Goal: Task Accomplishment & Management: Manage account settings

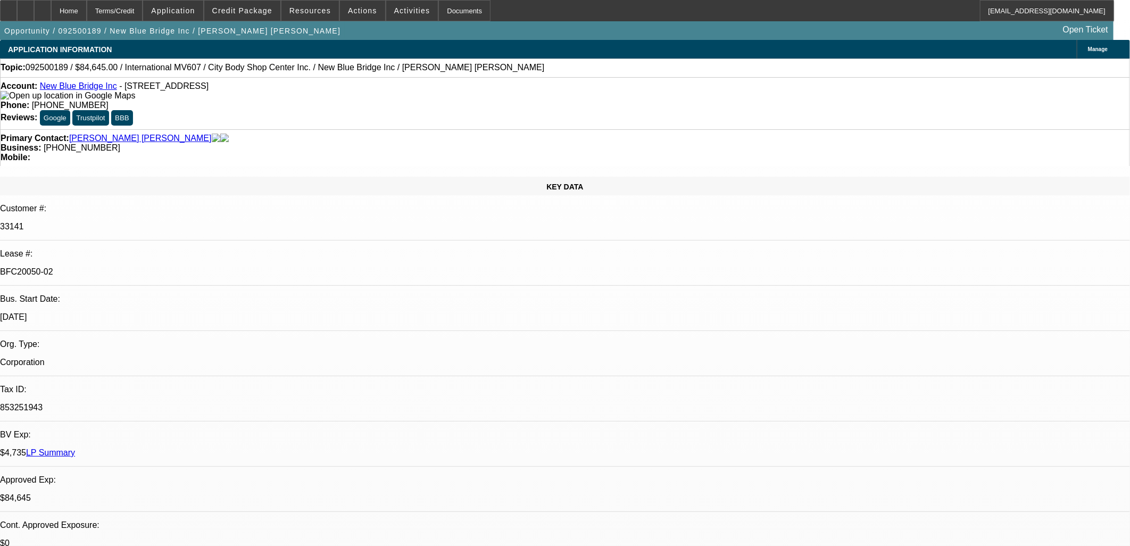
select select "0"
select select "2"
select select "0.1"
select select "4"
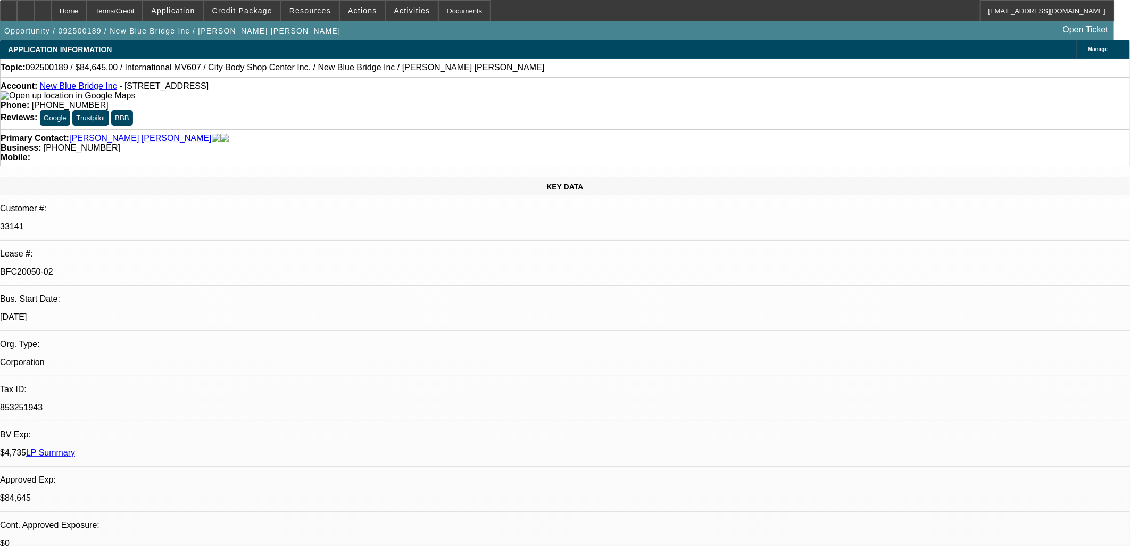
select select "2"
select select "0.1"
select select "4"
select select "0"
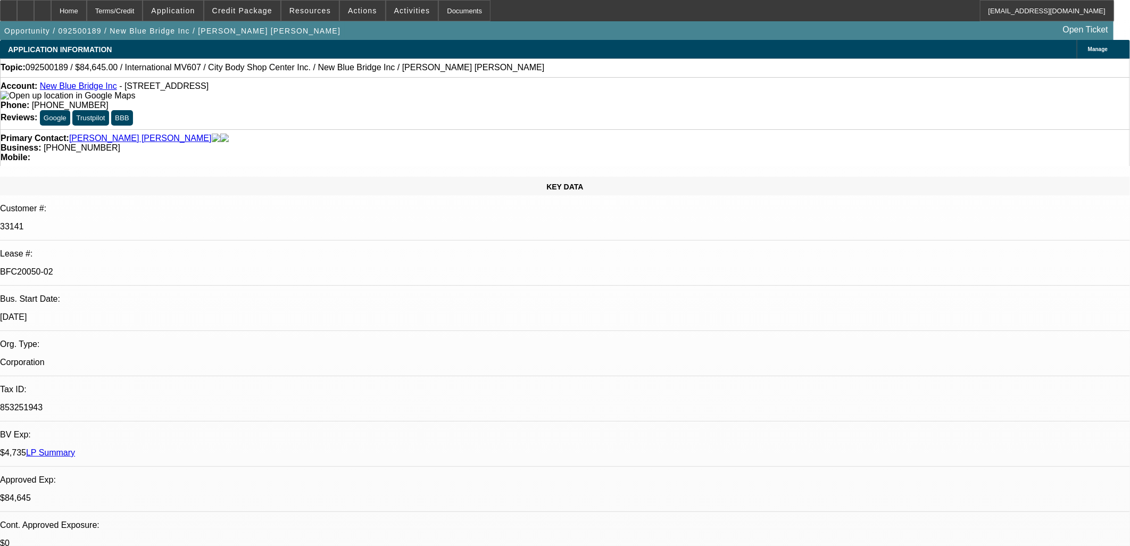
select select "2"
select select "0.1"
select select "4"
select select "0.1"
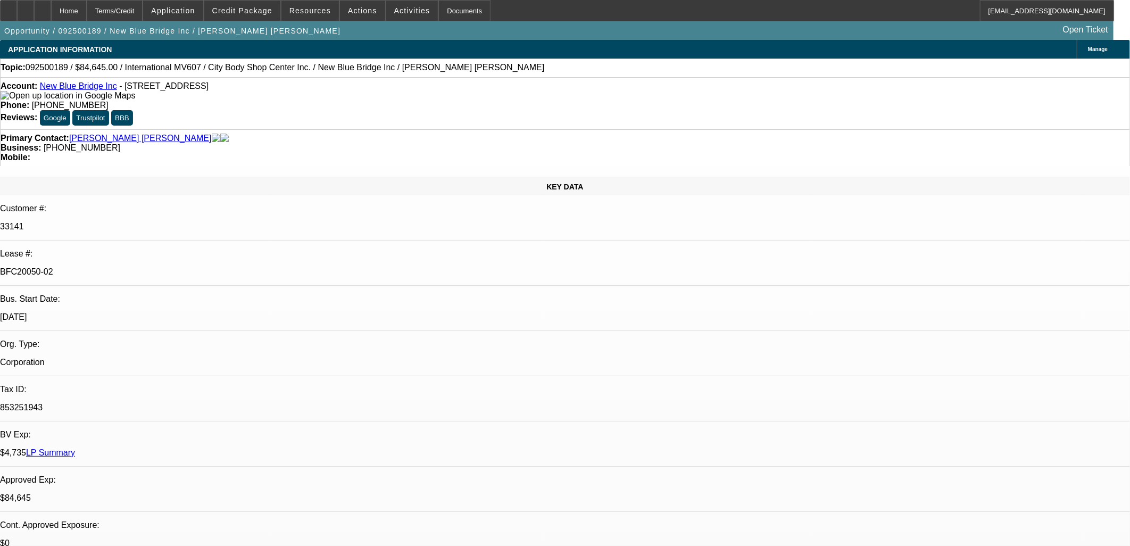
select select "0"
select select "2"
select select "0.1"
select select "4"
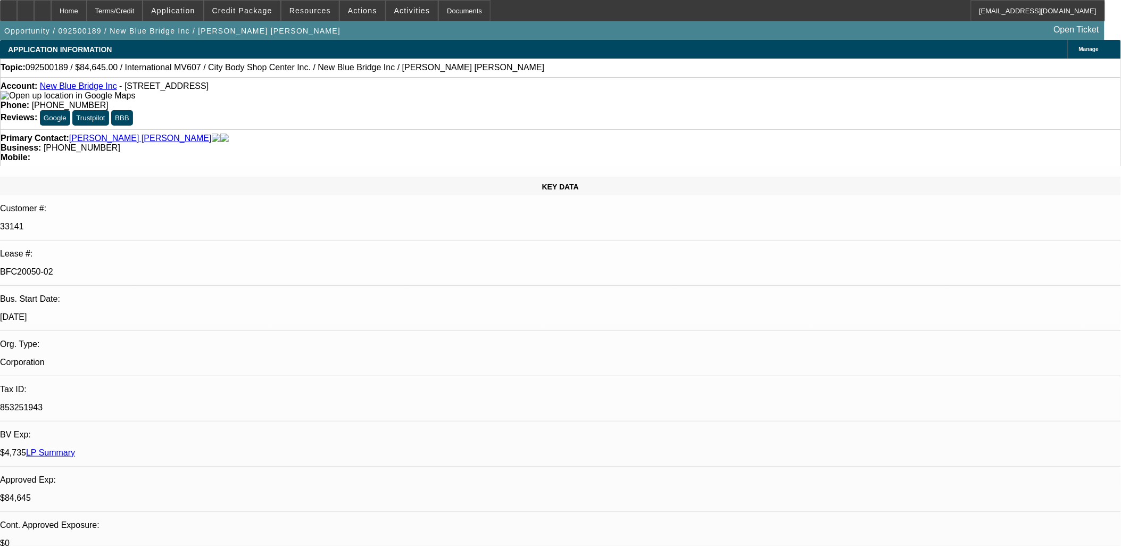
scroll to position [236, 0]
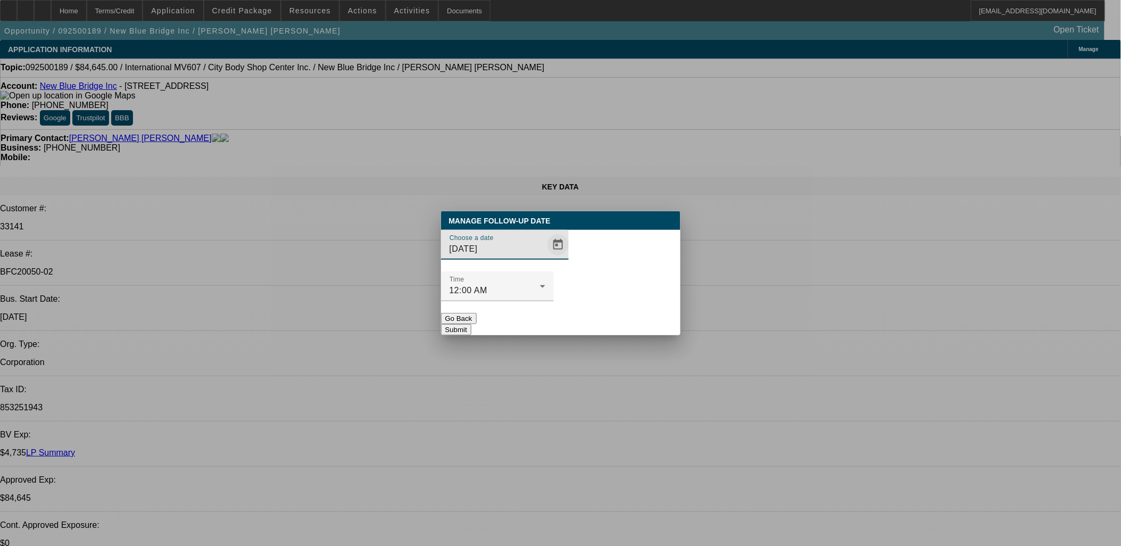
click at [545, 257] on span "Open calendar" at bounding box center [558, 245] width 26 height 26
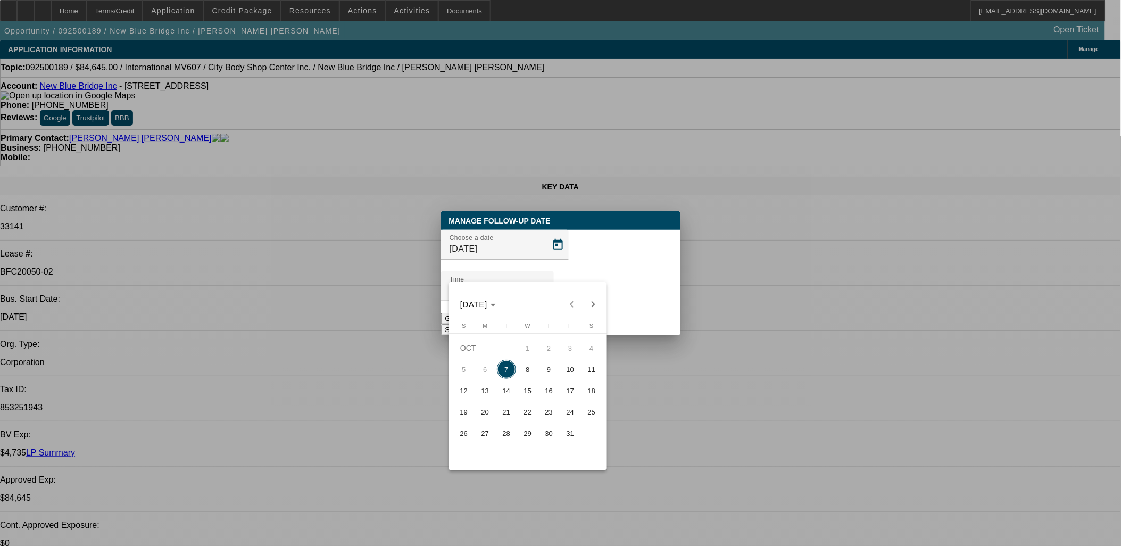
click at [527, 371] on span "8" at bounding box center [527, 369] width 19 height 19
type input "10/8/2025"
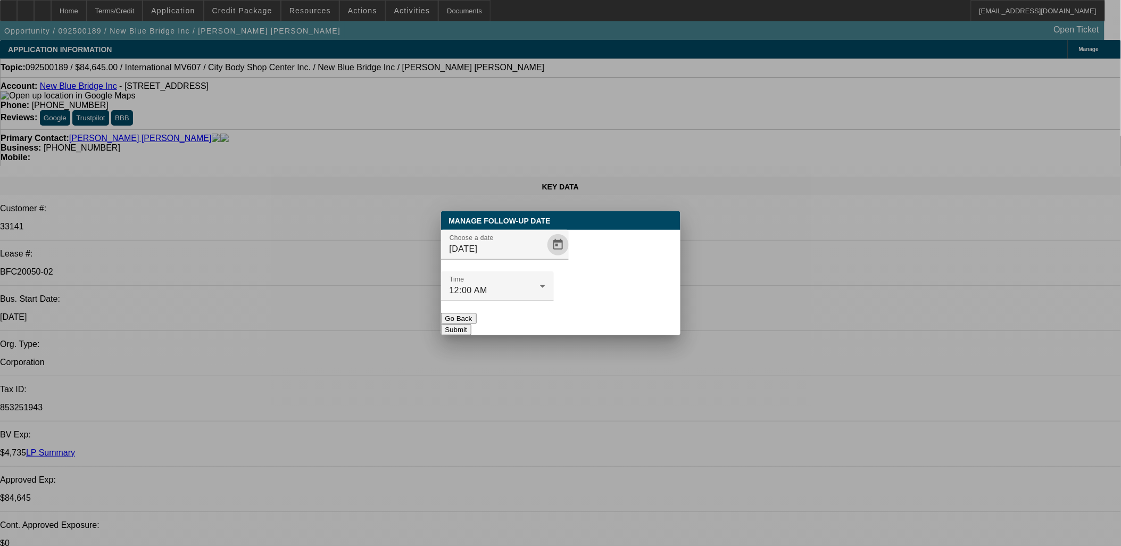
click at [471, 324] on button "Submit" at bounding box center [456, 329] width 30 height 11
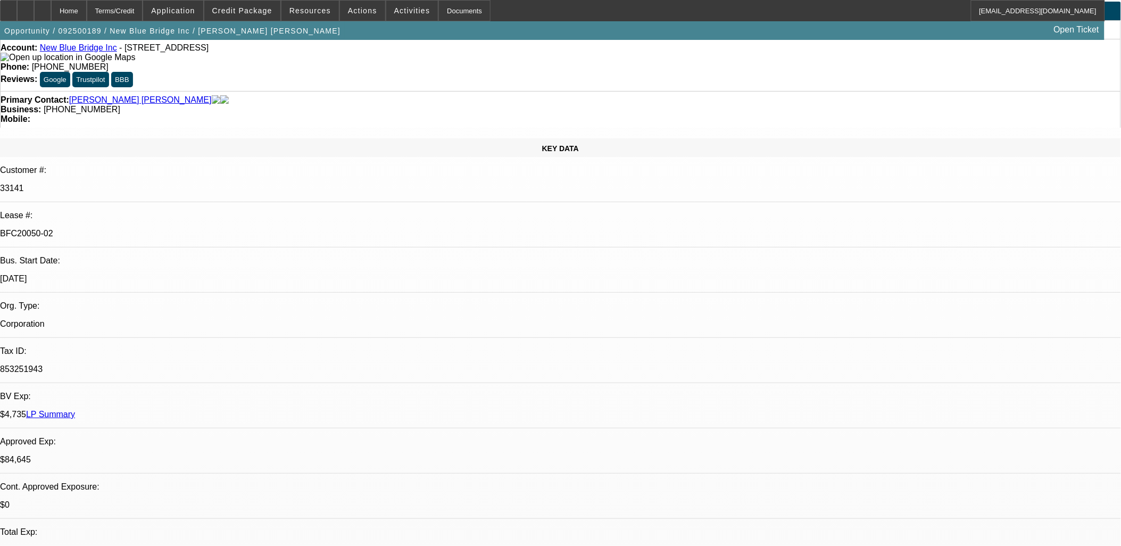
scroll to position [0, 0]
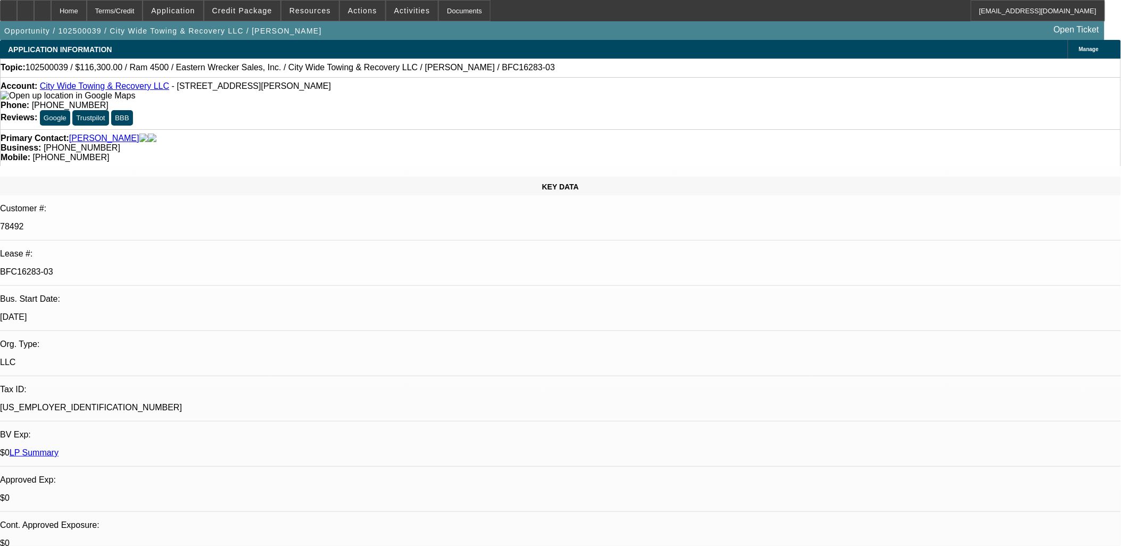
select select "0"
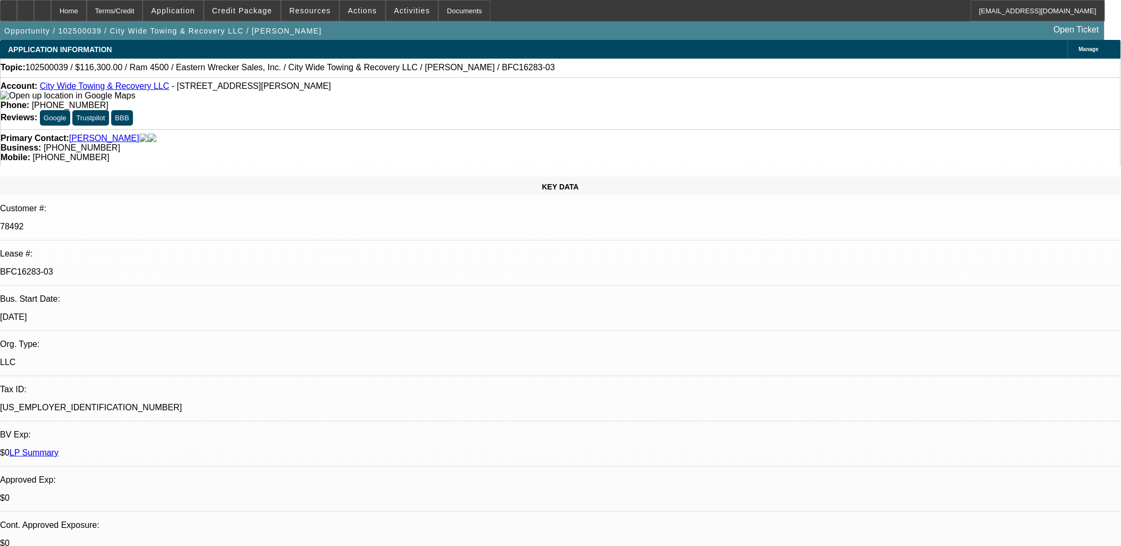
select select "0"
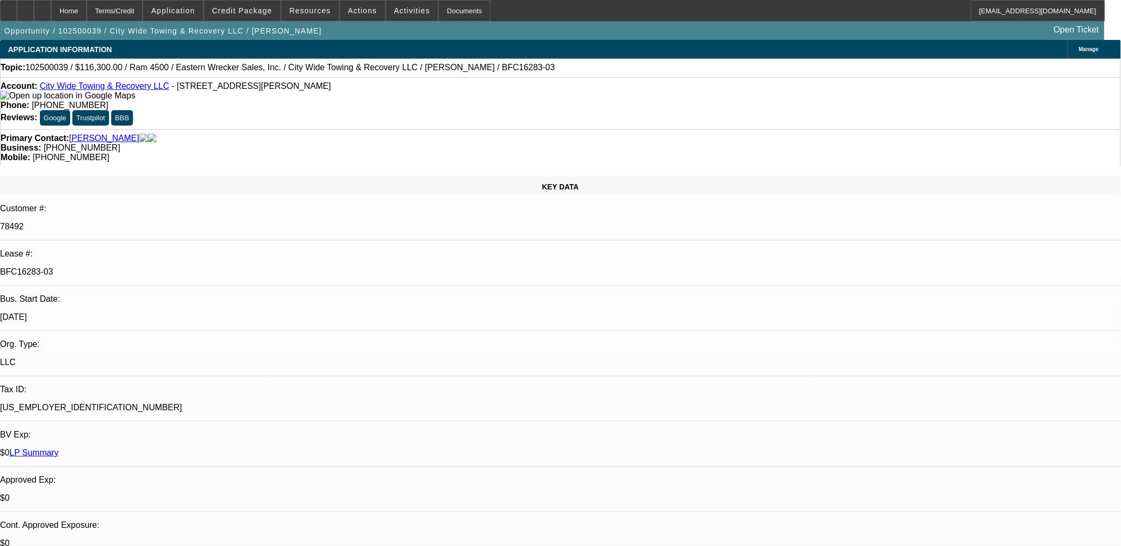
select select "0"
select select "1"
select select "2"
select select "6"
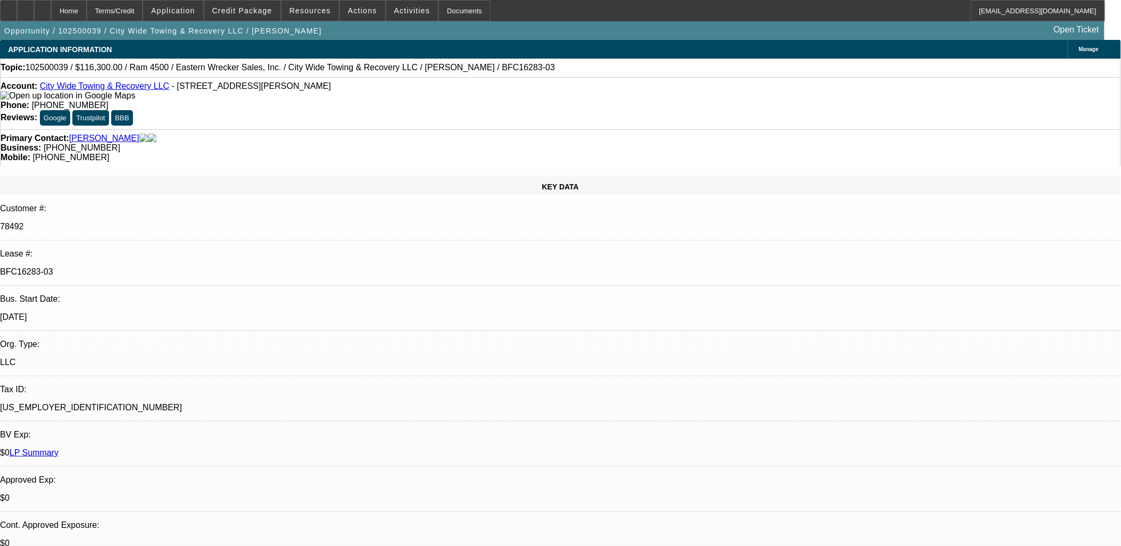
select select "1"
select select "2"
select select "6"
select select "1"
select select "2"
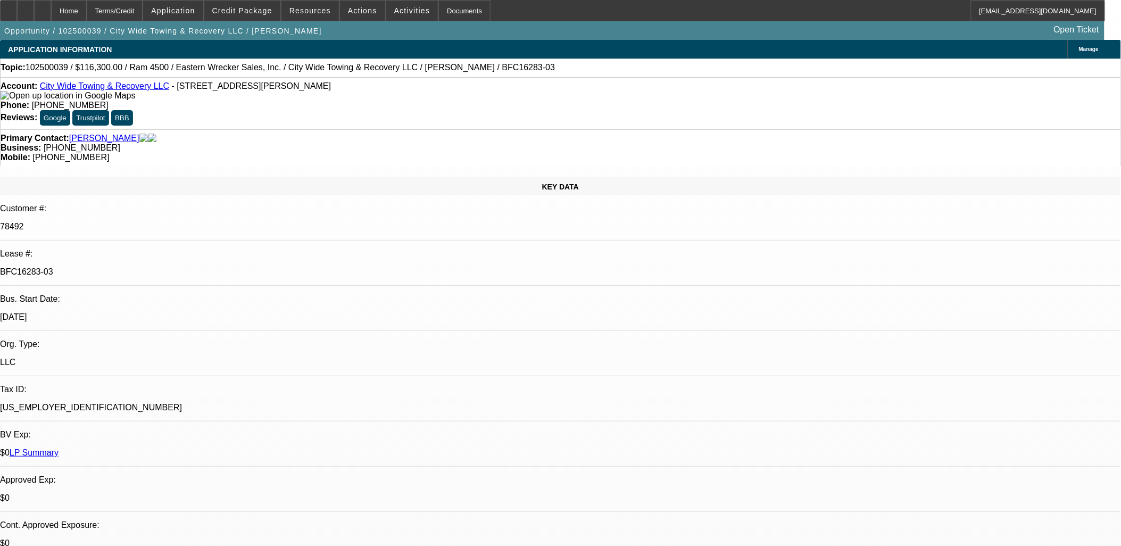
select select "6"
select select "1"
select select "2"
select select "6"
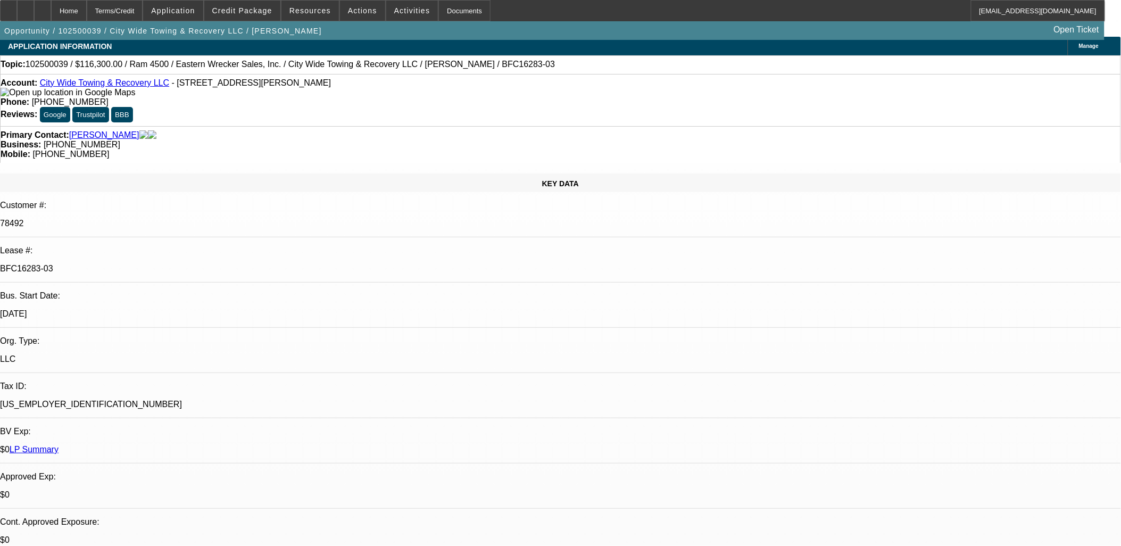
scroll to position [472, 0]
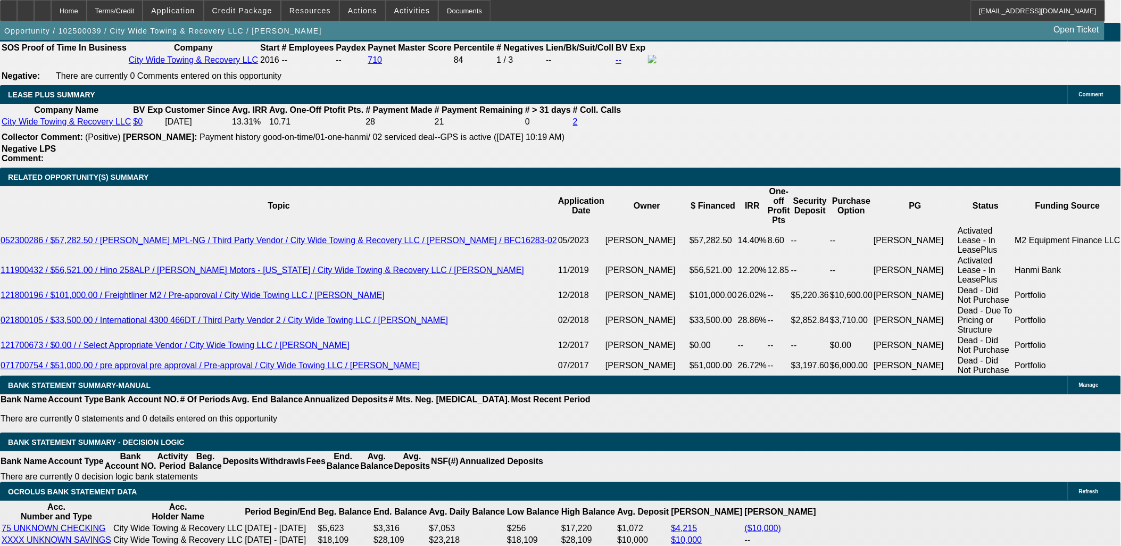
scroll to position [1773, 0]
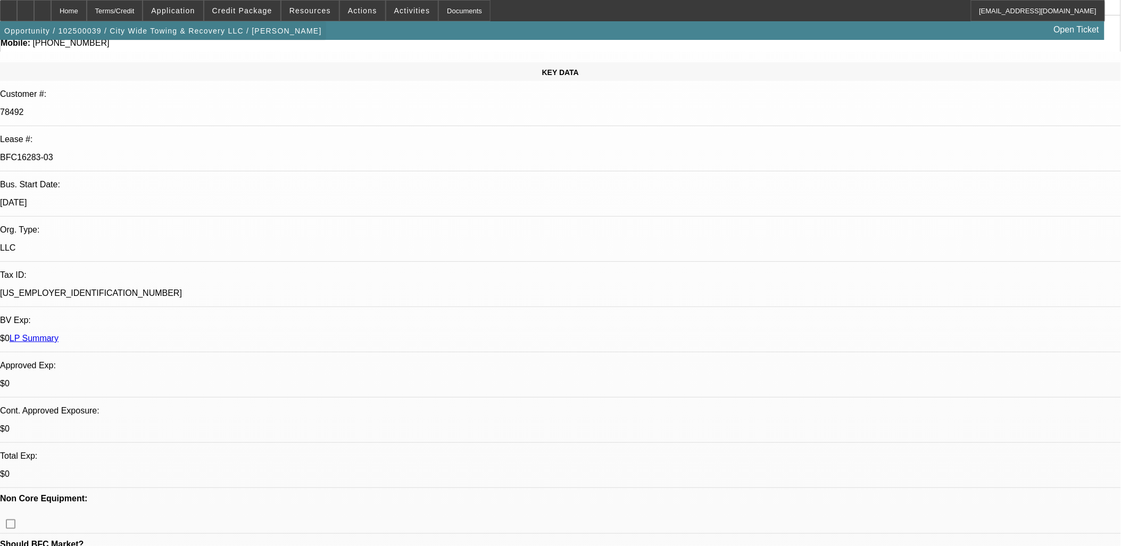
scroll to position [0, 0]
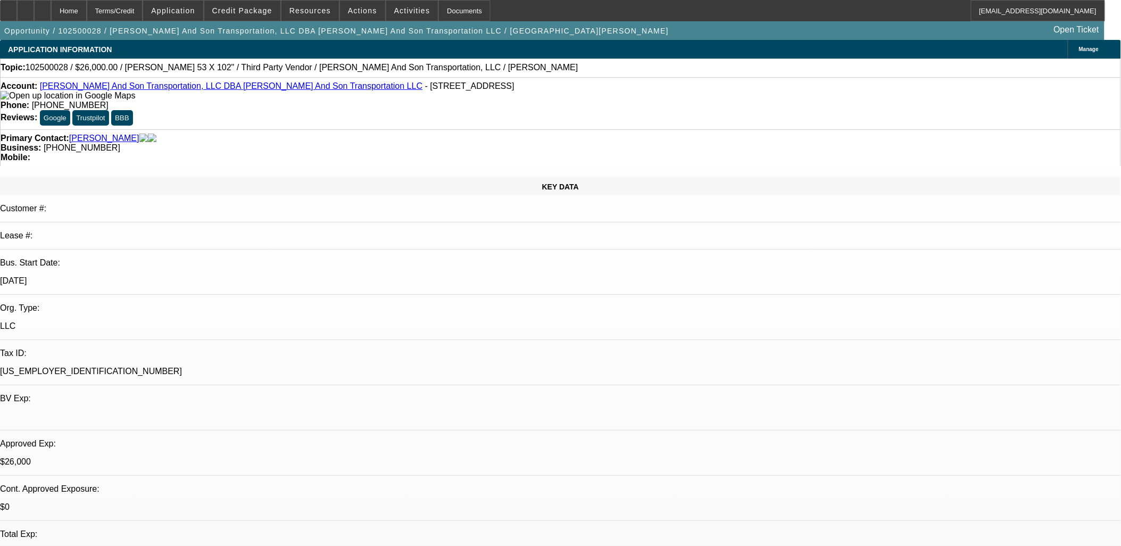
select select "0"
select select "2"
select select "0"
select select "0.1"
select select "2"
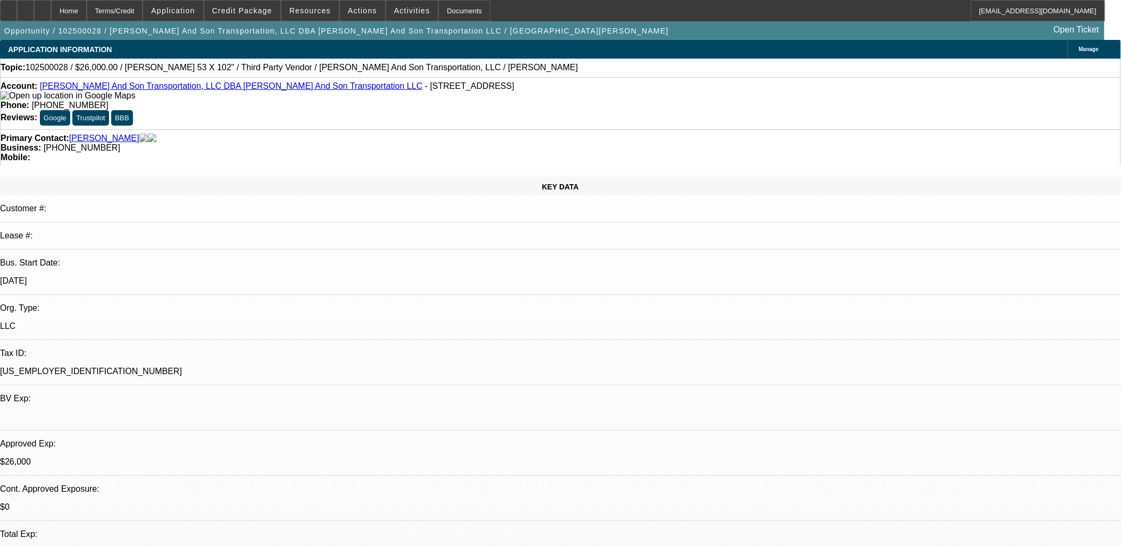
select select "0"
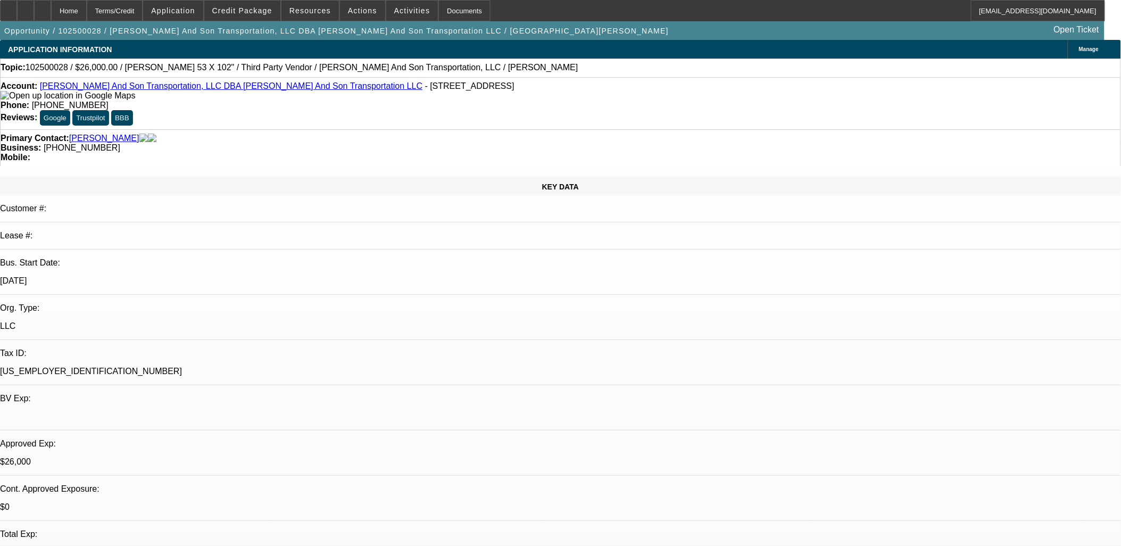
select select "0"
select select "1"
select select "2"
select select "6"
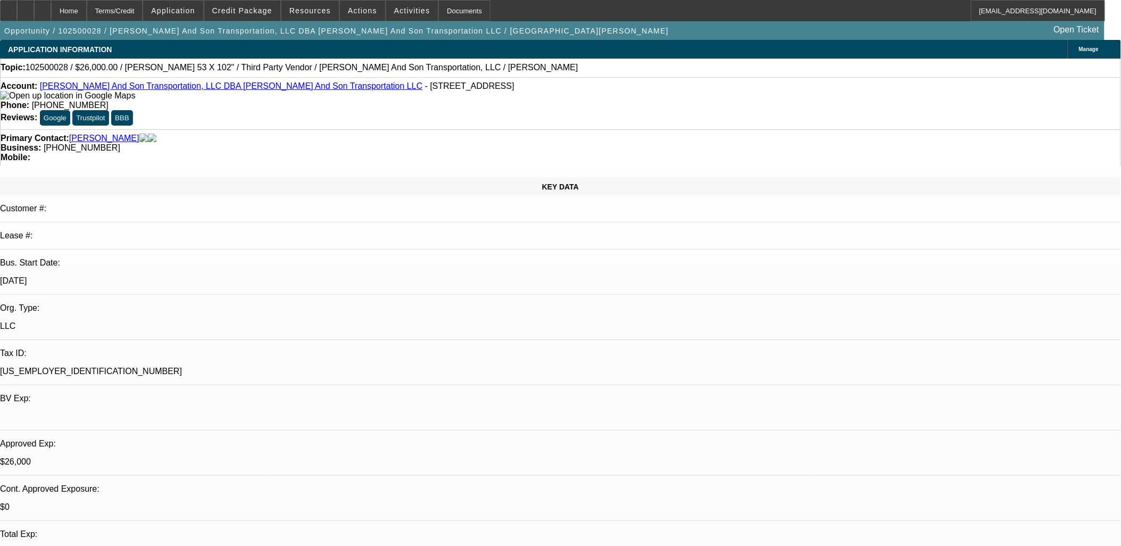
select select "1"
select select "2"
select select "6"
select select "1"
select select "3"
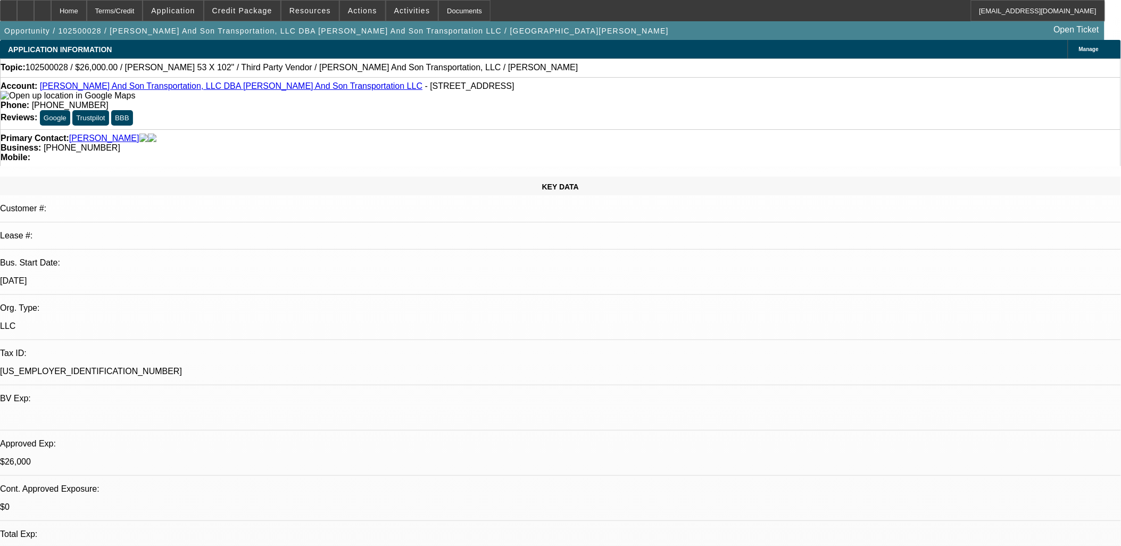
select select "6"
select select "1"
select select "2"
select select "6"
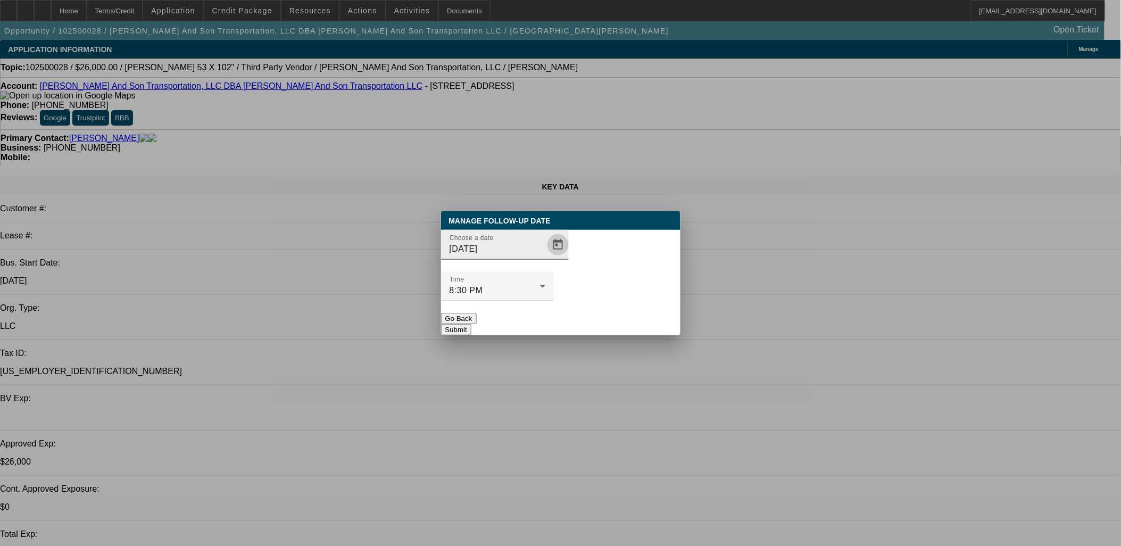
click at [545, 257] on span "Open calendar" at bounding box center [558, 245] width 26 height 26
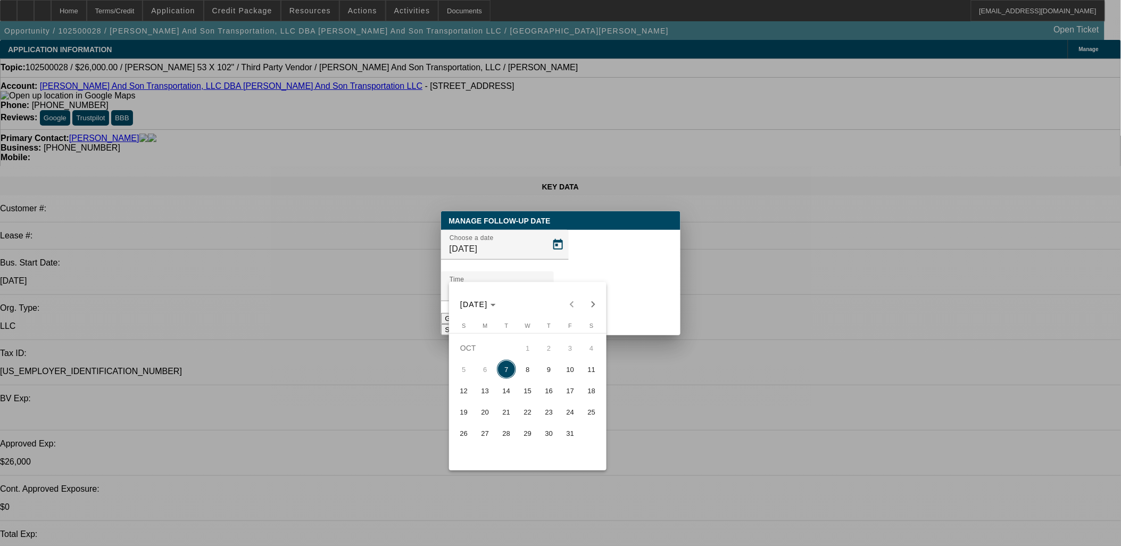
click at [490, 396] on span "13" at bounding box center [485, 390] width 19 height 19
type input "10/13/2025"
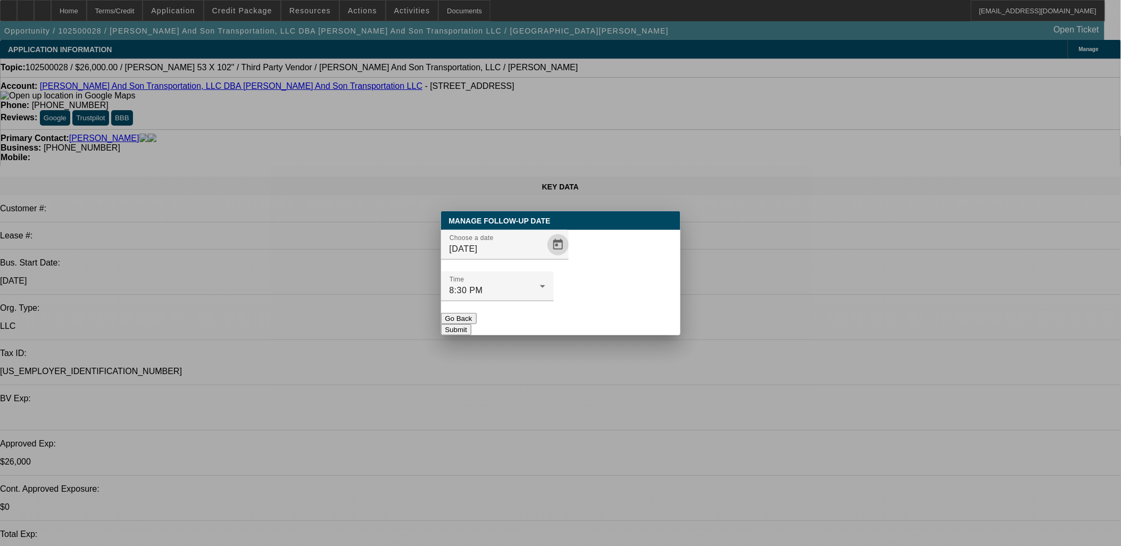
click at [471, 324] on button "Submit" at bounding box center [456, 329] width 30 height 11
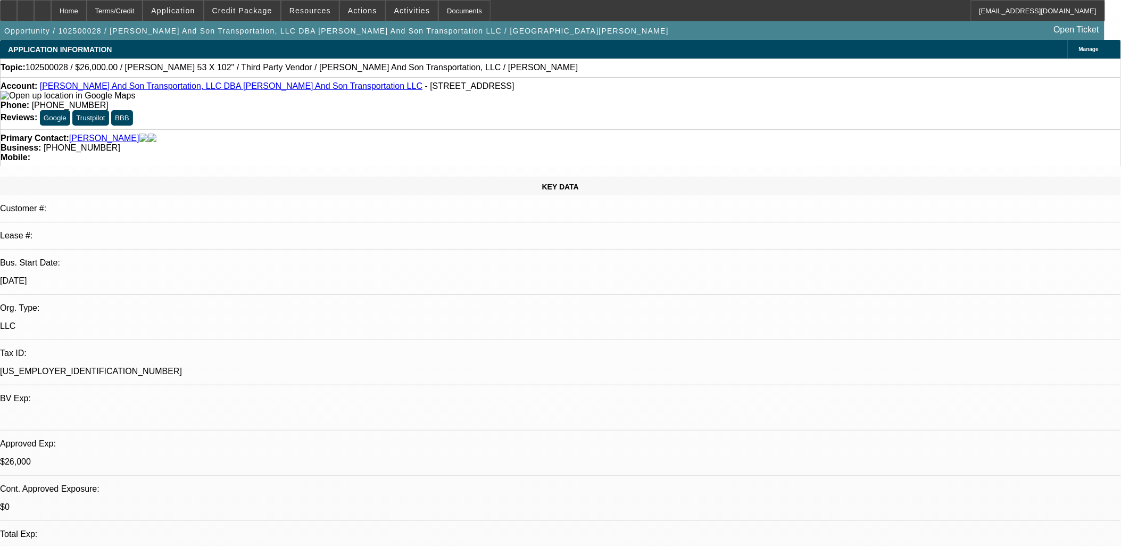
radio input "true"
type textarea "ghosting... one and done"
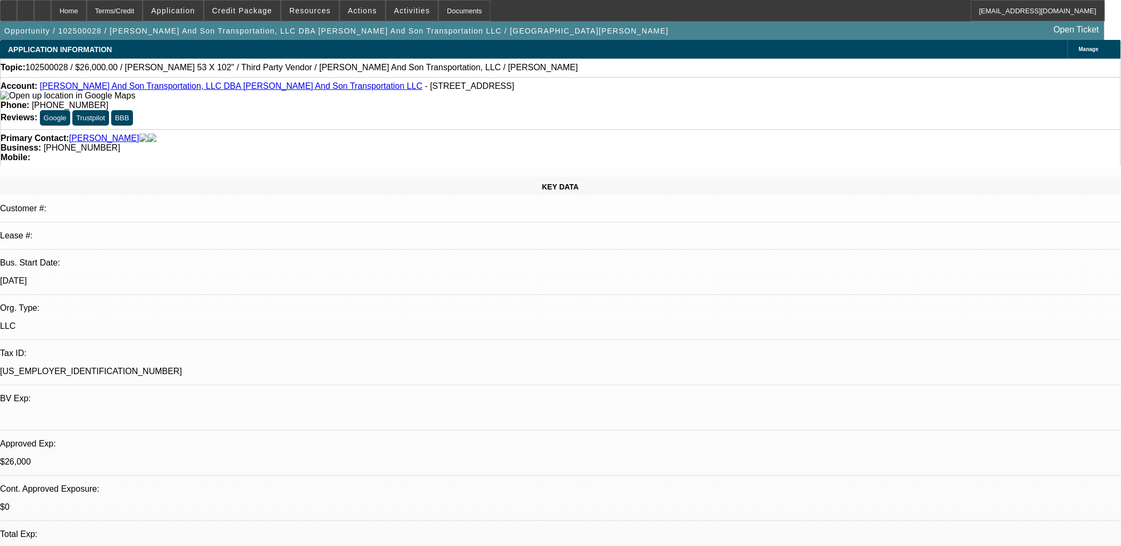
radio input "true"
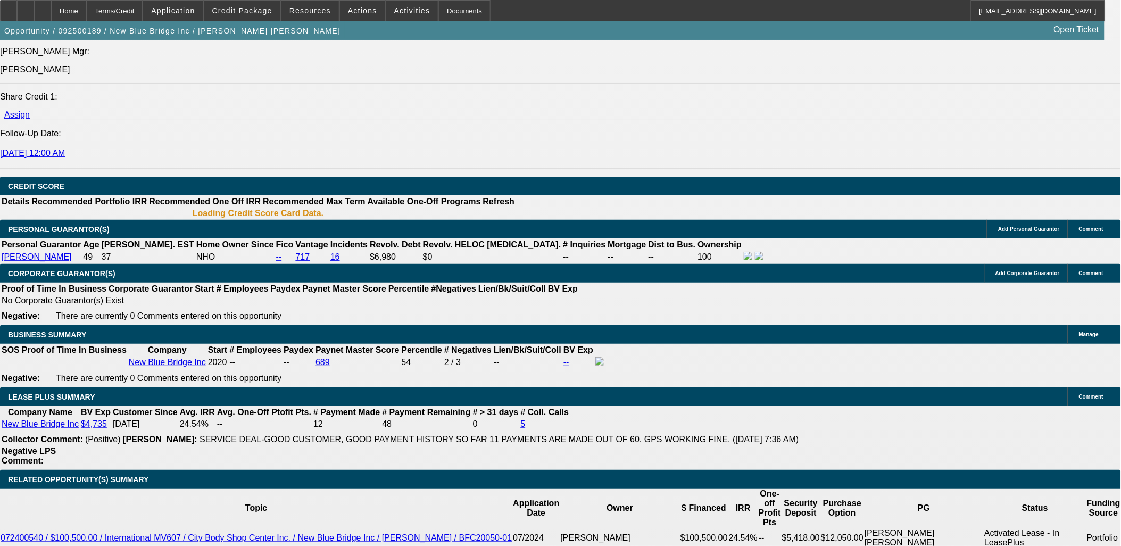
select select "0"
select select "2"
select select "0.1"
select select "2"
select select "0.1"
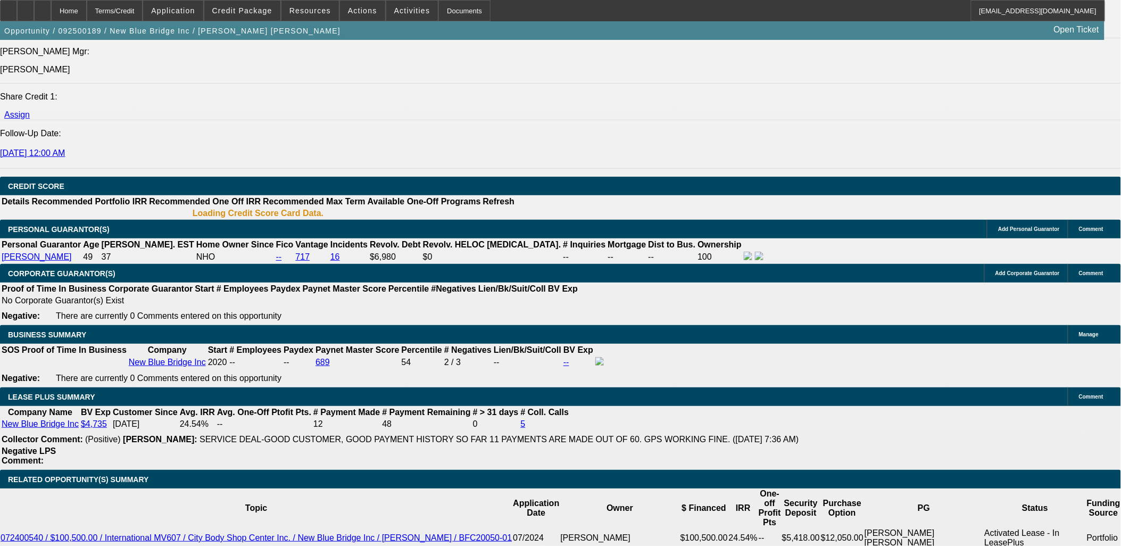
select select "0"
select select "2"
select select "0.1"
select select "0"
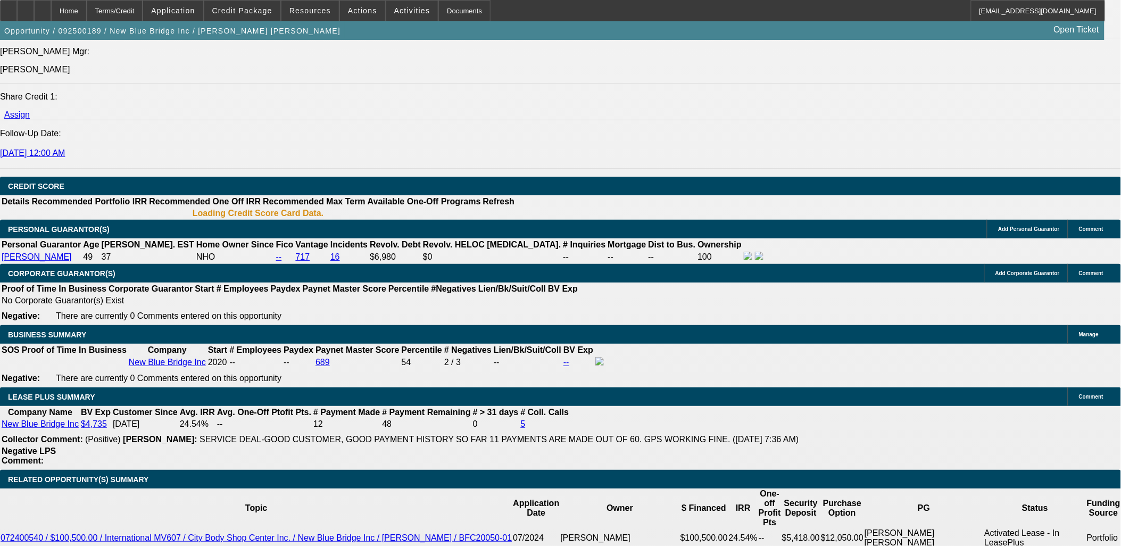
select select "0.1"
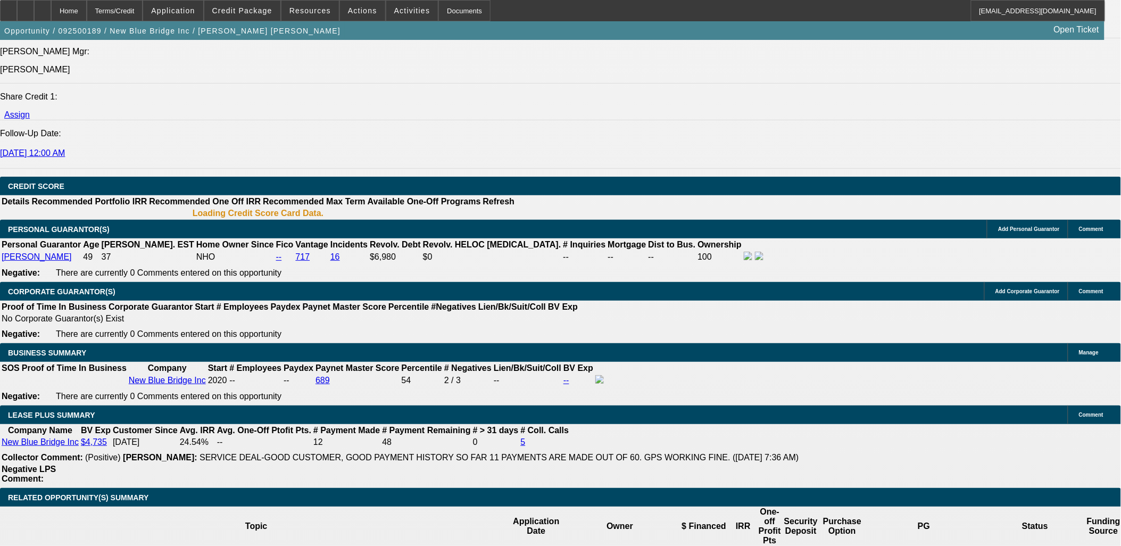
select select "1"
select select "2"
select select "4"
select select "1"
select select "2"
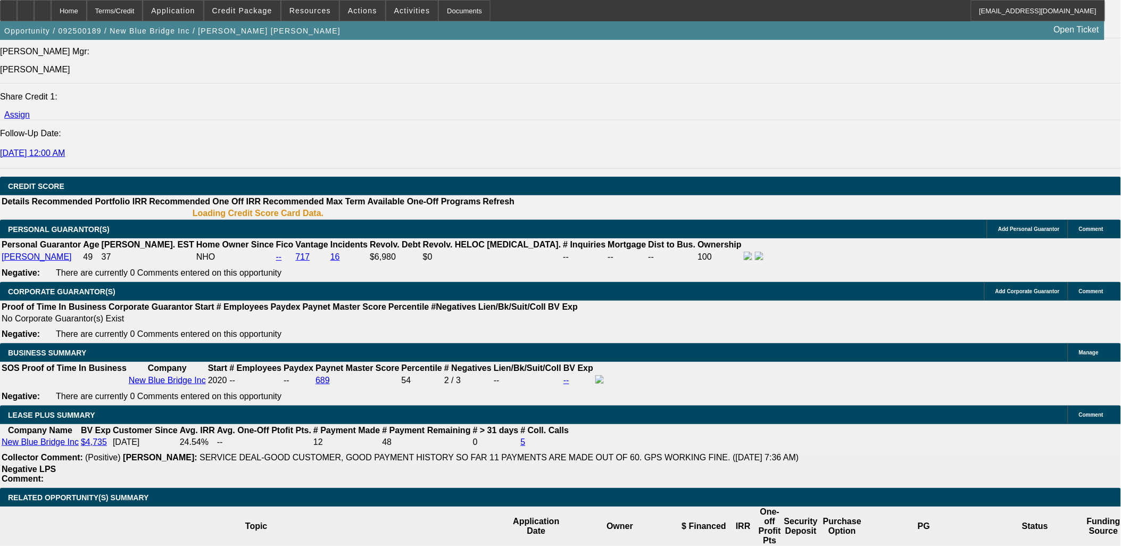
select select "4"
select select "1"
select select "2"
select select "4"
select select "1"
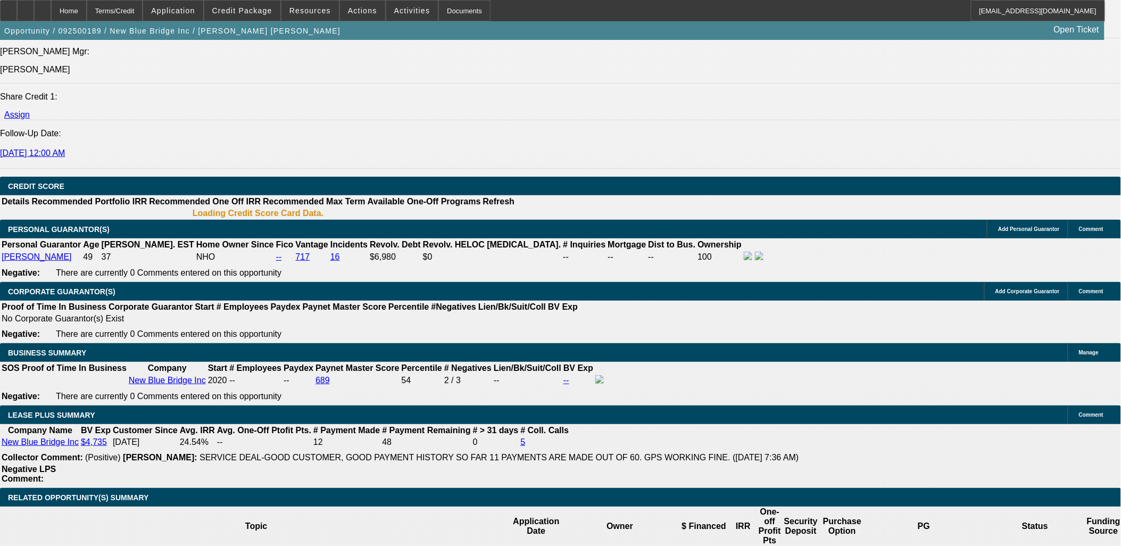
select select "2"
select select "4"
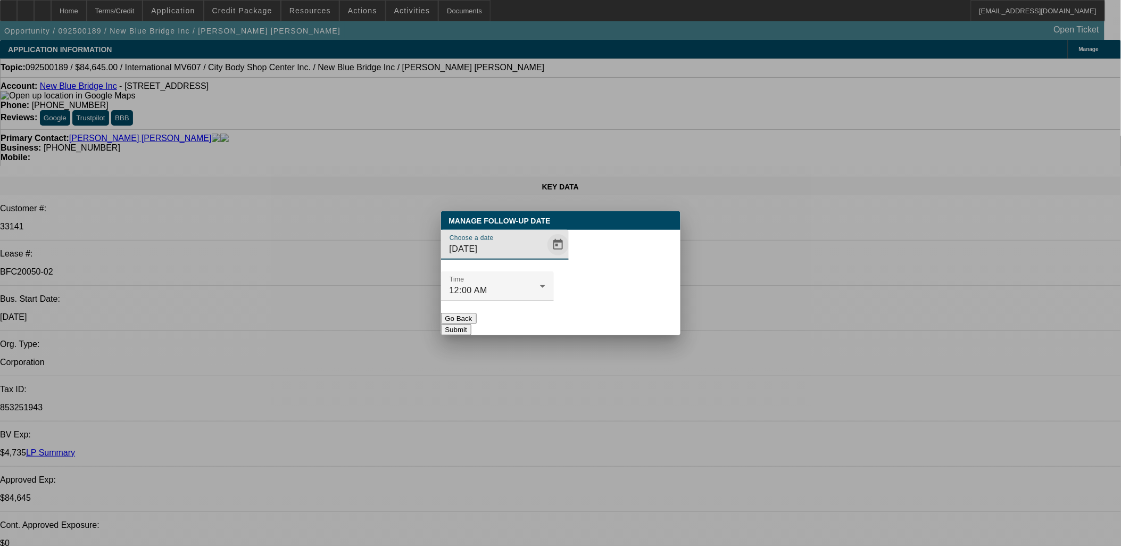
click at [545, 257] on span "Open calendar" at bounding box center [558, 245] width 26 height 26
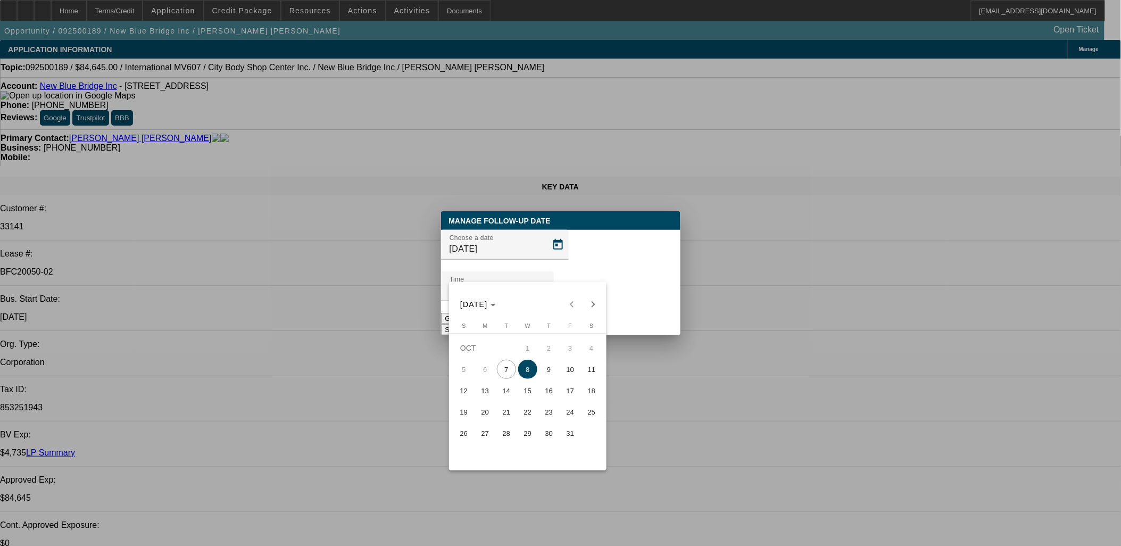
click at [483, 415] on span "20" at bounding box center [485, 411] width 19 height 19
type input "10/20/2025"
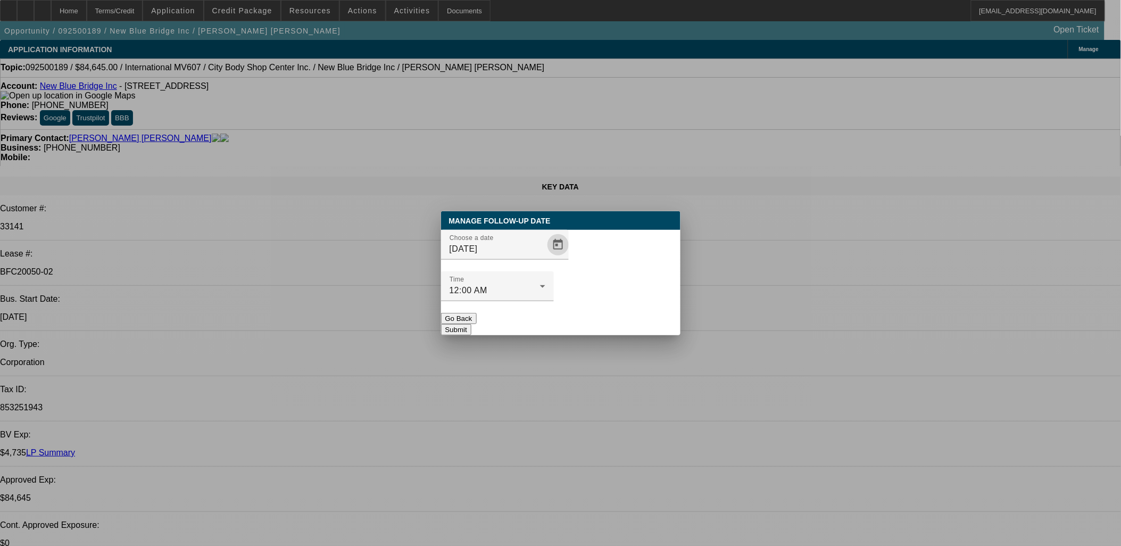
click at [471, 324] on button "Submit" at bounding box center [456, 329] width 30 height 11
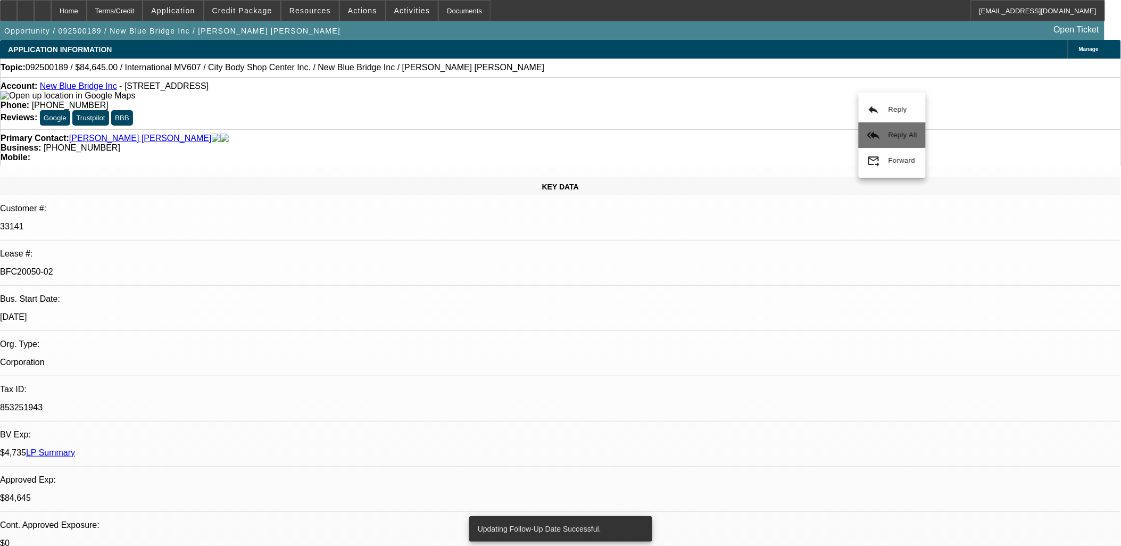
click at [880, 128] on button "reply_all Reply All" at bounding box center [891, 135] width 67 height 26
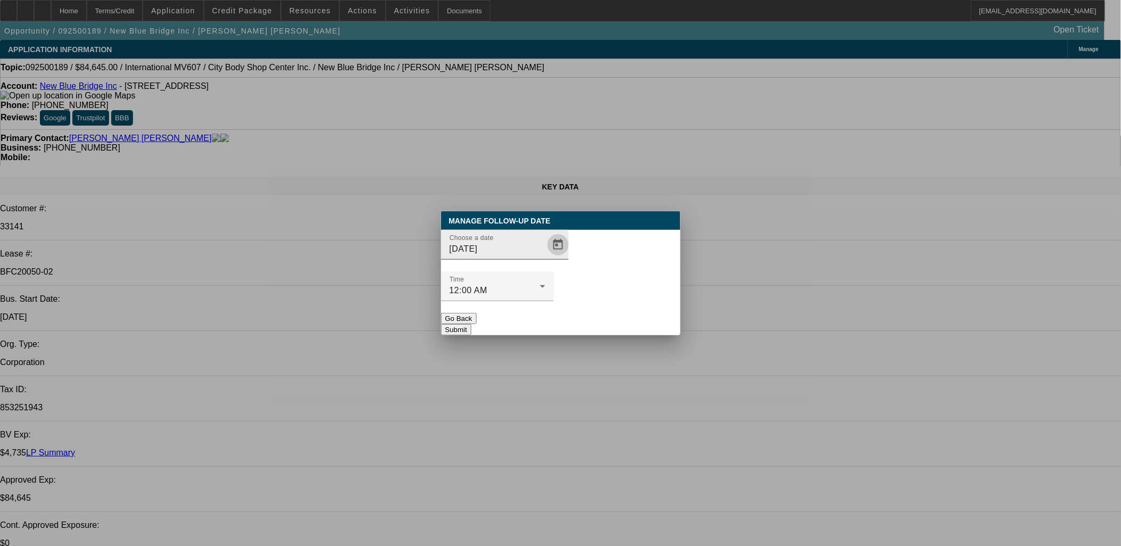
click at [545, 257] on span "Open calendar" at bounding box center [558, 245] width 26 height 26
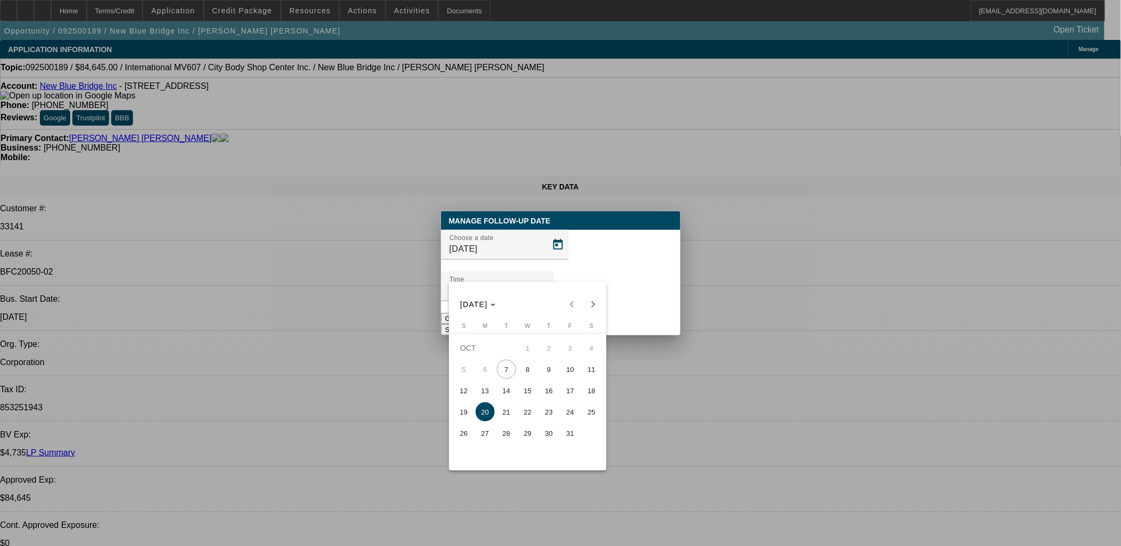
click at [527, 395] on span "15" at bounding box center [527, 390] width 19 height 19
type input "10/15/2025"
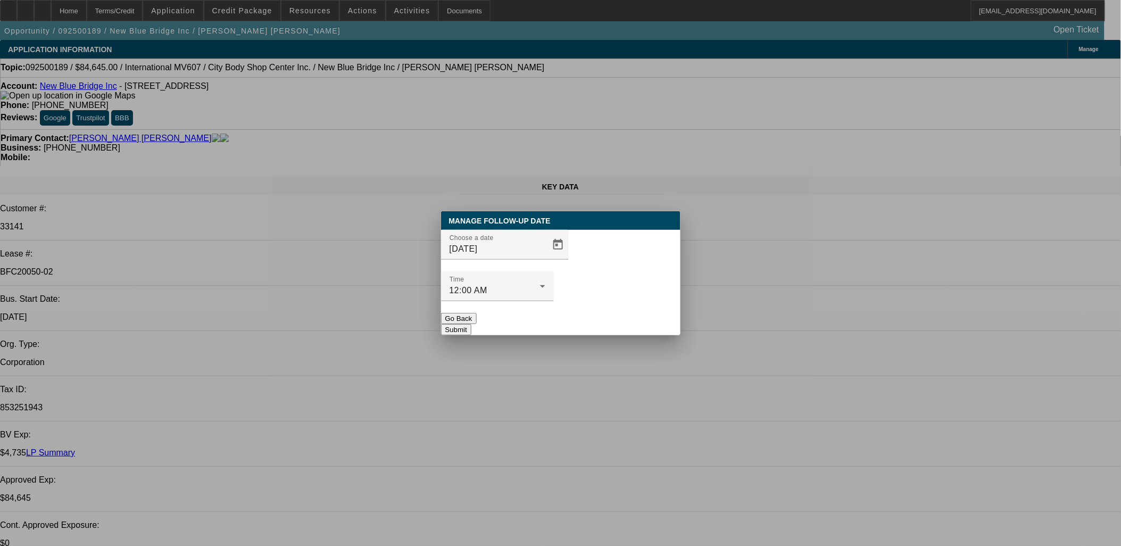
click at [471, 324] on button "Submit" at bounding box center [456, 329] width 30 height 11
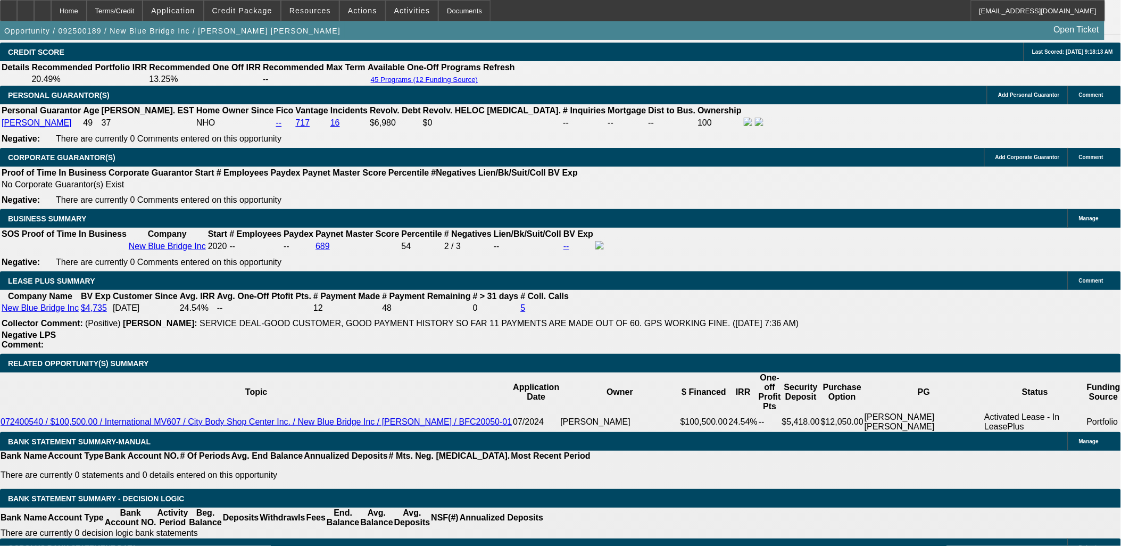
scroll to position [1832, 0]
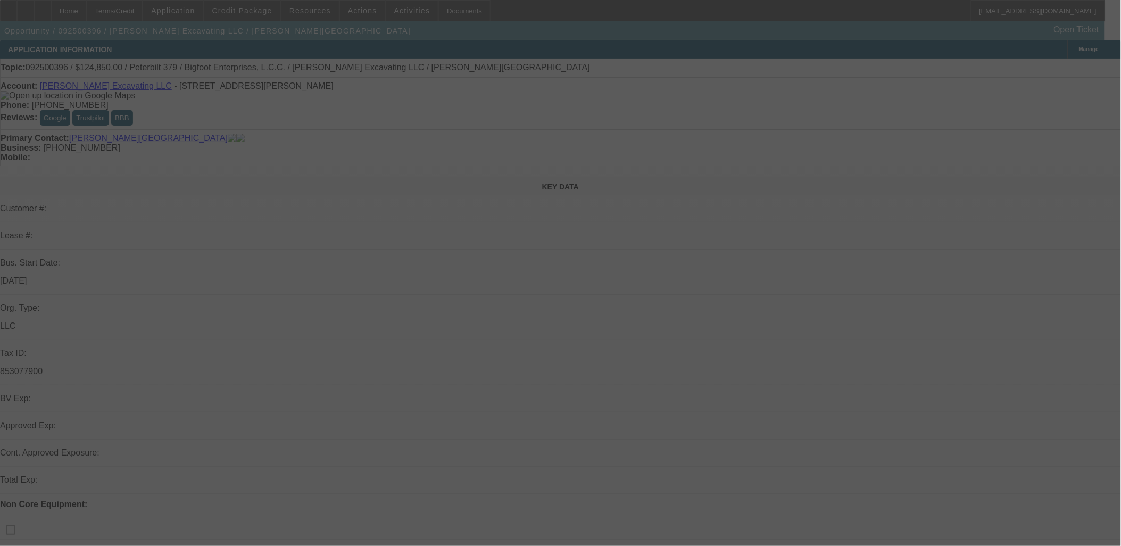
select select "0"
select select "2"
select select "0"
select select "6"
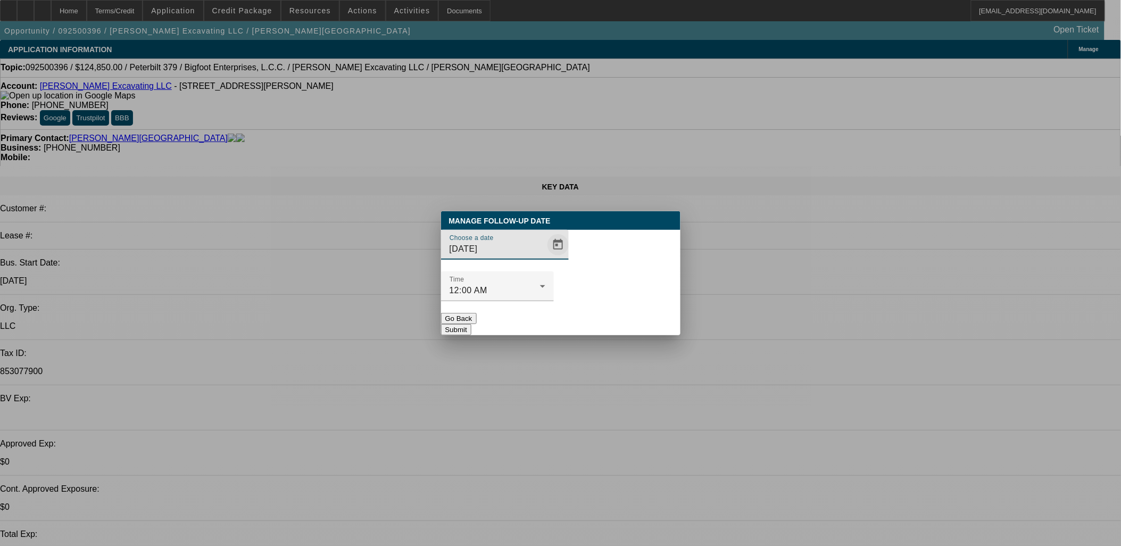
click at [545, 257] on span "Open calendar" at bounding box center [558, 245] width 26 height 26
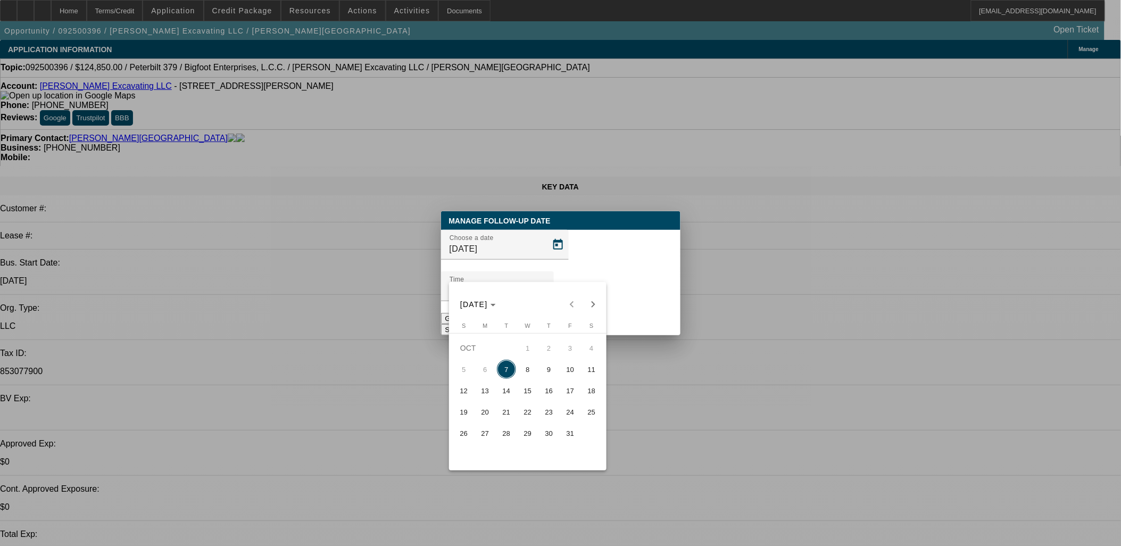
click at [545, 376] on span "9" at bounding box center [548, 369] width 19 height 19
type input "[DATE]"
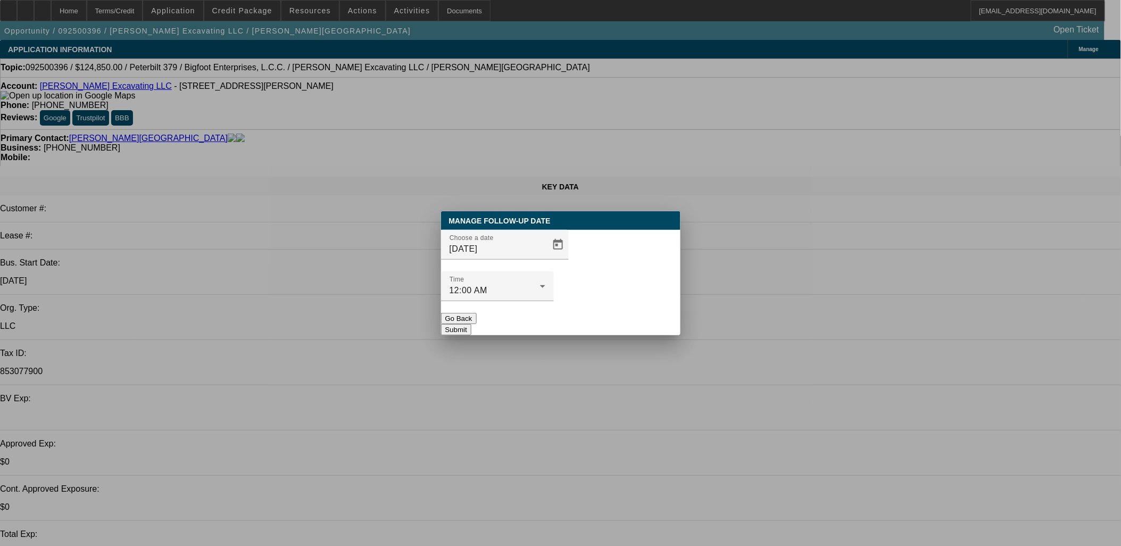
click at [471, 324] on button "Submit" at bounding box center [456, 329] width 30 height 11
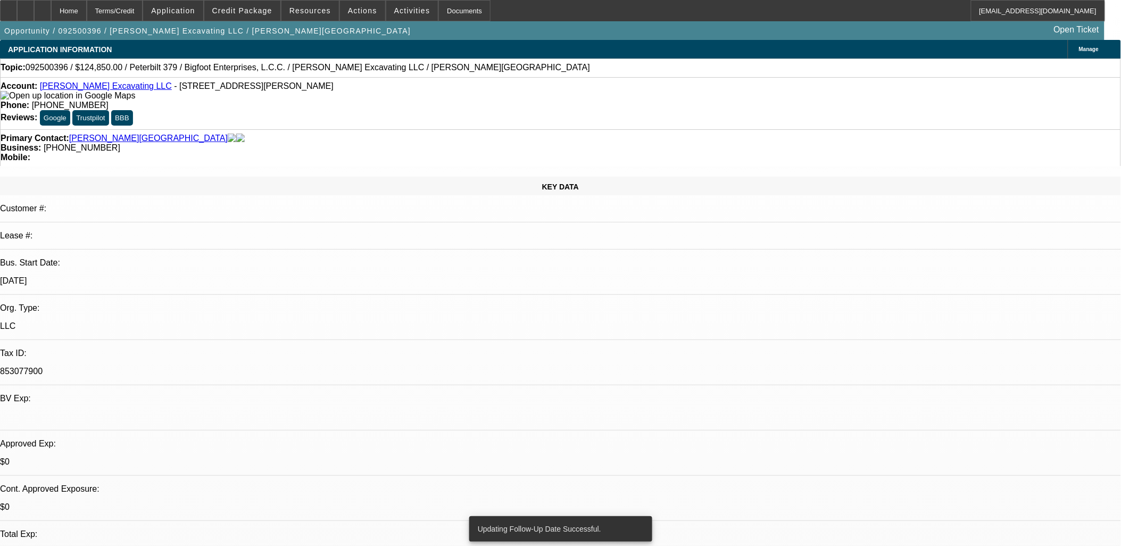
radio input "true"
type textarea "[PERSON_NAME] said he'd send by [DATE]."
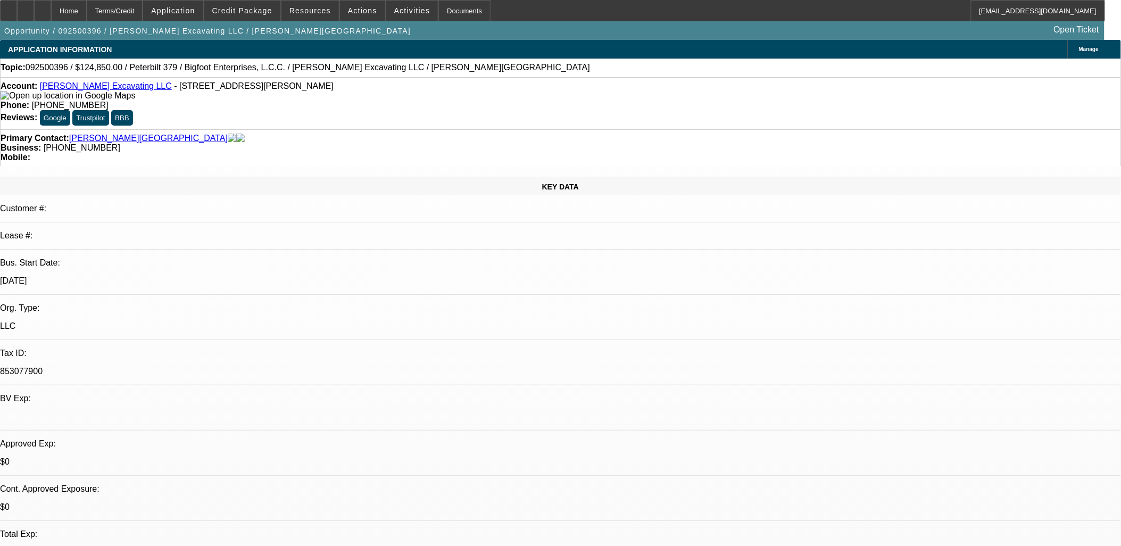
radio input "true"
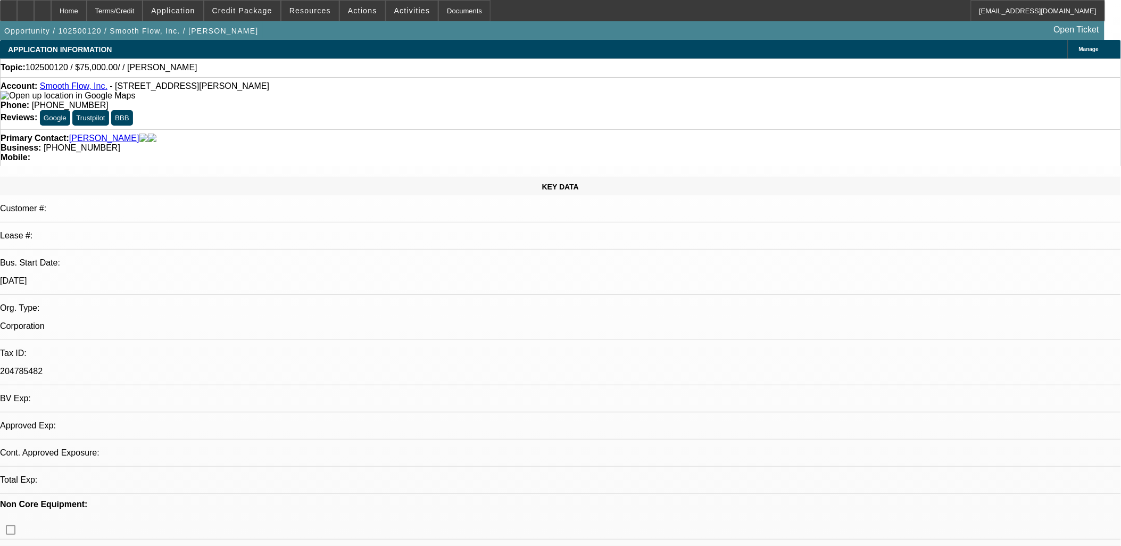
select select "0"
select select "2"
select select "0.1"
select select "1"
select select "2"
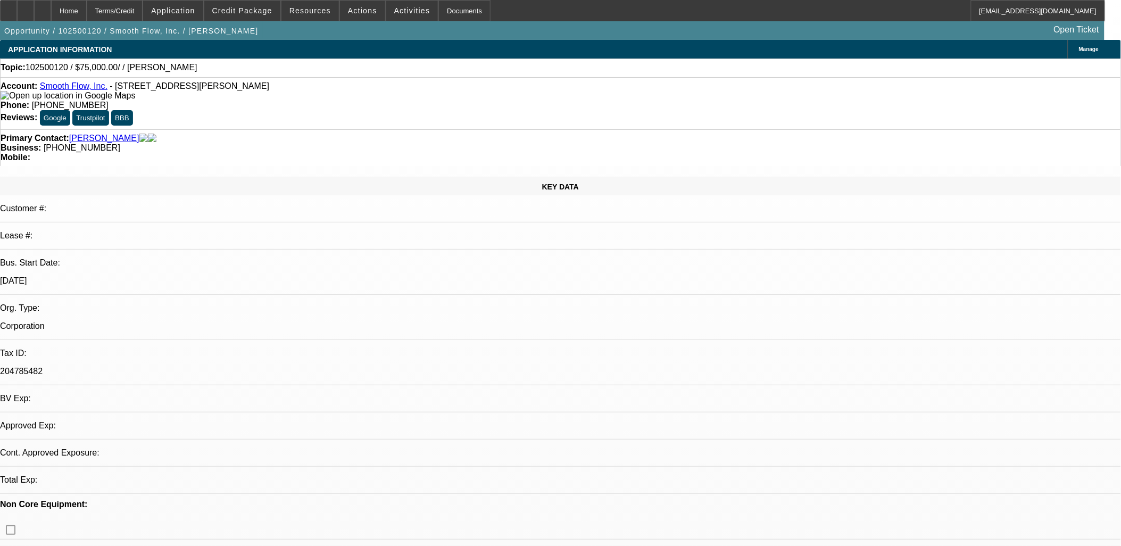
select select "4"
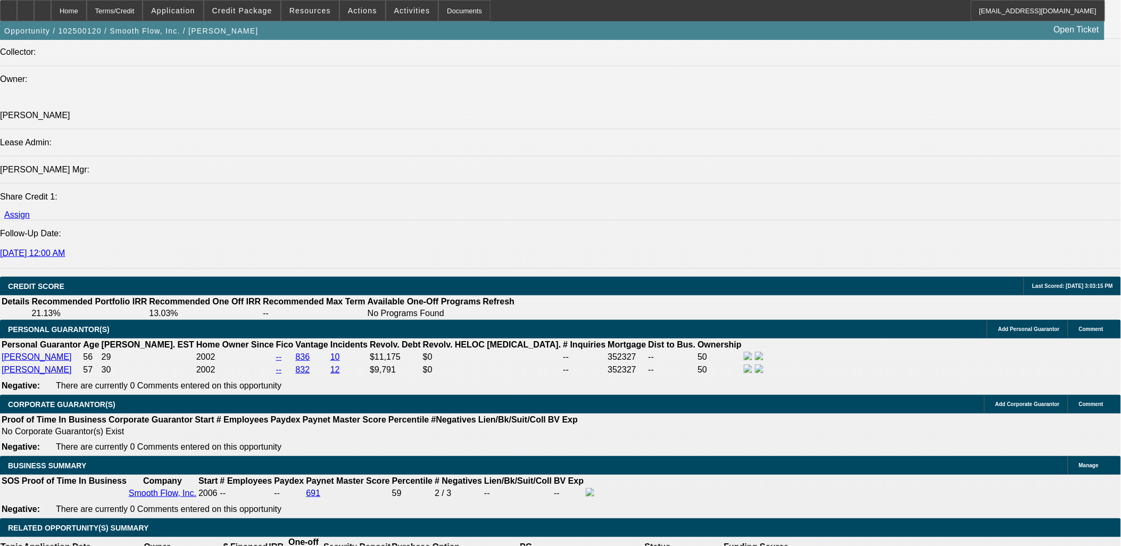
scroll to position [1241, 0]
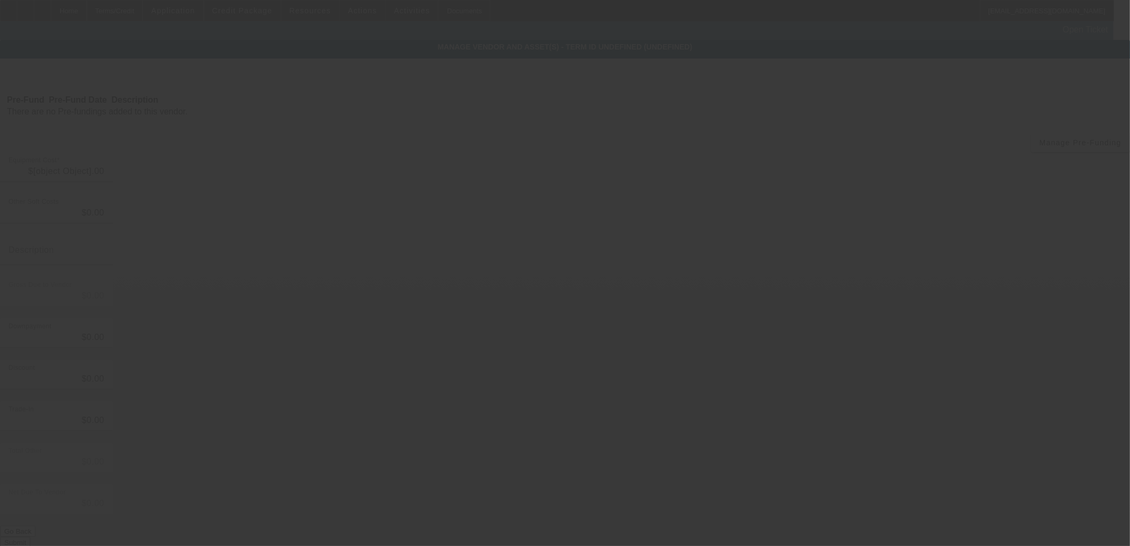
type input "$75,000.00"
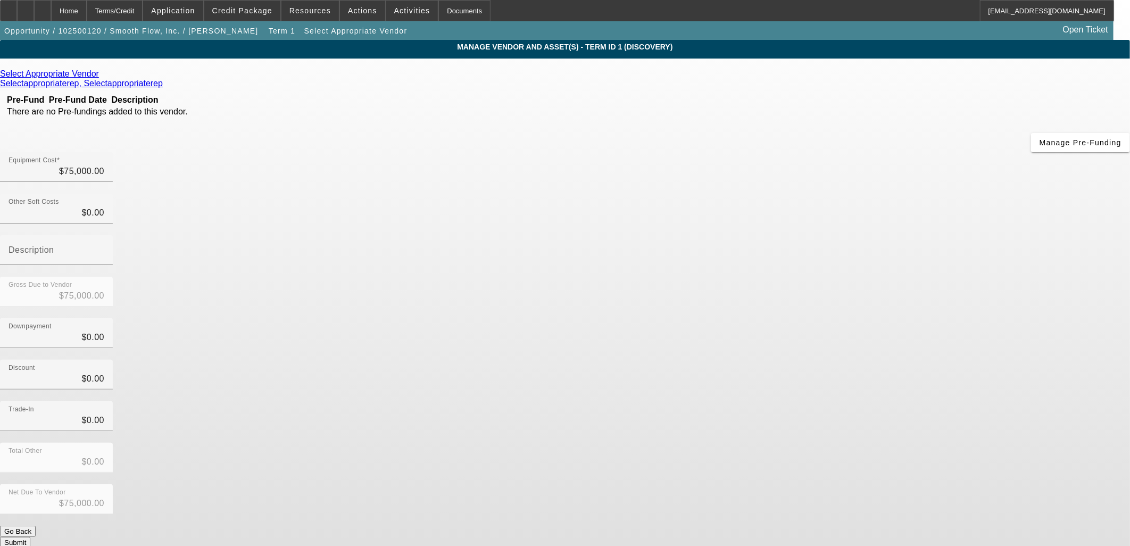
click at [102, 75] on icon at bounding box center [102, 73] width 0 height 9
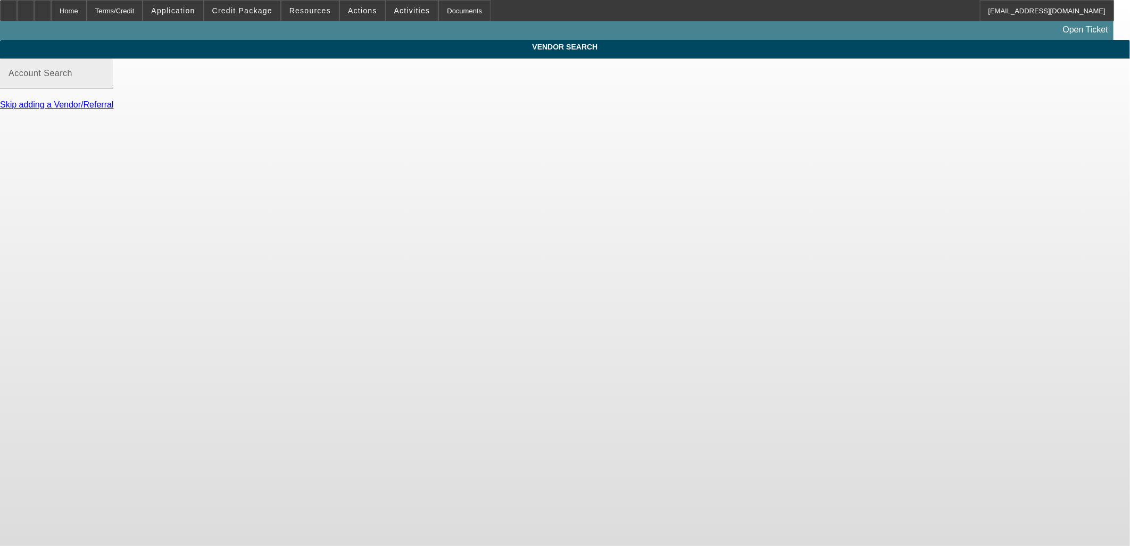
click at [104, 84] on input "Account Search" at bounding box center [57, 77] width 96 height 13
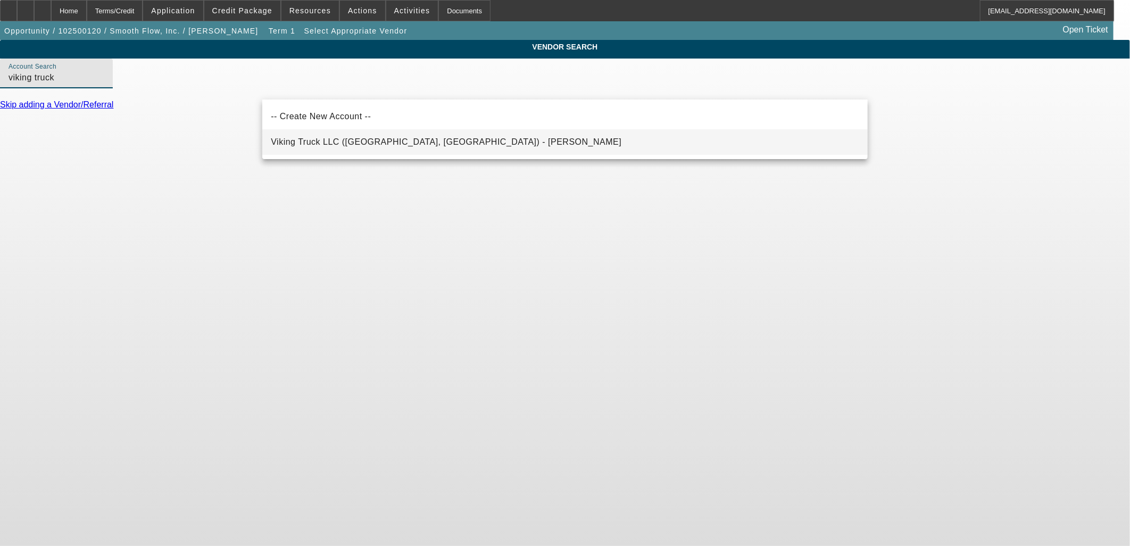
click at [428, 136] on mat-option "Viking Truck LLC ([GEOGRAPHIC_DATA], [GEOGRAPHIC_DATA]) - [PERSON_NAME]" at bounding box center [564, 142] width 605 height 26
type input "Viking Truck LLC ([GEOGRAPHIC_DATA], [GEOGRAPHIC_DATA]) - [PERSON_NAME]"
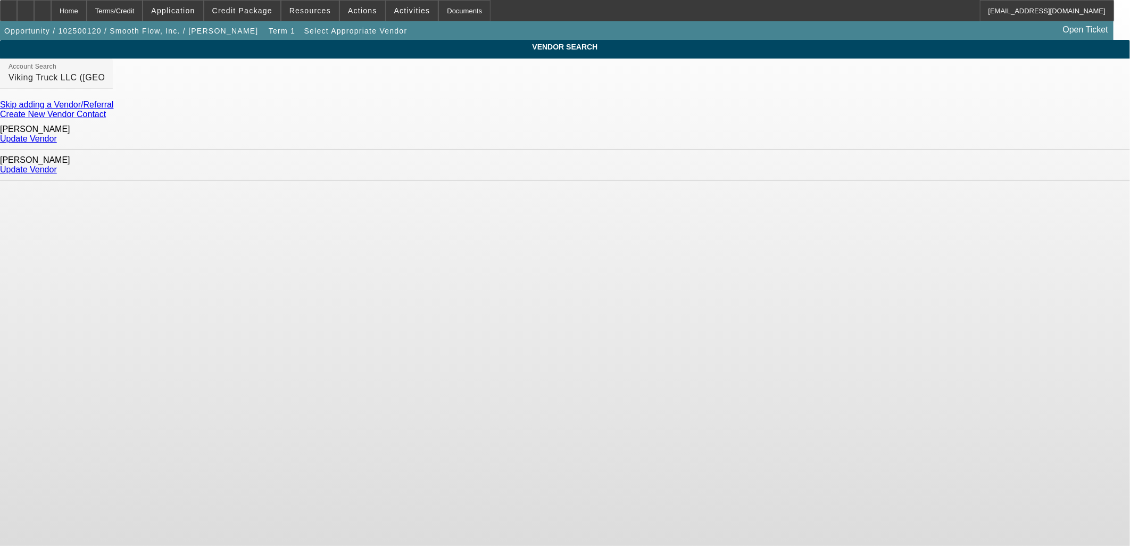
click at [57, 134] on link "Update Vendor" at bounding box center [28, 138] width 57 height 9
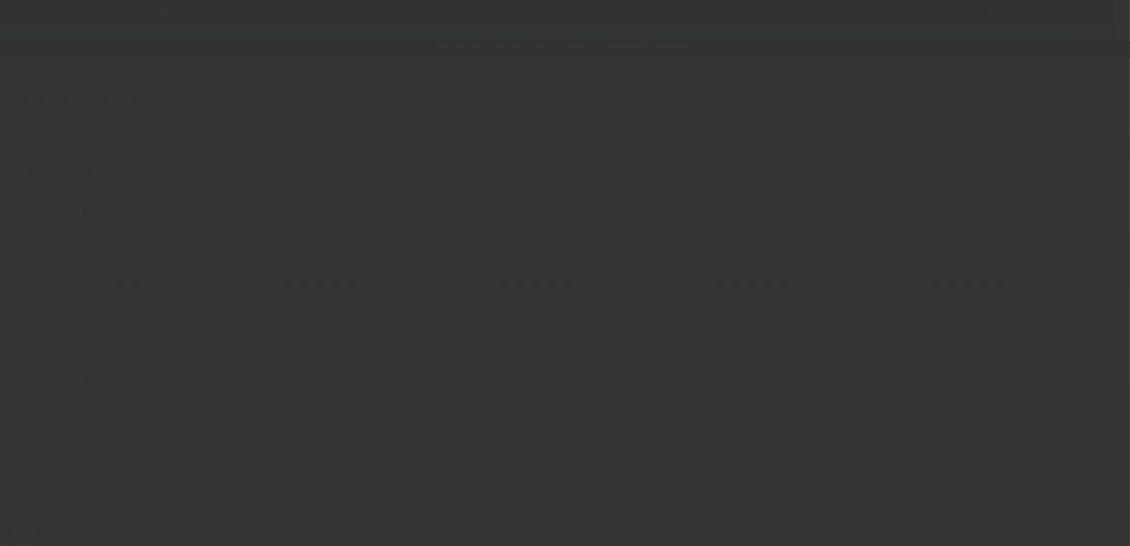
type input "$75,000.00"
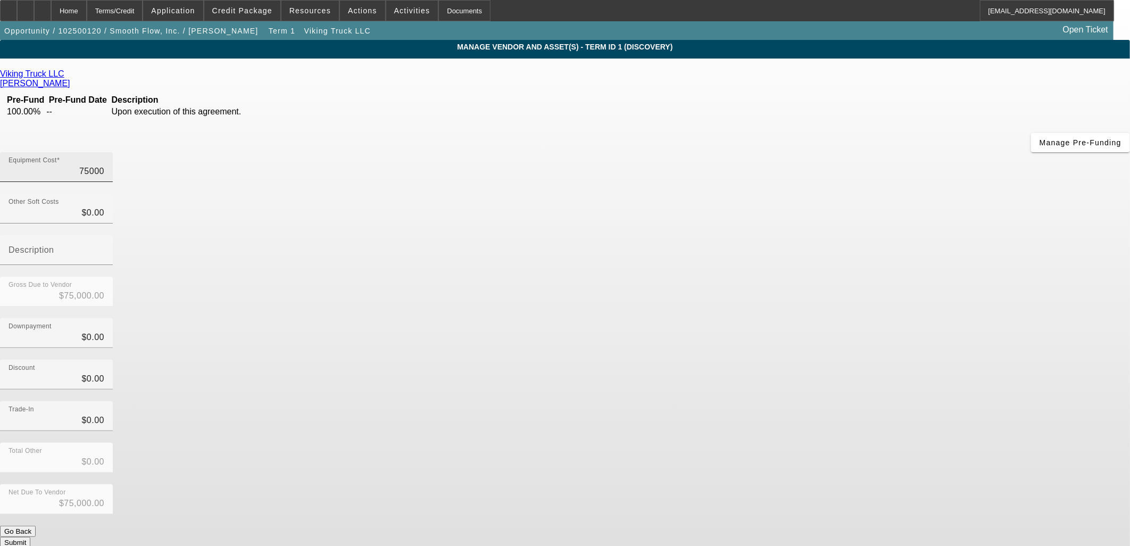
click at [104, 165] on input "75000" at bounding box center [57, 171] width 96 height 13
type input "9"
type input "$9.00"
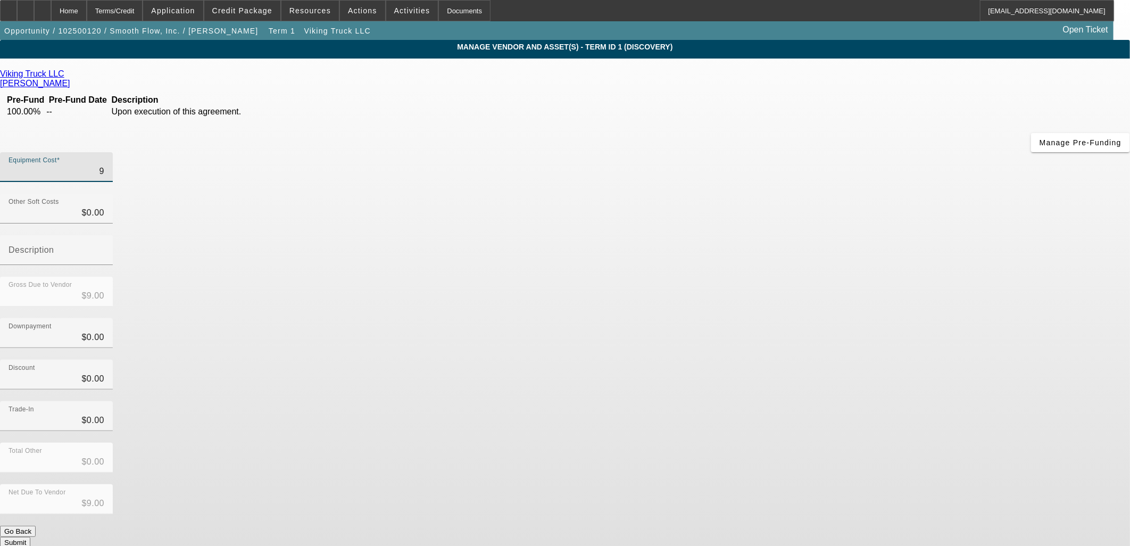
type input "99"
type input "$99.00"
type input "995"
type input "$995.00"
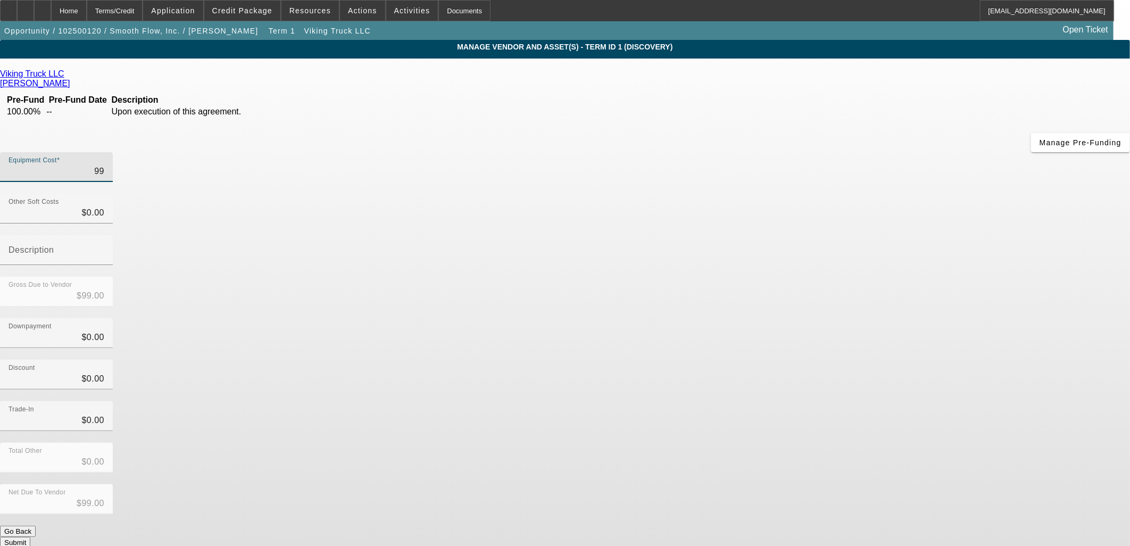
type input "$995.00"
type input "9950"
type input "$9,950.00"
type input "99500"
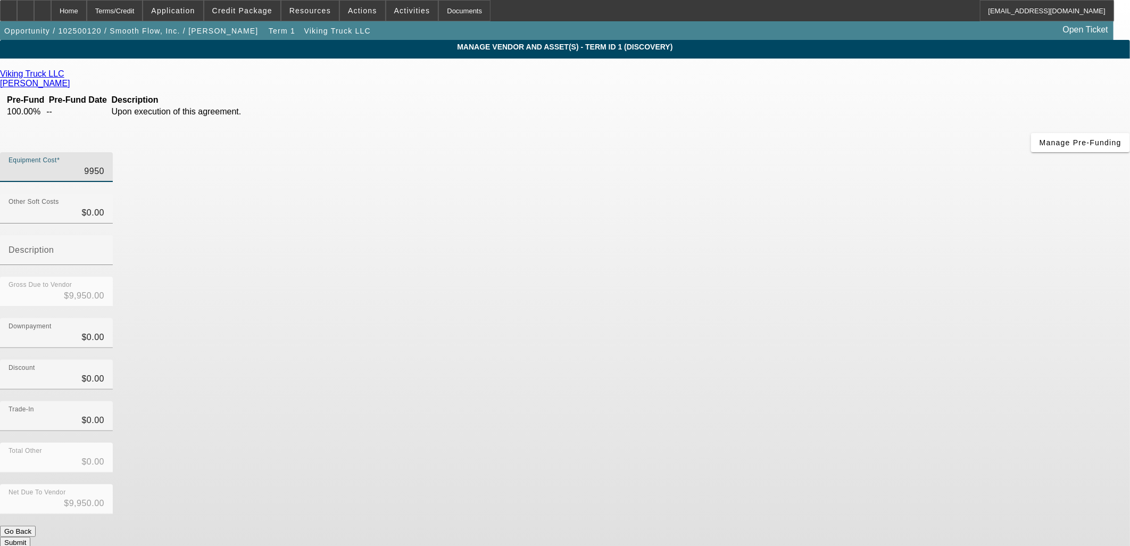
type input "$99,500.00"
click at [831, 318] on div "Downpayment $0.00" at bounding box center [565, 338] width 1130 height 41
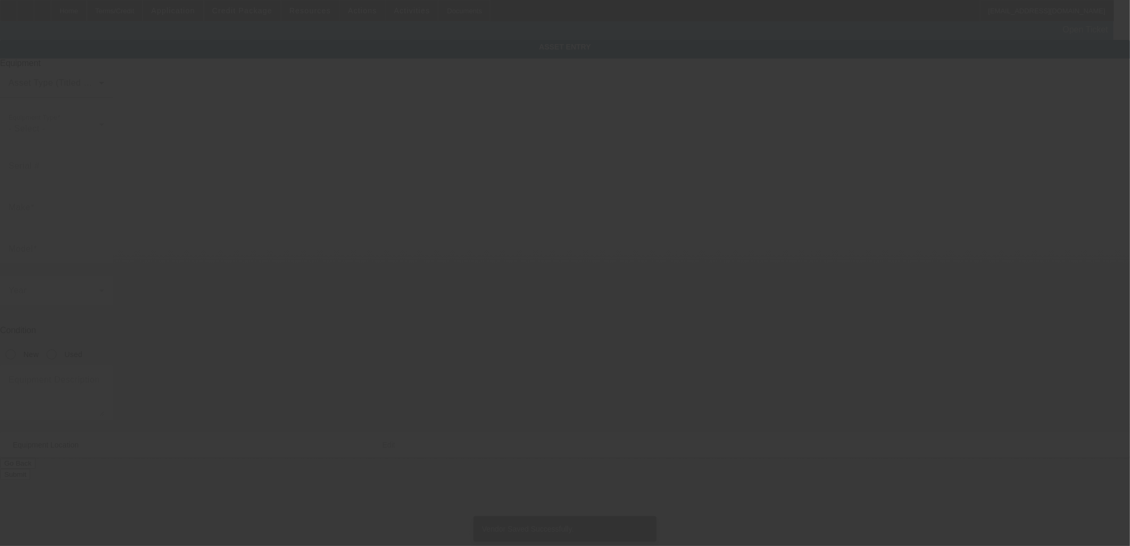
type textarea "Septic Pumper Truck"
type input "[STREET_ADDRESS][PERSON_NAME]"
type input "Newnan"
type input "30263"
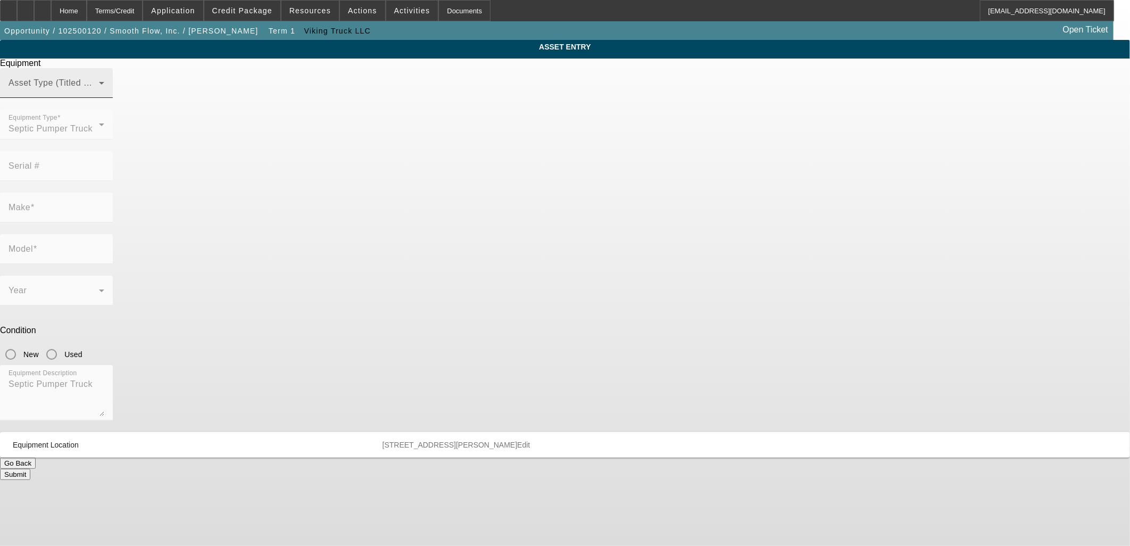
click at [104, 98] on div "Asset Type (Titled or Non-Titled)" at bounding box center [57, 83] width 96 height 30
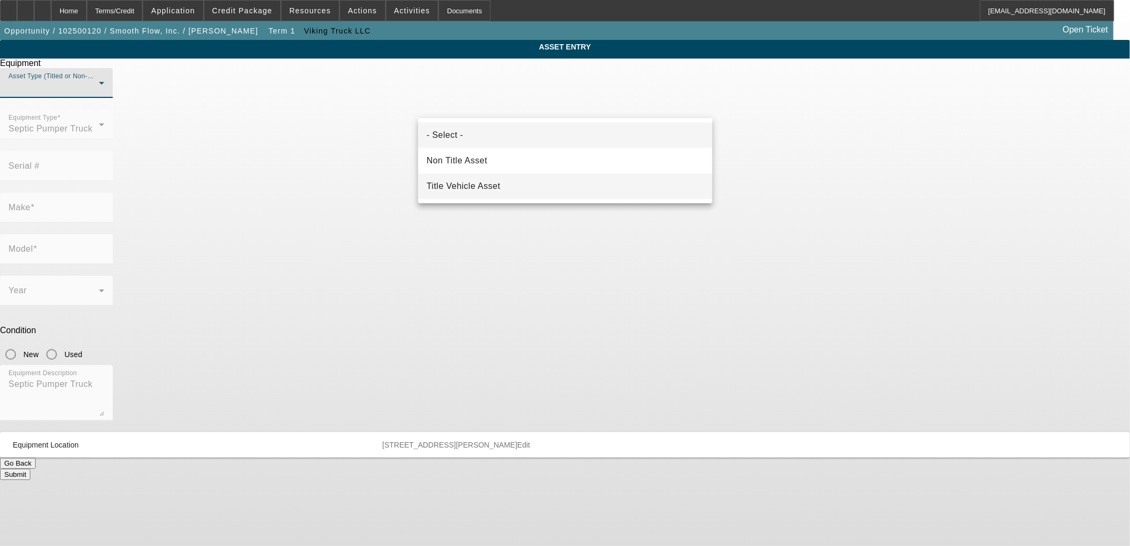
click at [488, 185] on span "Title Vehicle Asset" at bounding box center [464, 186] width 74 height 13
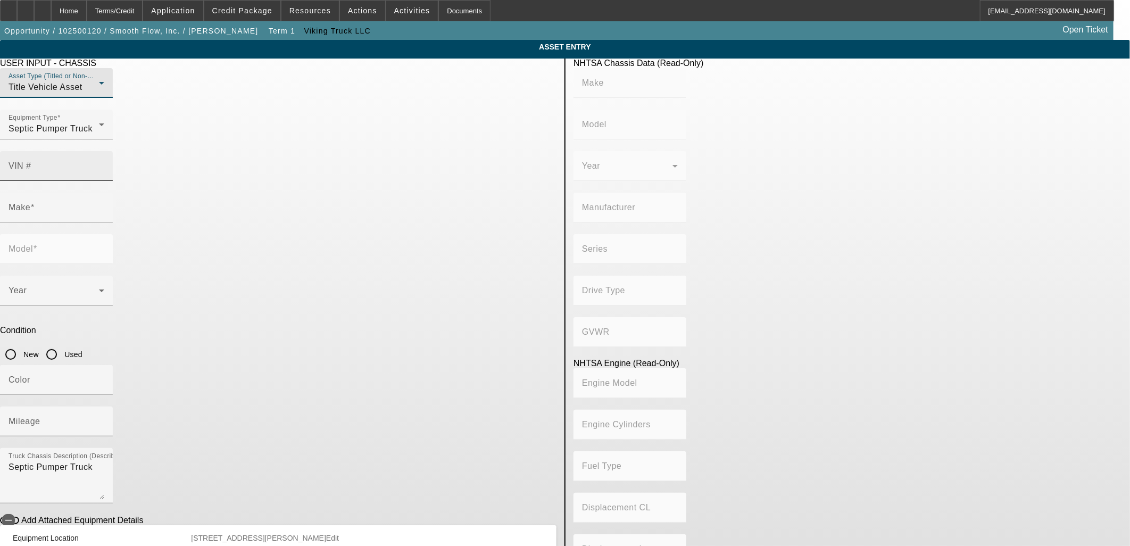
drag, startPoint x: 469, startPoint y: 147, endPoint x: 549, endPoint y: 152, distance: 81.0
click at [104, 164] on input "VIN #" at bounding box center [57, 170] width 96 height 13
type input "3alacwfcxkdkg3400"
type input "FREIGHTLINER"
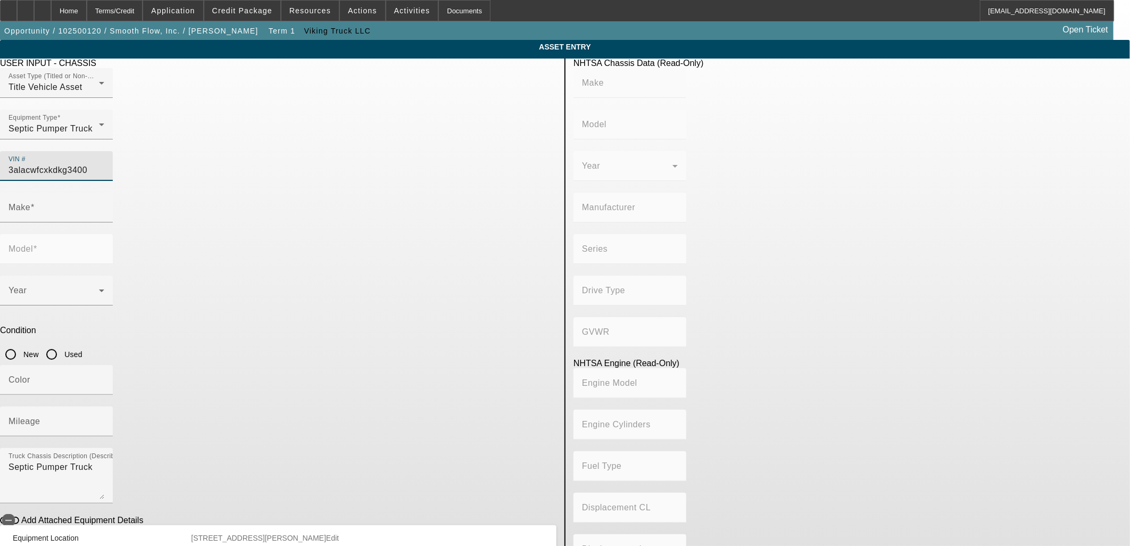
type input "M2"
type input "DAIMLER VEHÍCULOS COMERCIALES MÉXICO S. DE R.L. DE C.V."
type input "106 Medium Duty"
type input "4x2"
type input "Class 6: 19,501 - 26,000 lb (8,845 - 11,794 kg)"
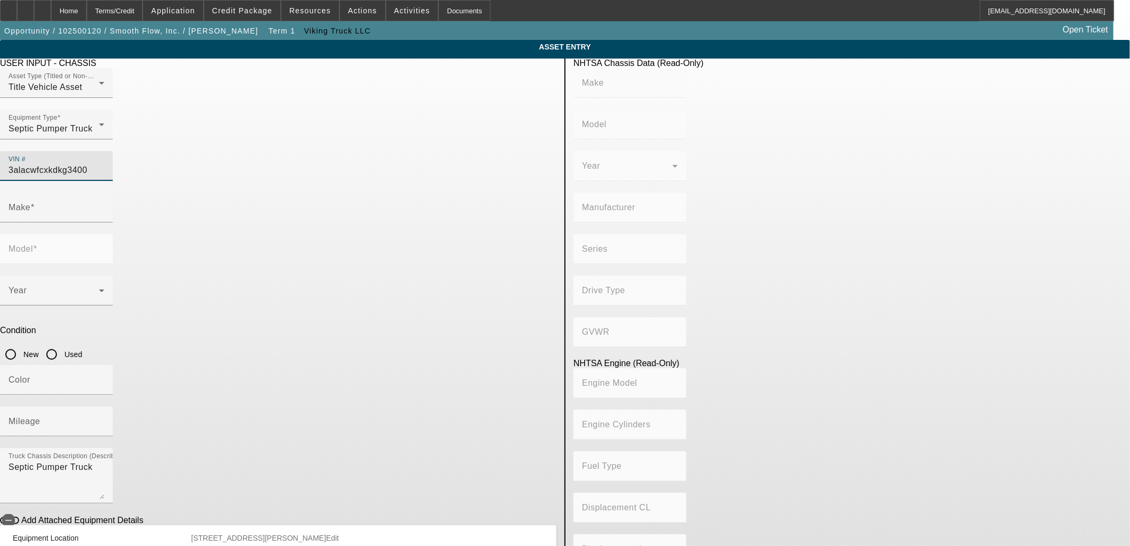
type input "Cummins B6.7"
type input "6"
type input "Diesel"
type input "408.85908543470"
type input "6.7"
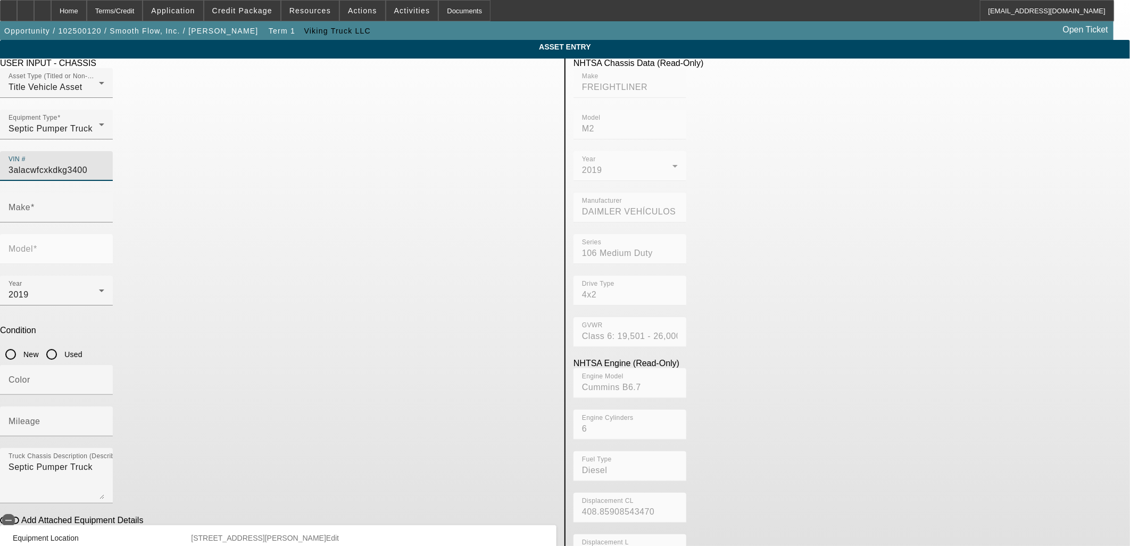
type input "FREIGHTLINER"
type input "M2"
type input "3ALACWFCXKDKG3400"
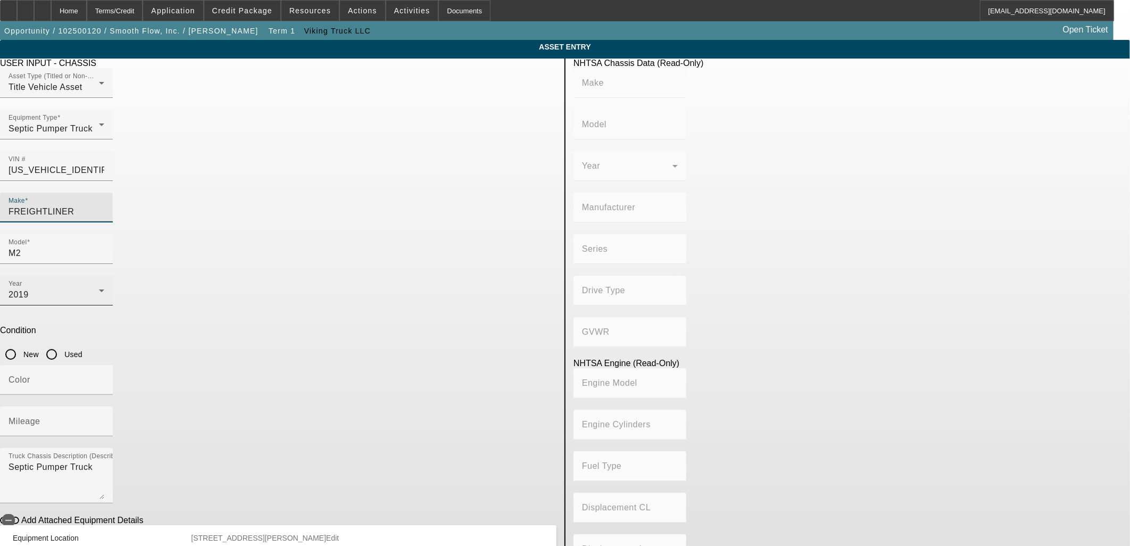
type input "FREIGHTLINER"
type input "M2"
type input "DAIMLER VEHÍCULOS COMERCIALES MÉXICO S. DE R.L. DE C.V."
type input "106 Medium Duty"
type input "4x2"
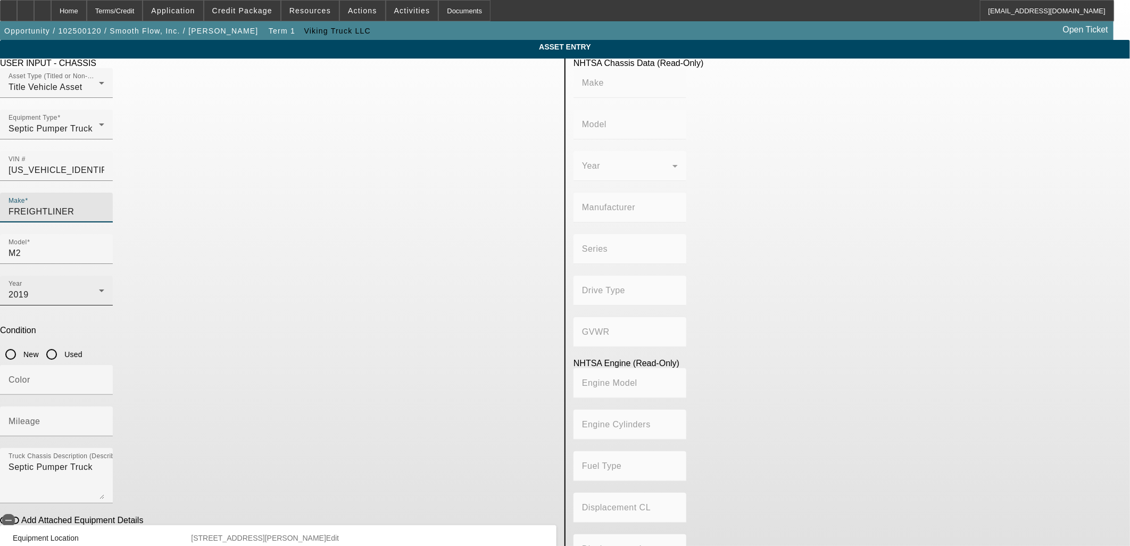
type input "Class 6: 19,501 - 26,000 lb (8,845 - 11,794 kg)"
type input "Cummins B6.7"
type input "6"
type input "Diesel"
type input "408.85908543470"
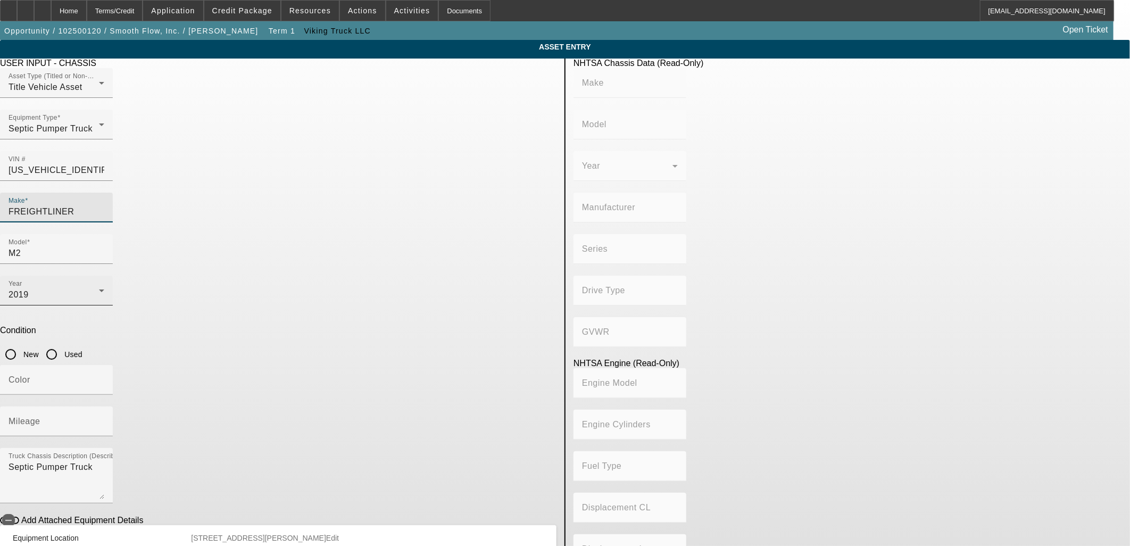
type input "6.7"
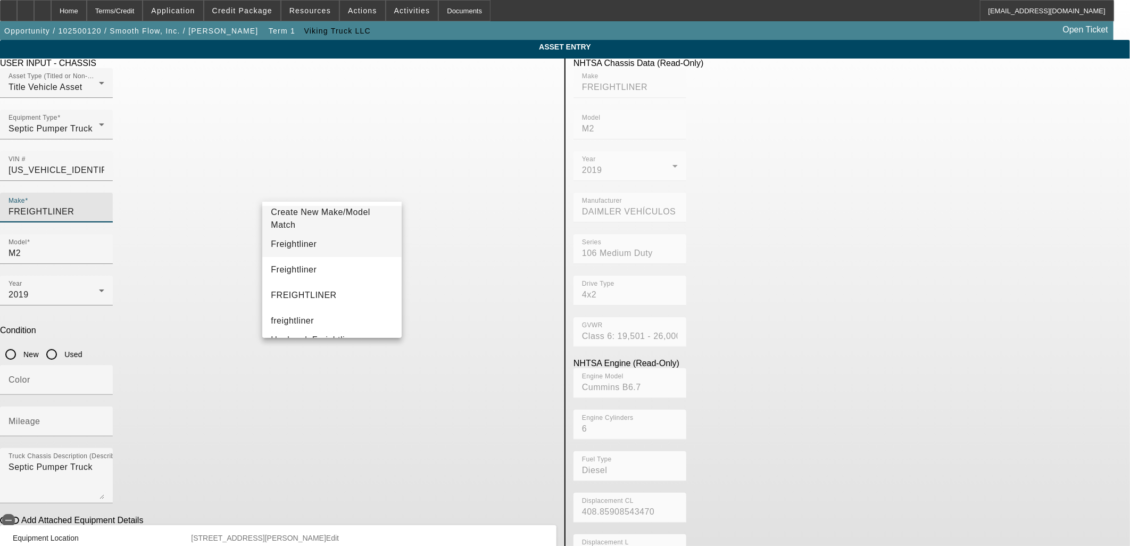
click at [310, 241] on mat-option "Freightliner" at bounding box center [331, 244] width 139 height 26
type input "Freightliner"
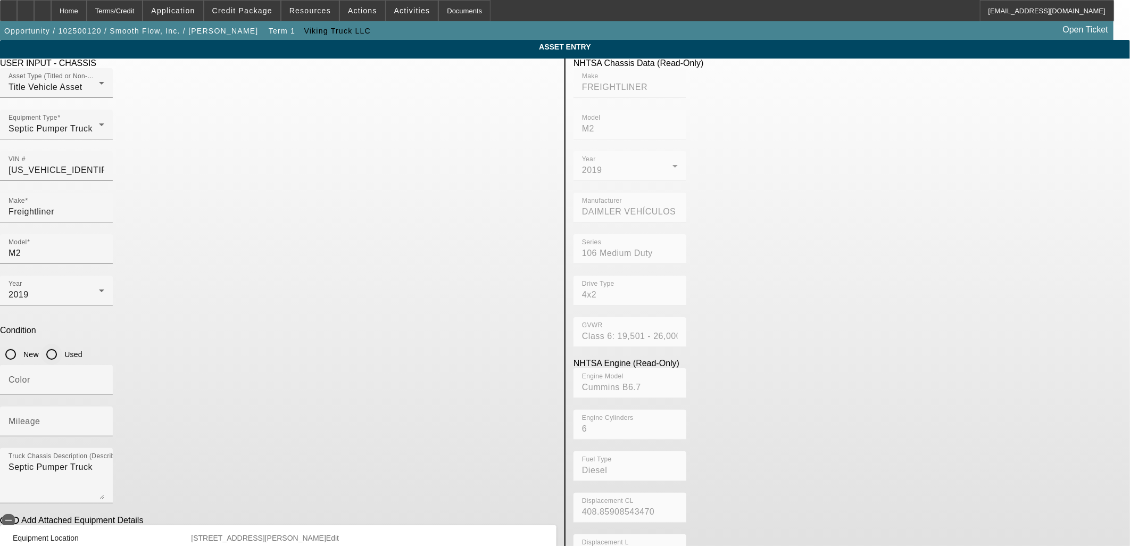
click at [62, 344] on input "Used" at bounding box center [51, 354] width 21 height 21
radio input "true"
click at [30, 375] on mat-label "Color" at bounding box center [20, 379] width 22 height 9
click at [104, 378] on input "Color" at bounding box center [57, 384] width 96 height 13
type input "Blue"
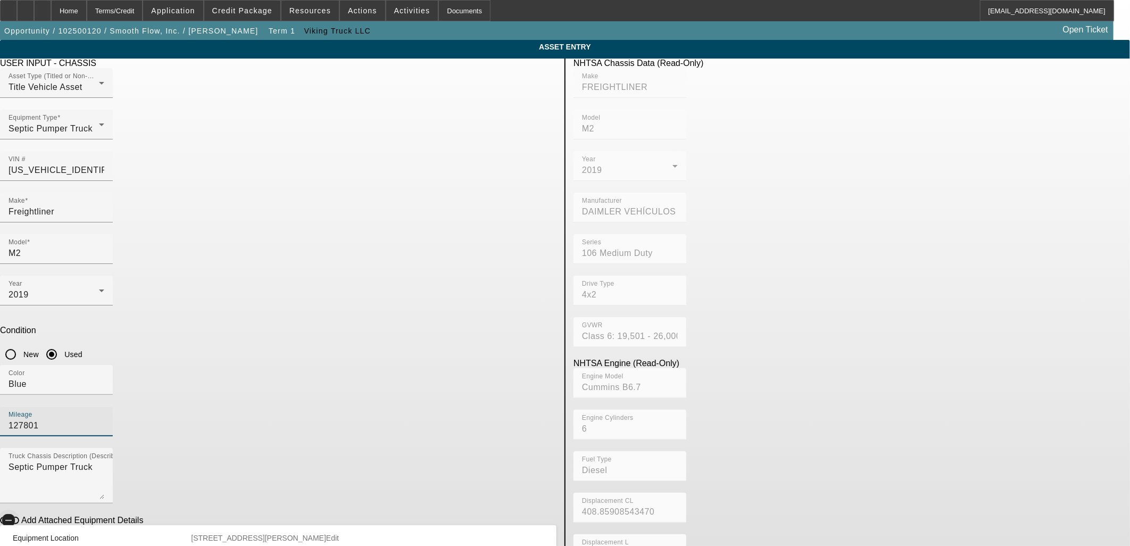
type input "127801"
click at [13, 515] on icon "button" at bounding box center [9, 520] width 10 height 10
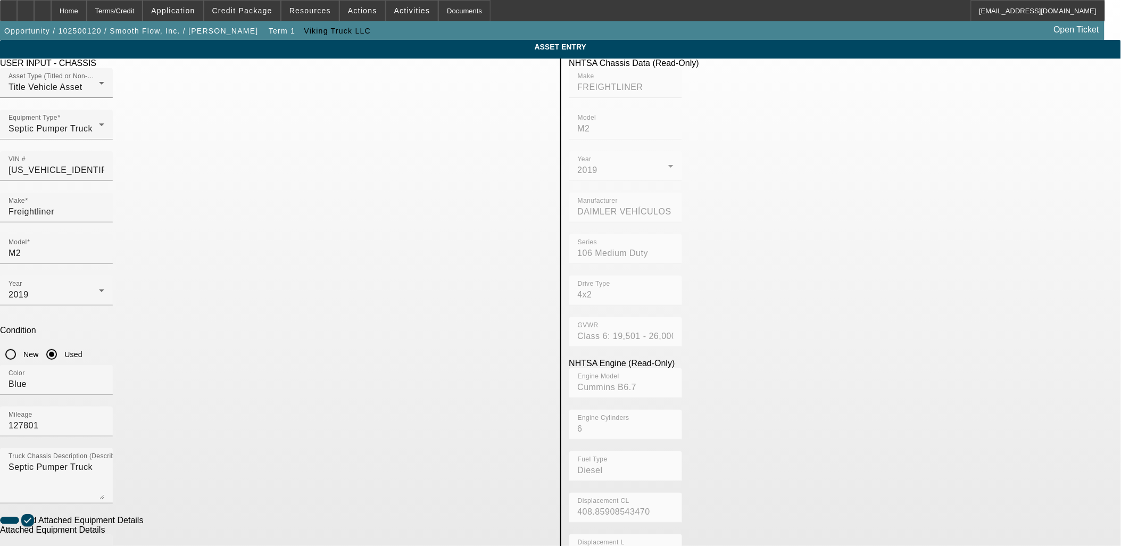
click at [104, 545] on input "Make" at bounding box center [57, 553] width 96 height 13
click at [291, 478] on span "2500 Gallon" at bounding box center [290, 484] width 49 height 13
type input "2500 Gallon"
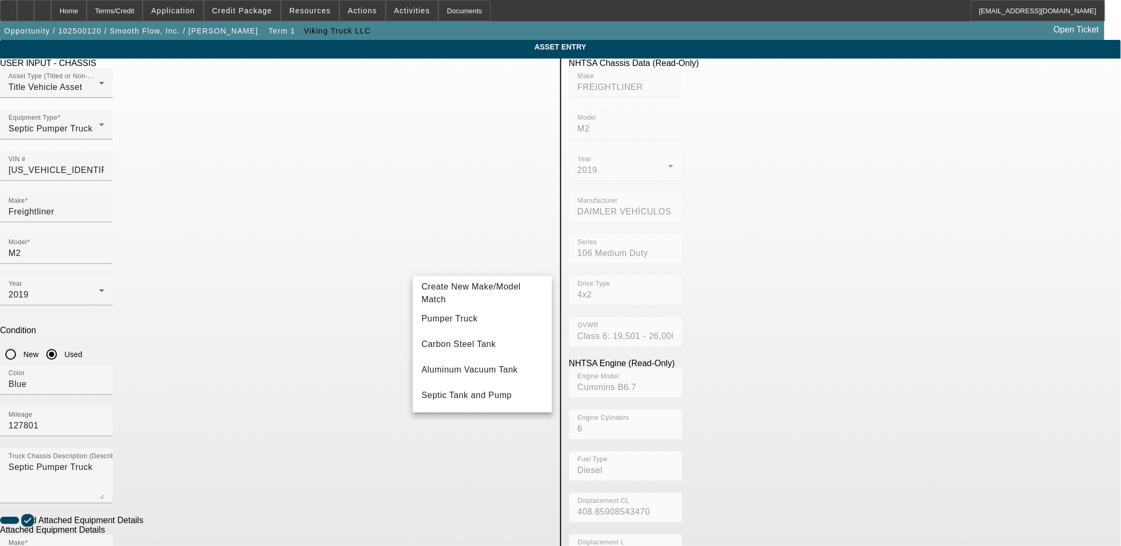
drag, startPoint x: 463, startPoint y: 368, endPoint x: 456, endPoint y: 379, distance: 13.0
click at [463, 368] on span "Aluminum Vacuum Tank" at bounding box center [469, 369] width 96 height 9
type input "Aluminum Vacuum Tank"
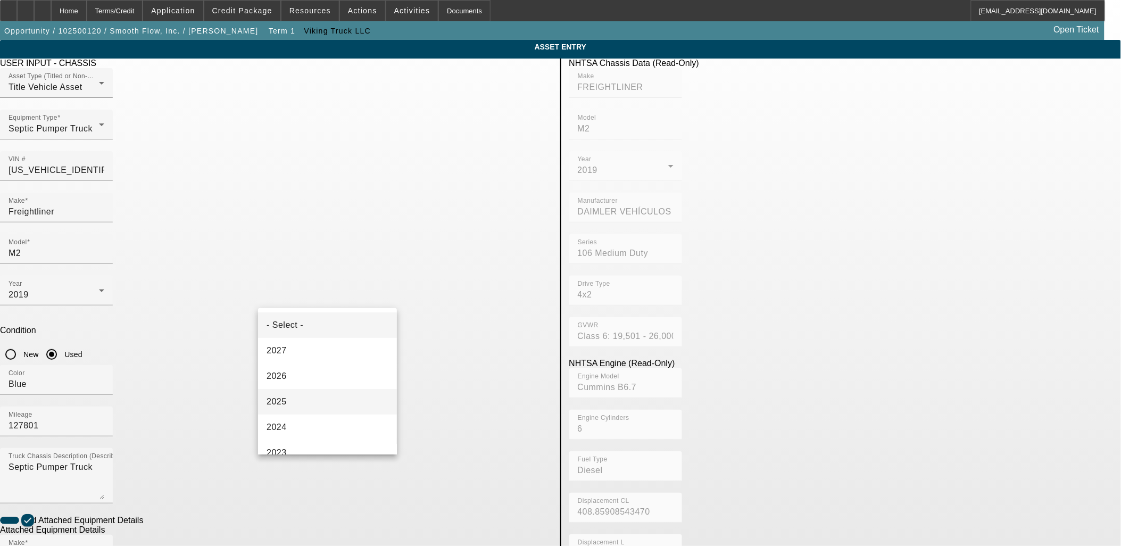
drag, startPoint x: 289, startPoint y: 403, endPoint x: 301, endPoint y: 408, distance: 12.6
click at [289, 403] on mat-option "2025" at bounding box center [327, 402] width 139 height 26
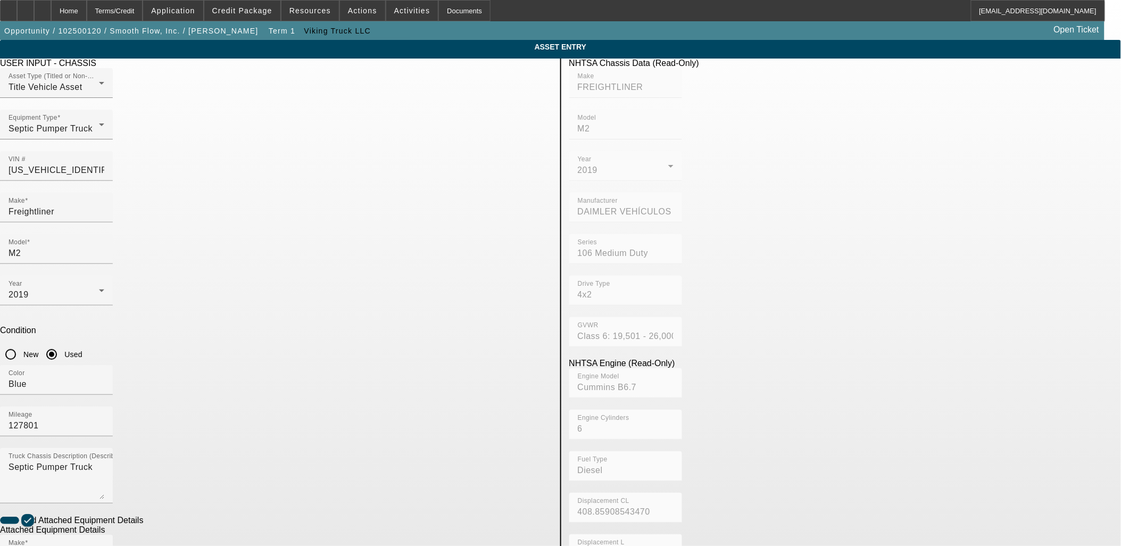
radio input "true"
checkbox input "true"
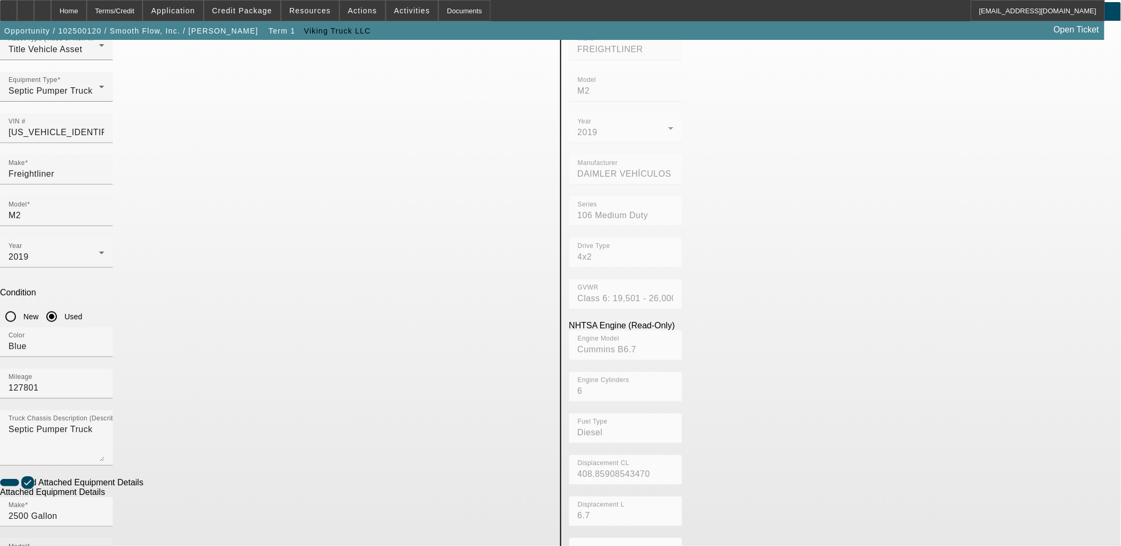
scroll to position [59, 0]
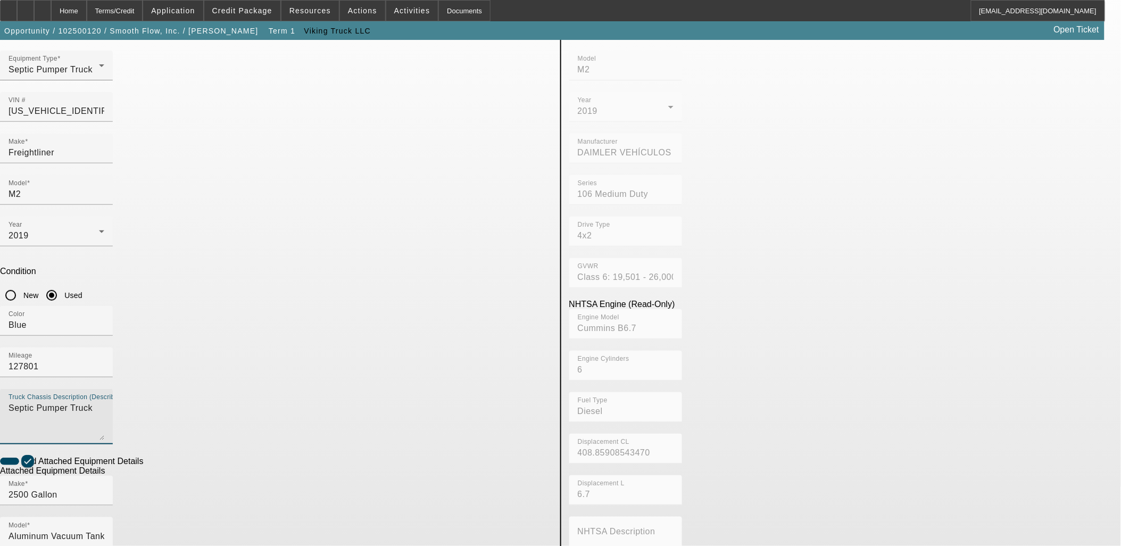
drag, startPoint x: 373, startPoint y: 257, endPoint x: 130, endPoint y: 266, distance: 243.2
click at [134, 261] on app-asset-collateral-manage "ASSET ENTRY Delete asset USER INPUT - CHASSIS Asset Type (Titled or Non-Titled)…" at bounding box center [560, 395] width 1121 height 828
paste textarea "Septic Pumper Truck"
type textarea "Septic Pumper Truck"
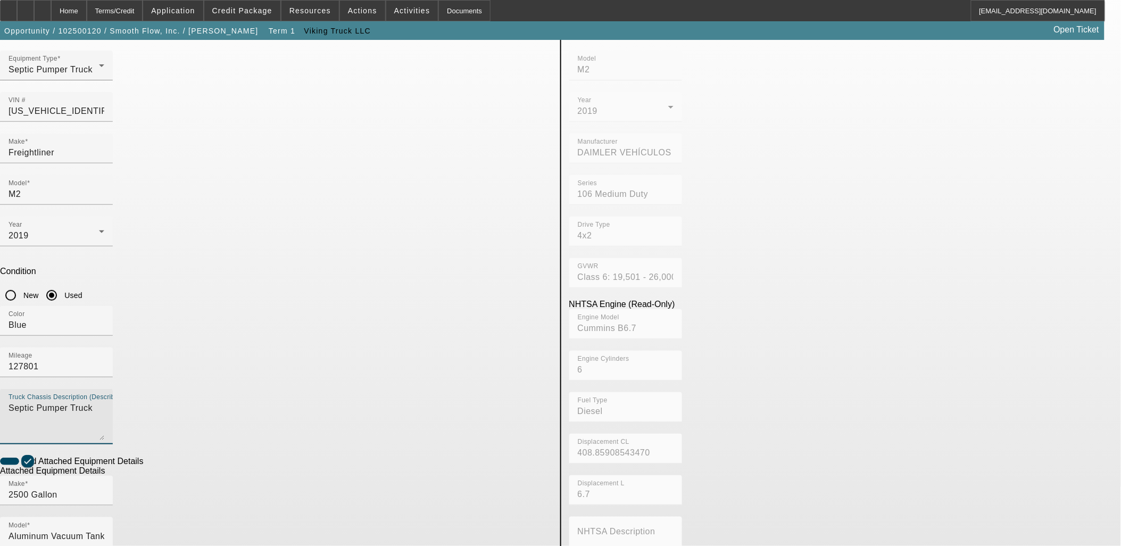
drag, startPoint x: 360, startPoint y: 262, endPoint x: 149, endPoint y: 260, distance: 210.1
click at [149, 257] on app-asset-collateral-manage "ASSET ENTRY Delete asset USER INPUT - CHASSIS Asset Type (Titled or Non-Titled)…" at bounding box center [560, 395] width 1121 height 828
type textarea "Standard Cab"
click at [618, 437] on div "NHTSA Chassis Data (Read-Only) Make FREIGHTLINER Model M2 Year 2019 Manufacture…" at bounding box center [845, 403] width 568 height 809
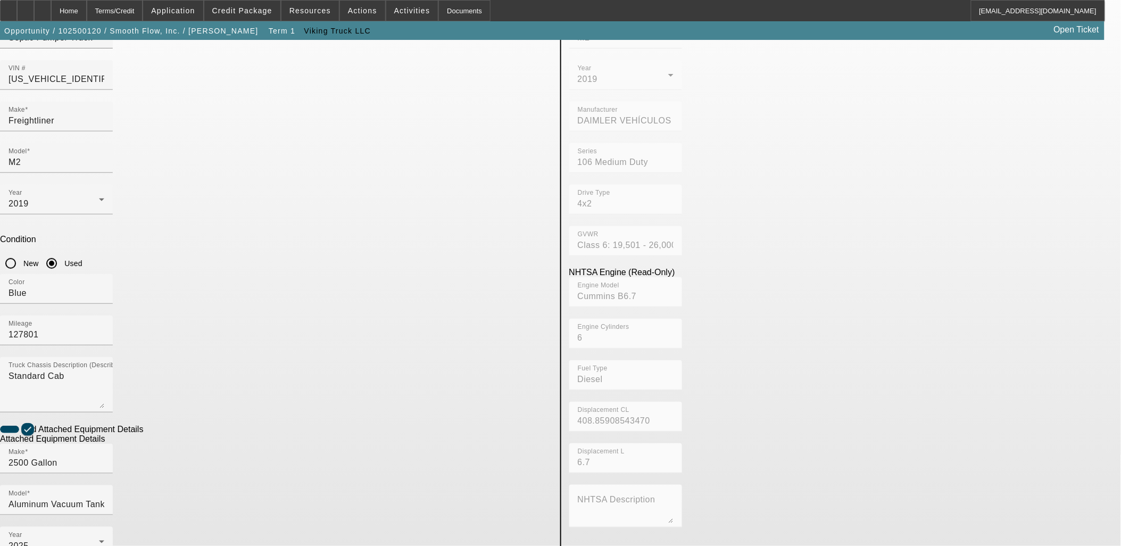
scroll to position [118, 0]
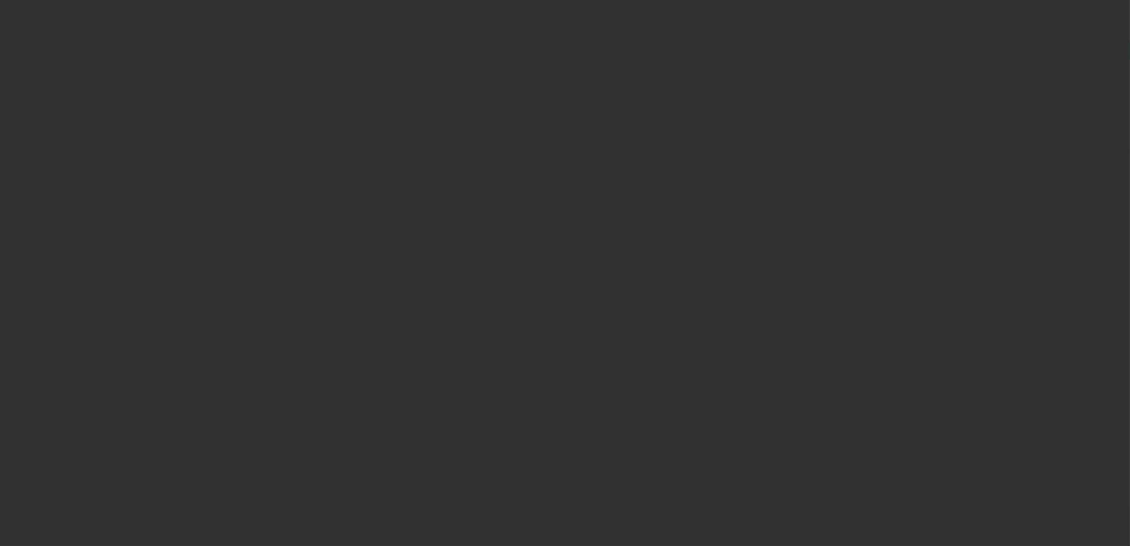
type input "$99,500.00"
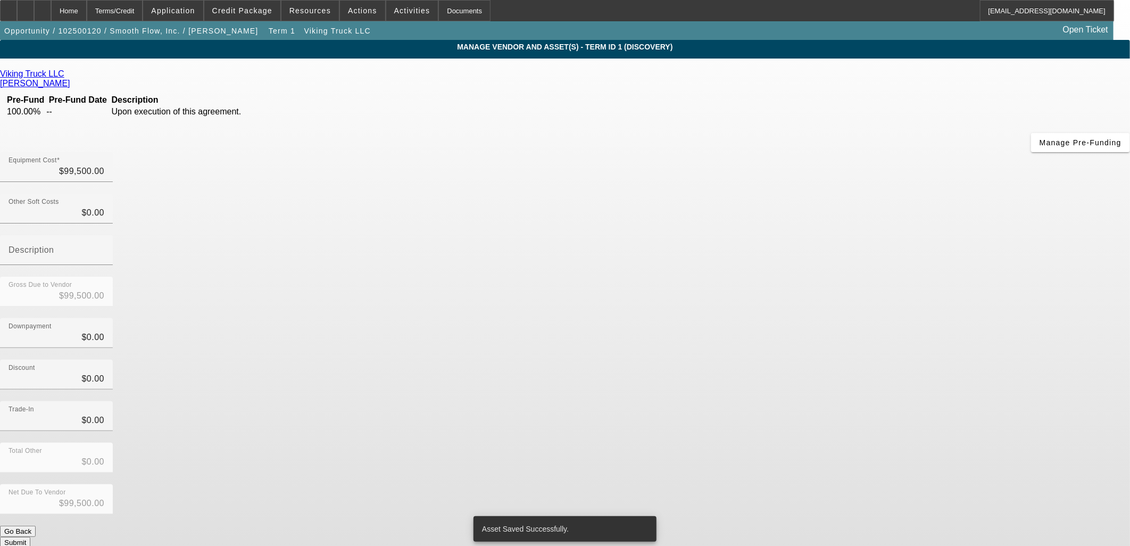
click at [30, 537] on button "Submit" at bounding box center [15, 542] width 30 height 11
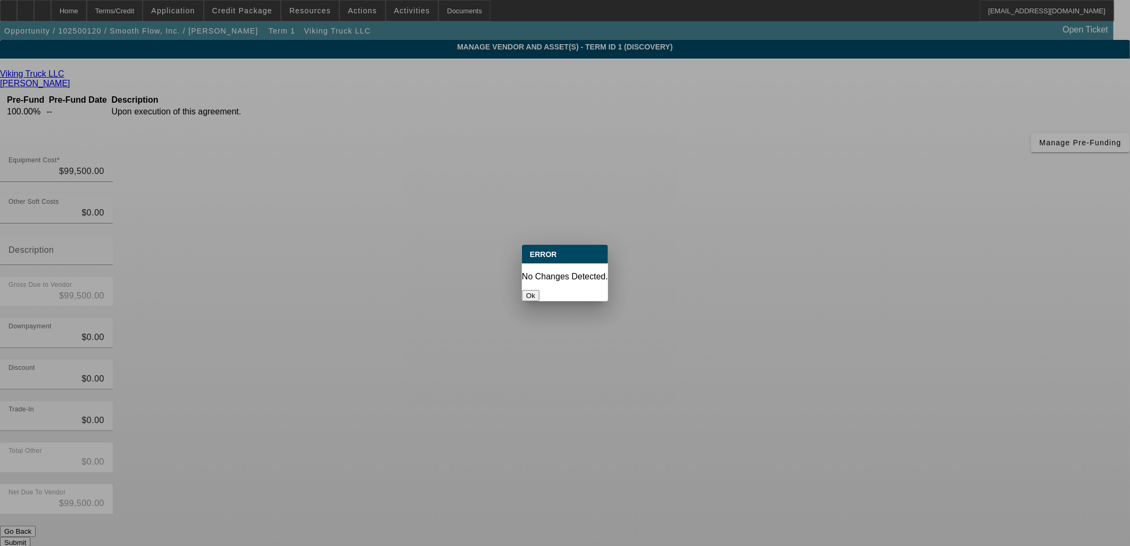
click at [539, 290] on button "Ok" at bounding box center [531, 295] width 18 height 11
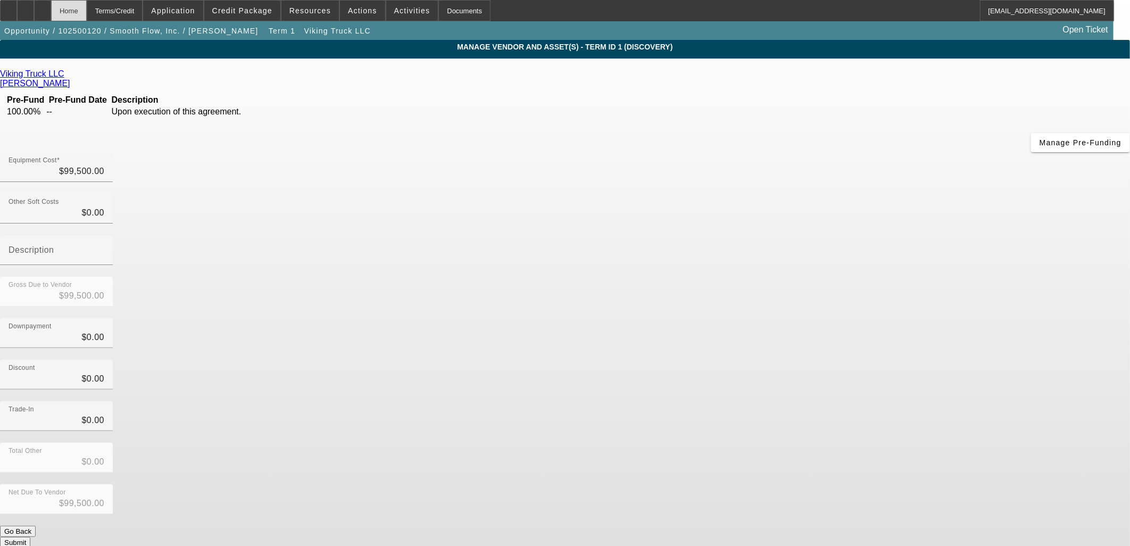
click at [87, 10] on div "Home" at bounding box center [69, 10] width 36 height 21
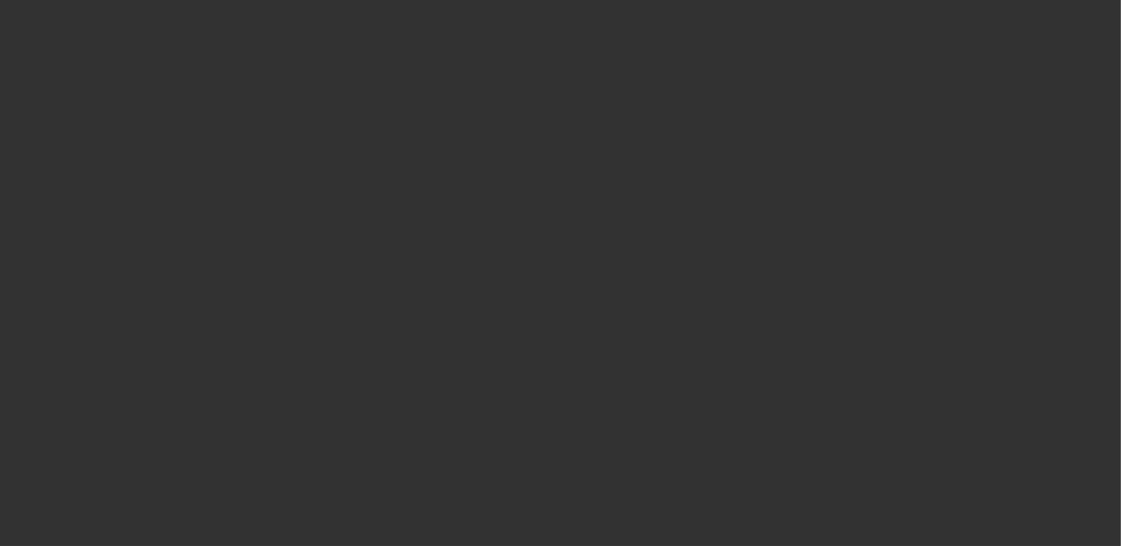
select select "0"
select select "2"
select select "0.1"
select select "4"
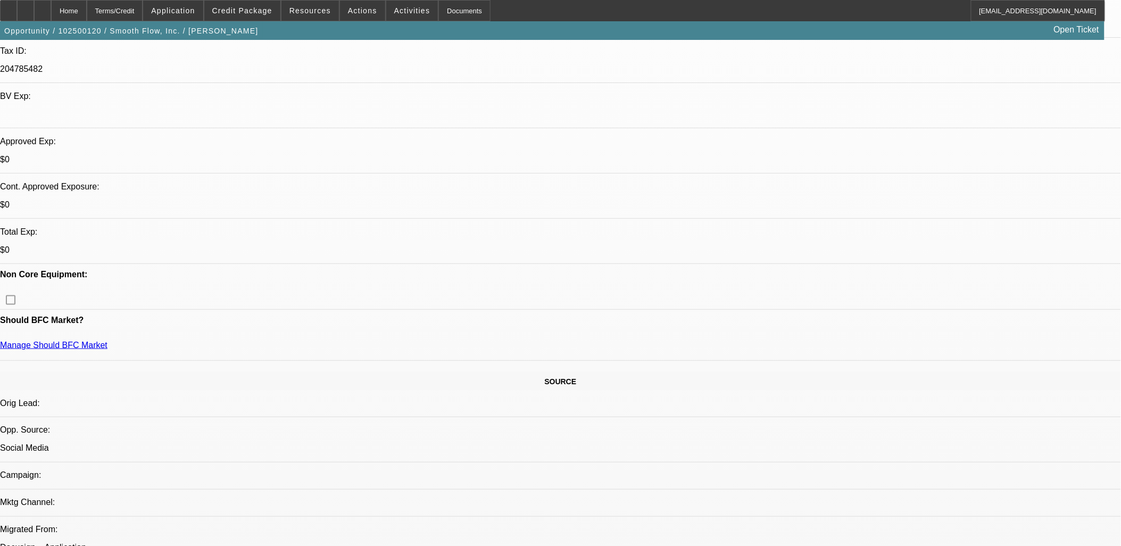
scroll to position [118, 0]
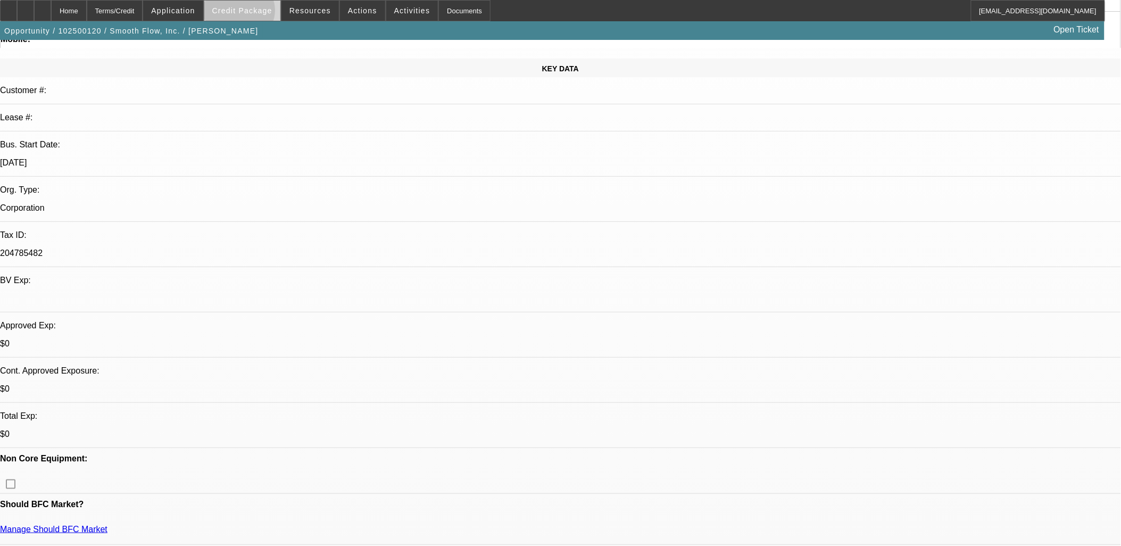
click at [256, 12] on span "Credit Package" at bounding box center [242, 10] width 60 height 9
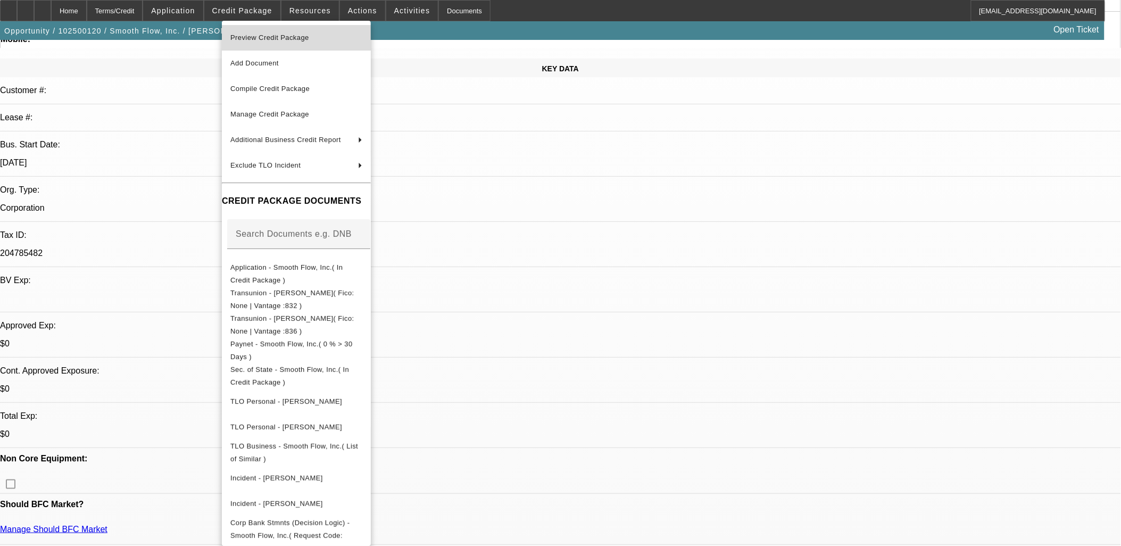
click at [271, 38] on span "Preview Credit Package" at bounding box center [269, 38] width 79 height 8
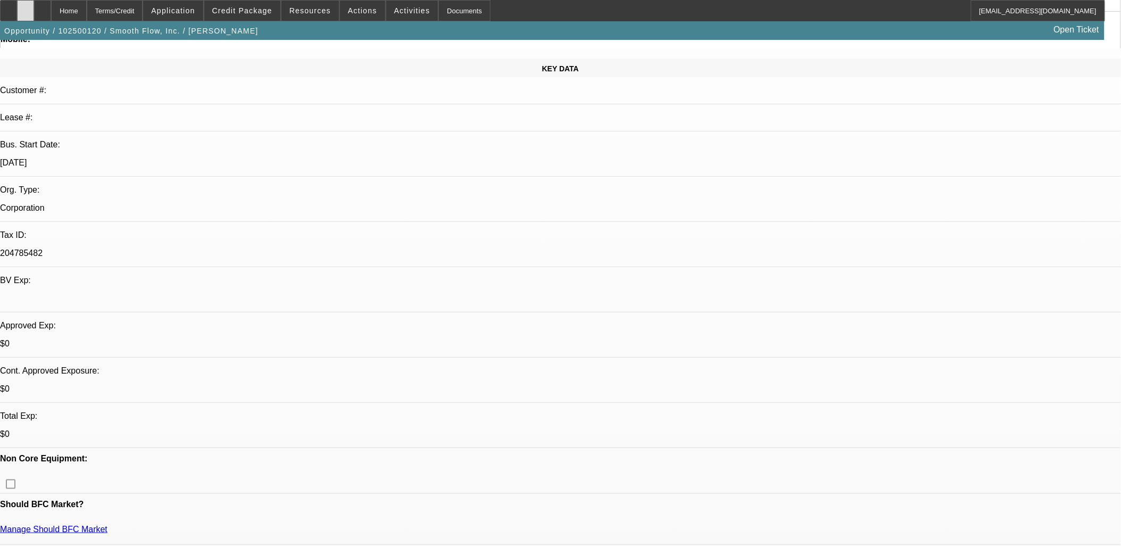
click at [34, 14] on div at bounding box center [25, 10] width 17 height 21
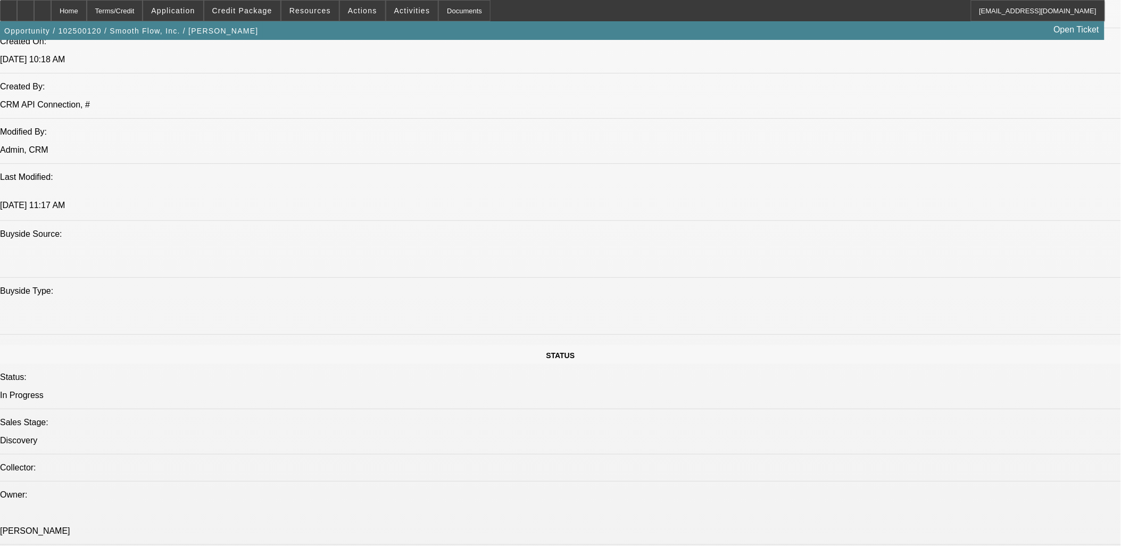
scroll to position [1123, 0]
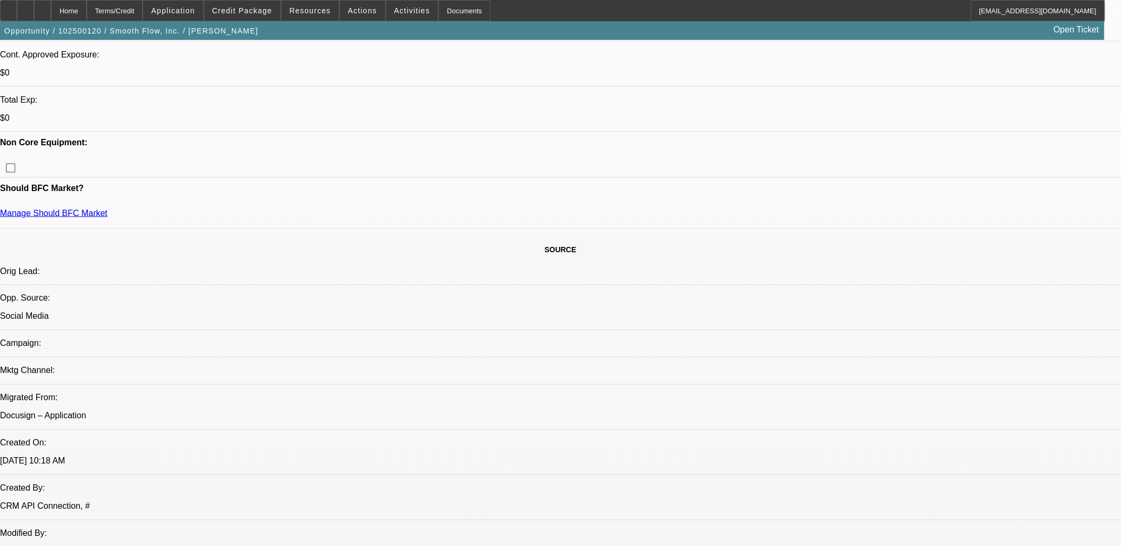
scroll to position [295, 0]
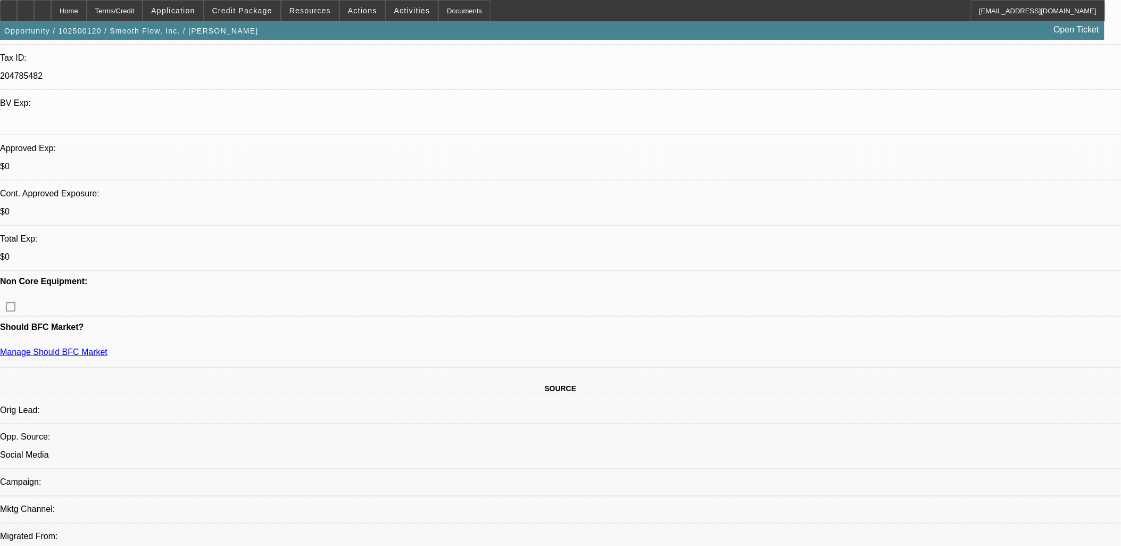
radio input "true"
type textarea "Paul and Allison Robinson want to add another pumper truck to their fleet to ke…"
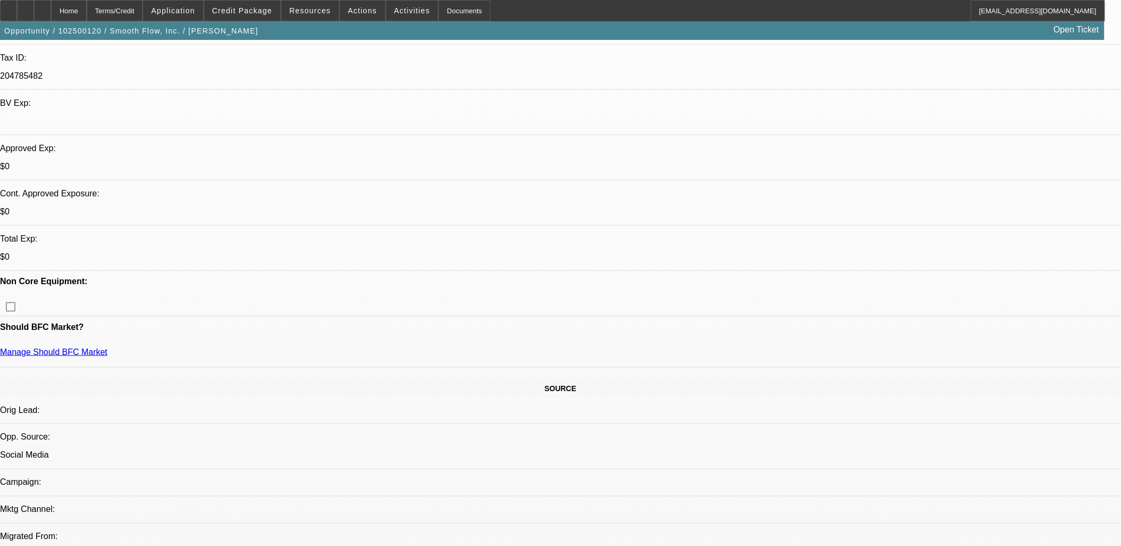
radio input "true"
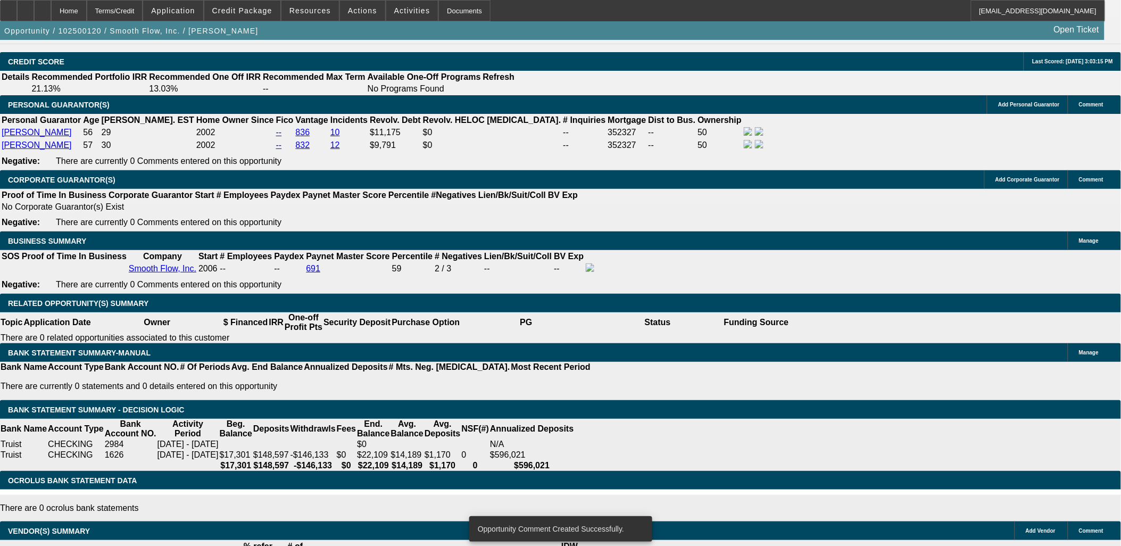
scroll to position [1477, 0]
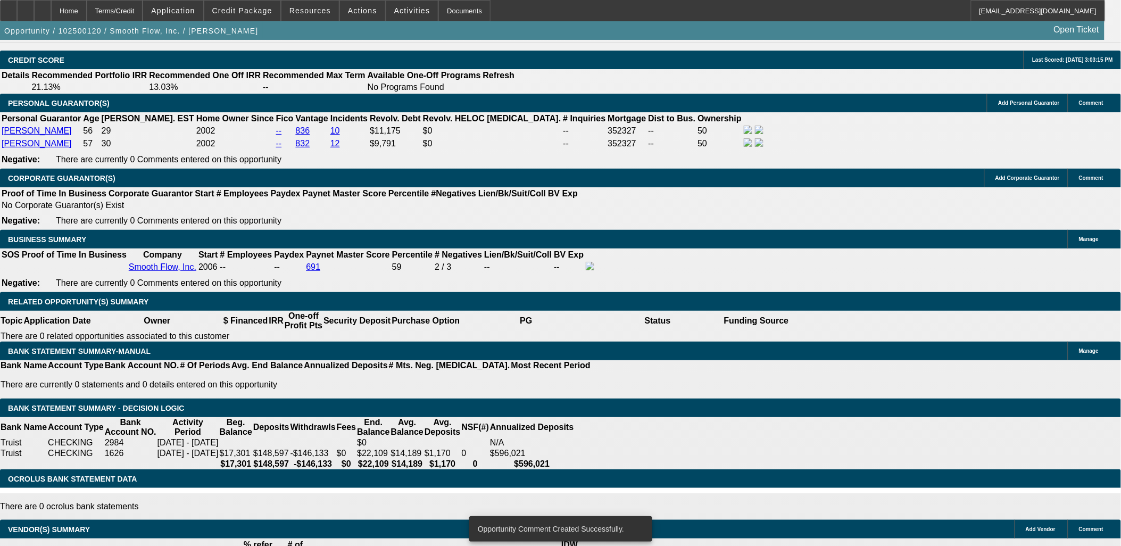
type input "$0.00"
type input "UNKNOWN"
drag, startPoint x: 226, startPoint y: 236, endPoint x: 294, endPoint y: 237, distance: 68.6
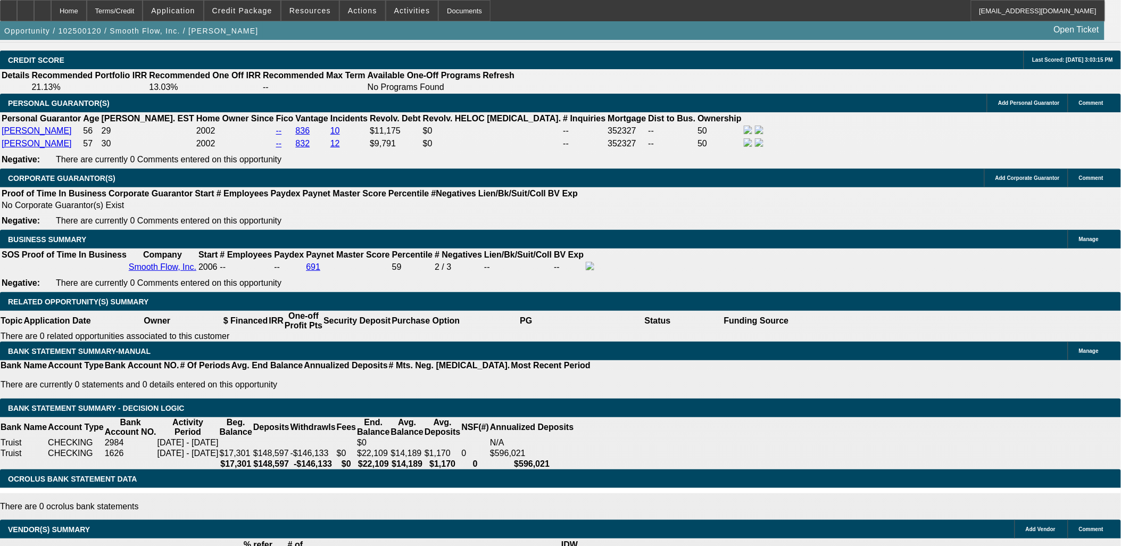
type input "60"
type input "7"
type input "$3,940.44"
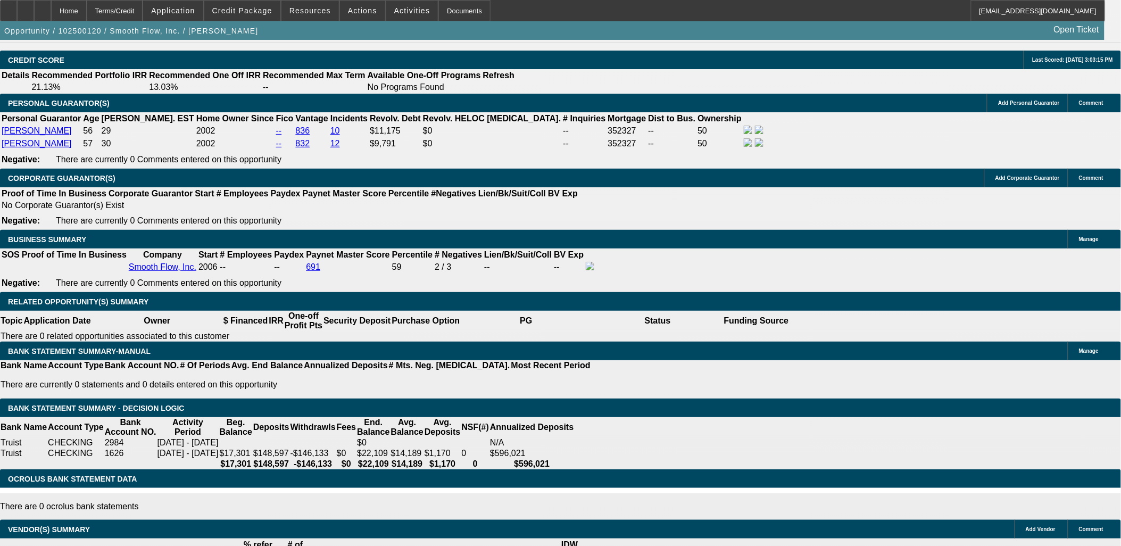
type input "$1,970.22"
type input "7.9"
type input "$4,025.48"
type input "$2,012.74"
type input "7.9"
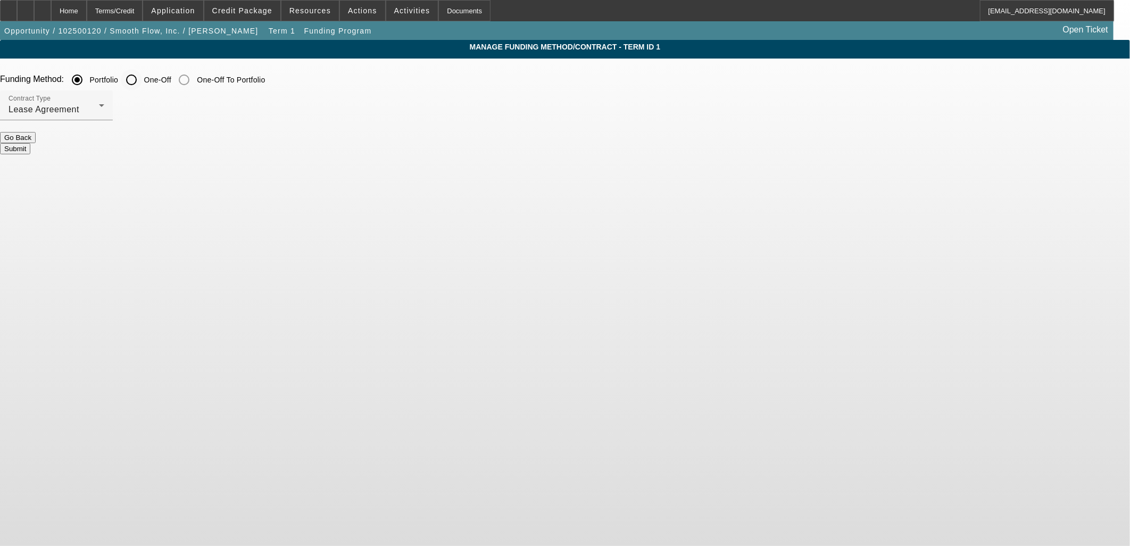
click at [142, 82] on input "One-Off" at bounding box center [131, 79] width 21 height 21
radio input "true"
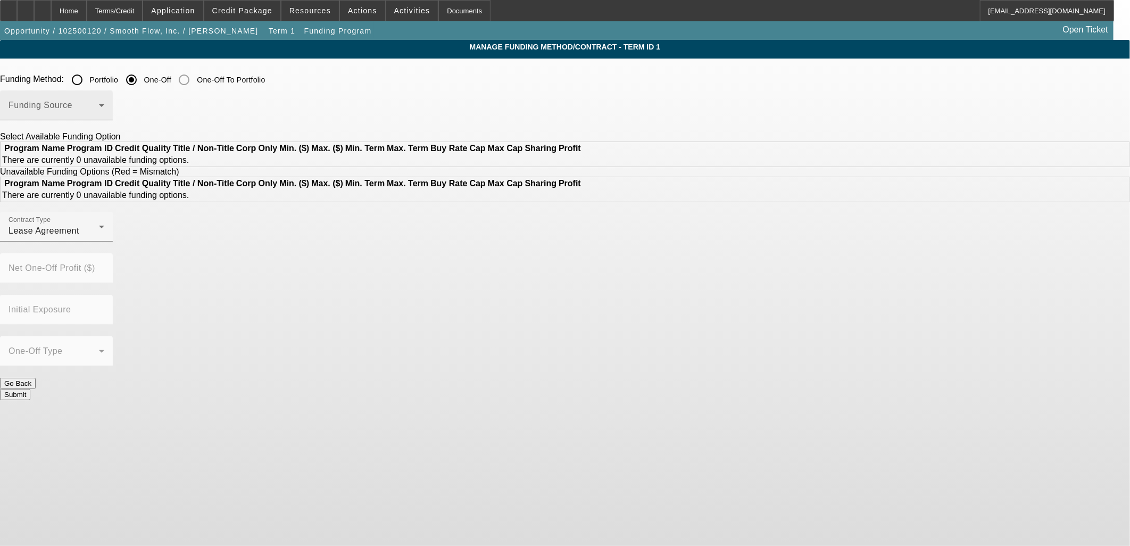
click at [99, 107] on span at bounding box center [54, 109] width 90 height 13
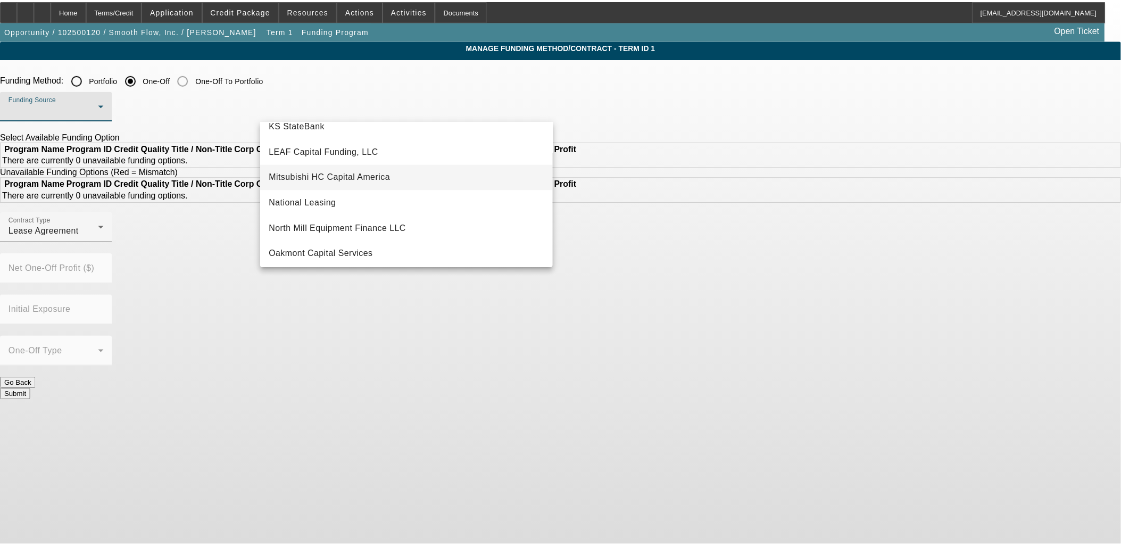
scroll to position [183, 0]
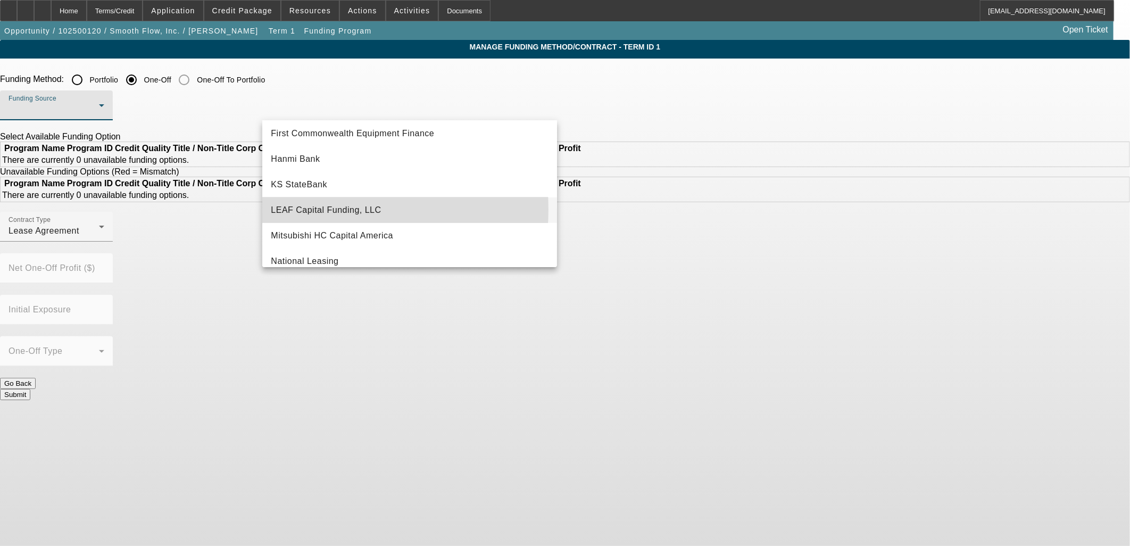
click at [321, 209] on span "LEAF Capital Funding, LLC" at bounding box center [326, 210] width 110 height 13
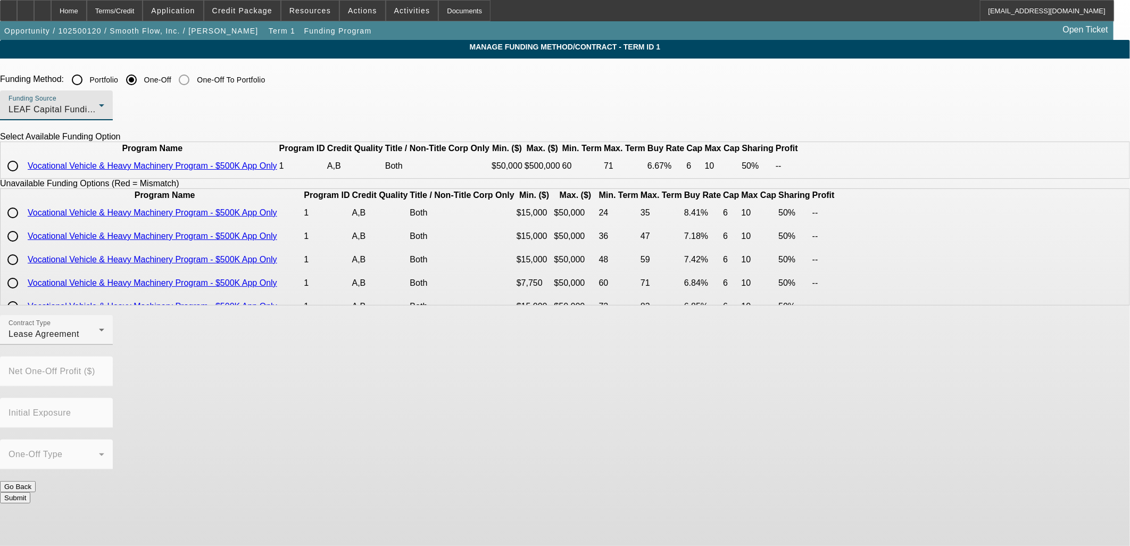
click at [23, 177] on input "radio" at bounding box center [12, 165] width 21 height 21
radio input "true"
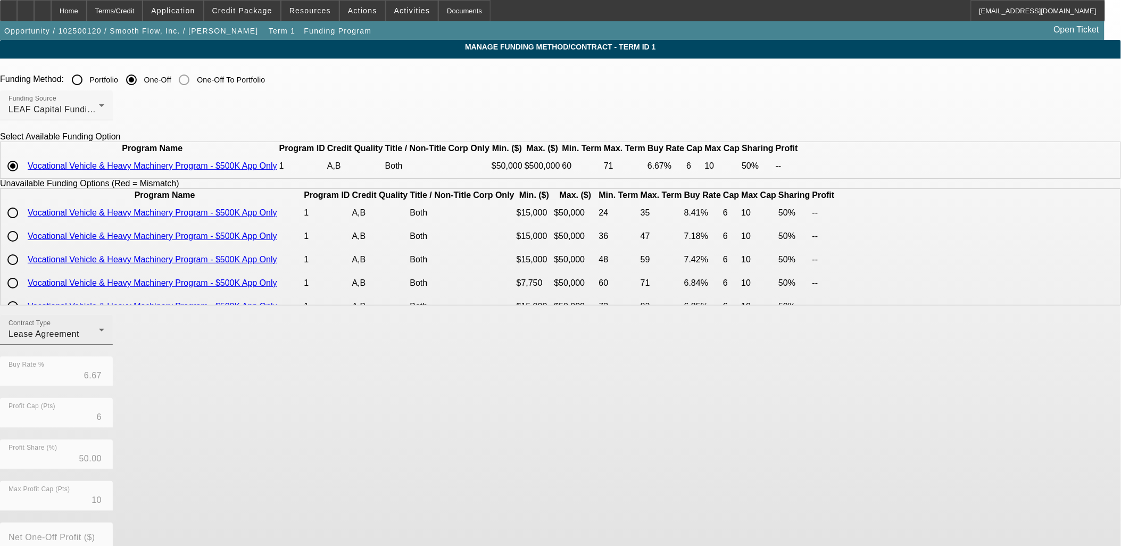
click at [104, 345] on div "Contract Type Lease Agreement" at bounding box center [57, 330] width 96 height 30
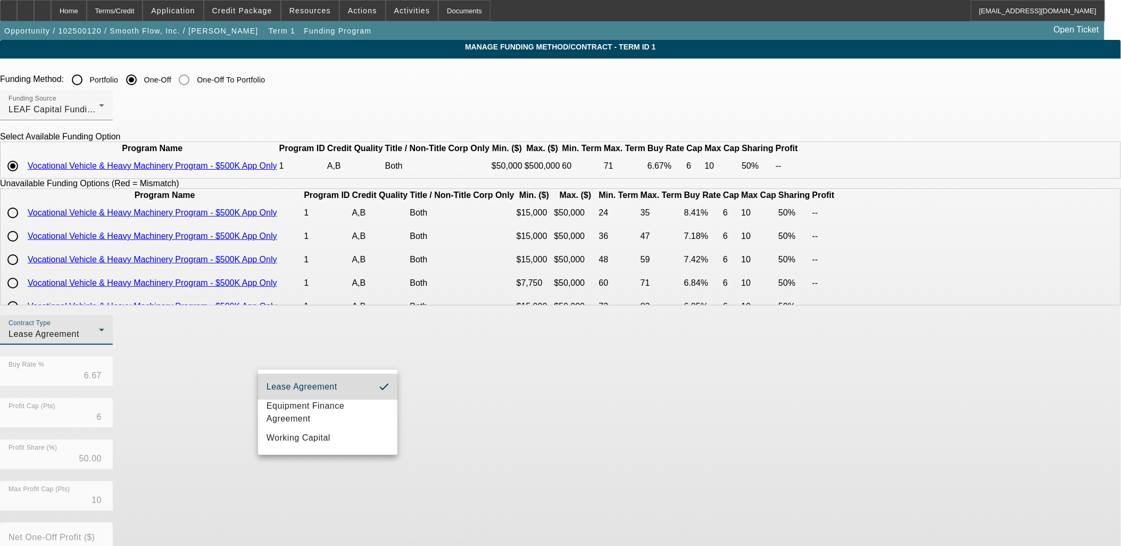
click at [309, 397] on mat-option "Lease Agreement" at bounding box center [327, 387] width 139 height 26
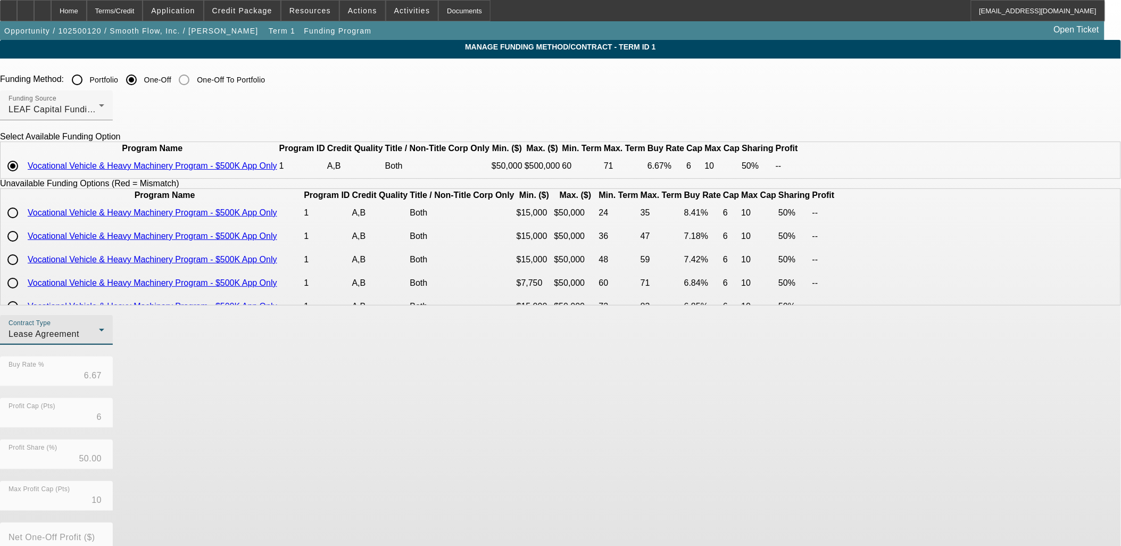
click at [79, 338] on span "Lease Agreement" at bounding box center [44, 333] width 71 height 9
drag, startPoint x: 299, startPoint y: 401, endPoint x: 397, endPoint y: 413, distance: 98.6
click at [299, 401] on mat-option "Equipment Finance Agreement" at bounding box center [327, 412] width 139 height 26
click at [491, 405] on div "Contract Type Equipment Finance Agreement Buy Rate % 6.67 Profit Cap (Pts) 6 Pr…" at bounding box center [560, 481] width 1121 height 332
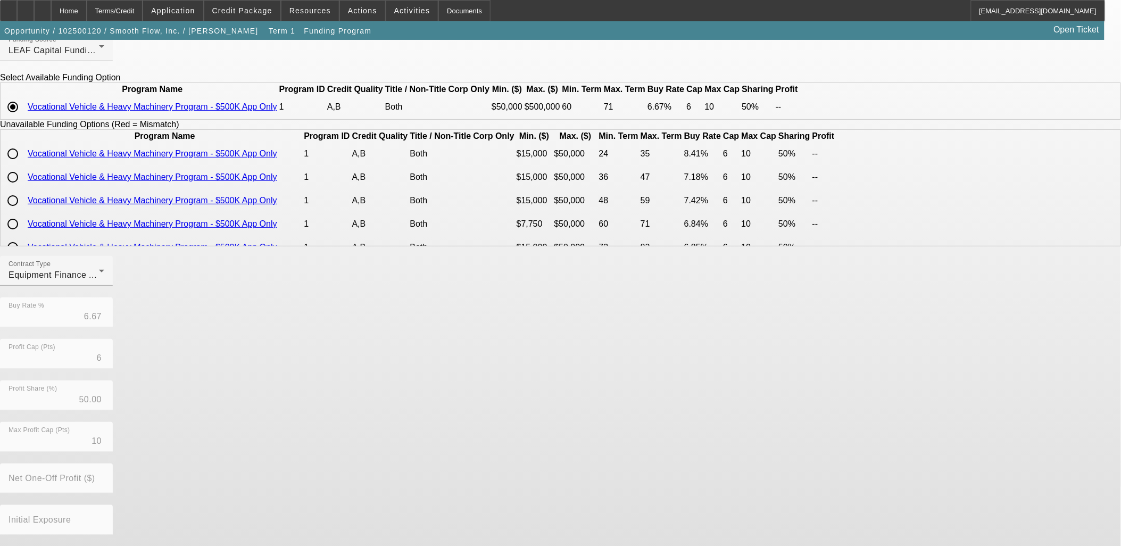
scroll to position [115, 0]
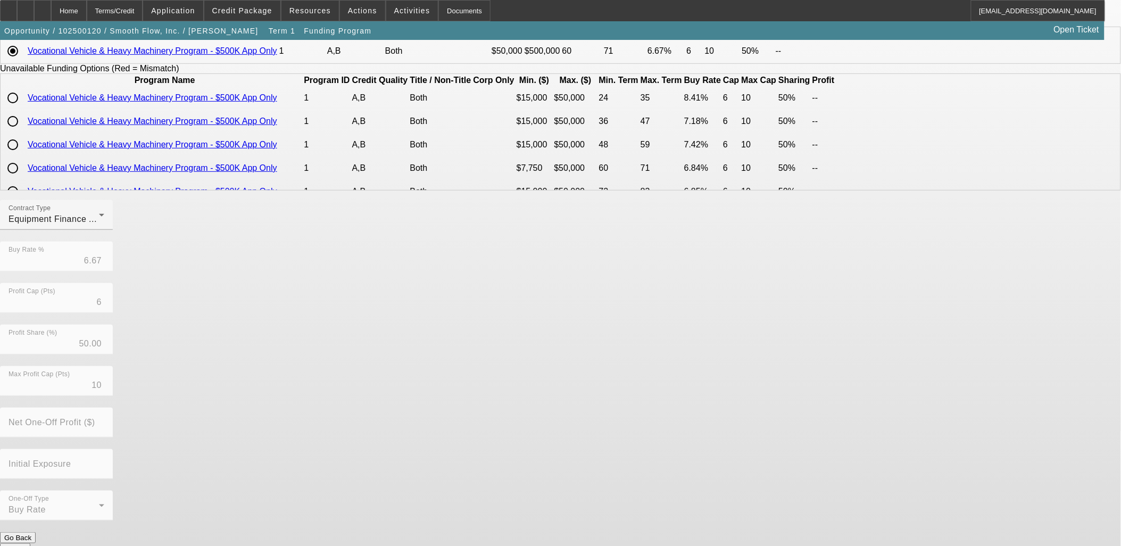
click at [30, 543] on button "Submit" at bounding box center [15, 548] width 30 height 11
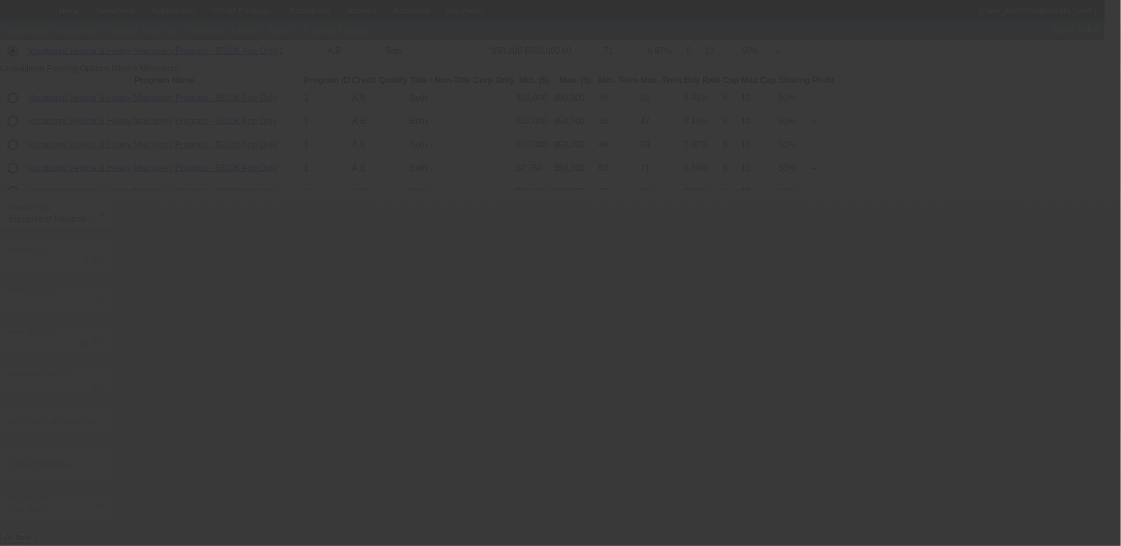
radio input "true"
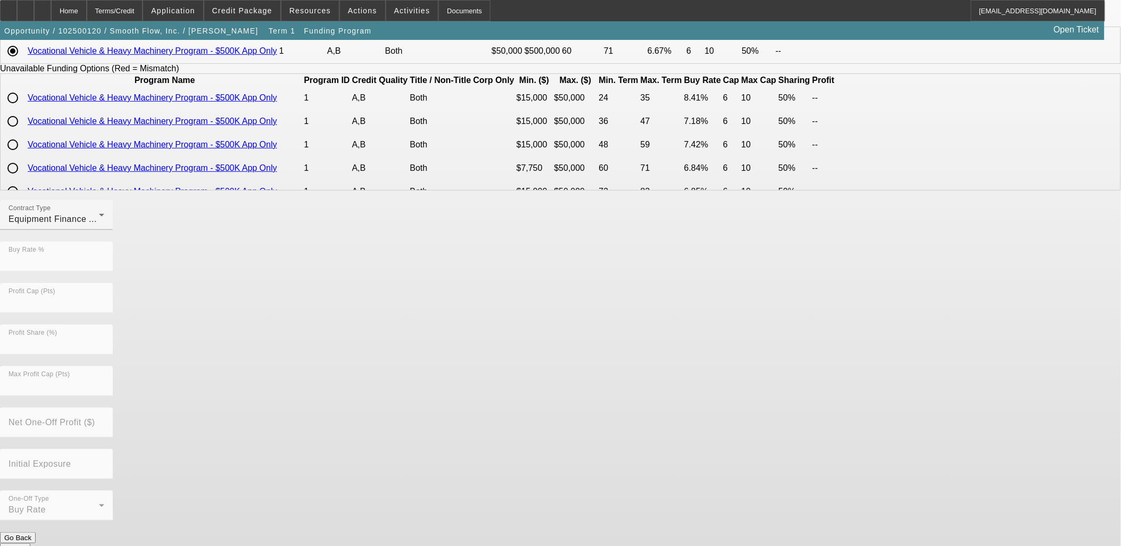
scroll to position [0, 0]
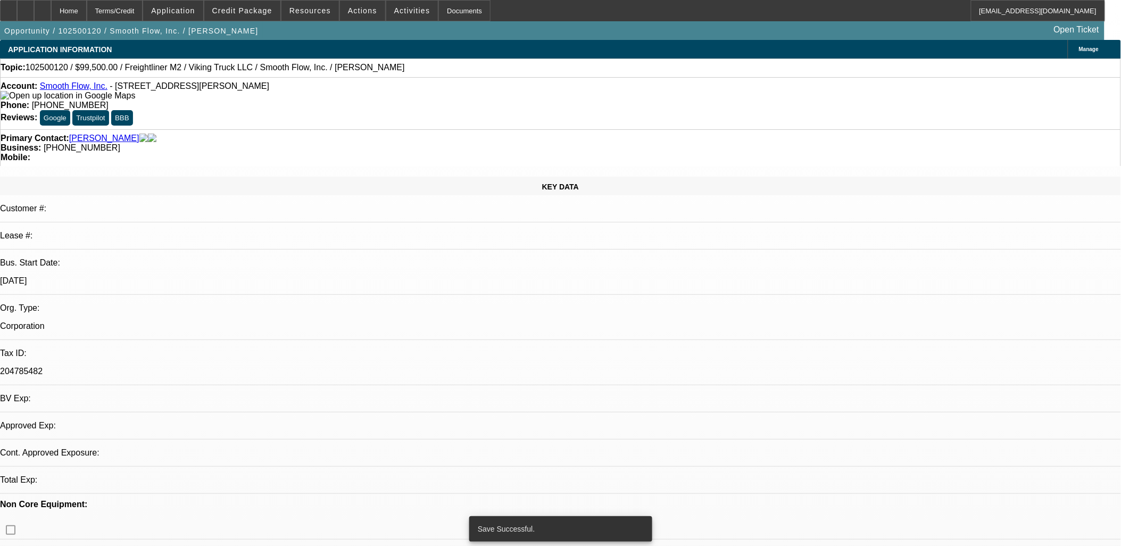
select select "0"
select select "2"
select select "0"
select select "6"
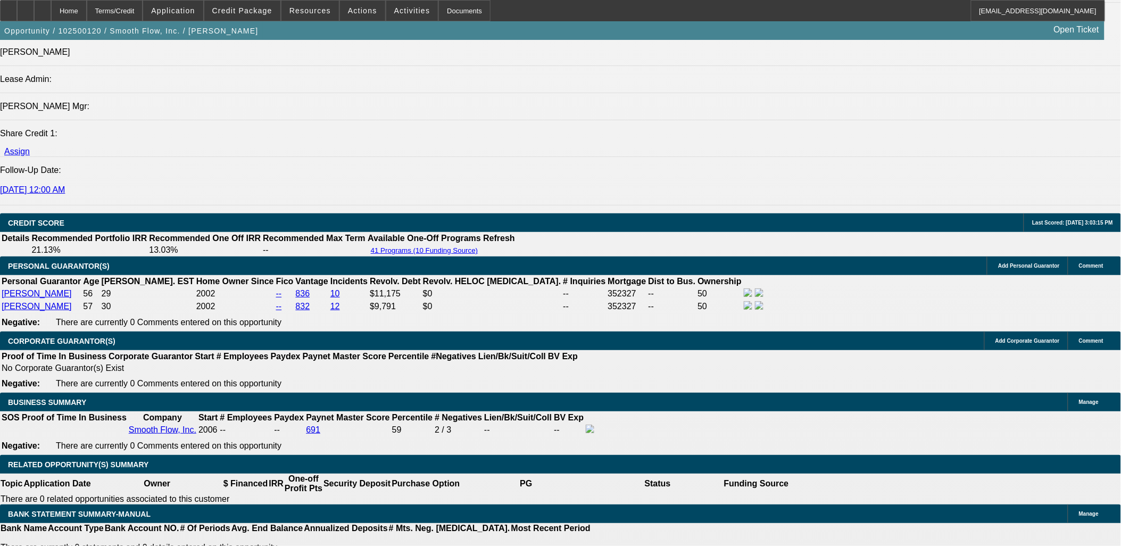
scroll to position [1477, 0]
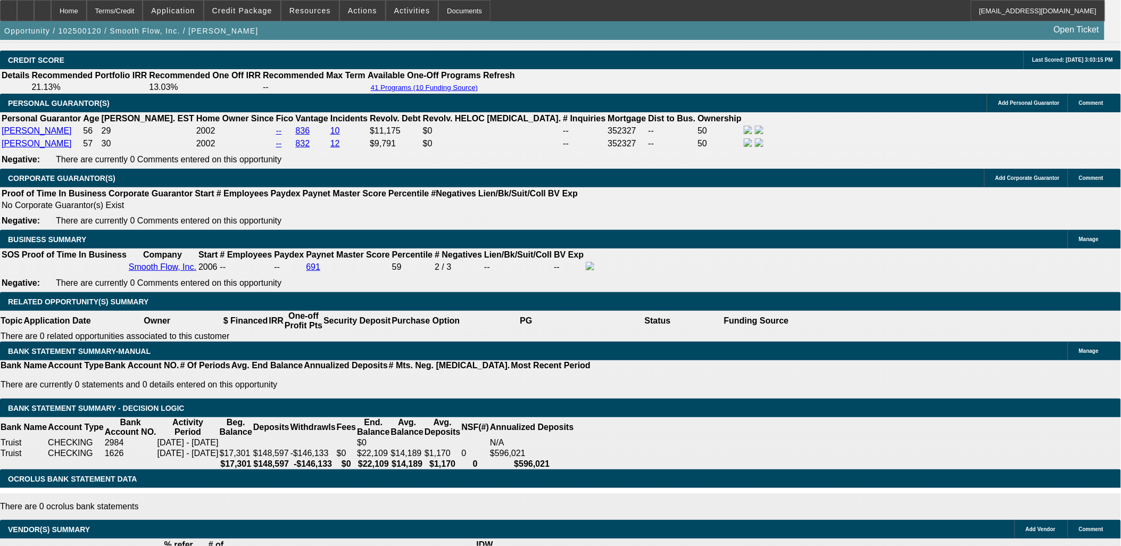
type input "$0.00"
click at [391, 222] on body "Home Terms/Credit Application Credit Package Resources Actions Activities Docum…" at bounding box center [560, 468] width 1121 height 3891
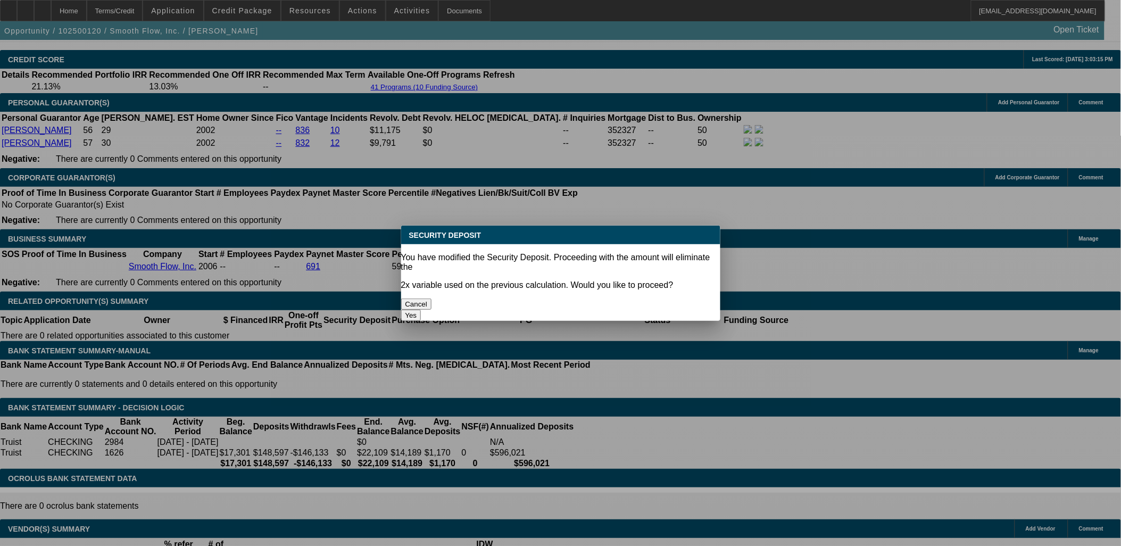
scroll to position [0, 0]
click at [421, 310] on button "Yes" at bounding box center [411, 315] width 20 height 11
select select "0"
type input "UNKNOWN"
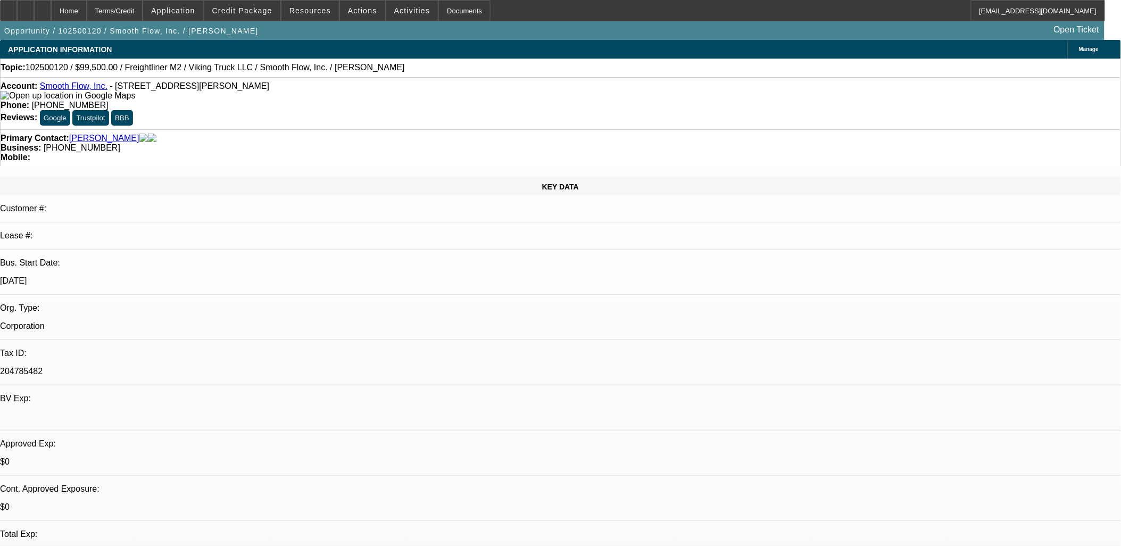
scroll to position [1477, 0]
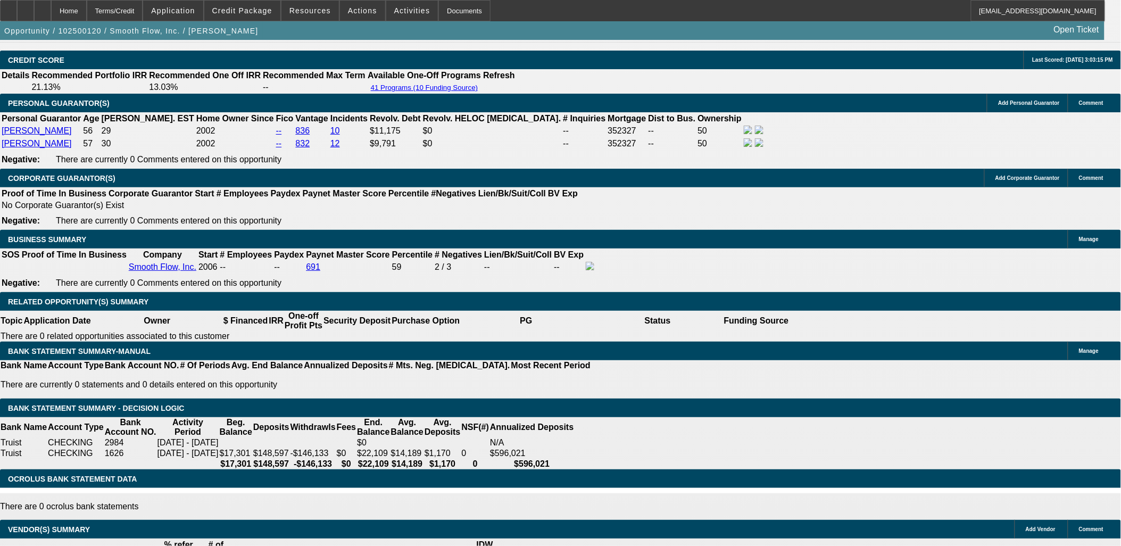
select select "1"
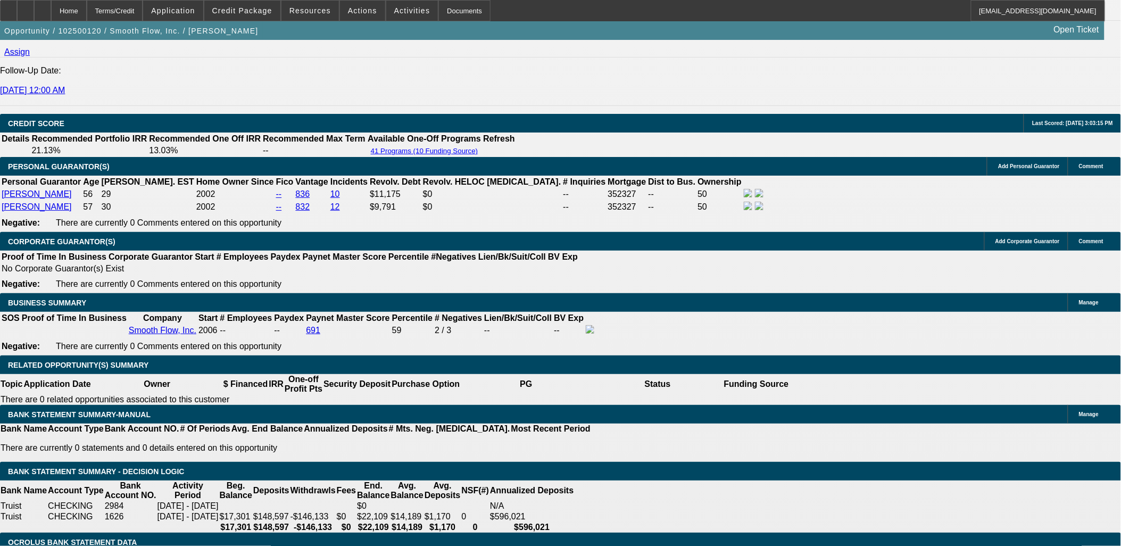
scroll to position [1359, 0]
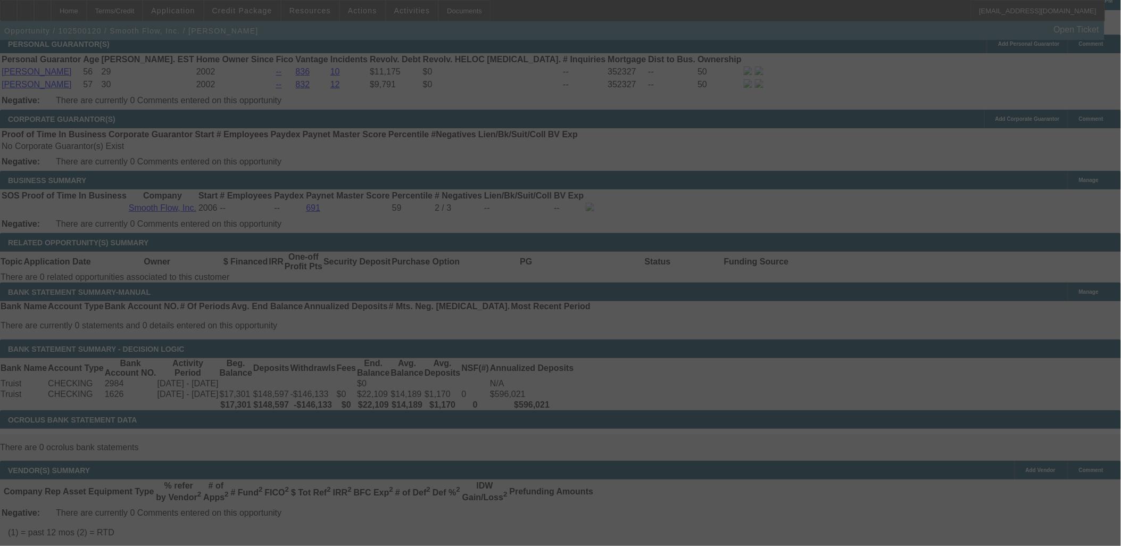
scroll to position [1567, 0]
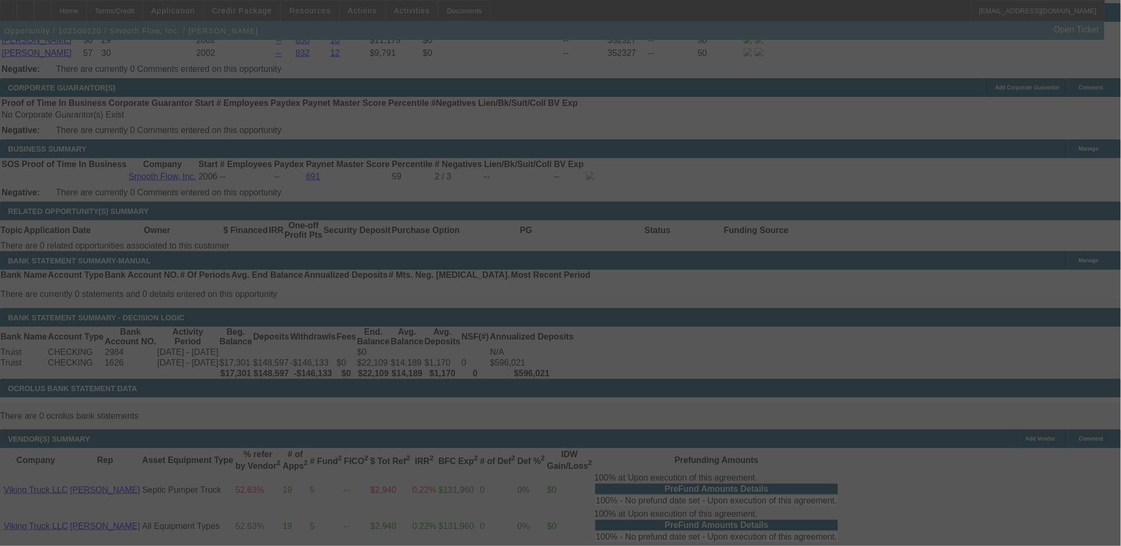
select select "0"
select select "6"
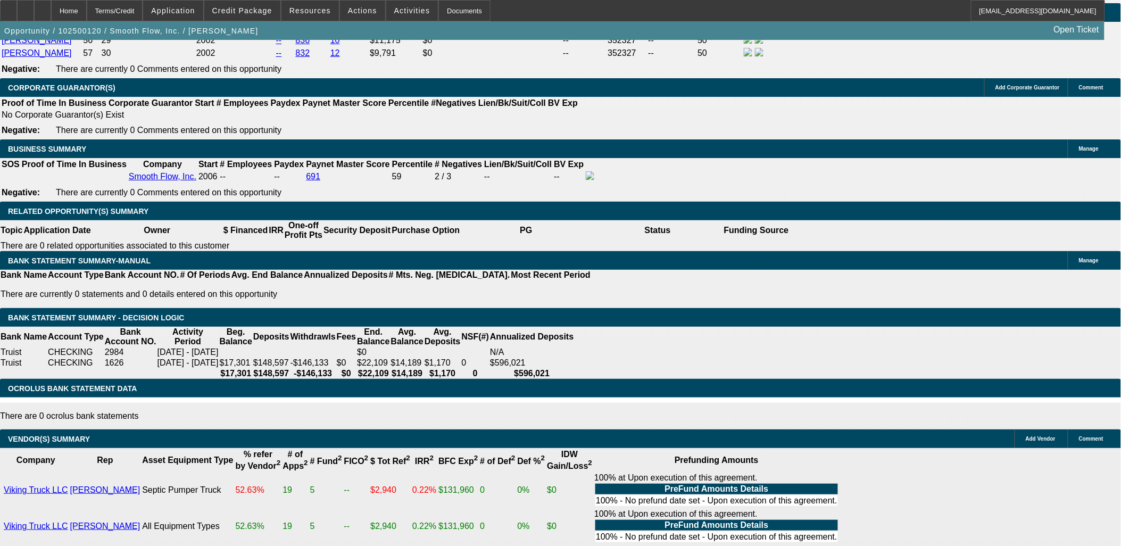
type input "7"
type input "UNKNOWN"
type input "$1,970.22"
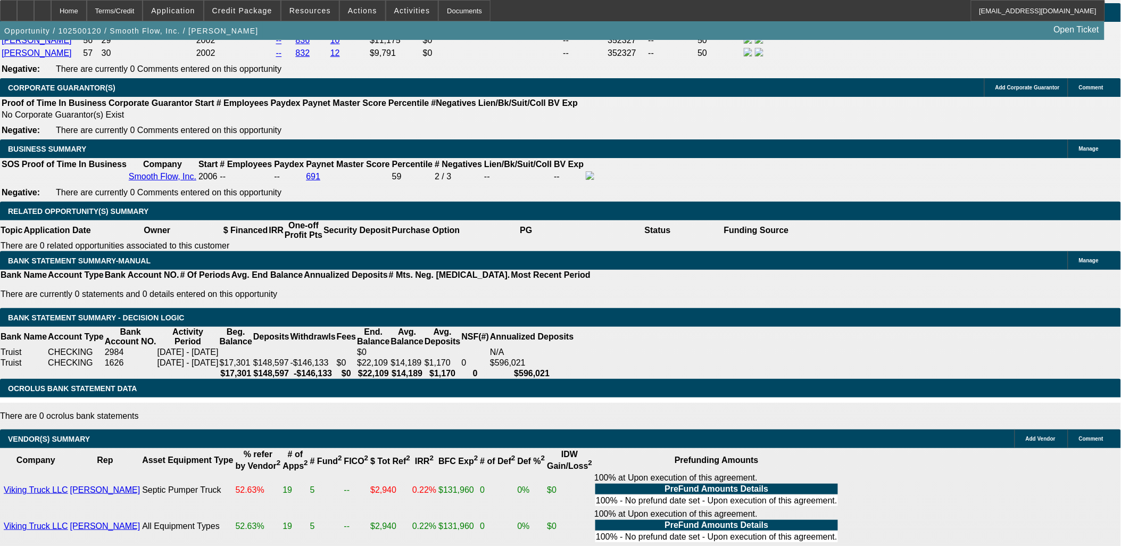
type input "7.89"
type input "$2,012.27"
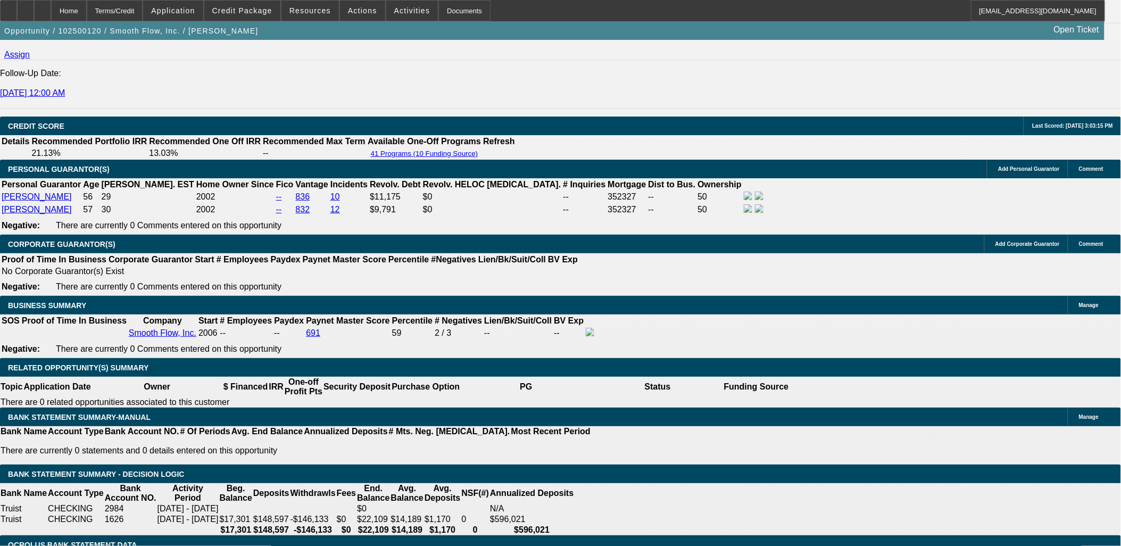
scroll to position [1272, 0]
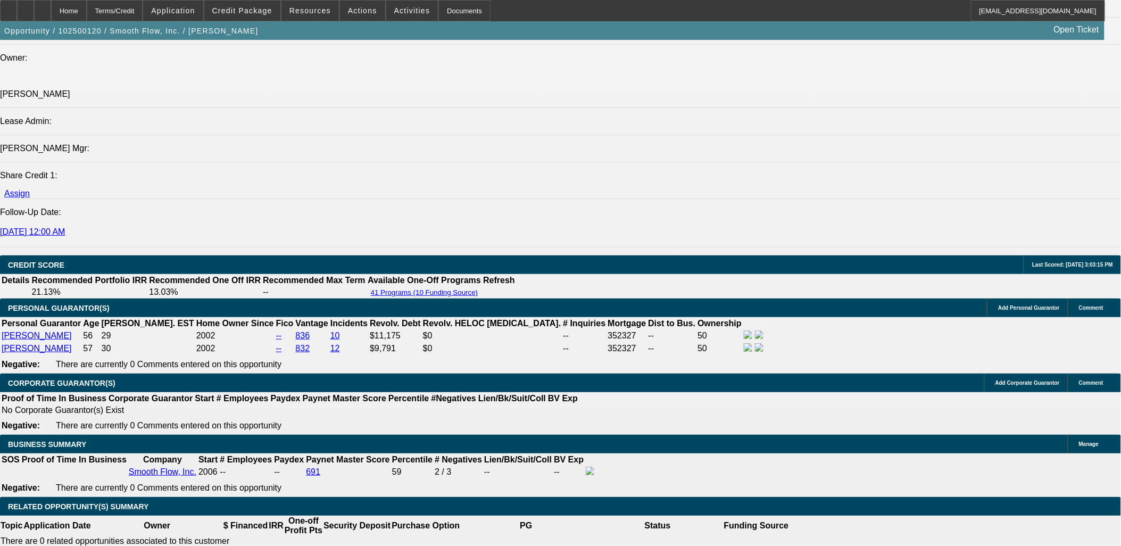
type input "7.89"
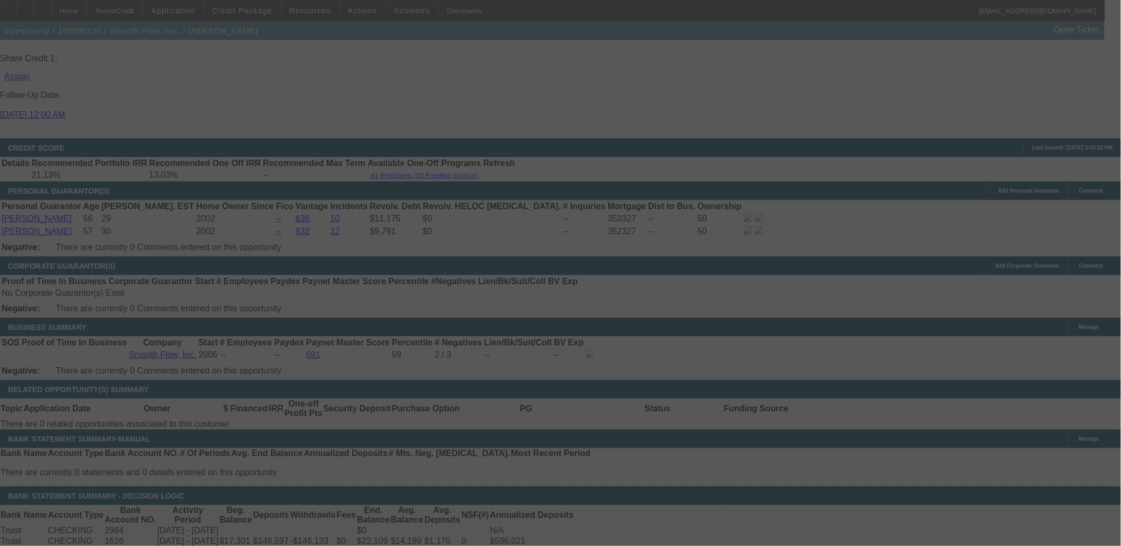
scroll to position [1390, 0]
select select "0"
select select "6"
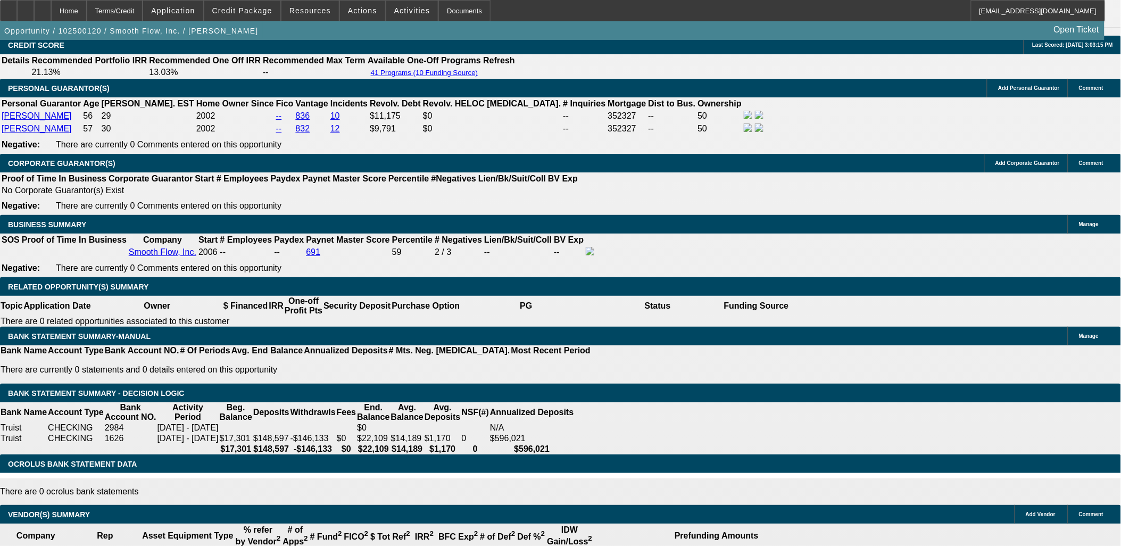
scroll to position [1508, 0]
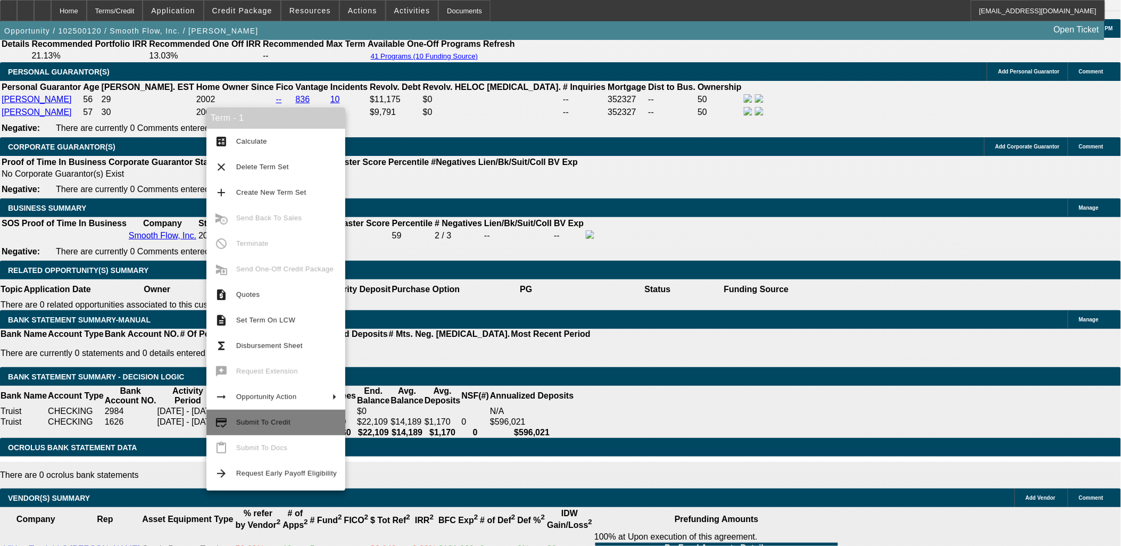
click at [257, 412] on button "credit_score Submit To Credit" at bounding box center [275, 423] width 139 height 26
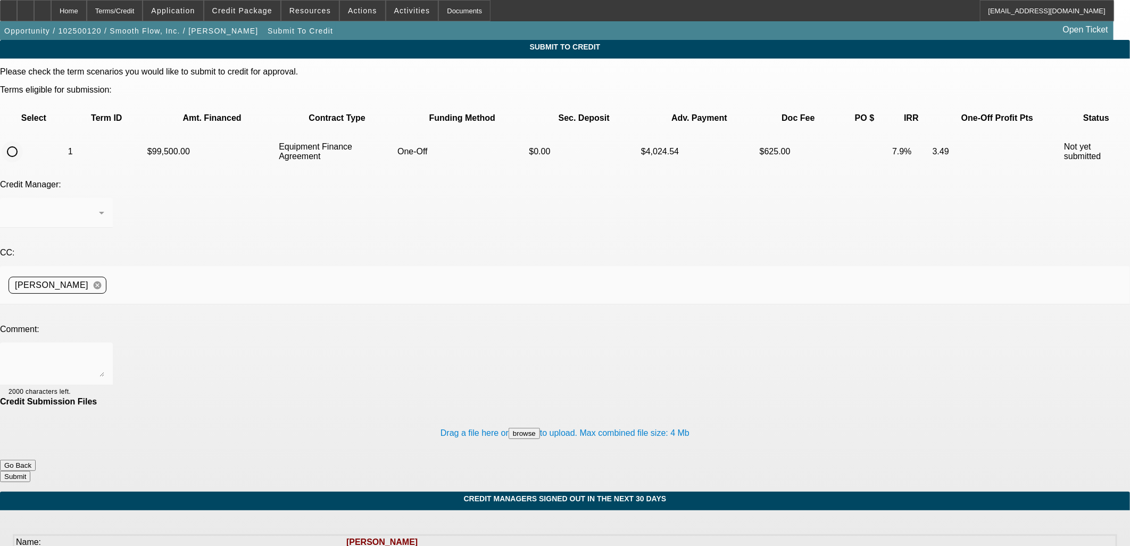
click at [23, 141] on input "radio" at bounding box center [12, 151] width 21 height 21
radio input "true"
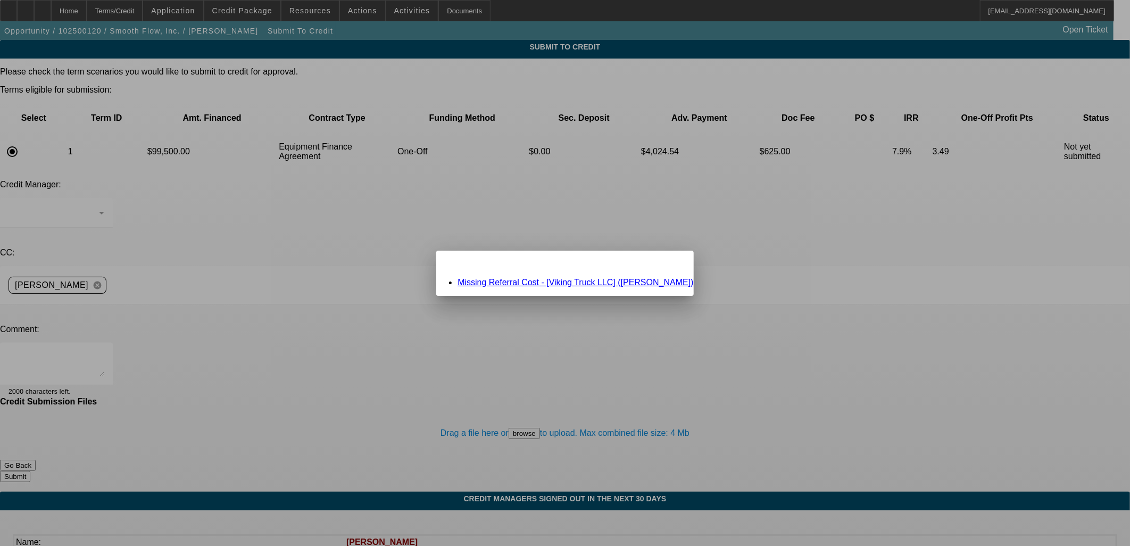
click at [545, 279] on link "Missing Referral Cost - [Viking Truck LLC] (Escobar, John)" at bounding box center [575, 282] width 236 height 9
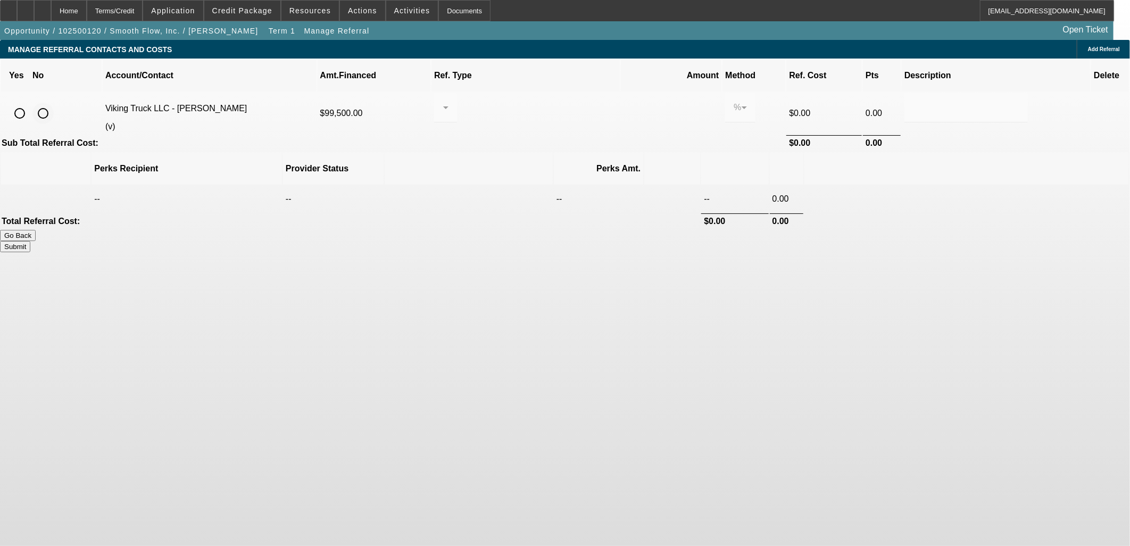
click at [54, 103] on input "radio" at bounding box center [42, 113] width 21 height 21
radio input "true"
click at [30, 241] on button "Submit" at bounding box center [15, 246] width 30 height 11
type input "0.000"
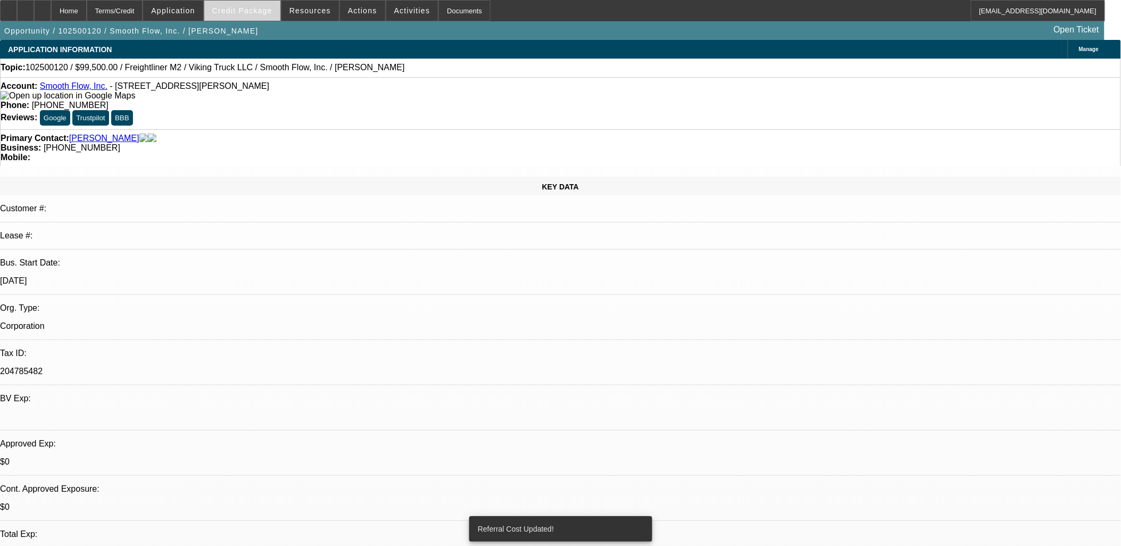
select select "0"
select select "6"
click at [242, 14] on button "Credit Package" at bounding box center [242, 11] width 76 height 20
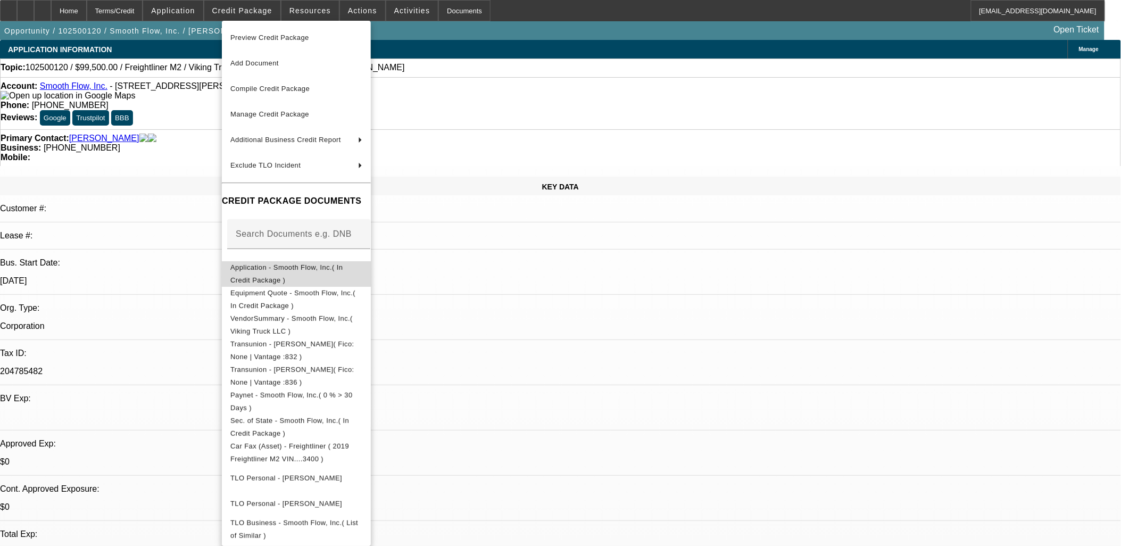
click at [299, 274] on span "Application - Smooth Flow, Inc.( In Credit Package )" at bounding box center [296, 274] width 132 height 26
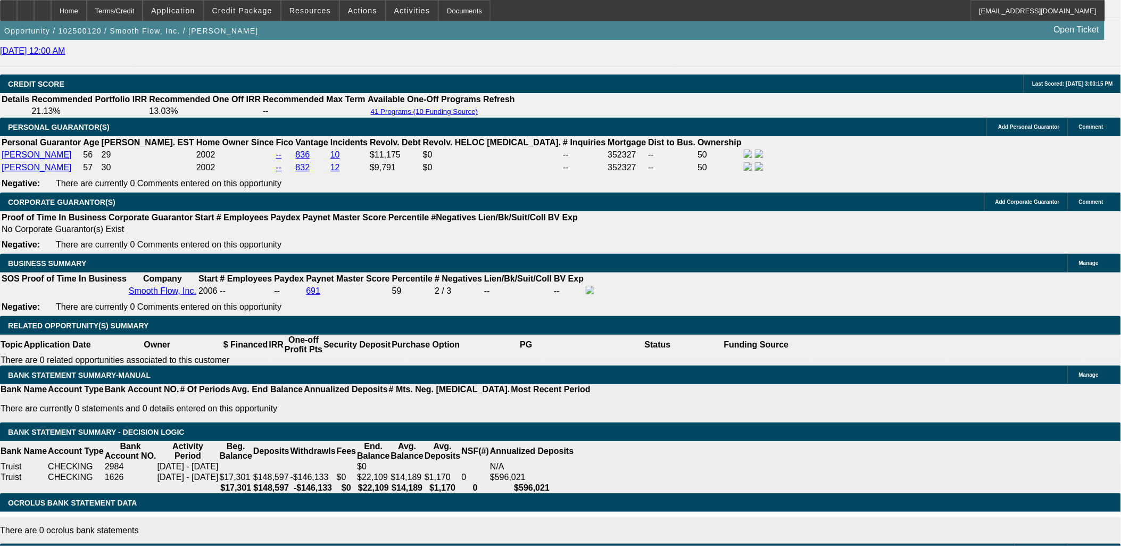
scroll to position [1418, 0]
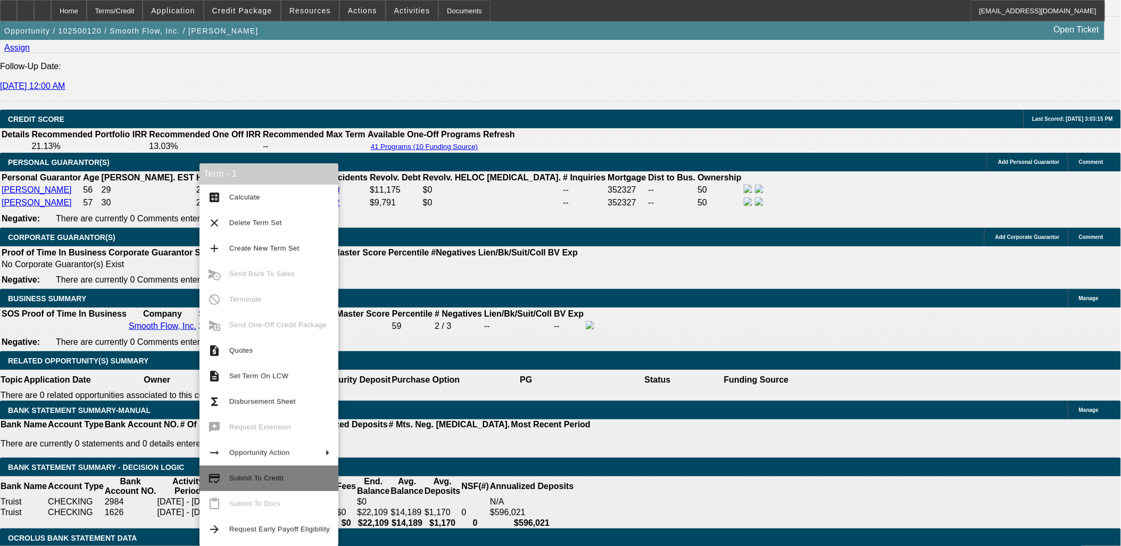
click at [241, 474] on span "Submit To Credit" at bounding box center [256, 478] width 54 height 8
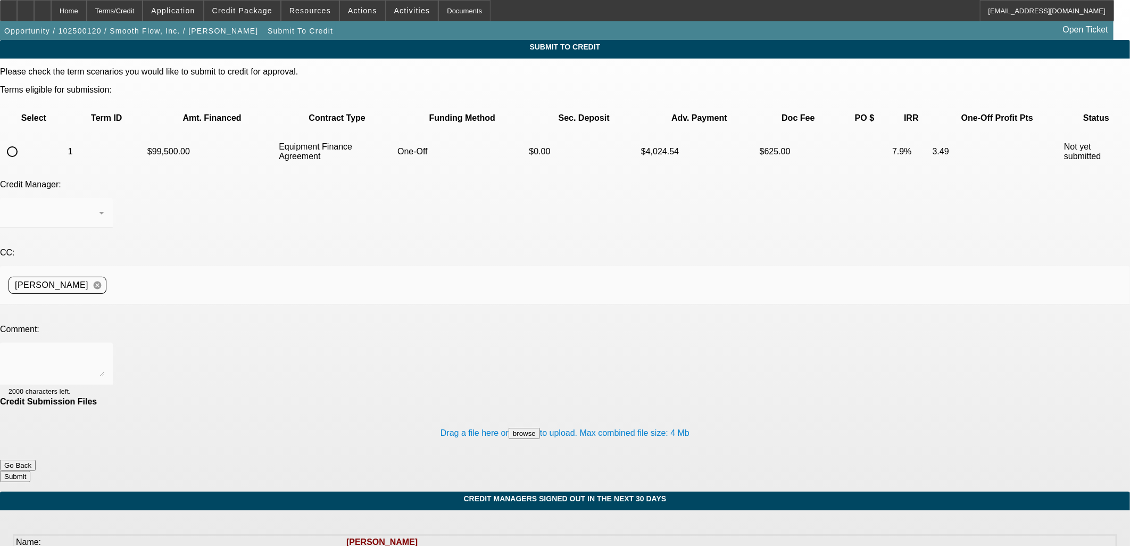
click at [23, 141] on input "radio" at bounding box center [12, 151] width 21 height 21
radio input "true"
click at [104, 351] on textarea at bounding box center [57, 364] width 96 height 26
type textarea "W/U in comments. Need to beat Western EF here."
click at [30, 471] on button "Submit" at bounding box center [15, 476] width 30 height 11
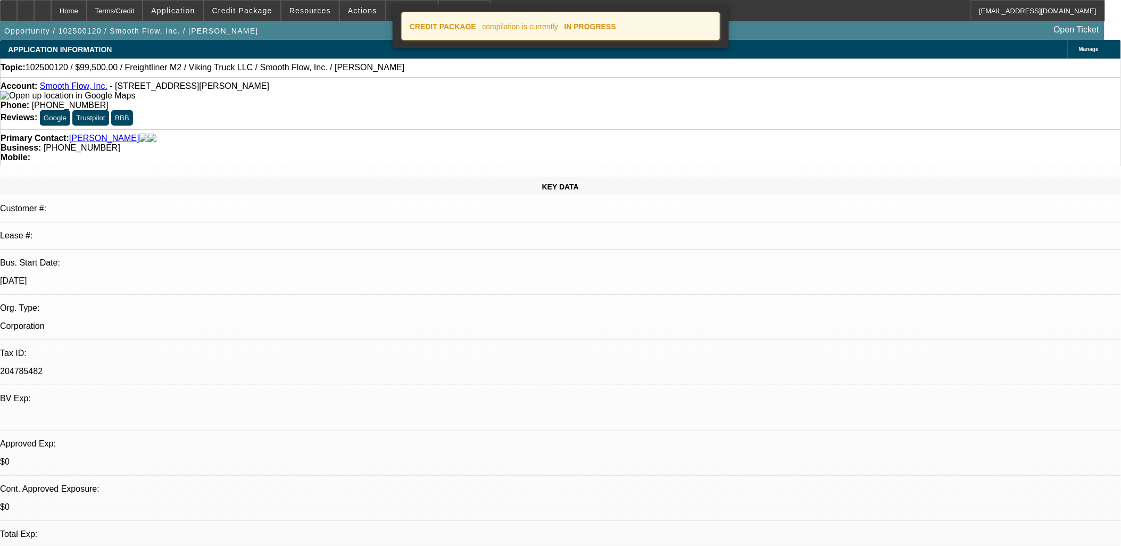
select select "0"
select select "6"
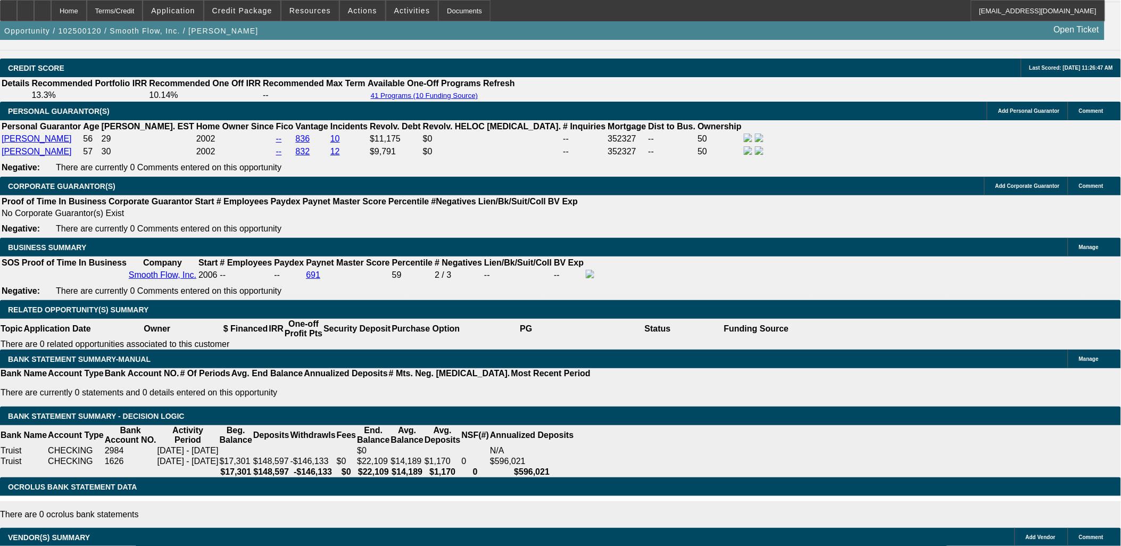
scroll to position [1477, 0]
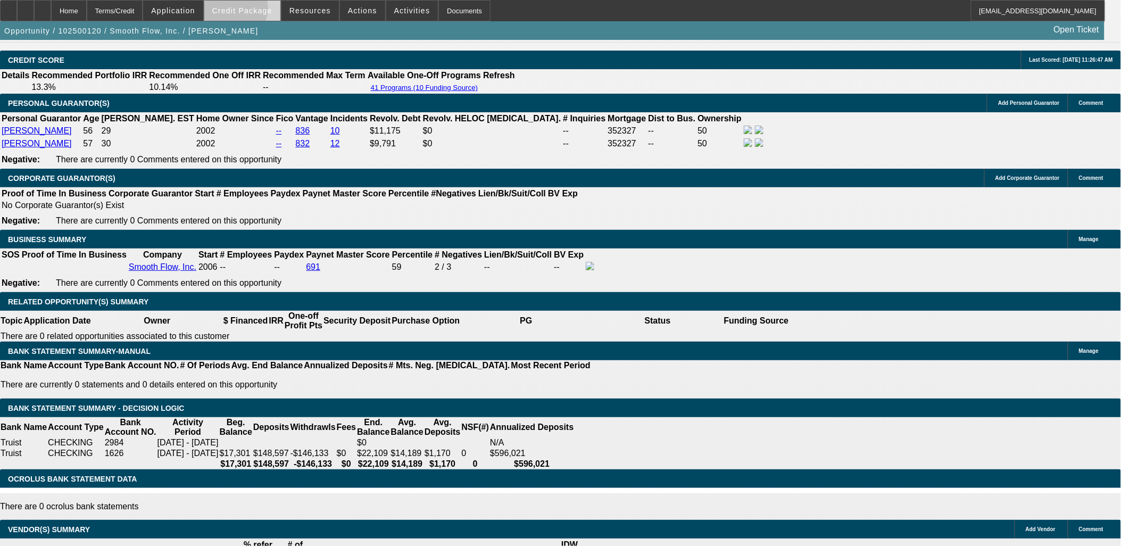
click at [251, 11] on span "Credit Package" at bounding box center [242, 10] width 60 height 9
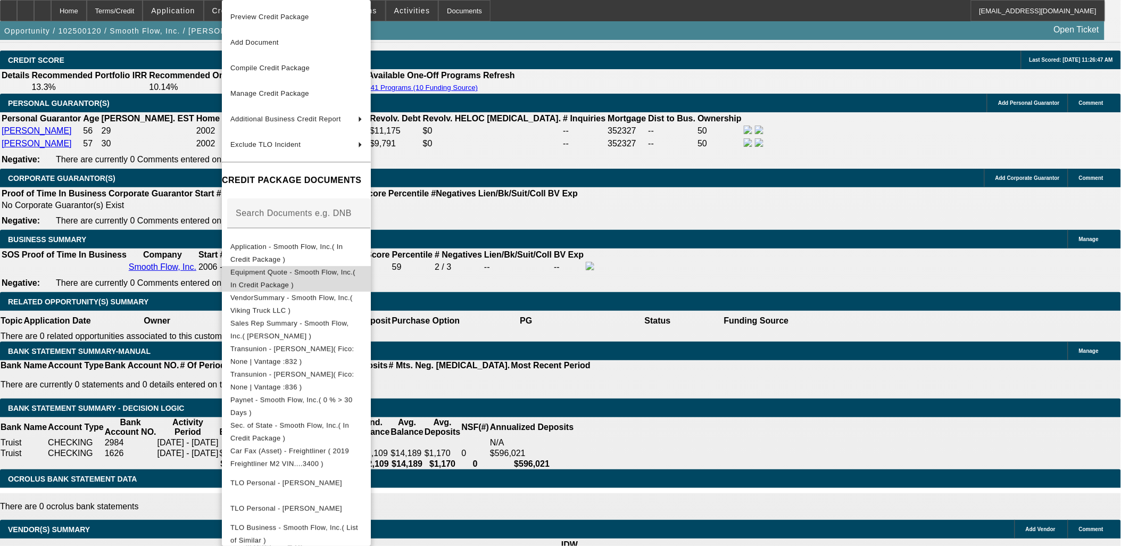
click at [317, 280] on span "Equipment Quote - Smooth Flow, Inc.( In Credit Package )" at bounding box center [296, 279] width 132 height 26
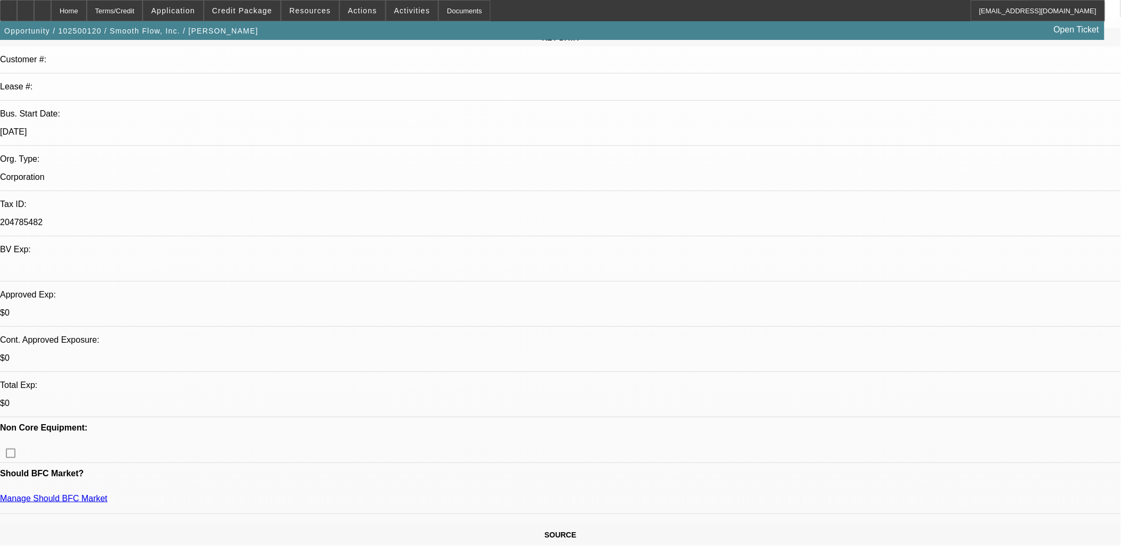
scroll to position [0, 0]
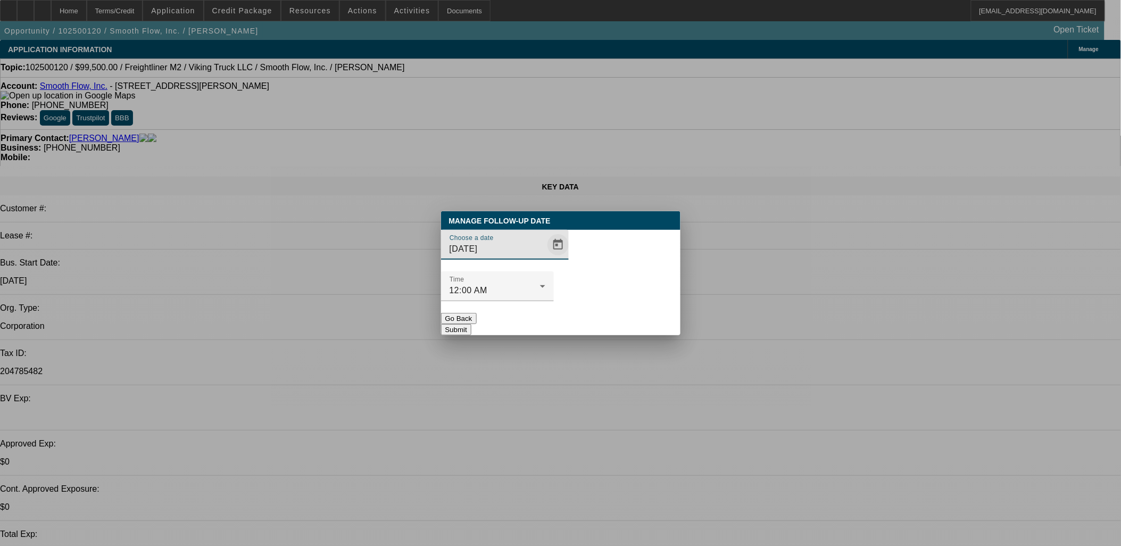
click at [545, 257] on span "Open calendar" at bounding box center [558, 245] width 26 height 26
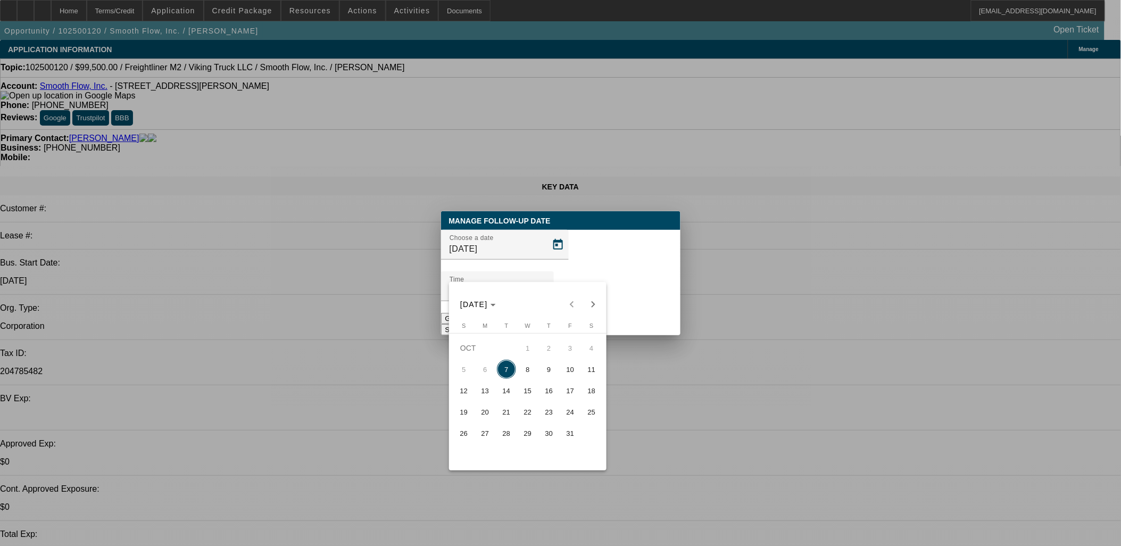
click at [546, 373] on span "9" at bounding box center [548, 369] width 19 height 19
type input "10/9/2025"
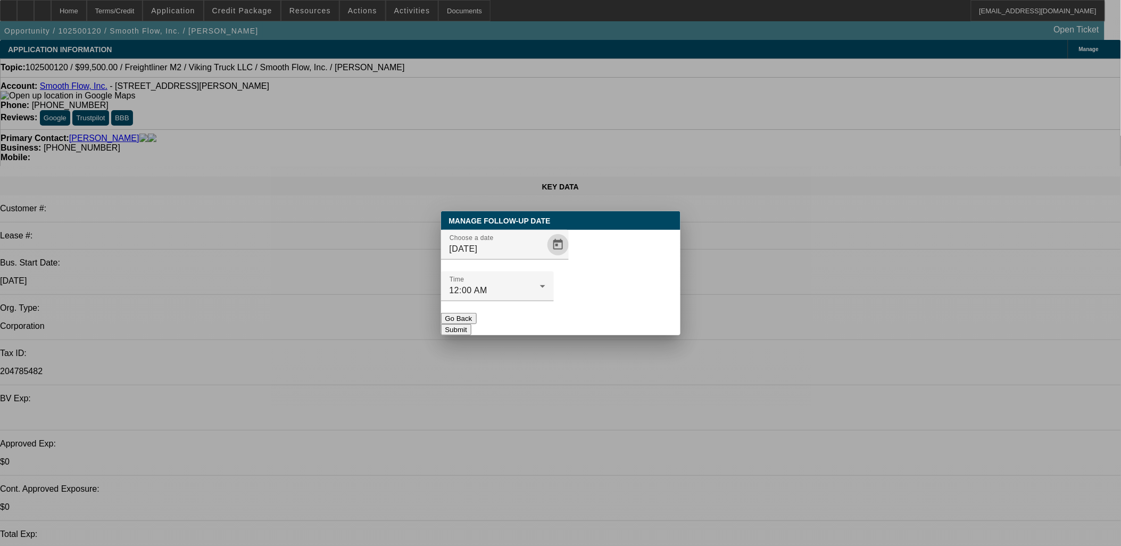
click at [554, 301] on div at bounding box center [497, 307] width 113 height 12
click at [471, 324] on button "Submit" at bounding box center [456, 329] width 30 height 11
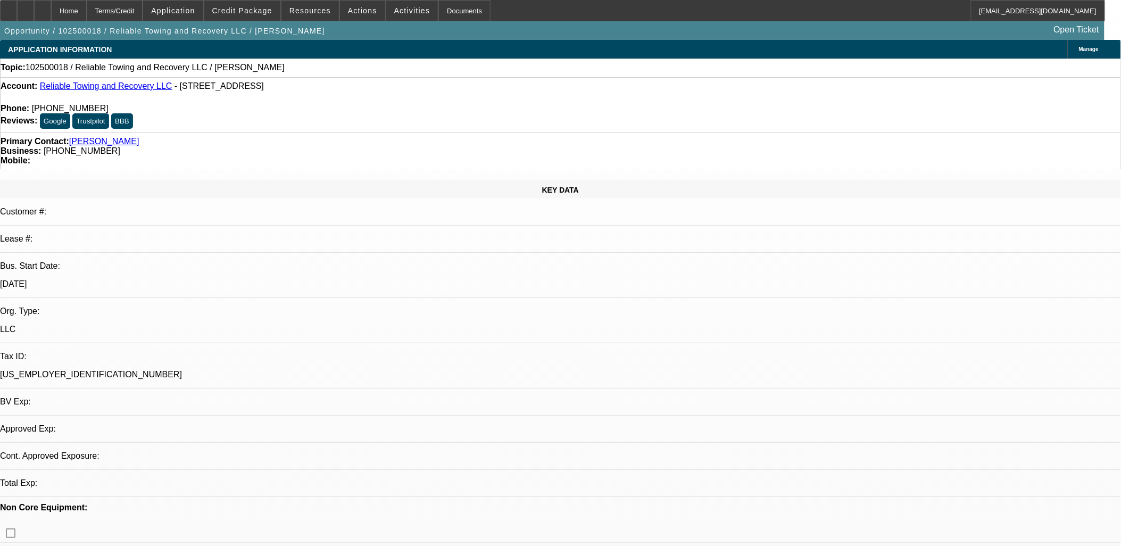
select select "0"
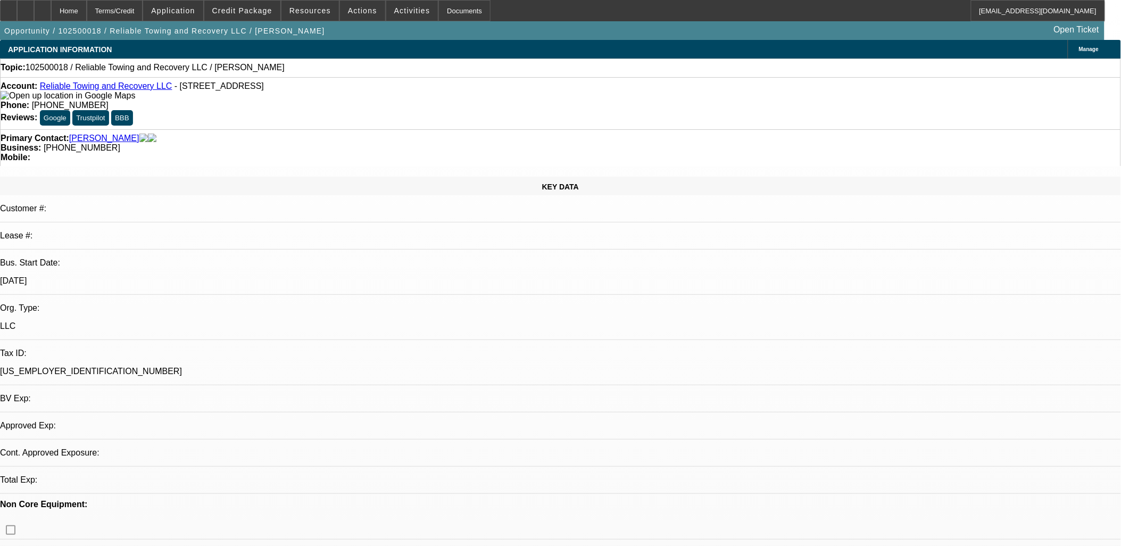
select select "2"
select select "0.1"
select select "4"
click at [101, 88] on link "Reliable Towing and Recovery LLC" at bounding box center [106, 85] width 132 height 9
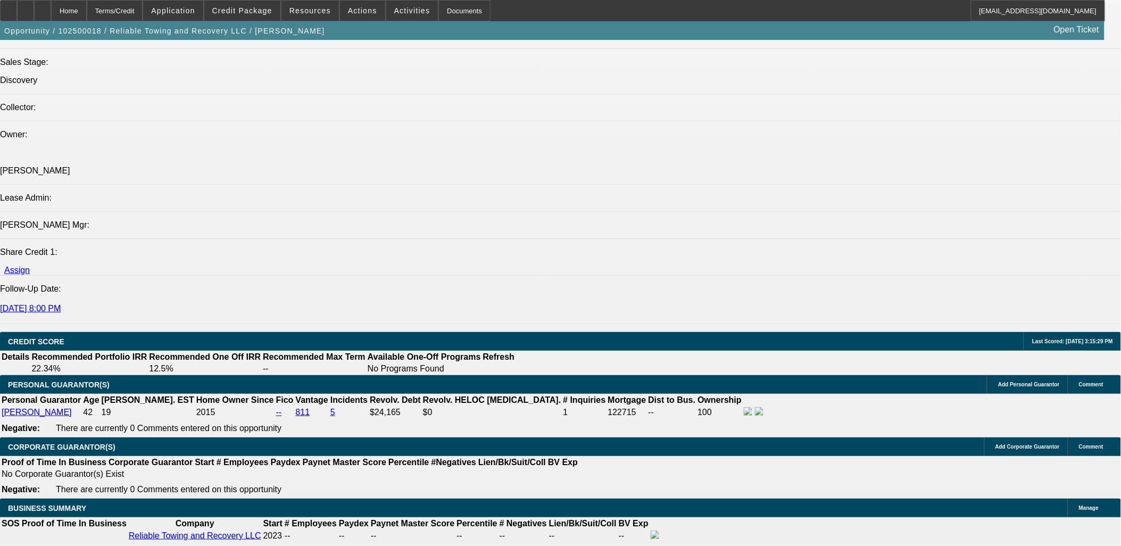
scroll to position [18, 0]
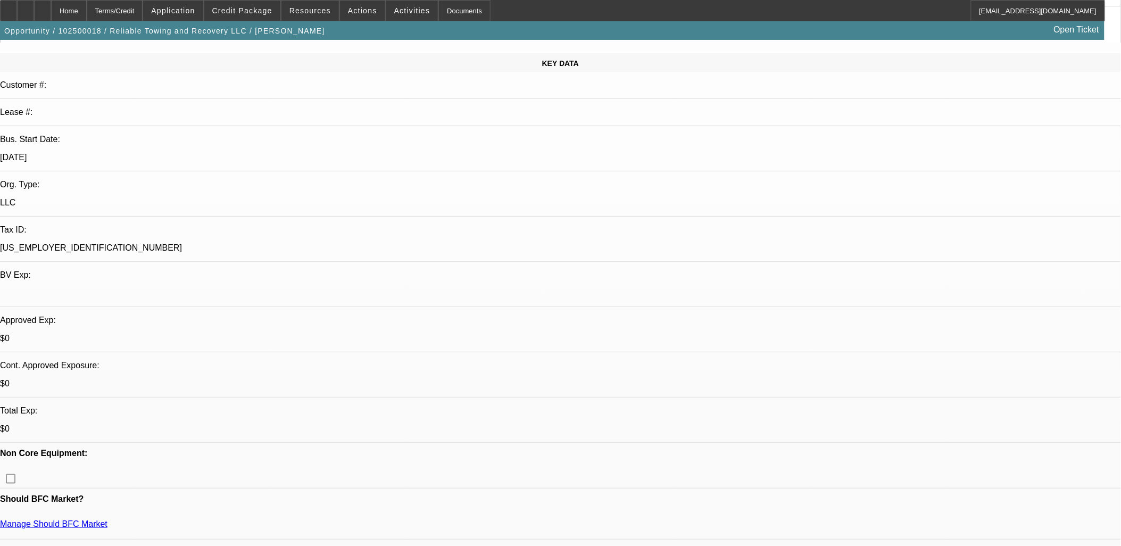
scroll to position [118, 0]
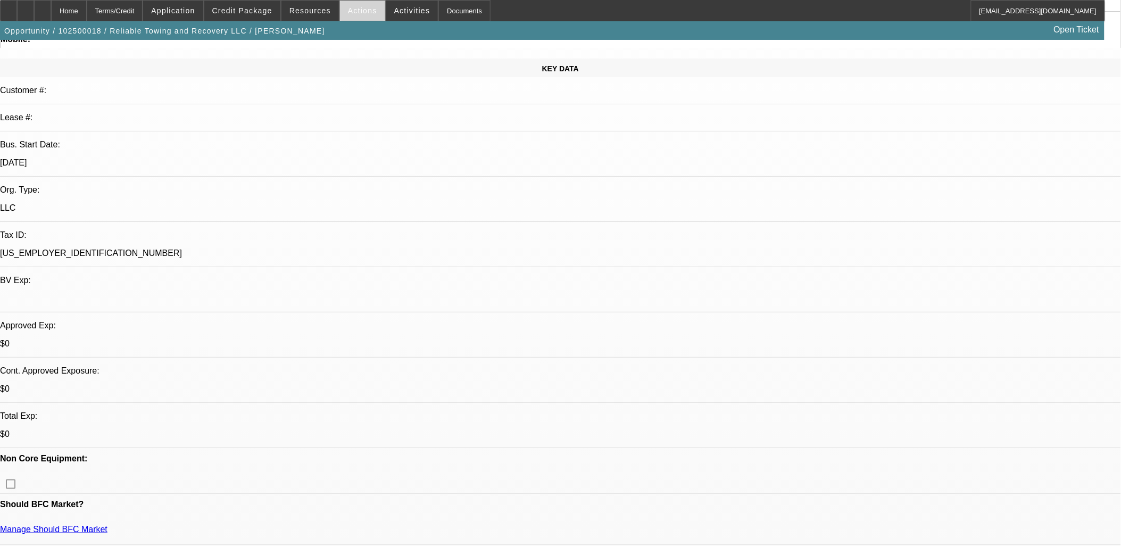
click at [358, 5] on span at bounding box center [362, 11] width 45 height 26
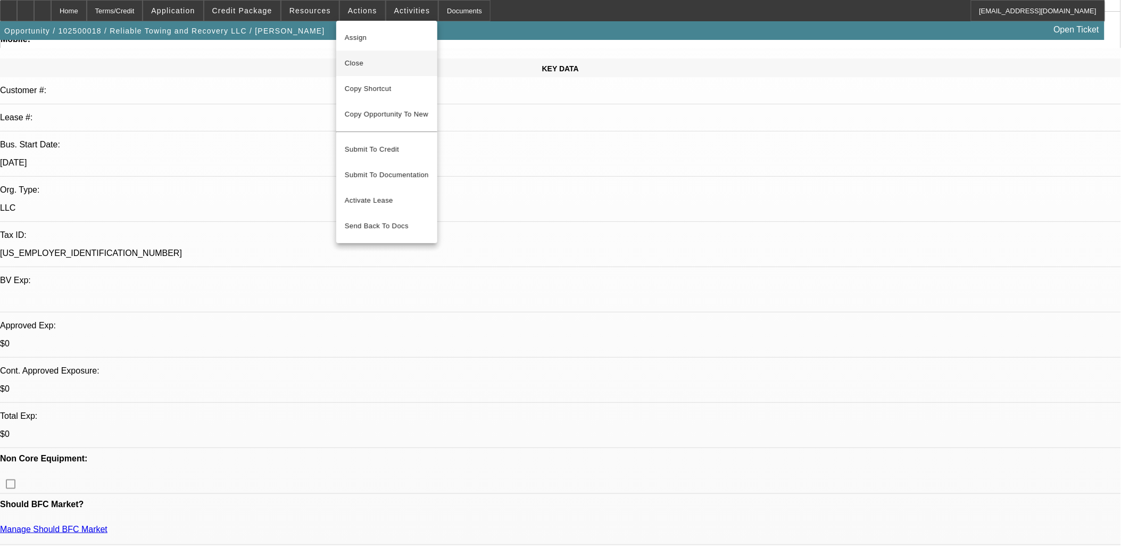
click at [355, 62] on span "Close" at bounding box center [387, 63] width 84 height 13
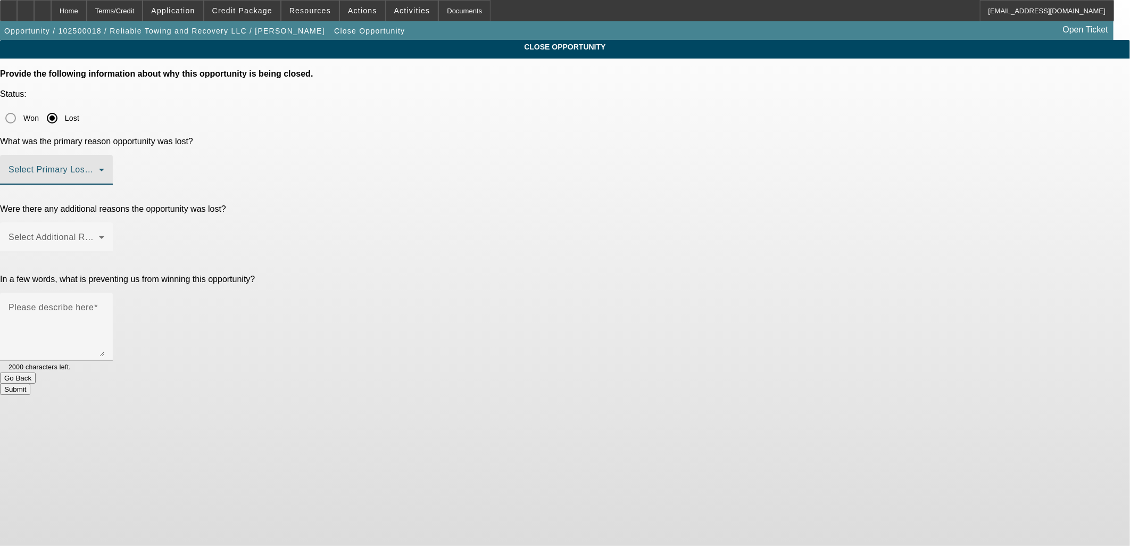
click at [99, 168] on span at bounding box center [54, 174] width 90 height 13
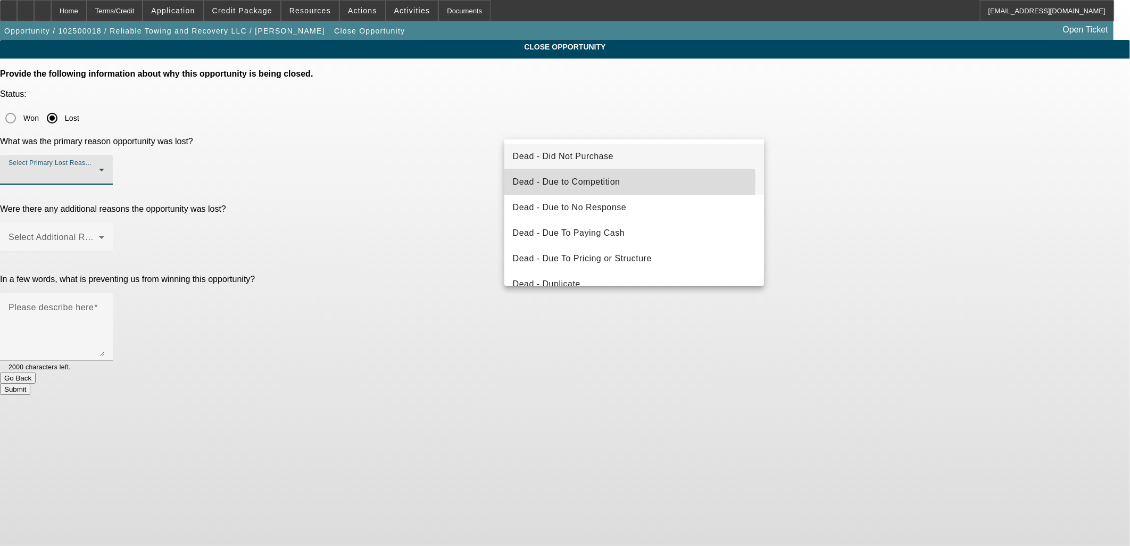
click at [581, 181] on span "Dead - Due to Competition" at bounding box center [566, 182] width 107 height 13
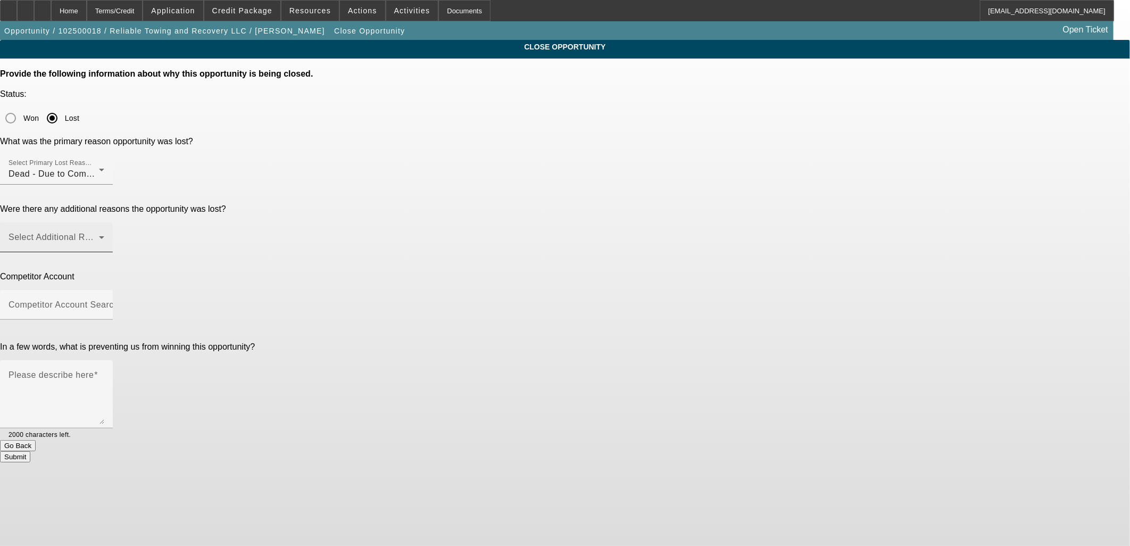
click at [114, 232] on mat-label "Select Additional Reasons" at bounding box center [61, 236] width 105 height 9
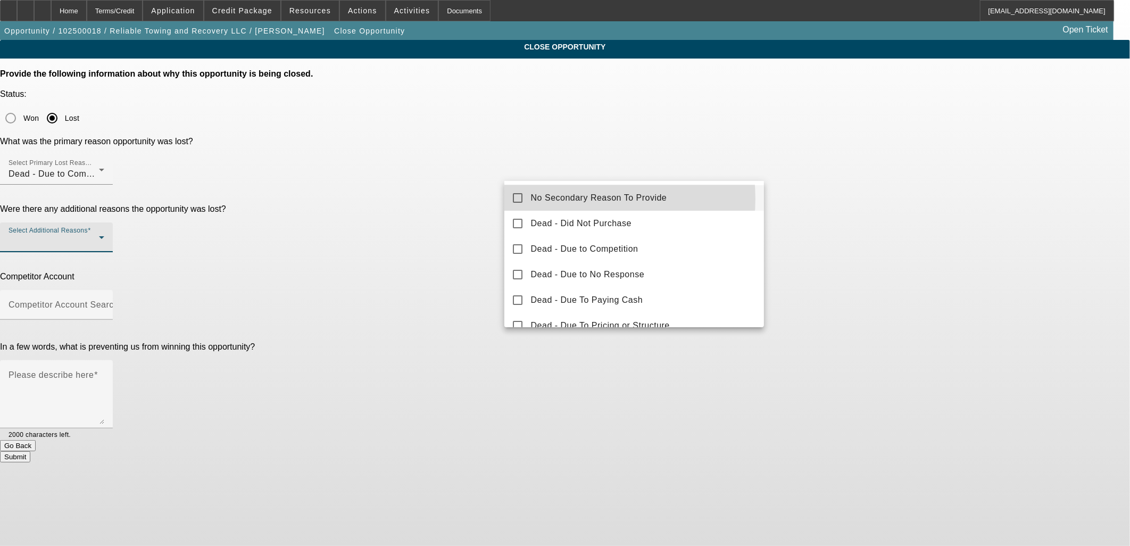
drag, startPoint x: 553, startPoint y: 198, endPoint x: 469, endPoint y: 194, distance: 84.2
click at [552, 198] on span "No Secondary Reason To Provide" at bounding box center [599, 197] width 136 height 13
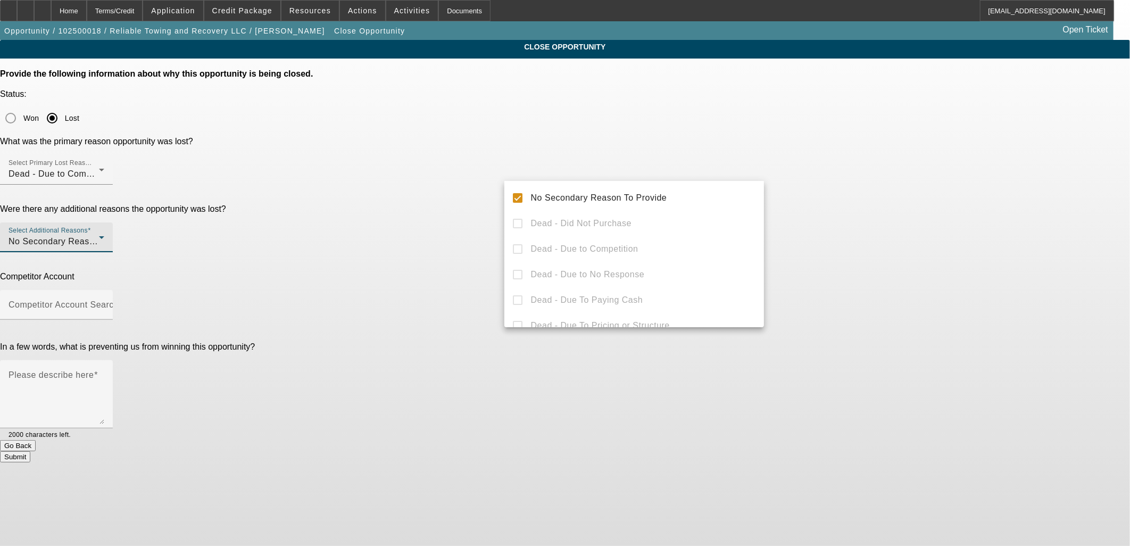
click at [461, 190] on div at bounding box center [565, 273] width 1130 height 546
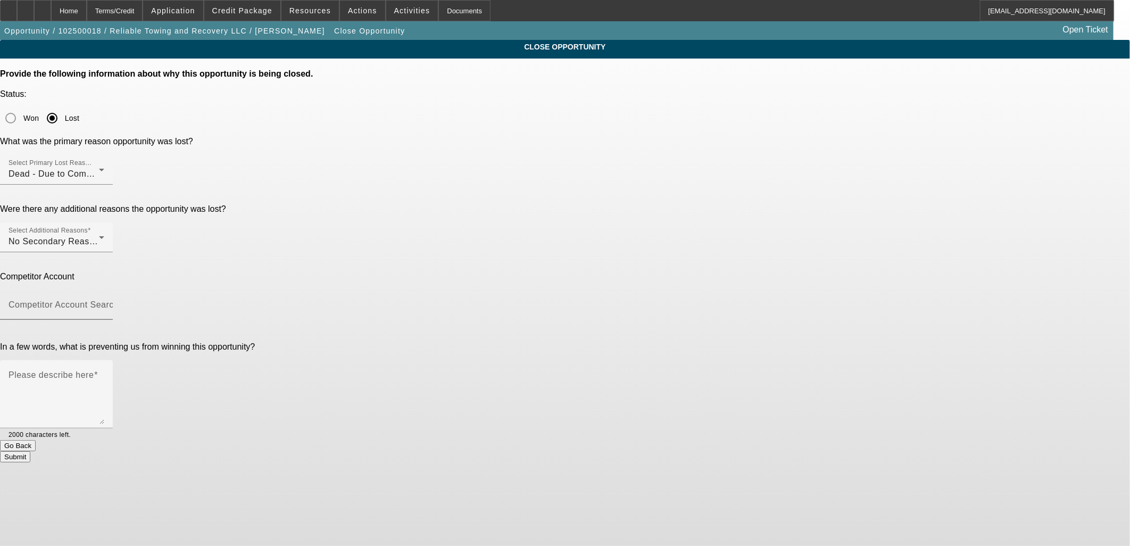
click at [119, 300] on mat-label "Competitor Account Search" at bounding box center [64, 304] width 110 height 9
click at [104, 303] on input "Competitor Account Search" at bounding box center [57, 309] width 96 height 13
click at [568, 229] on mat-option "-- Other Competitor --" at bounding box center [634, 240] width 260 height 26
type input "-- Other Competitor --"
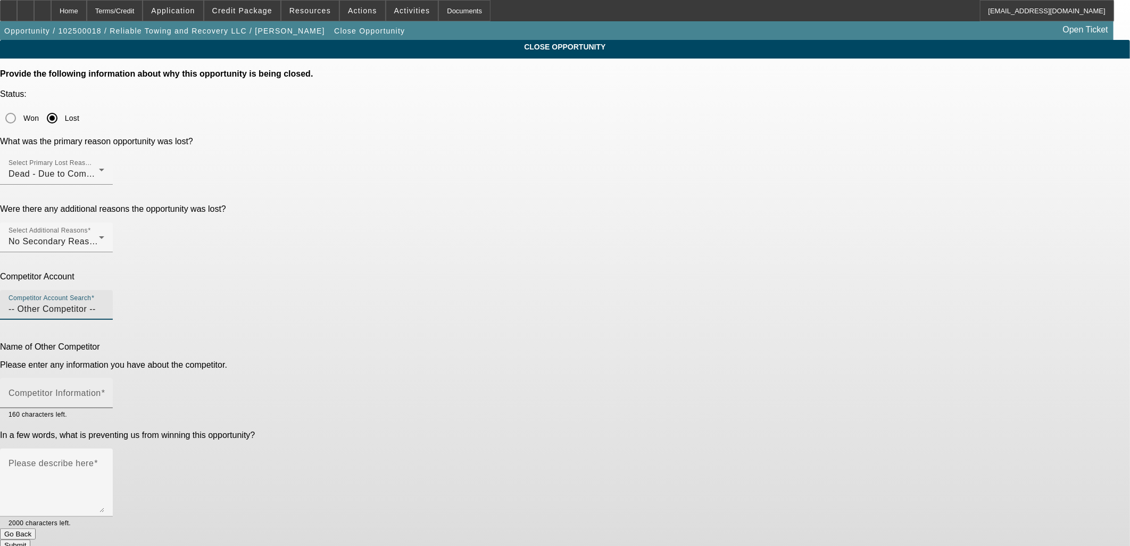
click at [101, 388] on mat-label "Competitor Information" at bounding box center [55, 392] width 93 height 9
click at [104, 391] on input "Competitor Information" at bounding box center [57, 397] width 96 height 13
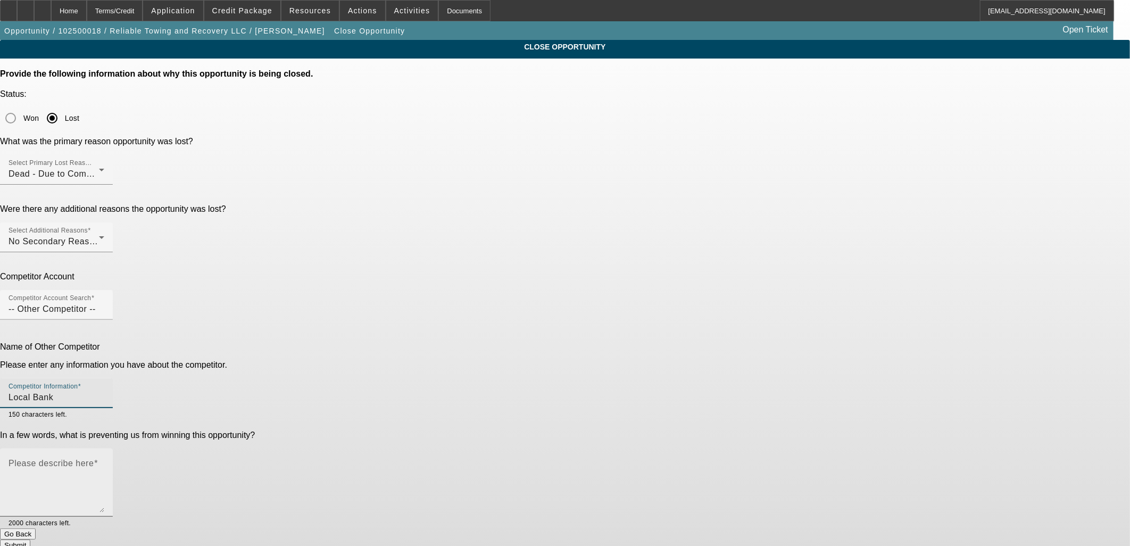
type input "Local Bank"
click at [94, 458] on mat-label "Please describe here" at bounding box center [51, 462] width 85 height 9
click at [104, 461] on textarea "Please describe here" at bounding box center [57, 486] width 96 height 51
type textarea "G"
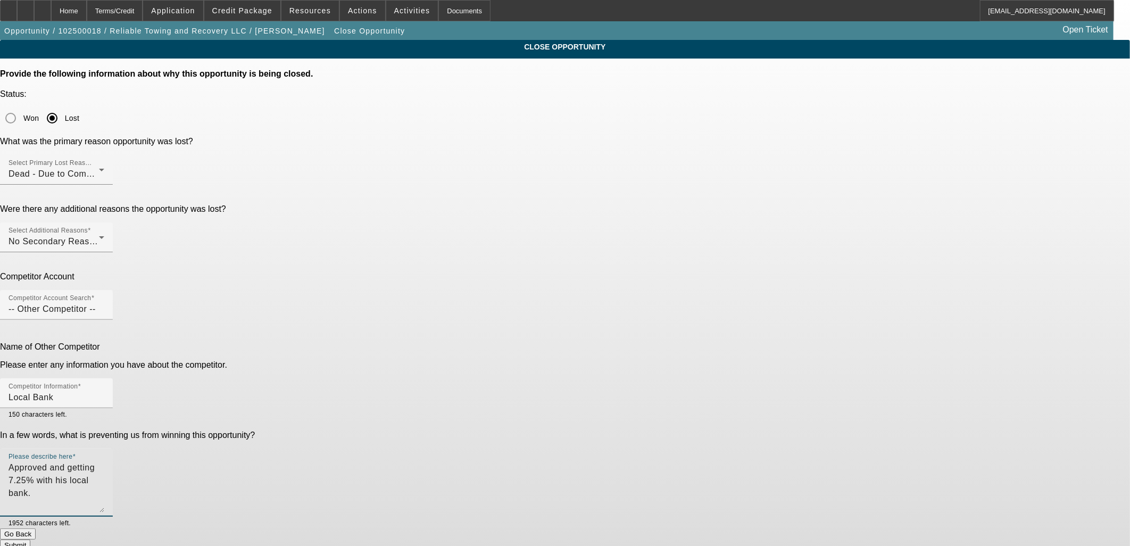
type textarea "Approved and getting 7.25% with his local bank."
click at [637, 539] on div "Submit" at bounding box center [565, 544] width 1130 height 11
click at [30, 539] on button "Submit" at bounding box center [15, 544] width 30 height 11
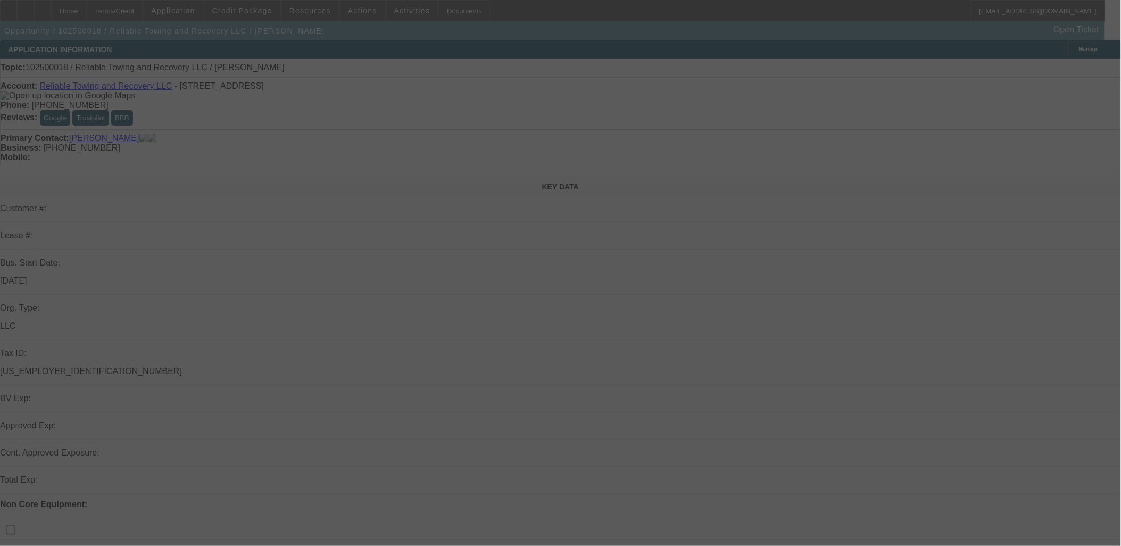
select select "0"
select select "2"
select select "0.1"
select select "4"
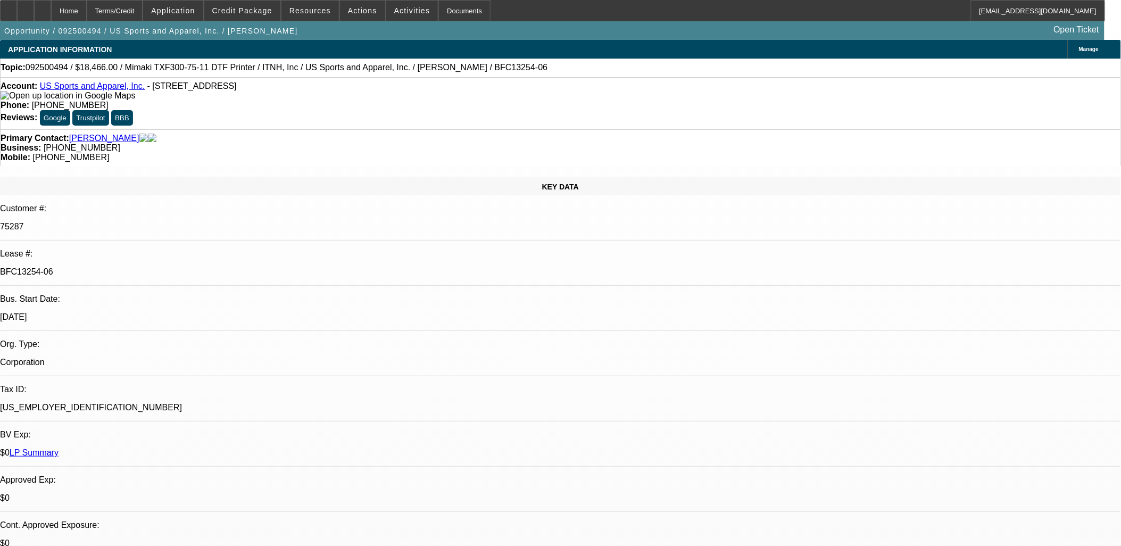
select select "0"
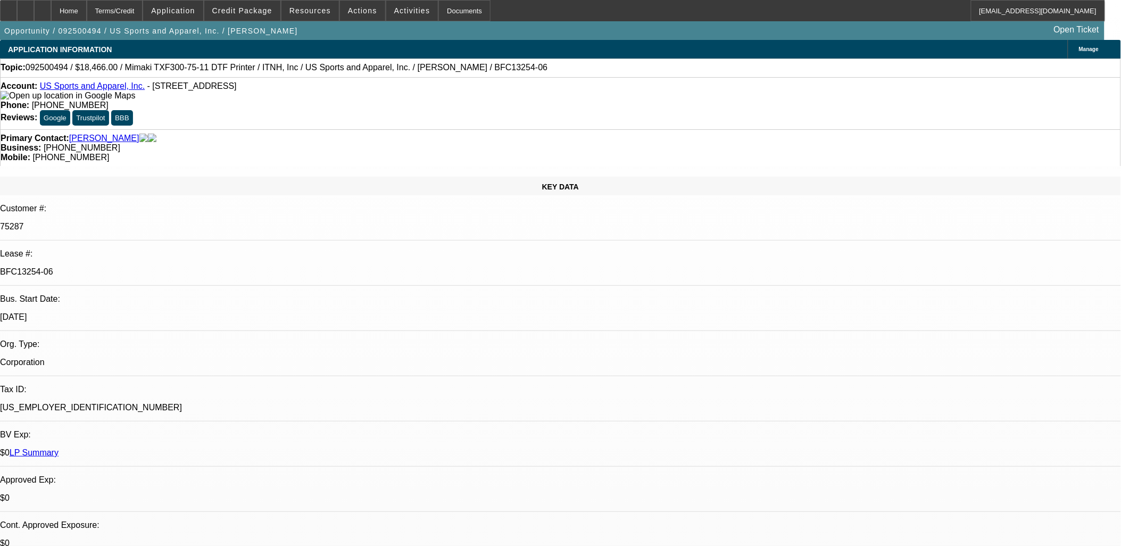
select select "0"
select select "1"
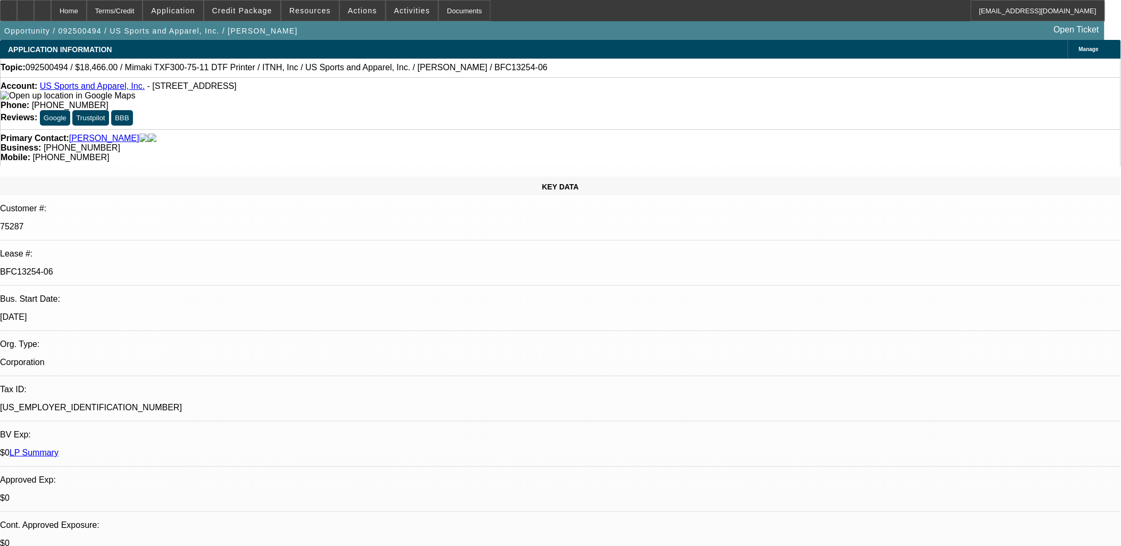
select select "1"
select select "6"
select select "1"
select select "6"
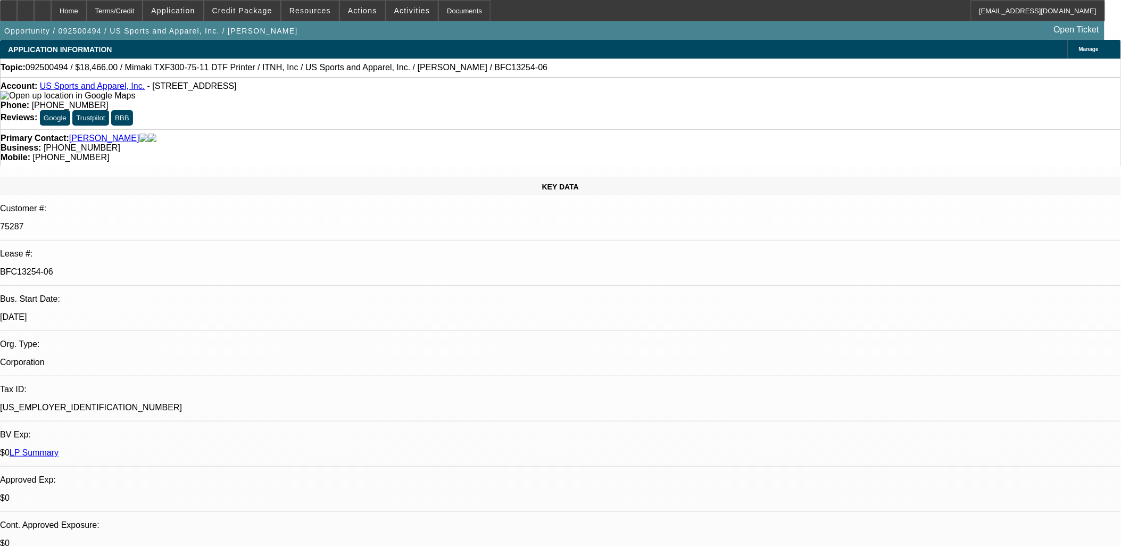
select select "1"
select select "2"
select select "6"
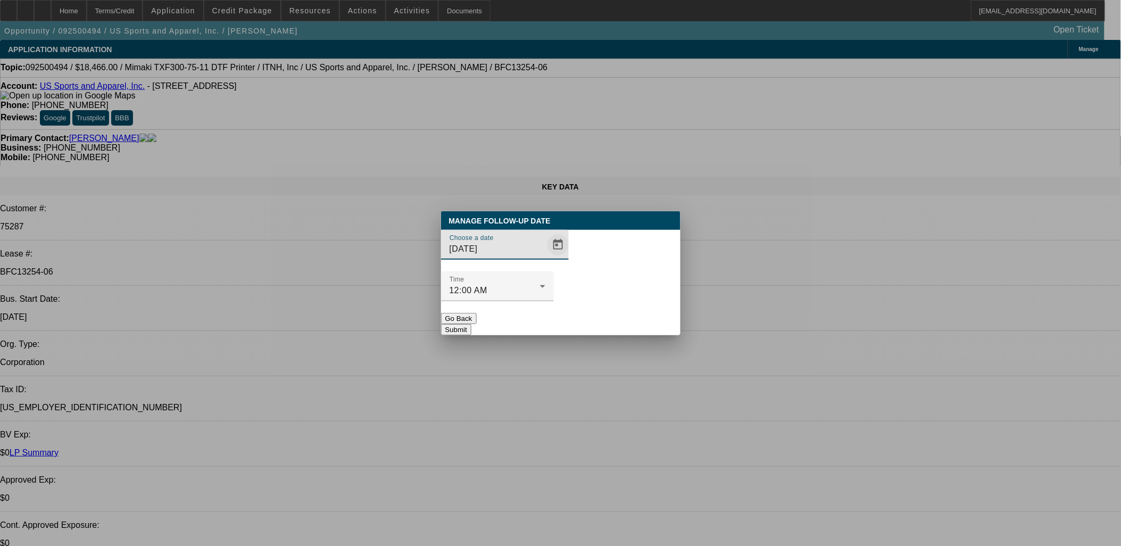
click at [545, 257] on span "Open calendar" at bounding box center [558, 245] width 26 height 26
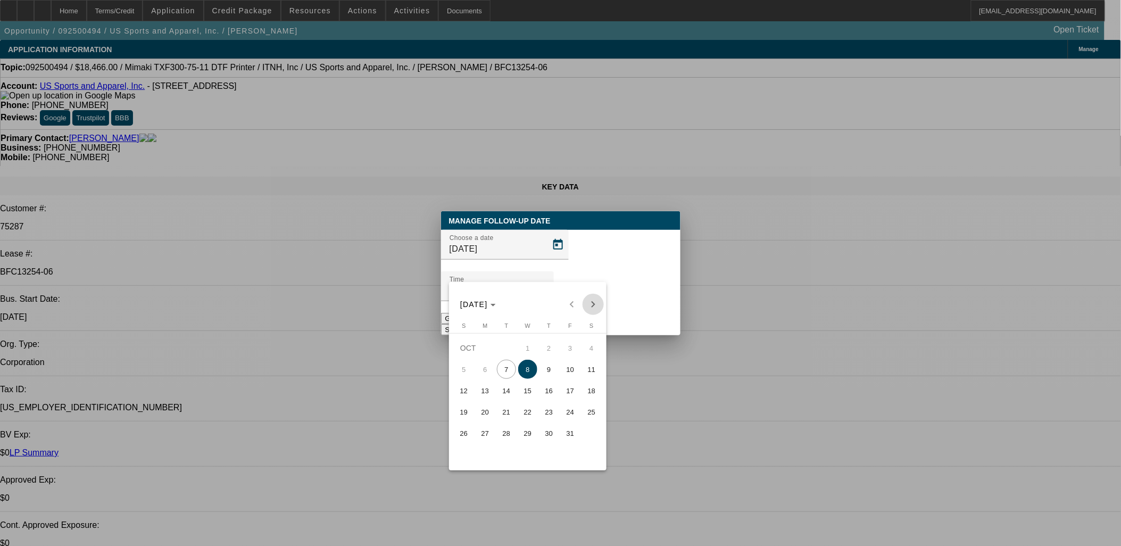
click at [594, 303] on span "Next month" at bounding box center [592, 304] width 21 height 21
click at [552, 370] on span "6" at bounding box center [548, 369] width 19 height 19
type input "11/6/2025"
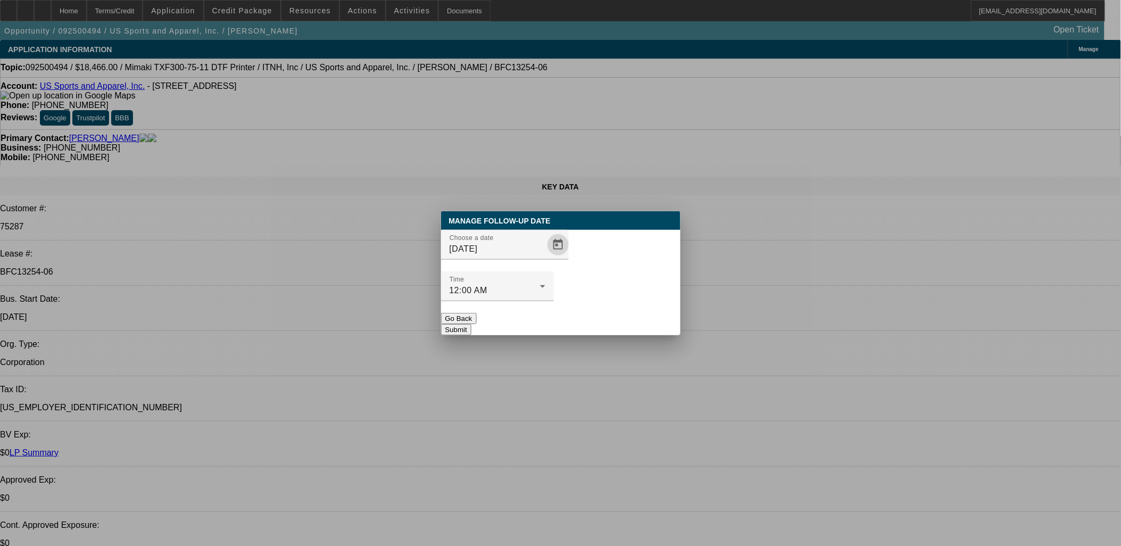
click at [471, 324] on button "Submit" at bounding box center [456, 329] width 30 height 11
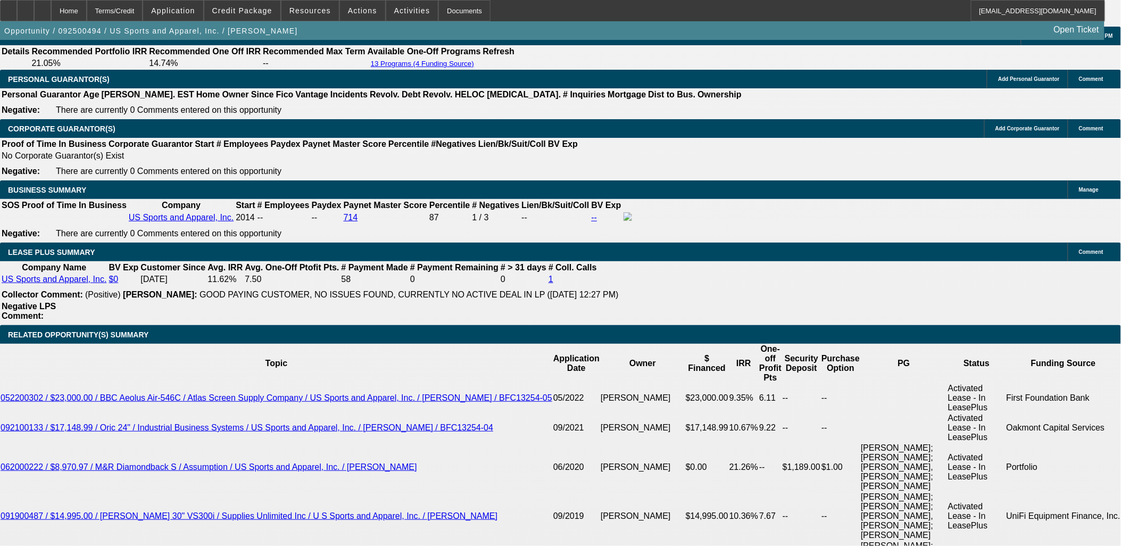
scroll to position [1891, 0]
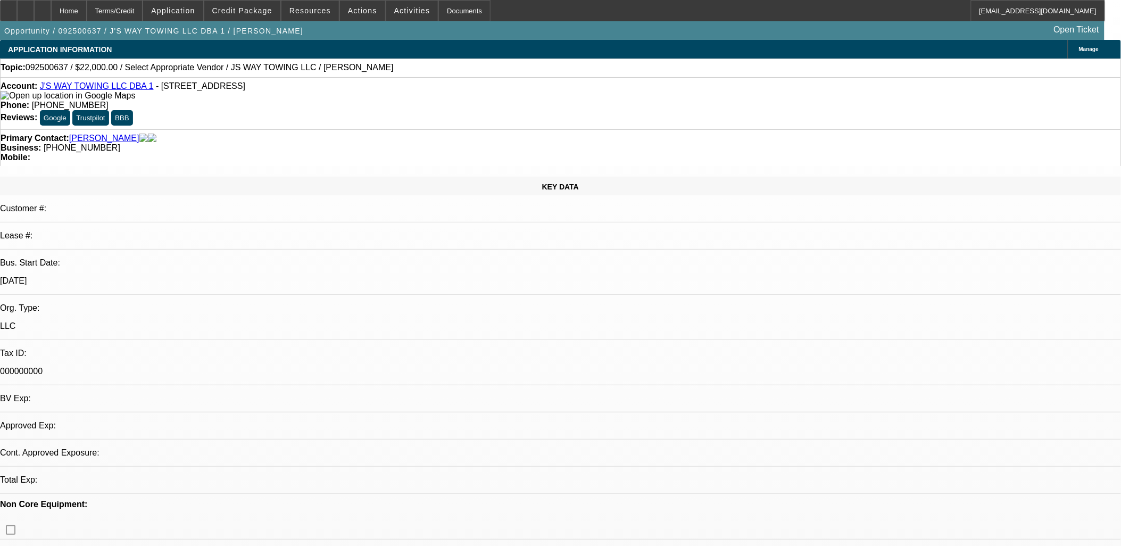
select select "0"
select select "2"
select select "0.1"
select select "1"
select select "2"
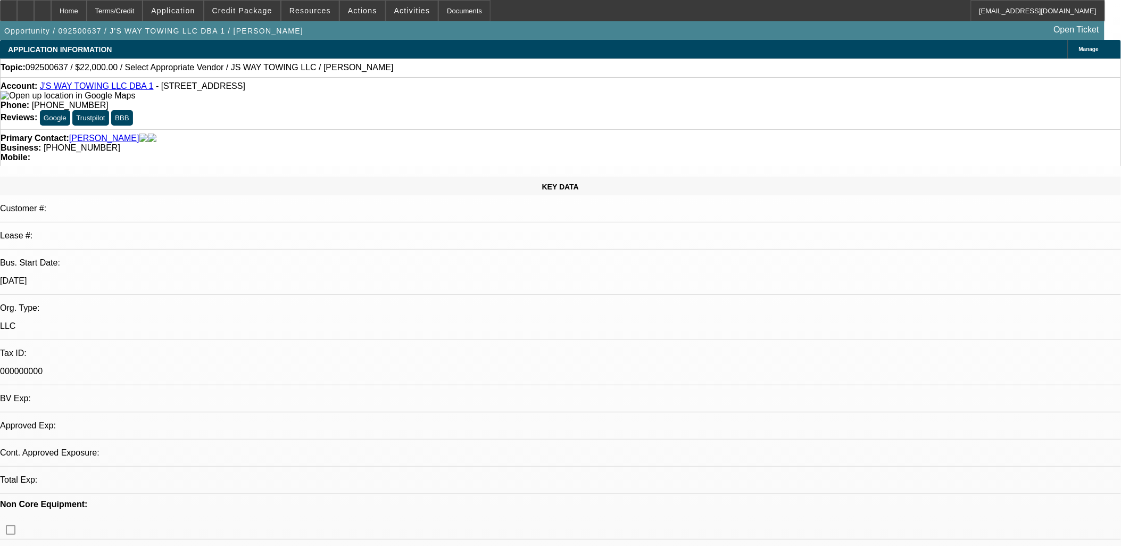
select select "4"
click at [82, 87] on link "J'S WAY TOWING LLC DBA 1" at bounding box center [97, 85] width 114 height 9
click at [357, 12] on span "Actions" at bounding box center [362, 10] width 29 height 9
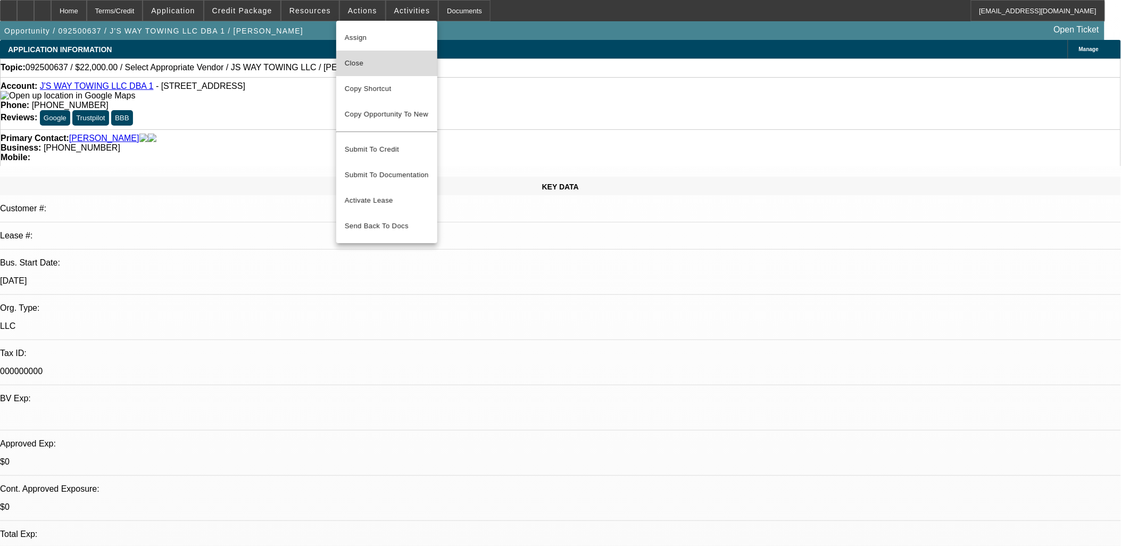
click at [394, 67] on span "Close" at bounding box center [387, 63] width 84 height 13
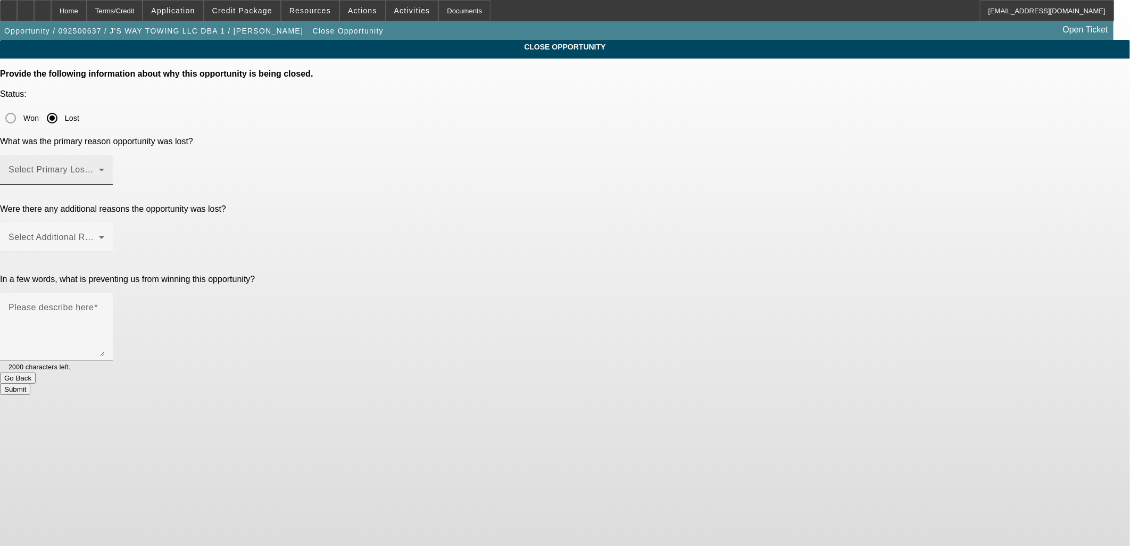
click at [121, 165] on mat-label "Select Primary Lost Reason" at bounding box center [65, 169] width 112 height 9
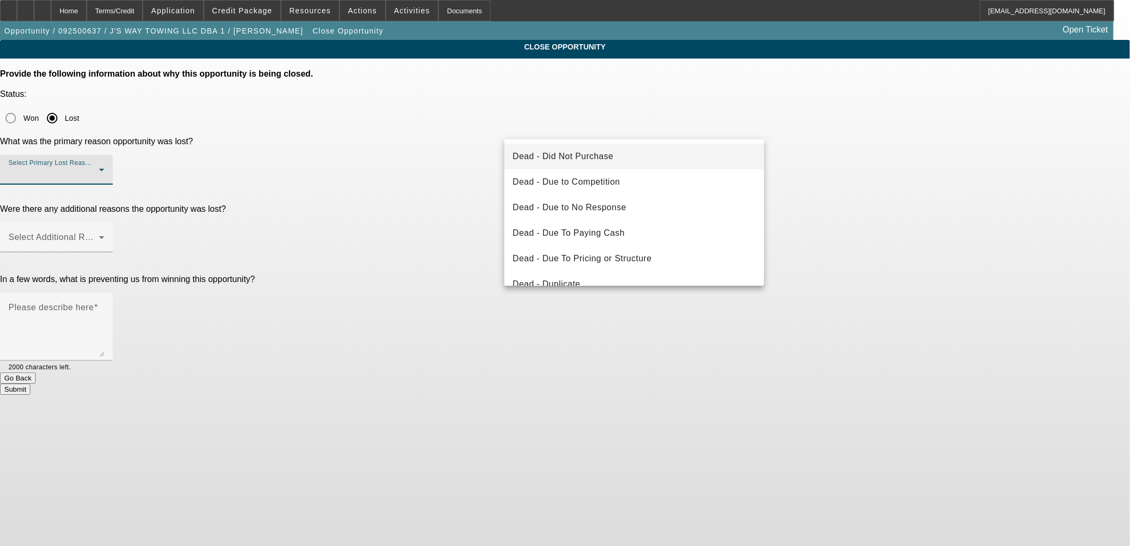
click at [593, 158] on span "Dead - Did Not Purchase" at bounding box center [563, 156] width 101 height 13
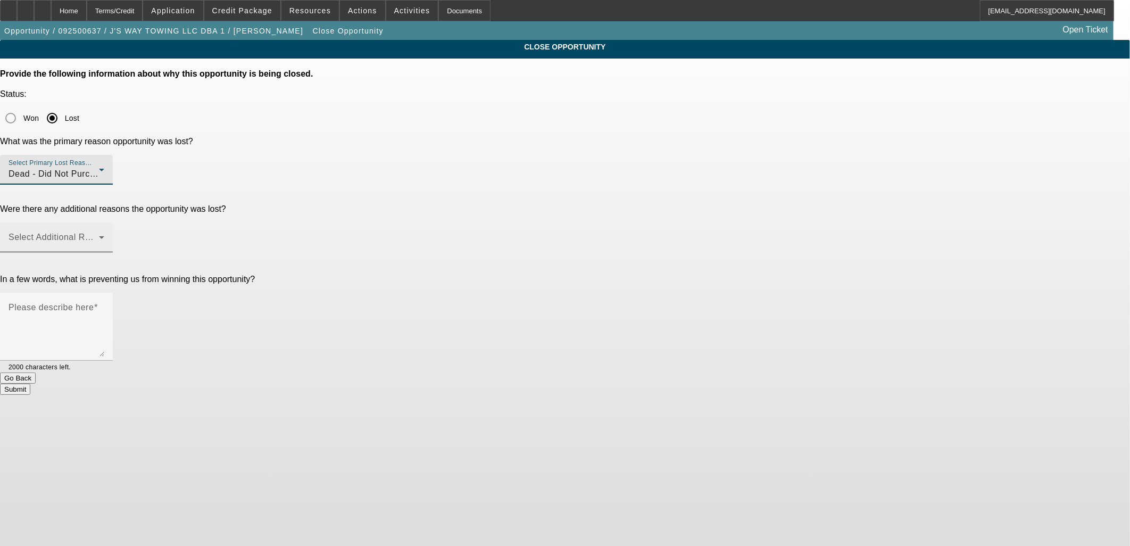
click at [104, 222] on div "Select Additional Reasons" at bounding box center [57, 237] width 96 height 30
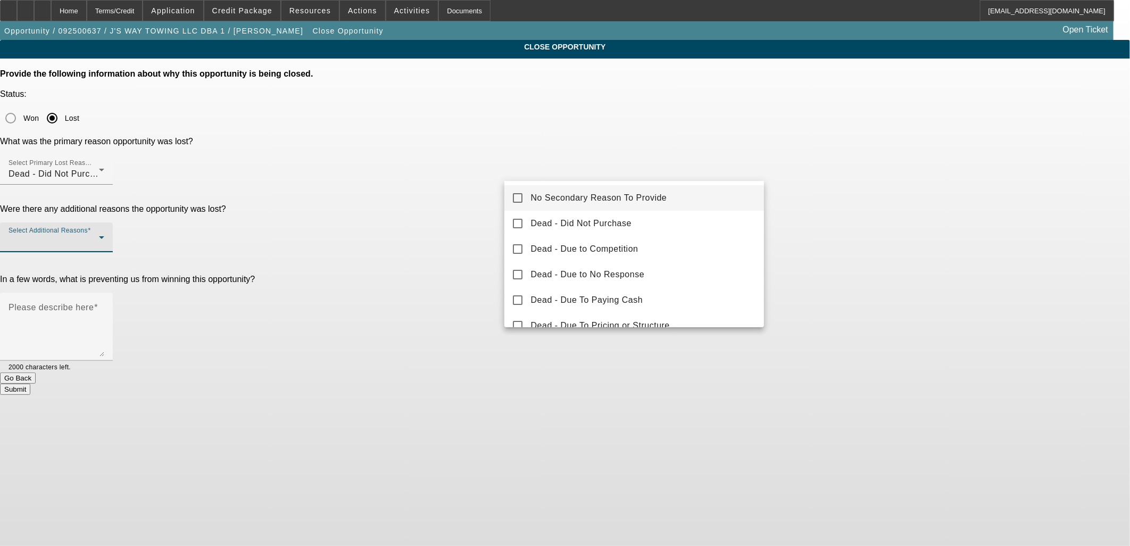
click at [549, 197] on span "No Secondary Reason To Provide" at bounding box center [599, 197] width 136 height 13
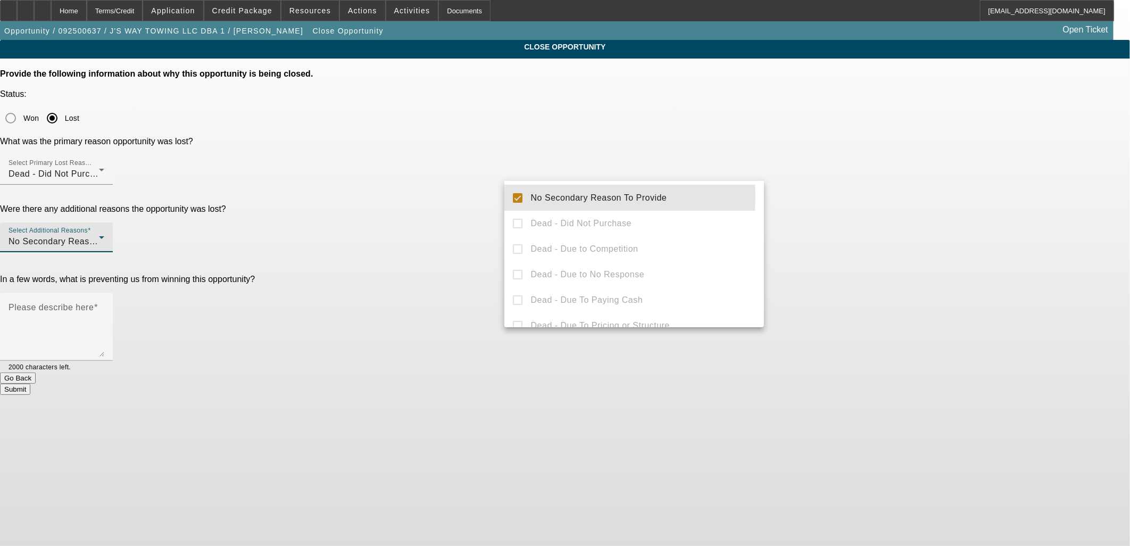
click at [456, 207] on div at bounding box center [565, 273] width 1130 height 546
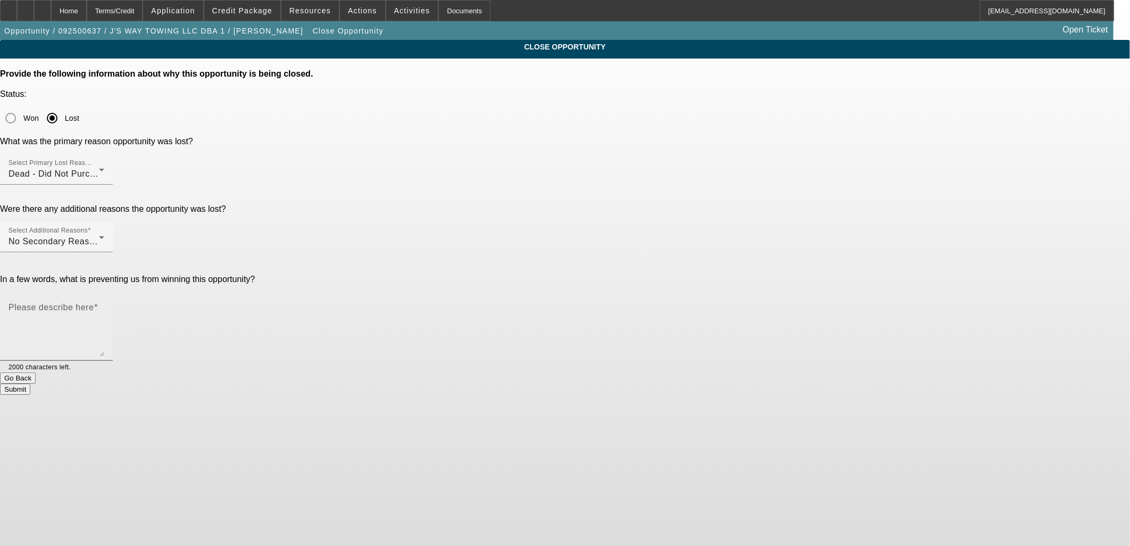
click at [104, 305] on textarea "Please describe here" at bounding box center [57, 330] width 96 height 51
click at [104, 305] on textarea "Unserious lead, poor credit, claims to be looking for $20k int'l but all talk a…" at bounding box center [57, 330] width 96 height 51
click at [230, 0] on span at bounding box center [242, 11] width 76 height 26
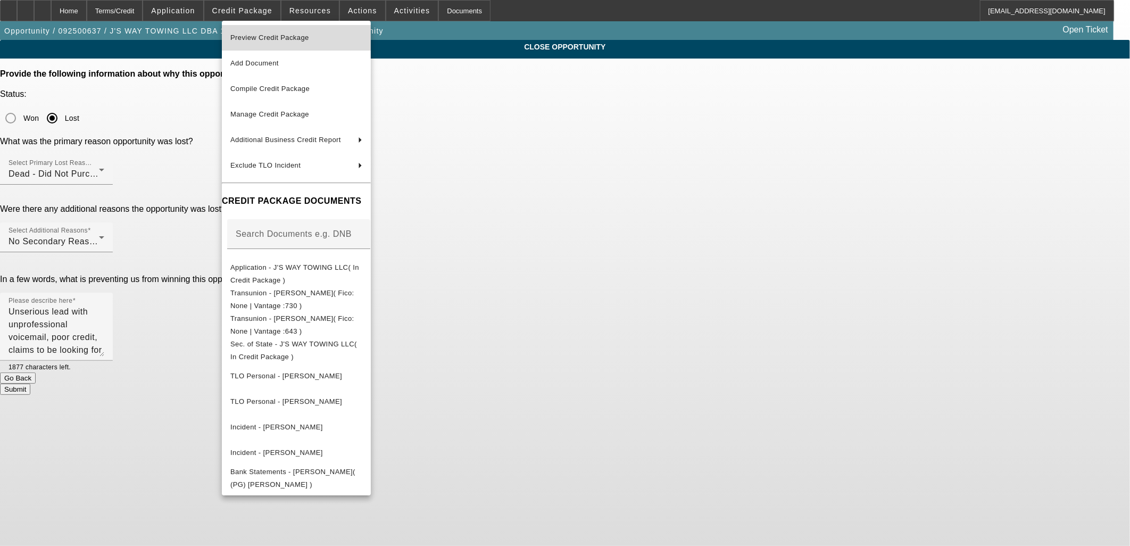
click at [262, 36] on span "Preview Credit Package" at bounding box center [269, 38] width 79 height 8
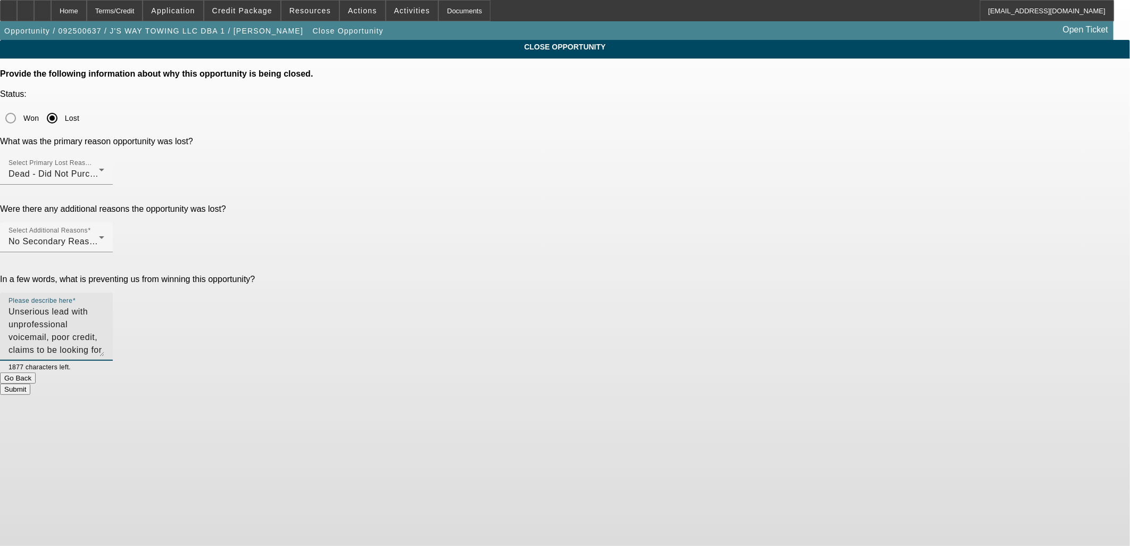
drag, startPoint x: 687, startPoint y: 211, endPoint x: 655, endPoint y: 213, distance: 31.5
click at [104, 305] on textarea "Unserious lead with unprofessional voicemail, poor credit, claims to be looking…" at bounding box center [57, 330] width 96 height 51
click at [104, 305] on textarea "Unserious lead with unprofessional voicemail, maxed out personal debt on dad an…" at bounding box center [57, 330] width 96 height 51
drag, startPoint x: 506, startPoint y: 212, endPoint x: 482, endPoint y: 212, distance: 23.4
click at [482, 274] on div "In a few words, what is preventing us from winning this opportunity? Please des…" at bounding box center [565, 323] width 1130 height 98
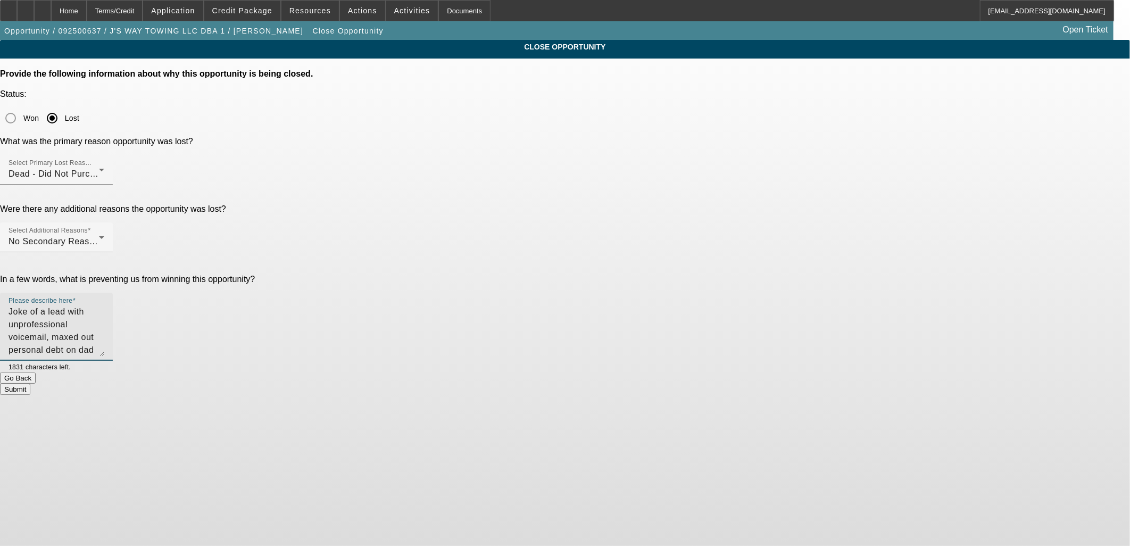
click at [104, 305] on textarea "Joke of a lead with unprofessional voicemail, maxed out personal debt on dad an…" at bounding box center [57, 330] width 96 height 51
type textarea "Joke of a lead with unprofessional voicemail, maxed out personal debt on dad an…"
click at [30, 383] on button "Submit" at bounding box center [15, 388] width 30 height 11
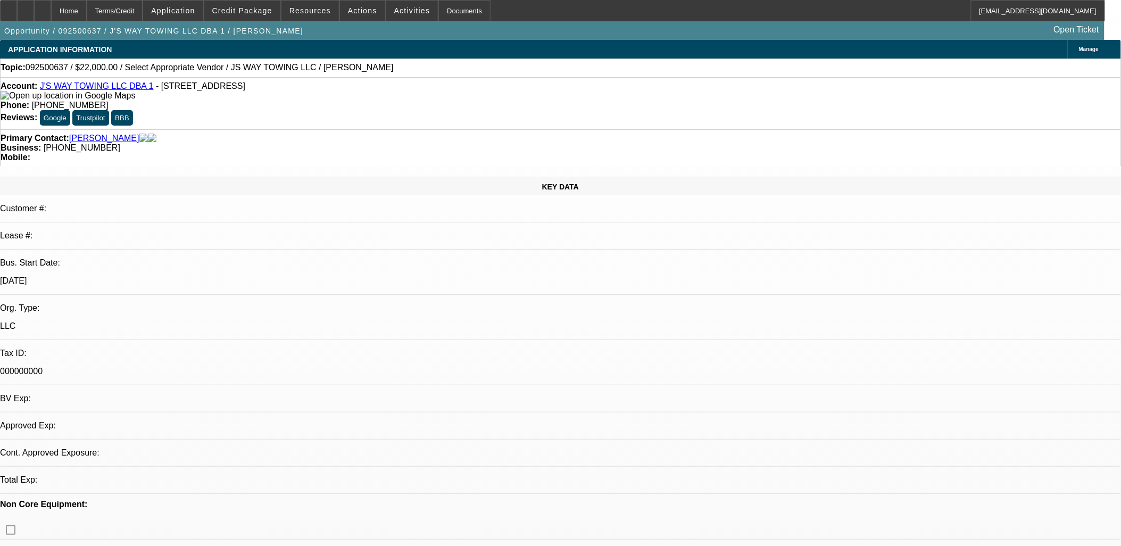
select select "0"
select select "2"
select select "0.1"
select select "1"
select select "2"
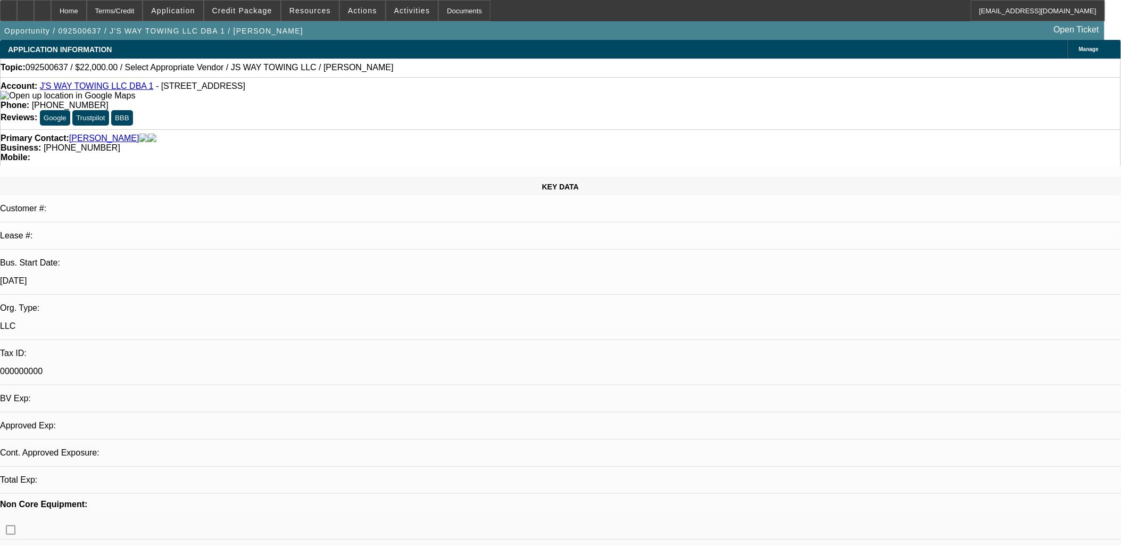
select select "4"
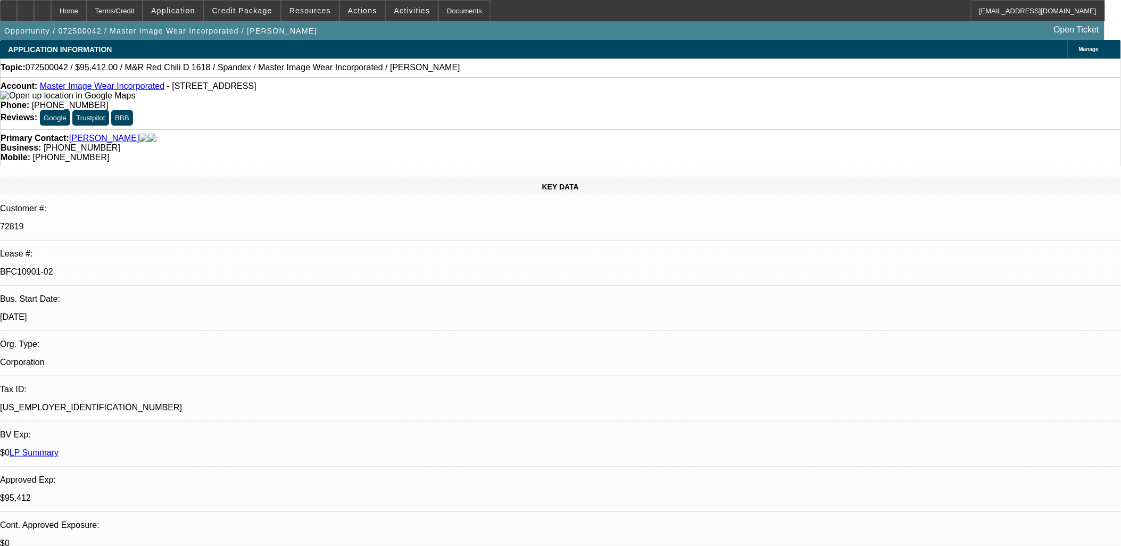
select select "0"
select select "0.1"
select select "0"
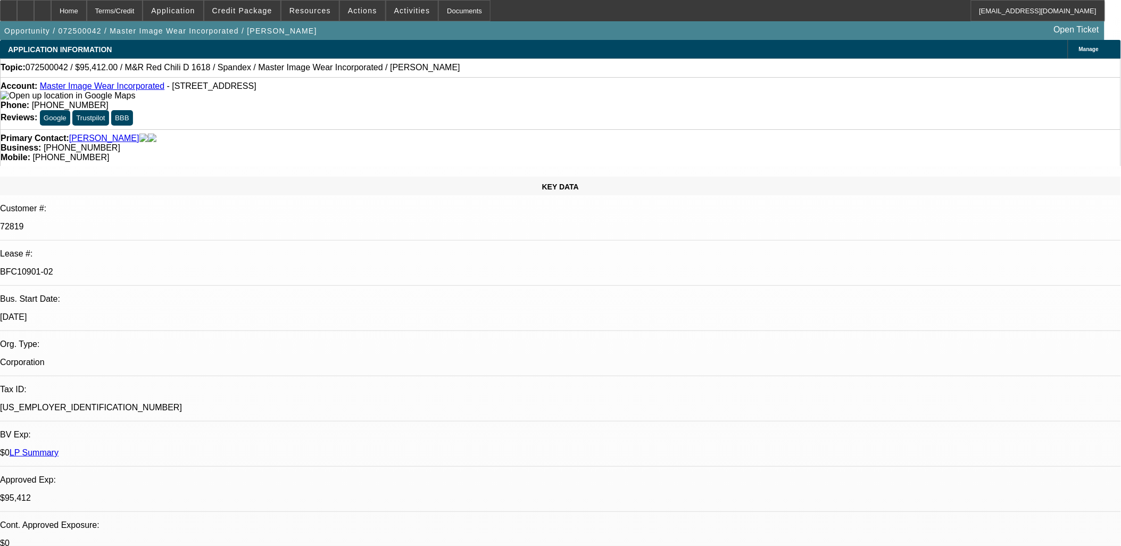
select select "0.1"
select select "0"
select select "0.1"
select select "0"
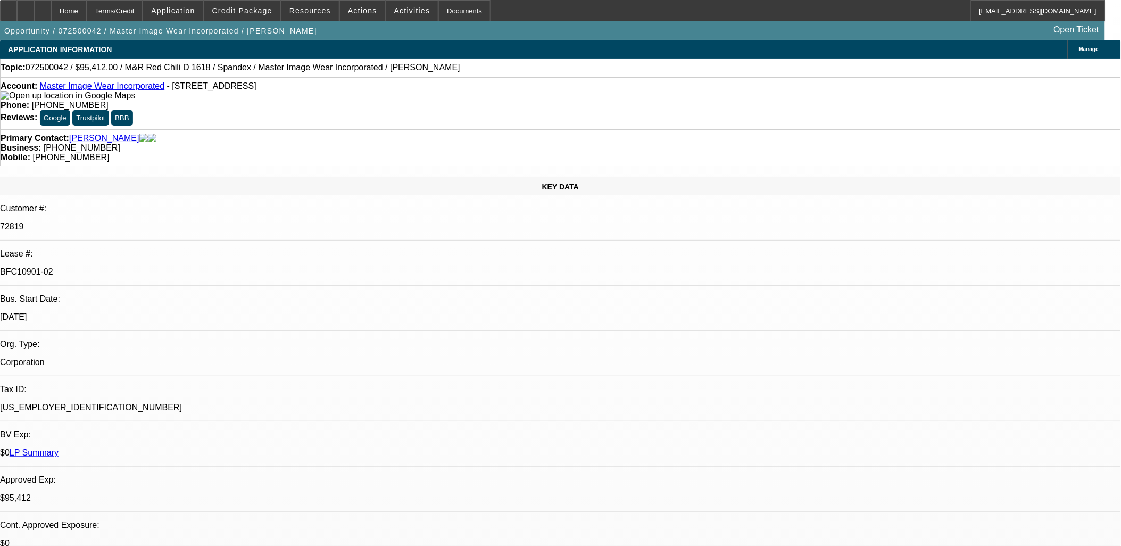
select select "0"
select select "0.1"
select select "1"
select select "4"
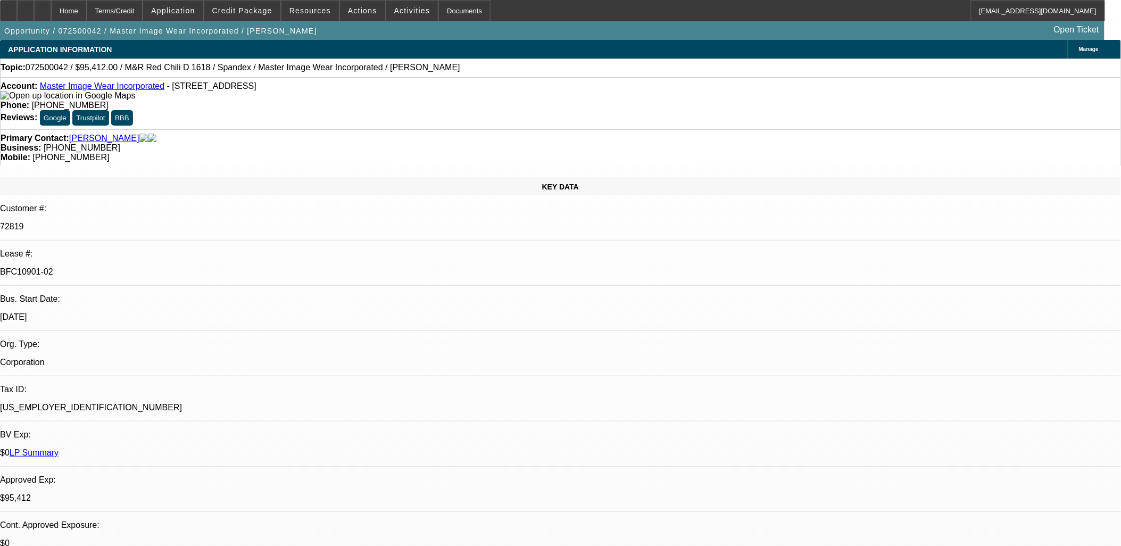
select select "1"
select select "4"
select select "1"
select select "3"
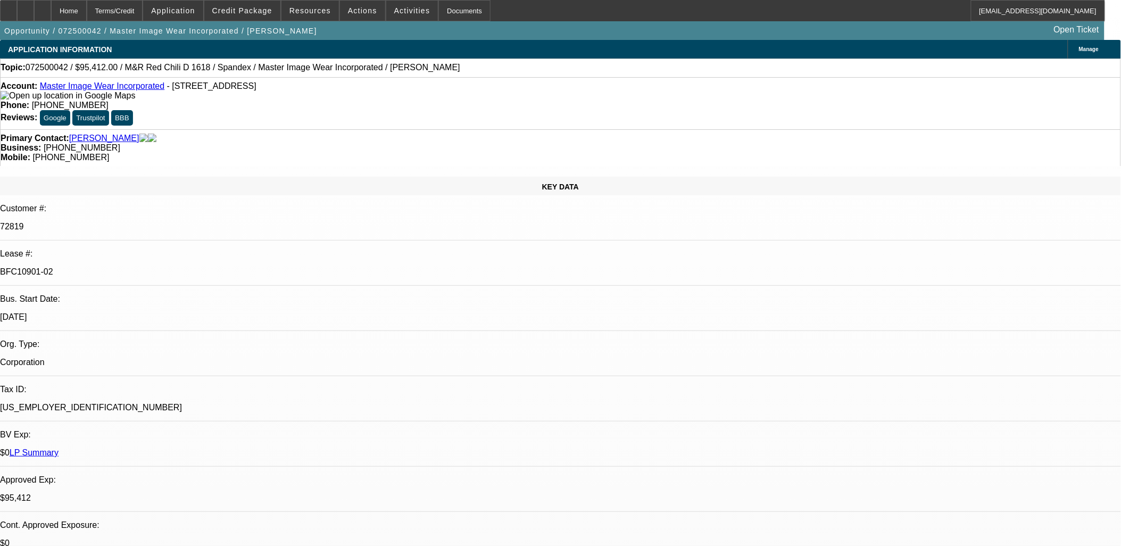
select select "4"
select select "1"
select select "3"
select select "4"
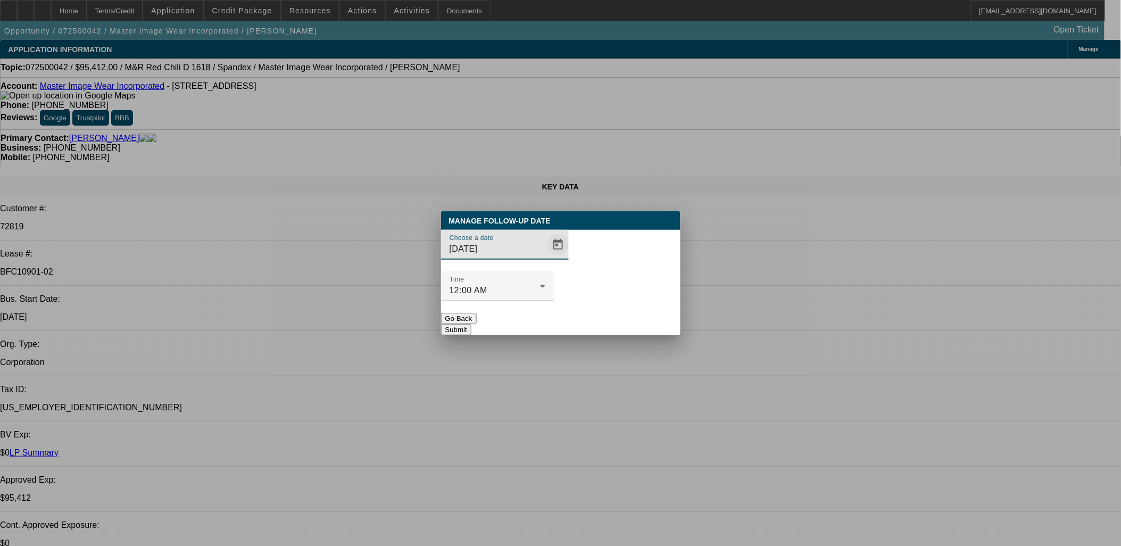
click at [545, 257] on span "Open calendar" at bounding box center [558, 245] width 26 height 26
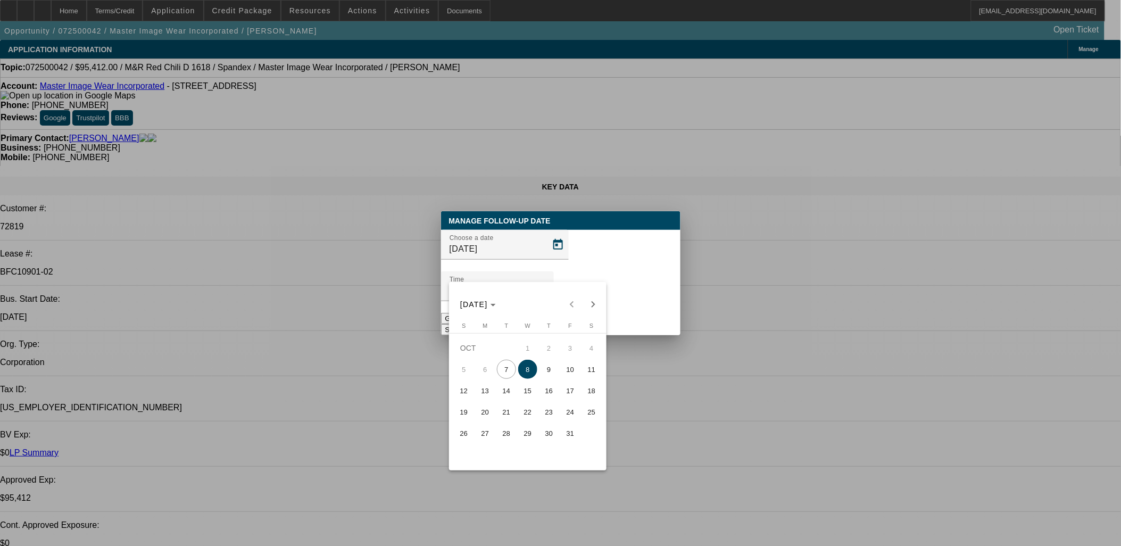
click at [573, 370] on span "10" at bounding box center [570, 369] width 19 height 19
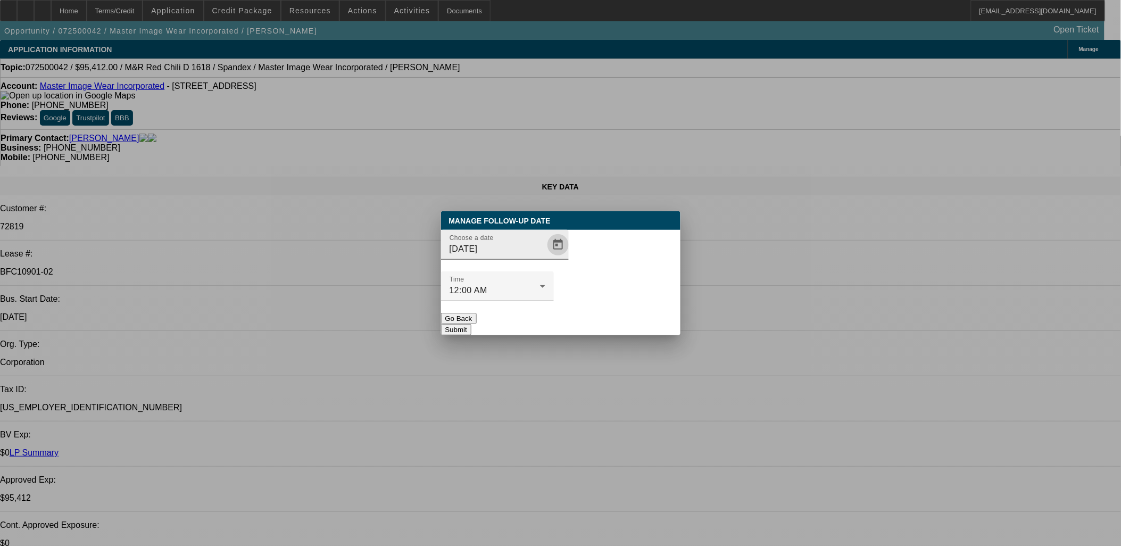
click at [545, 257] on span "Open calendar" at bounding box center [558, 245] width 26 height 26
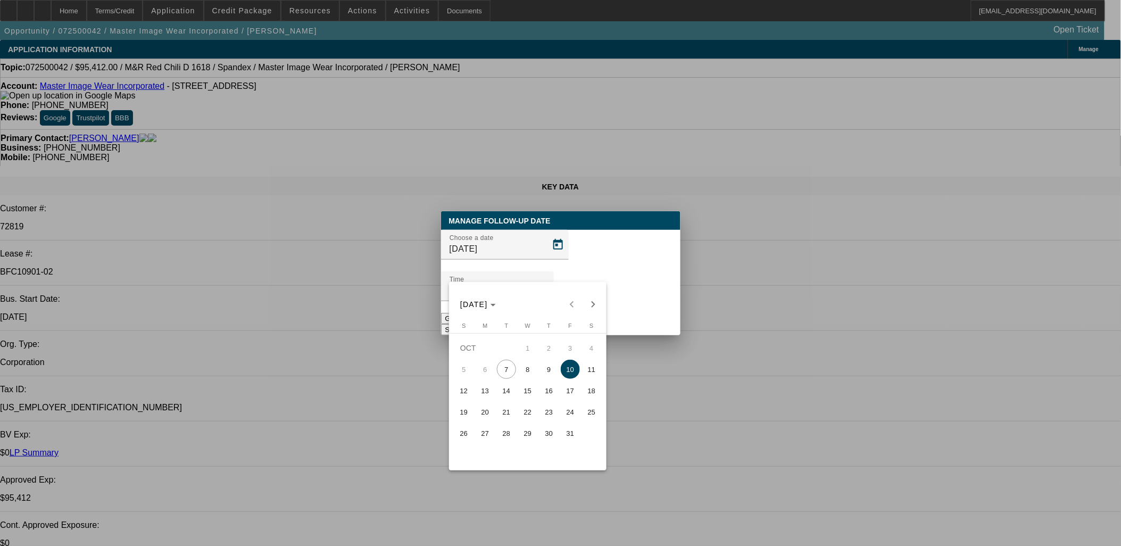
click at [551, 373] on span "9" at bounding box center [548, 369] width 19 height 19
type input "10/9/2025"
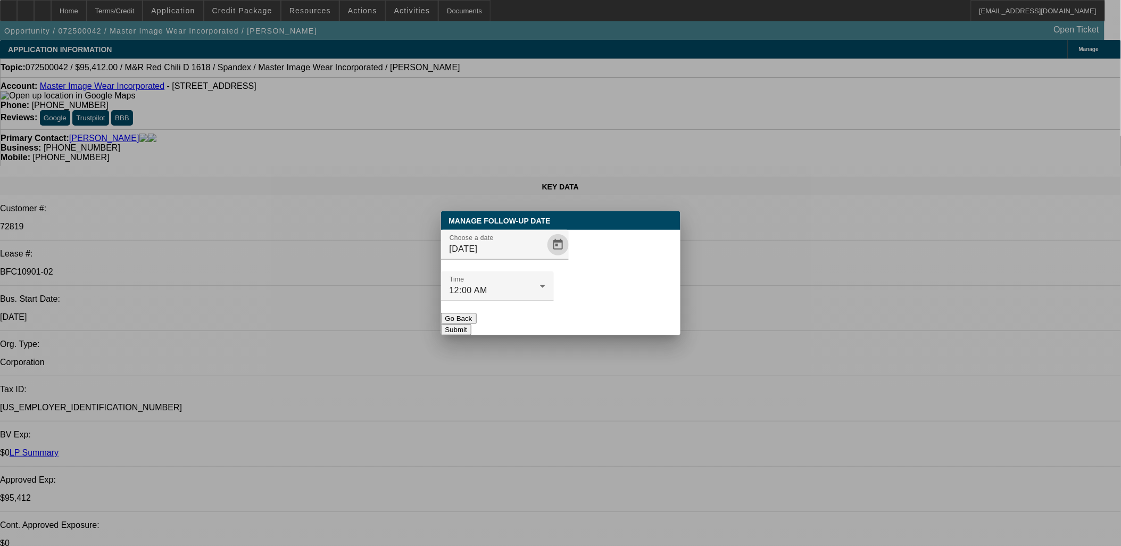
click at [471, 324] on button "Submit" at bounding box center [456, 329] width 30 height 11
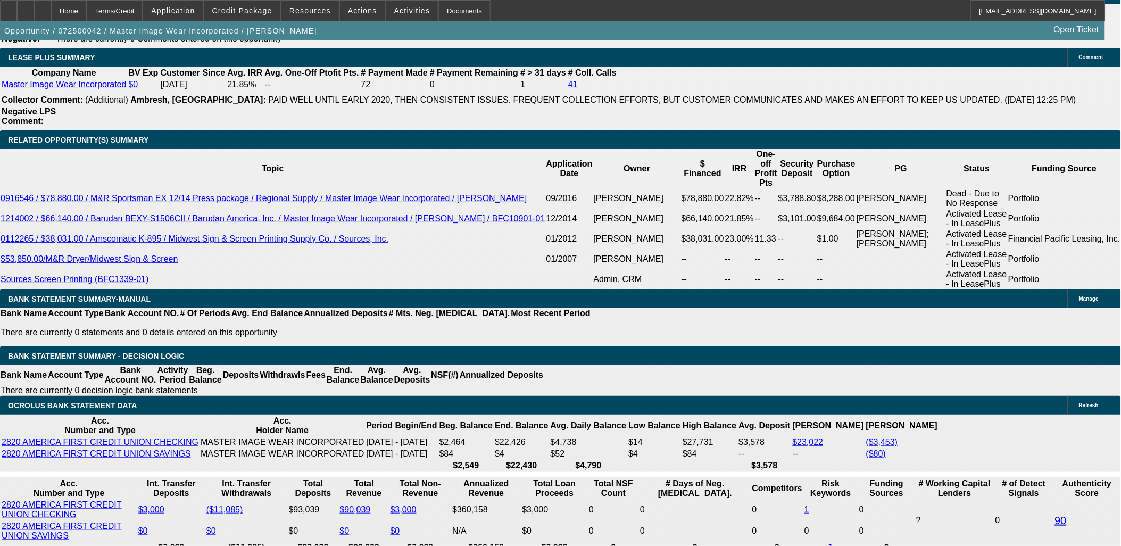
scroll to position [886, 0]
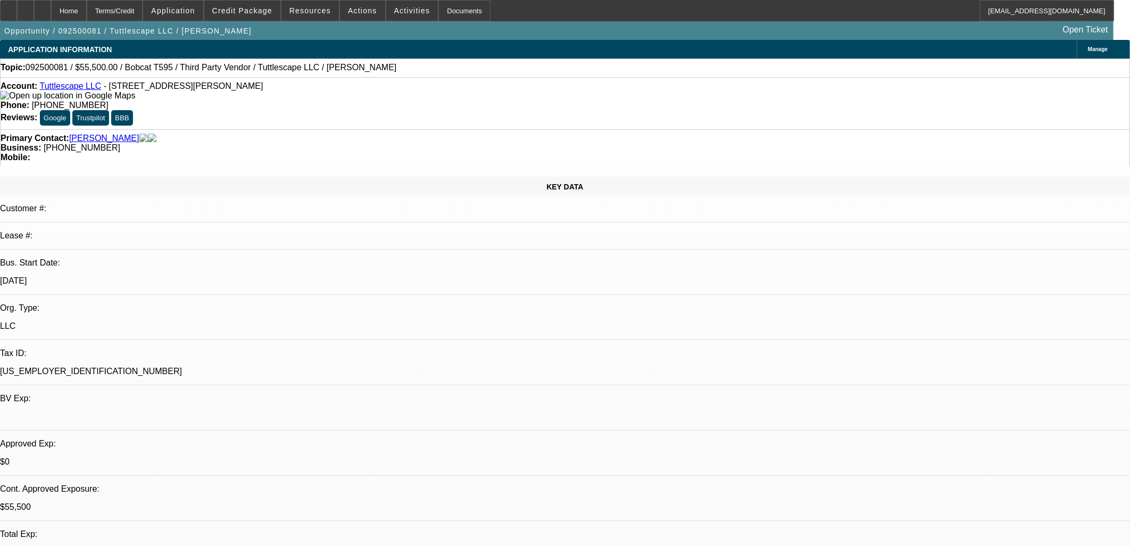
select select "0"
select select "2"
select select "0"
select select "6"
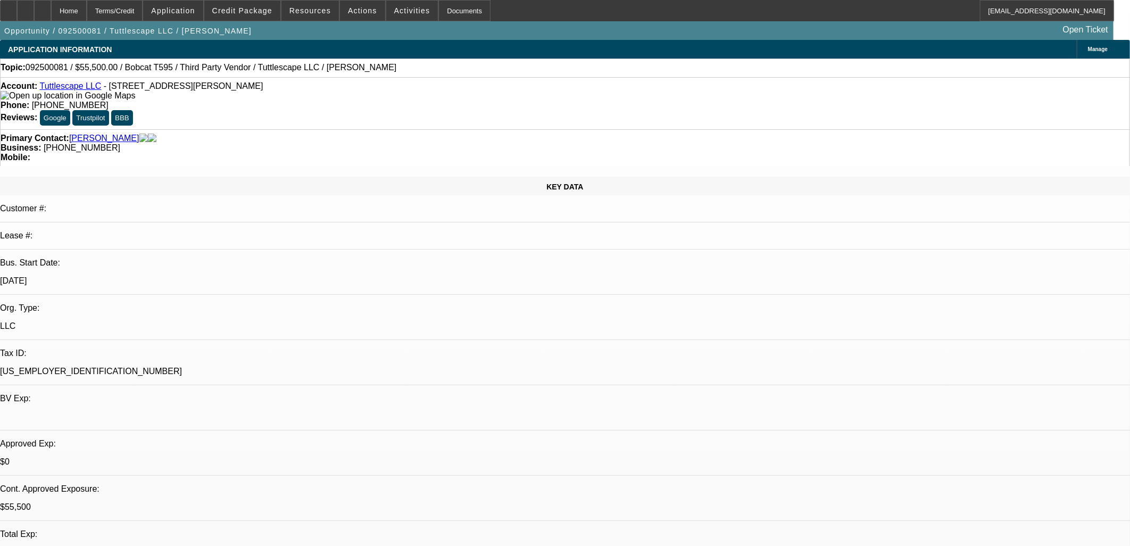
select select "0"
select select "2"
select select "0"
select select "6"
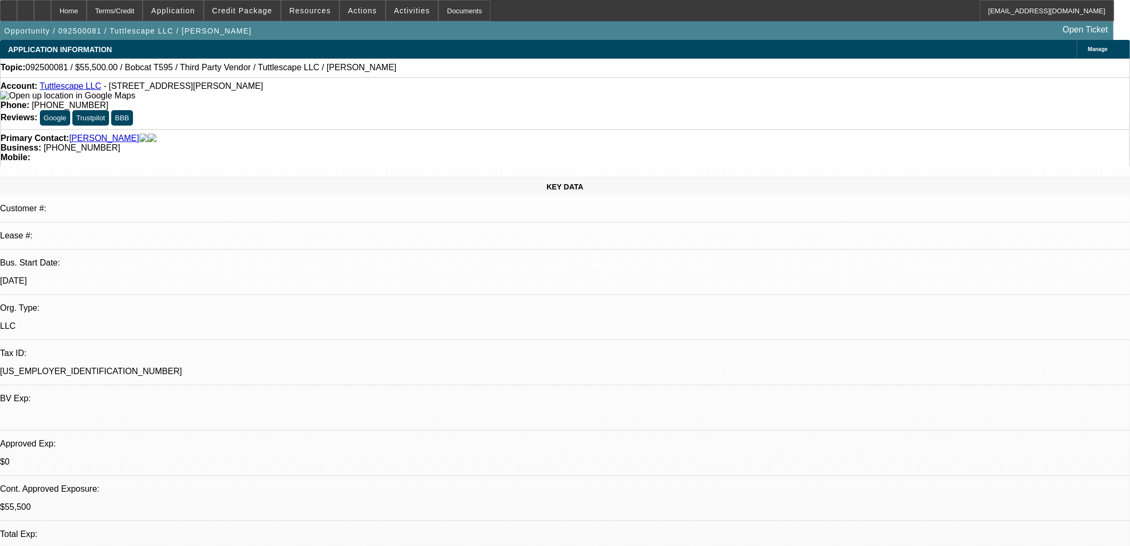
select select "0"
select select "2"
select select "0"
select select "6"
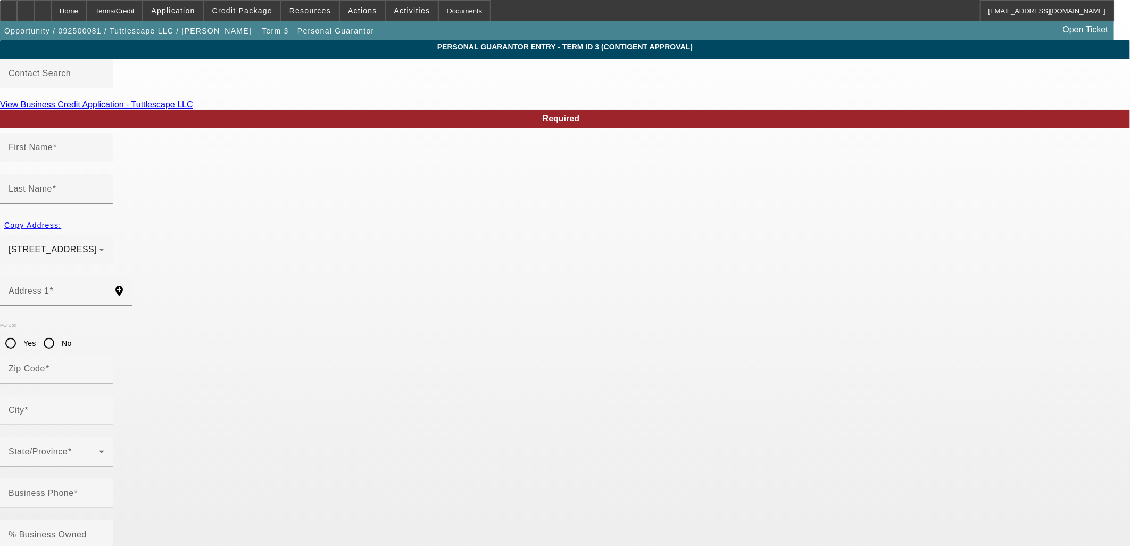
type input "[PERSON_NAME]"
type input "[STREET_ADDRESS]"
radio input "true"
type input "77494"
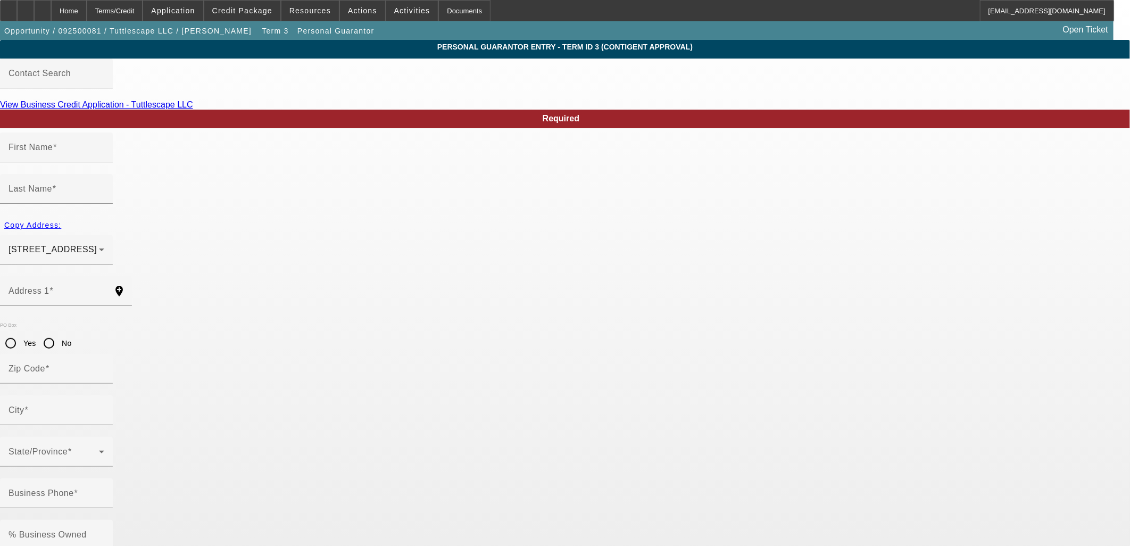
type input "[PERSON_NAME]"
type input "[PHONE_NUMBER]"
type input "100"
type input "452-79-6410"
type input "[EMAIL_ADDRESS][DOMAIN_NAME]"
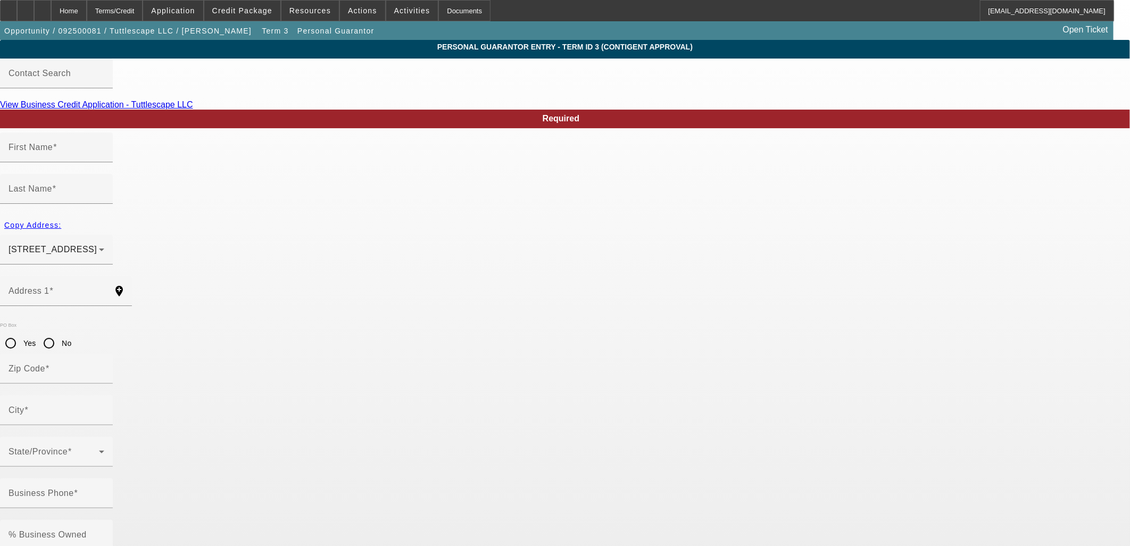
type input "suite 100"
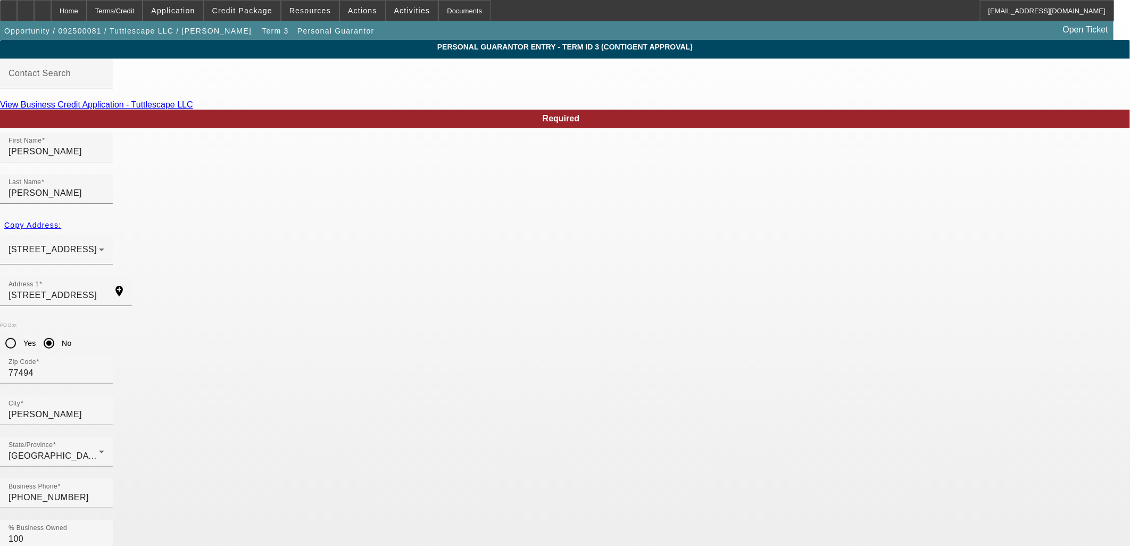
click at [87, 9] on div "Home" at bounding box center [69, 10] width 36 height 21
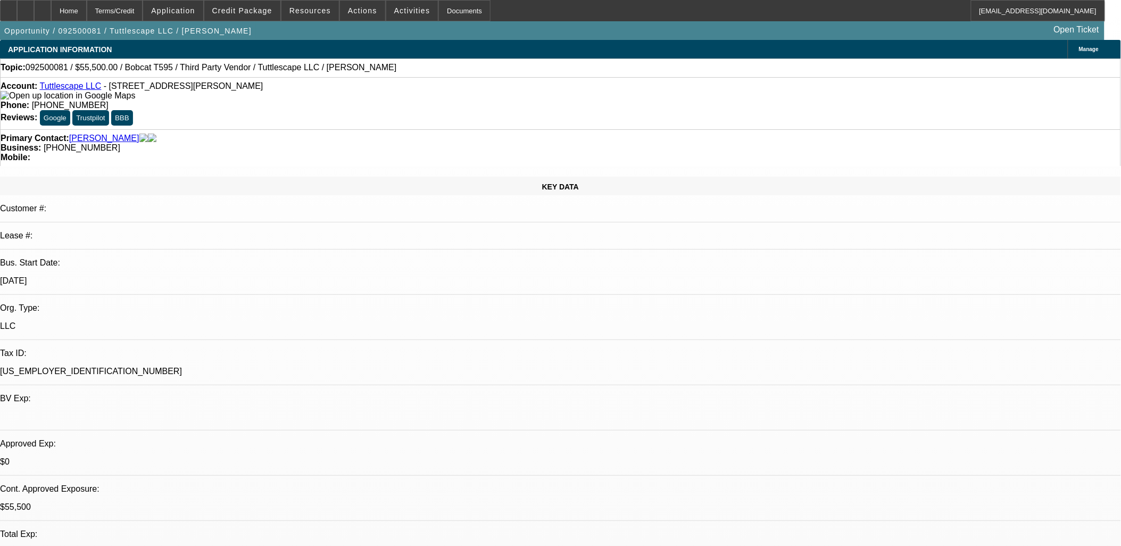
select select "0"
select select "2"
select select "0"
select select "6"
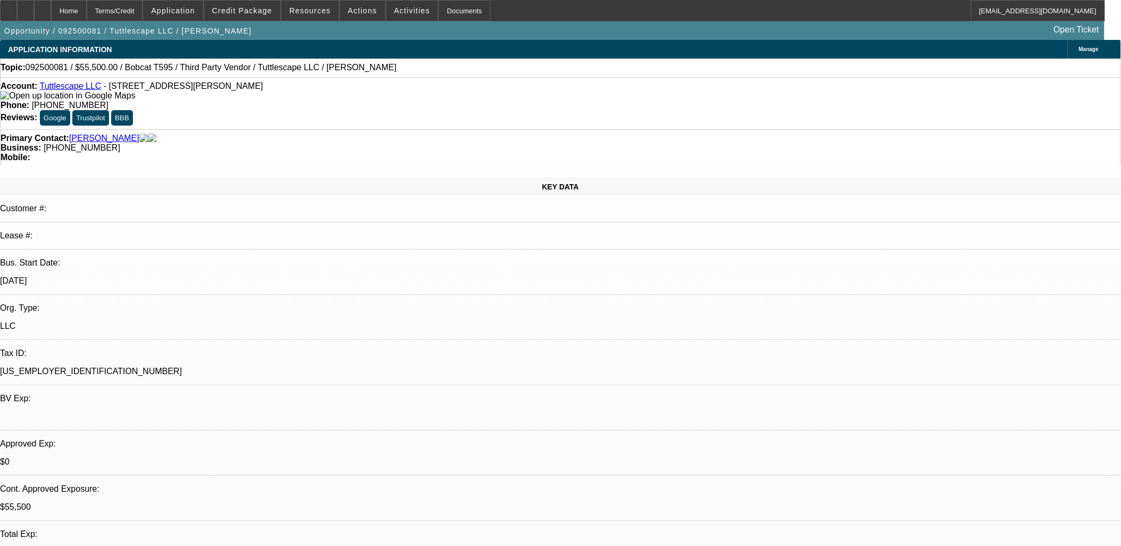
select select "0"
select select "2"
select select "0"
select select "6"
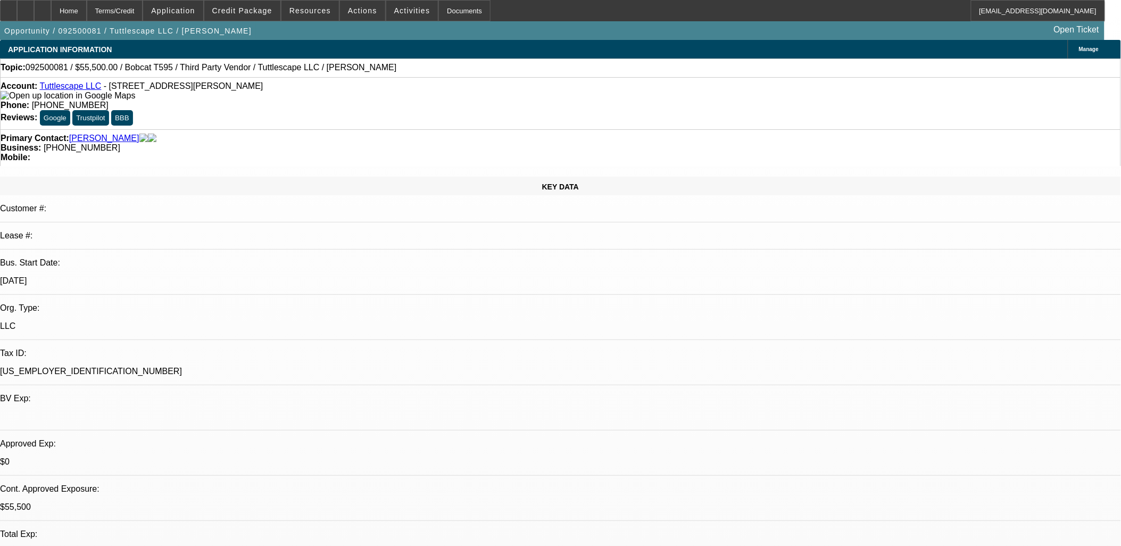
select select "0"
select select "2"
select select "0"
select select "6"
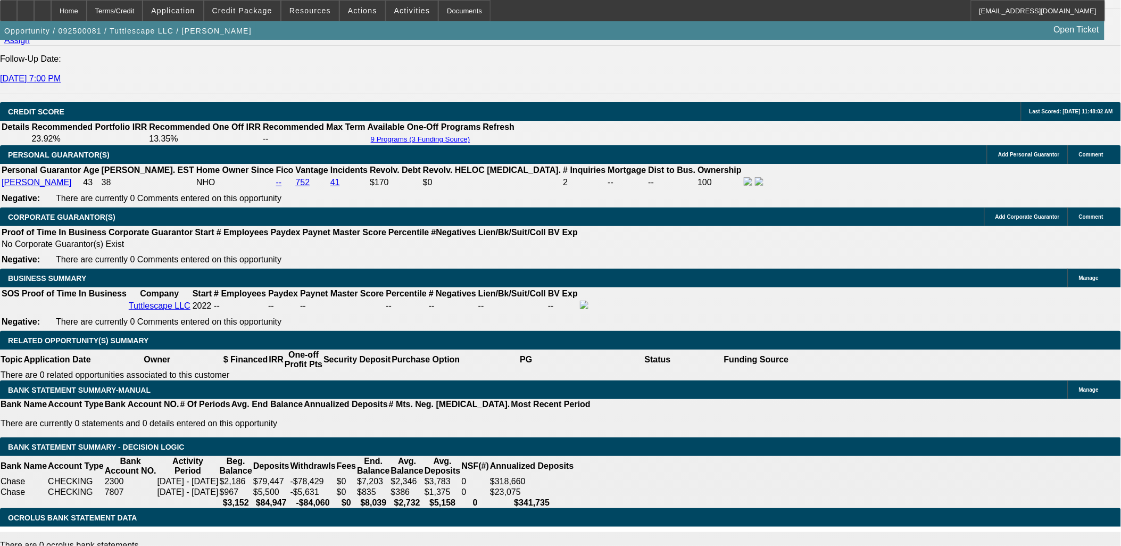
scroll to position [1477, 0]
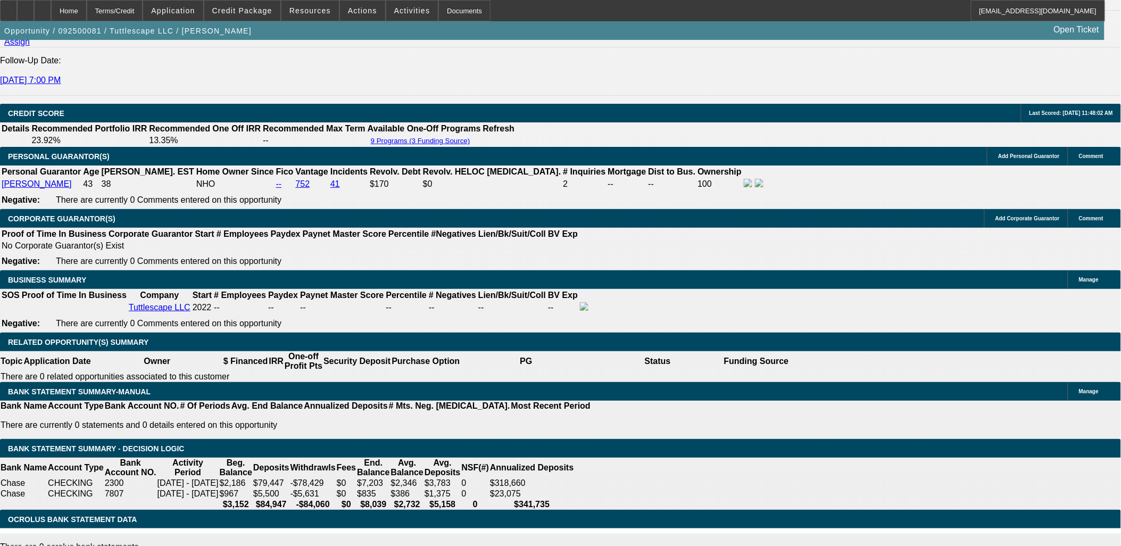
radio input "true"
type textarea "VM not setup, sent email. Try back next month; PG returns from working abroad."
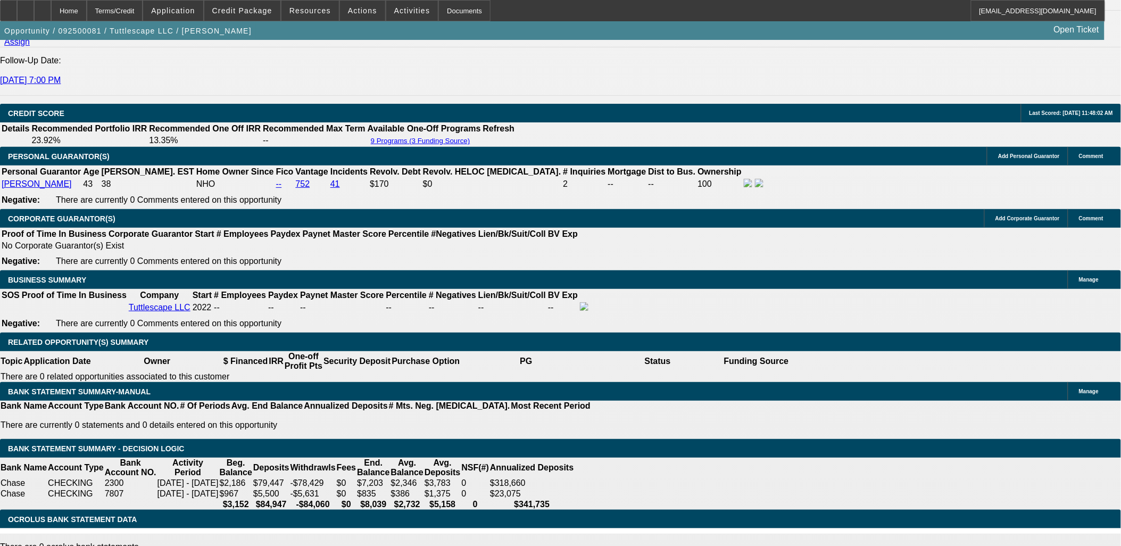
radio input "true"
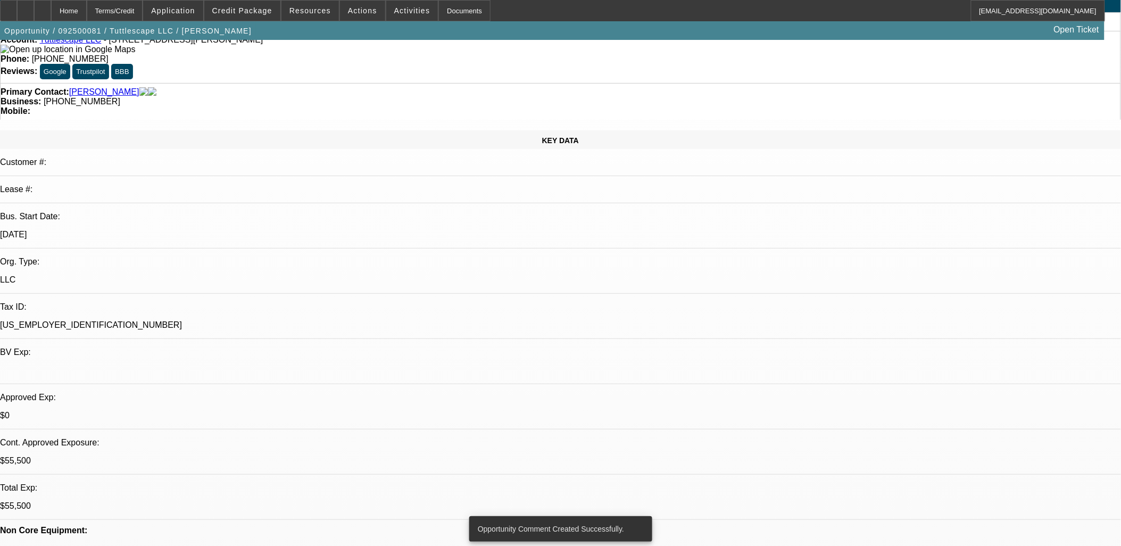
scroll to position [0, 0]
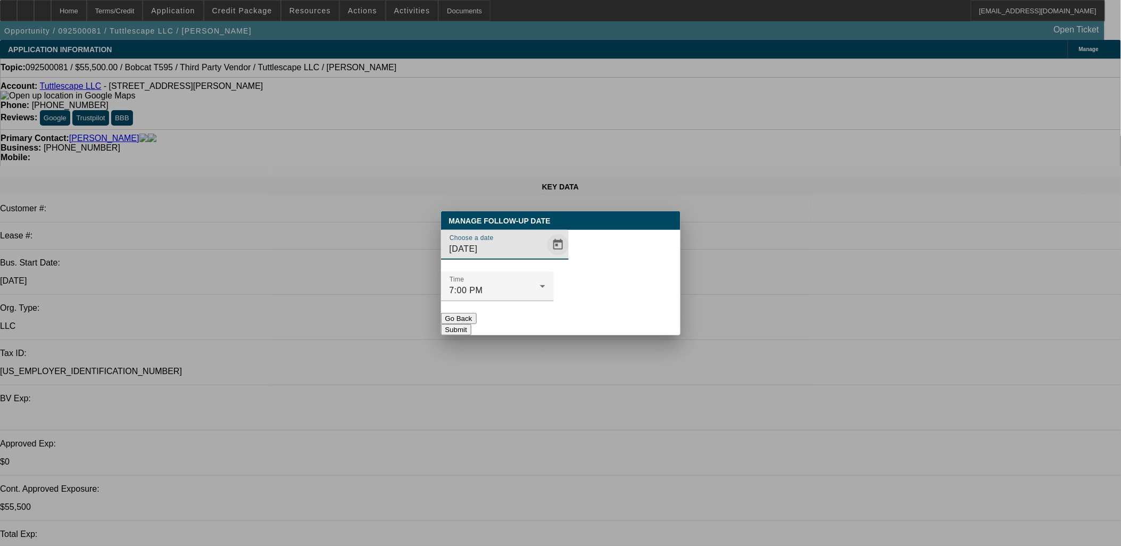
click at [545, 257] on span "Open calendar" at bounding box center [558, 245] width 26 height 26
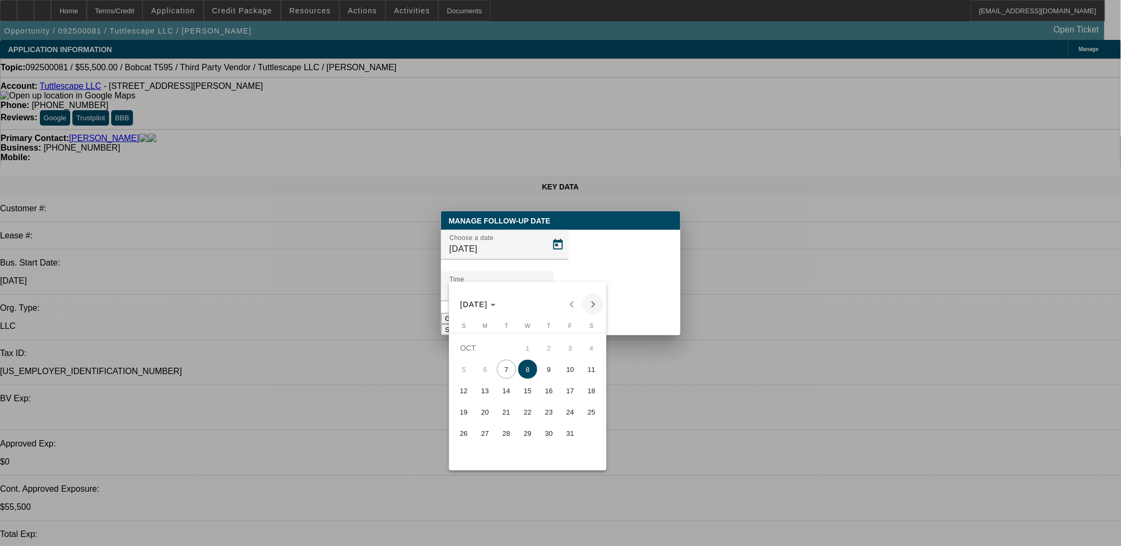
click at [599, 298] on span "Next month" at bounding box center [592, 304] width 21 height 21
click at [483, 368] on span "3" at bounding box center [485, 369] width 19 height 19
type input "[DATE]"
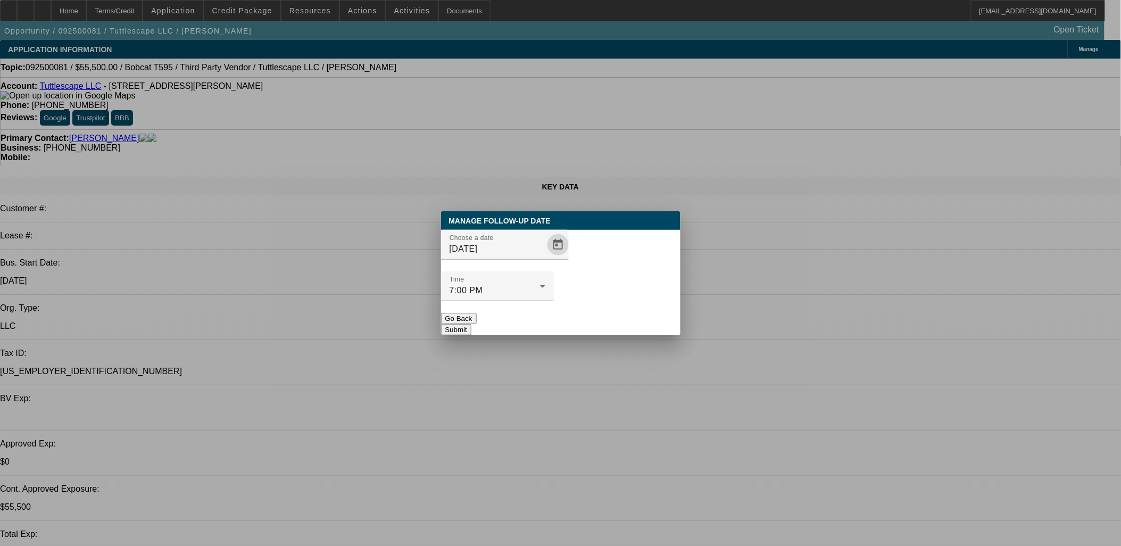
click at [471, 324] on button "Submit" at bounding box center [456, 329] width 30 height 11
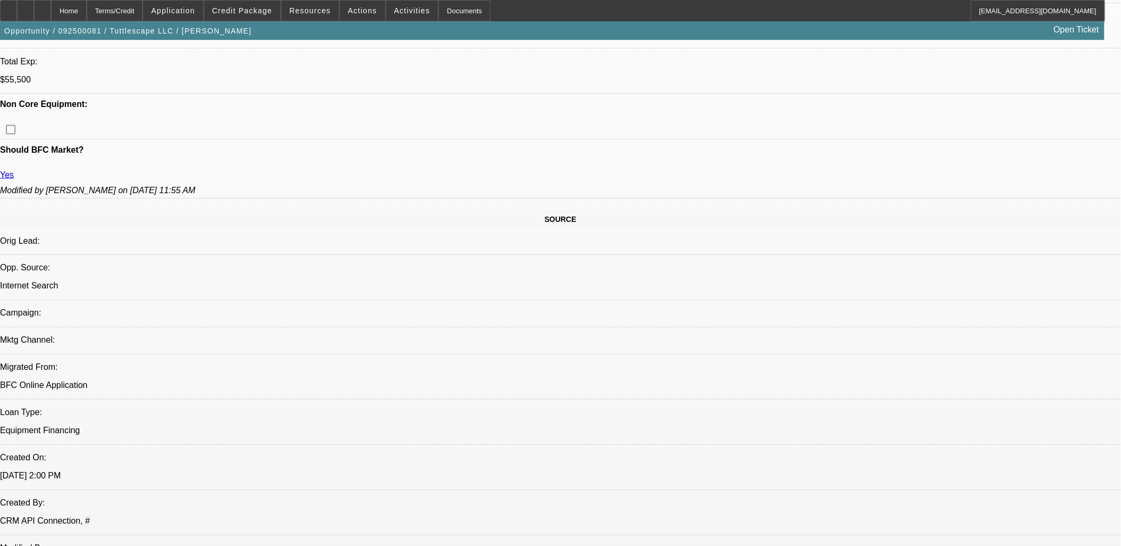
select select "0"
select select "2"
select select "0"
select select "2"
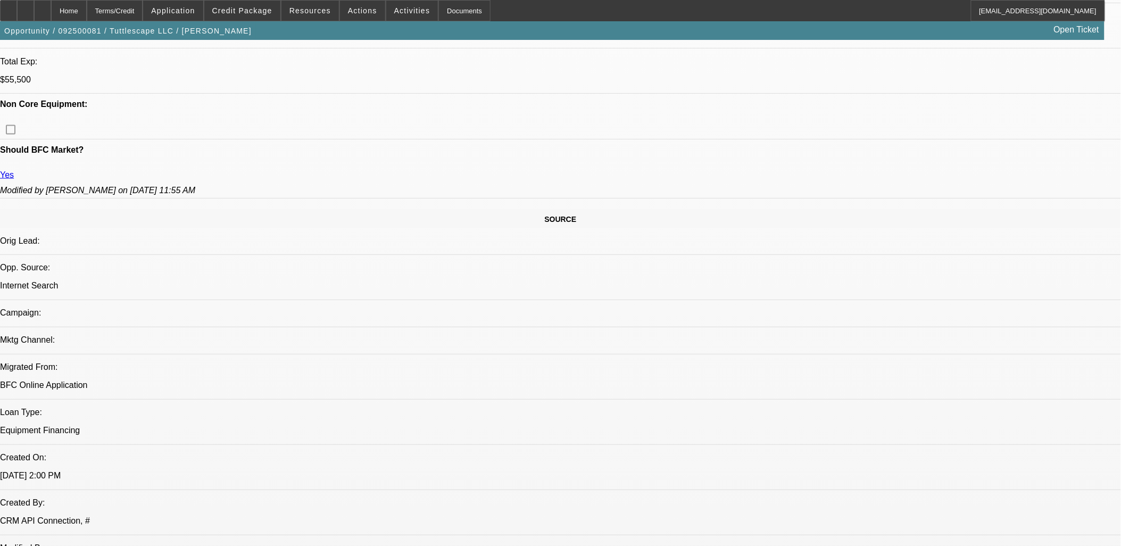
select select "0"
select select "2"
select select "0"
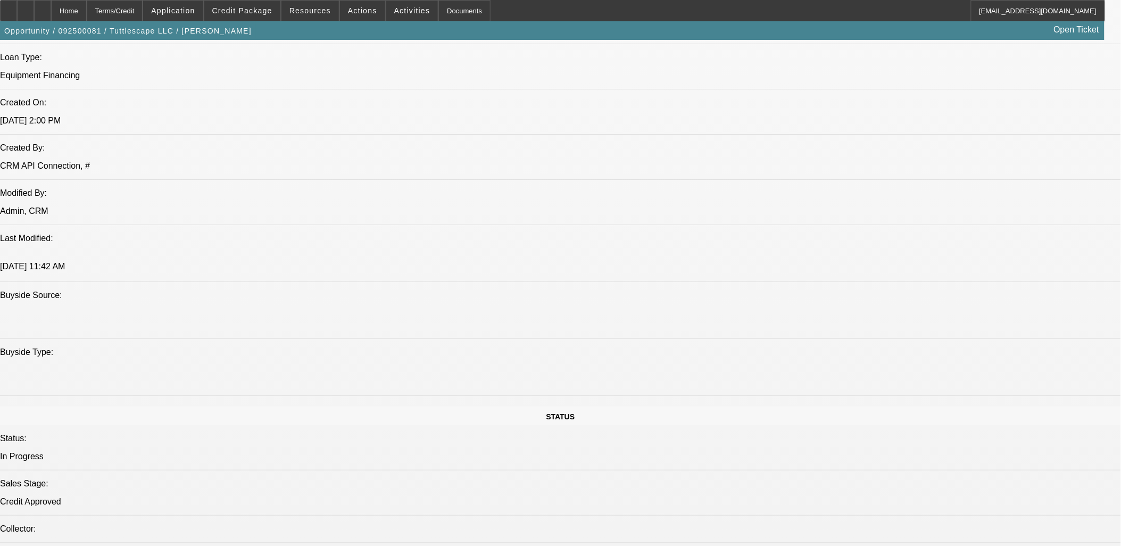
select select "1"
select select "2"
select select "6"
select select "1"
select select "2"
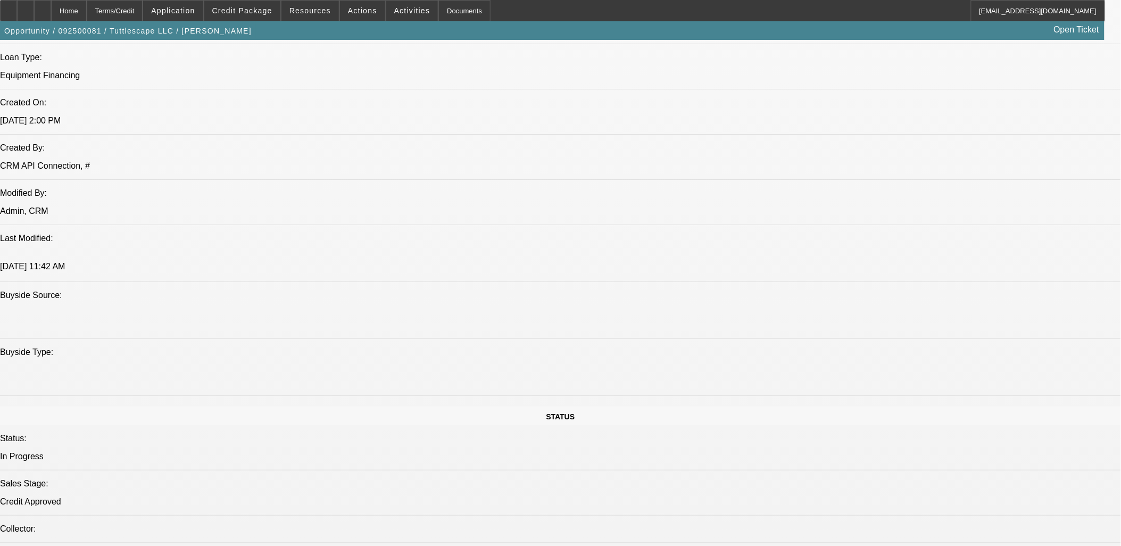
select select "6"
select select "1"
select select "2"
select select "6"
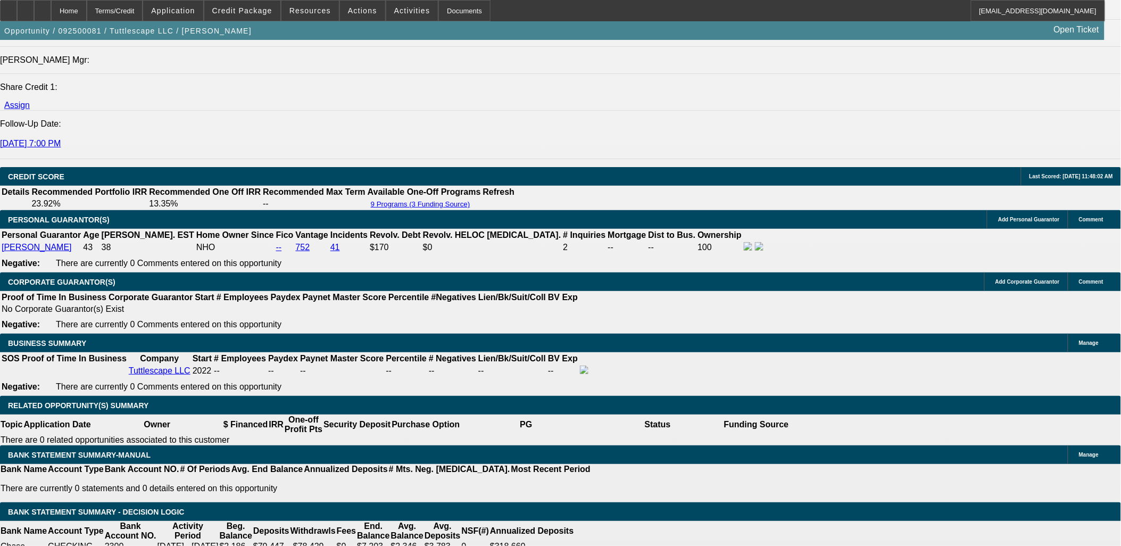
scroll to position [118, 0]
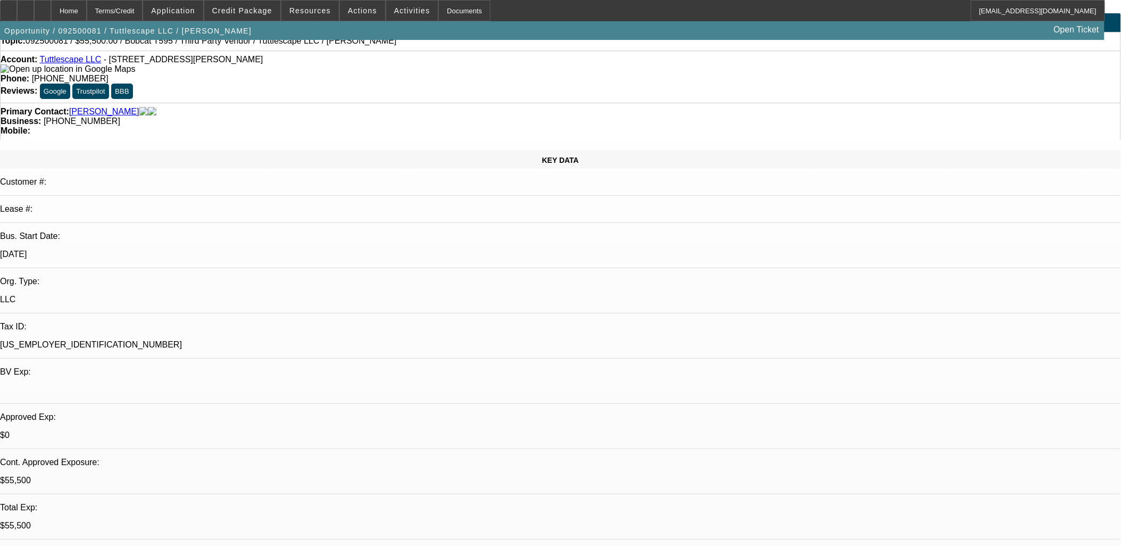
scroll to position [0, 0]
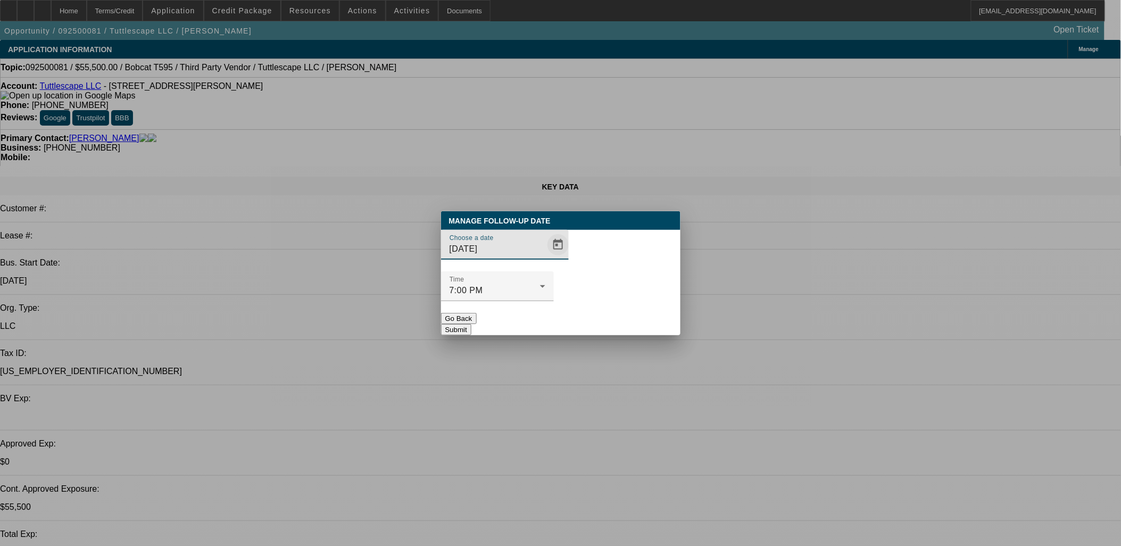
click at [545, 257] on span "Open calendar" at bounding box center [558, 245] width 26 height 26
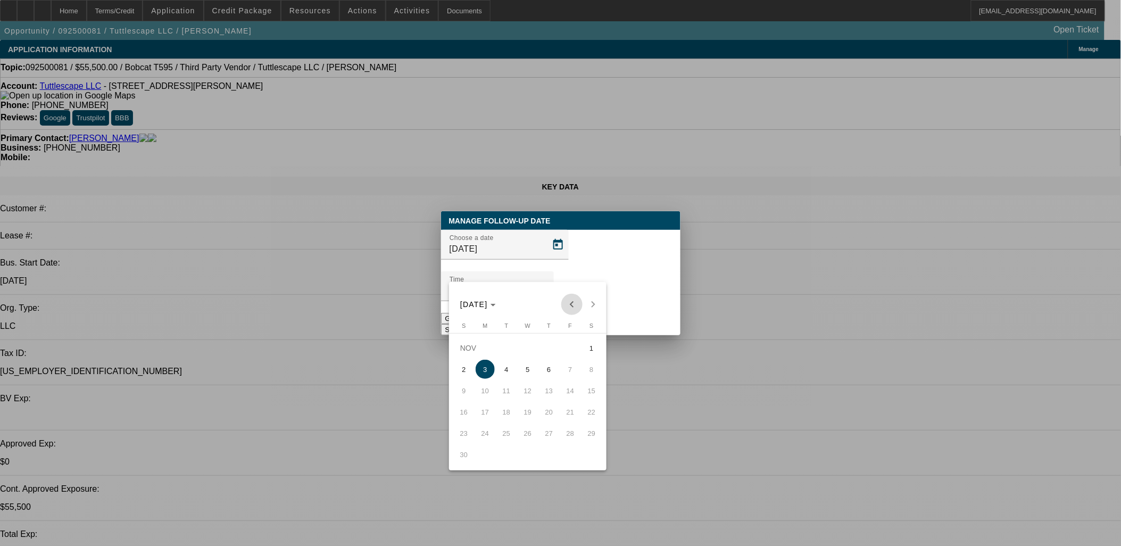
click at [568, 305] on span "Previous month" at bounding box center [571, 304] width 21 height 21
click at [524, 417] on span "22" at bounding box center [527, 411] width 19 height 19
type input "[DATE]"
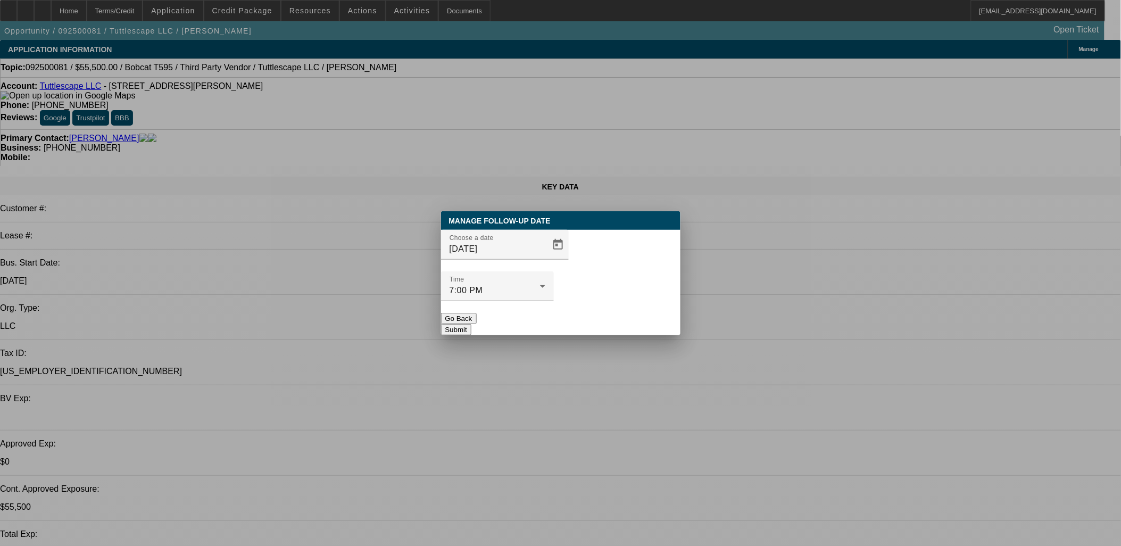
click at [471, 324] on button "Submit" at bounding box center [456, 329] width 30 height 11
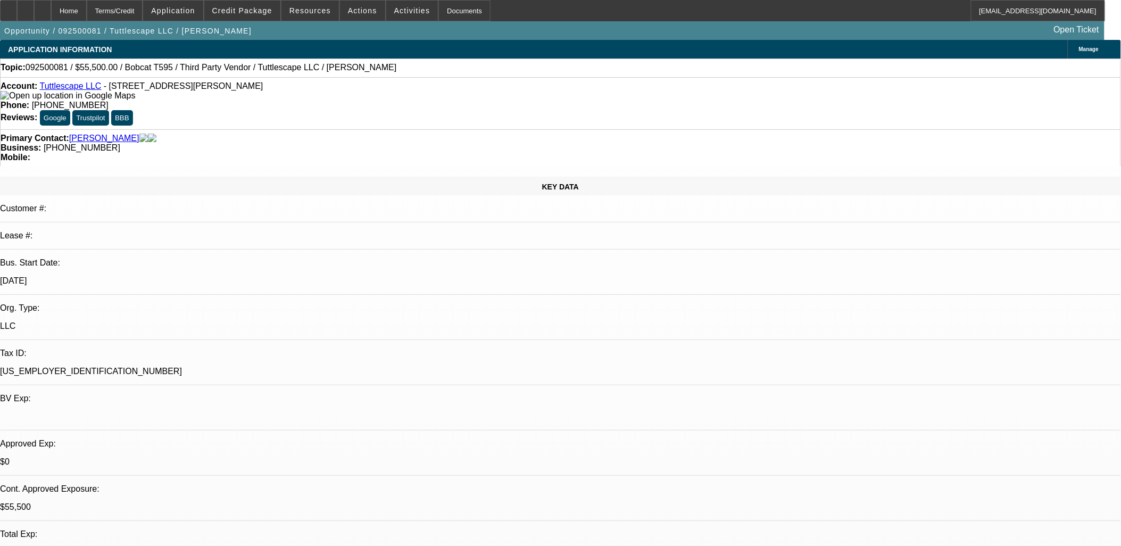
radio input "true"
type textarea "1 y done... may pay cash"
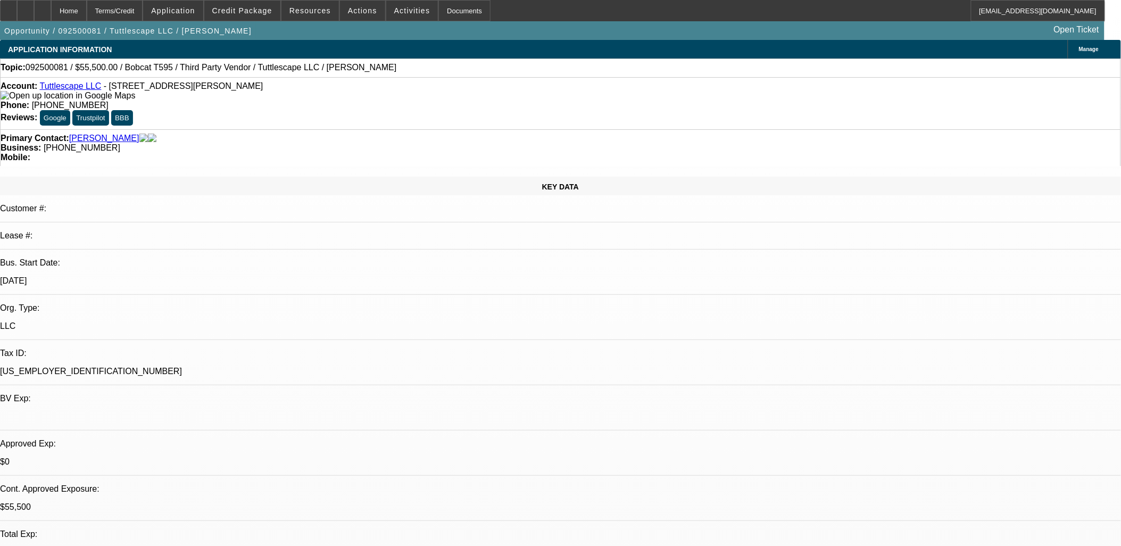
radio input "true"
